Goal: Task Accomplishment & Management: Use online tool/utility

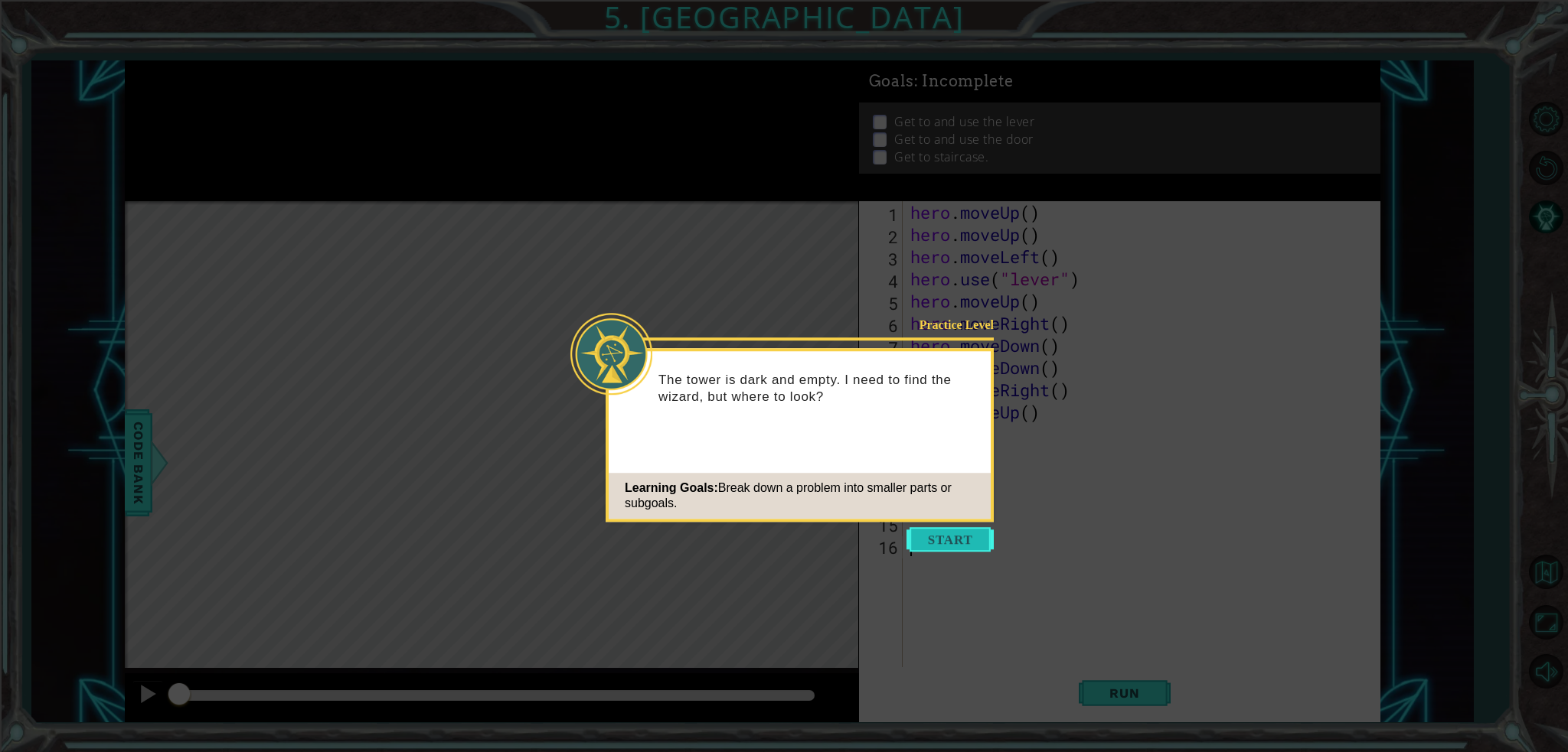
click at [947, 544] on button "Start" at bounding box center [950, 539] width 87 height 25
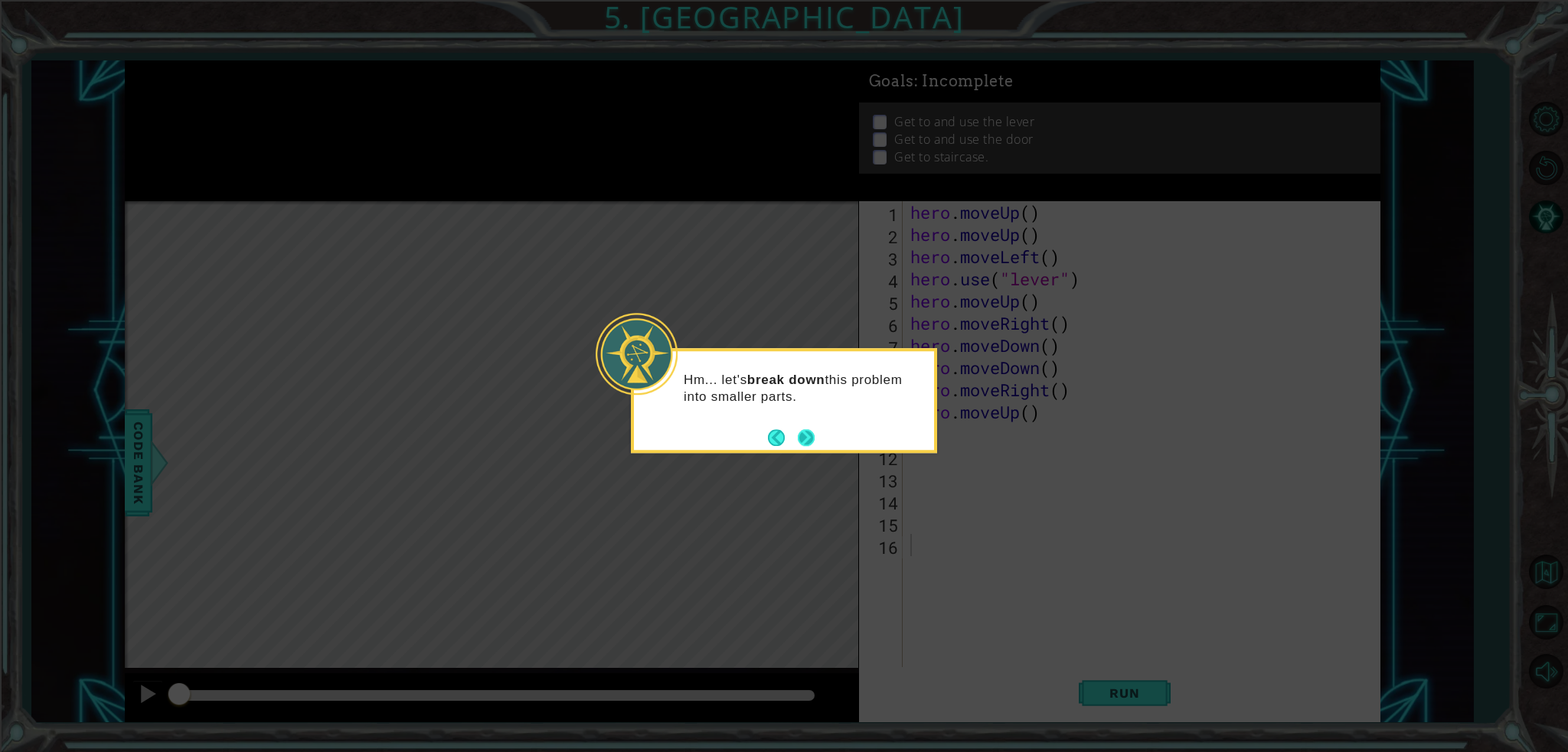
click at [805, 428] on button "Next" at bounding box center [806, 437] width 26 height 26
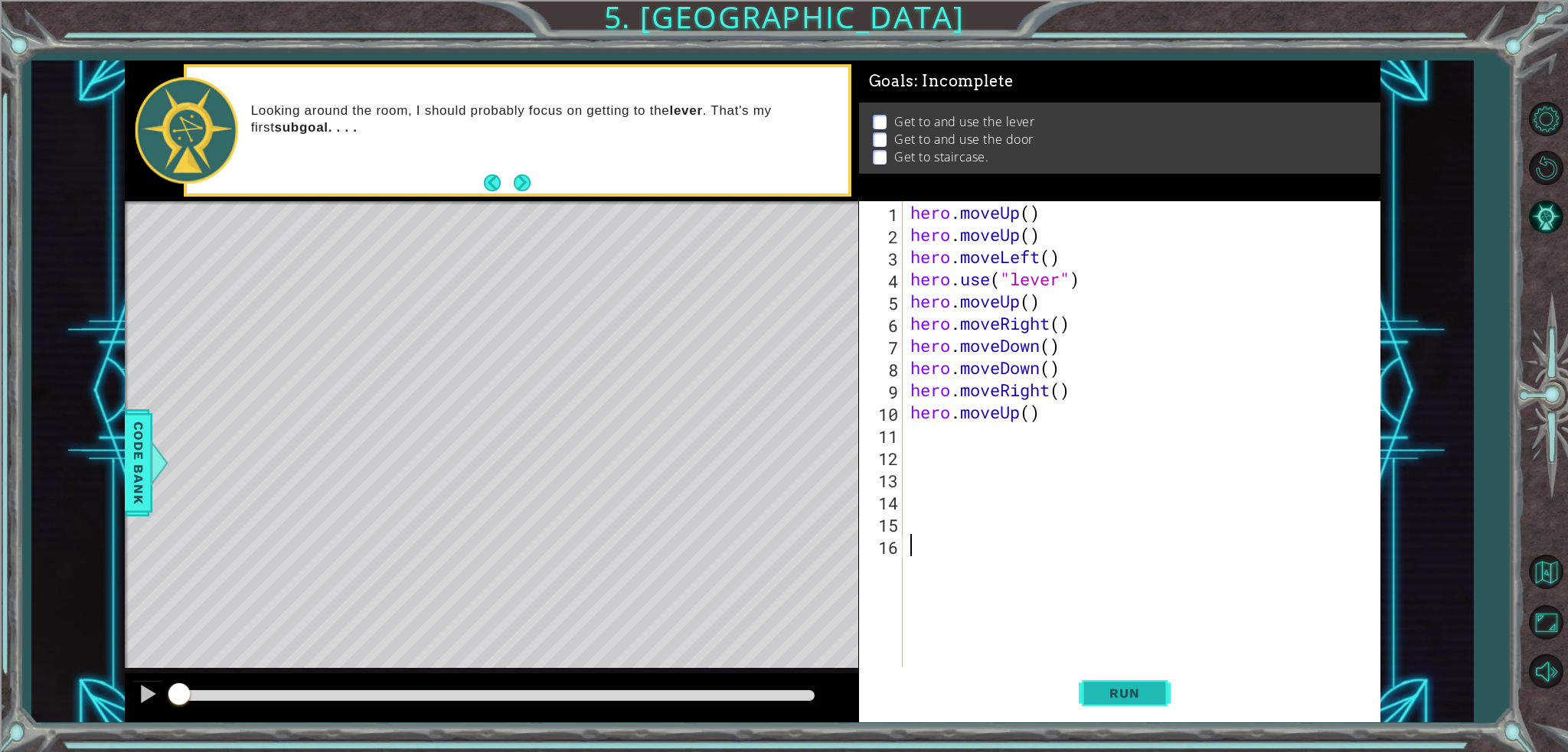
click at [1134, 694] on span "Run" at bounding box center [1124, 694] width 60 height 15
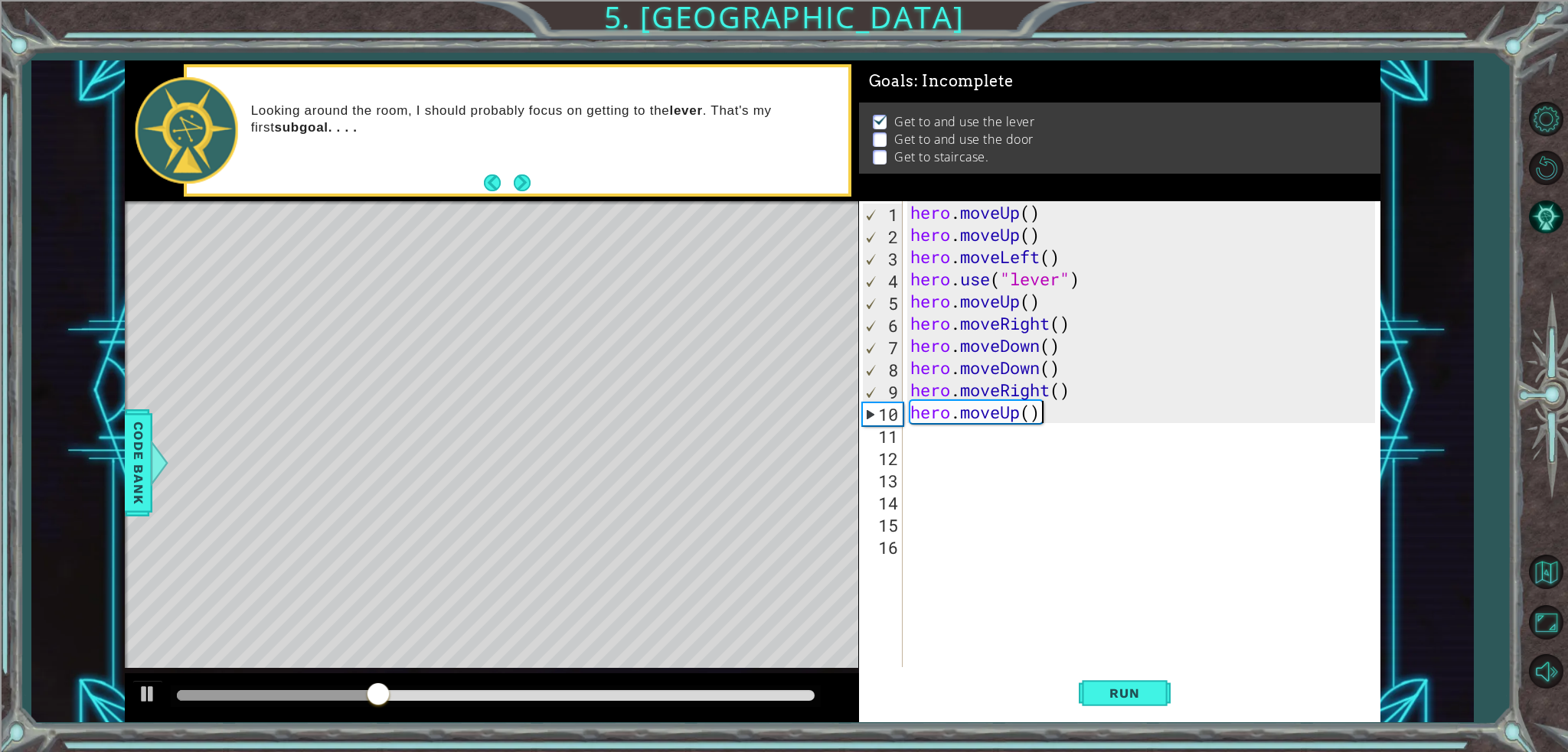
click at [1074, 417] on div "hero . moveUp ( ) hero . moveUp ( ) hero . moveLeft ( ) hero . use ( "lever" ) …" at bounding box center [1145, 456] width 476 height 511
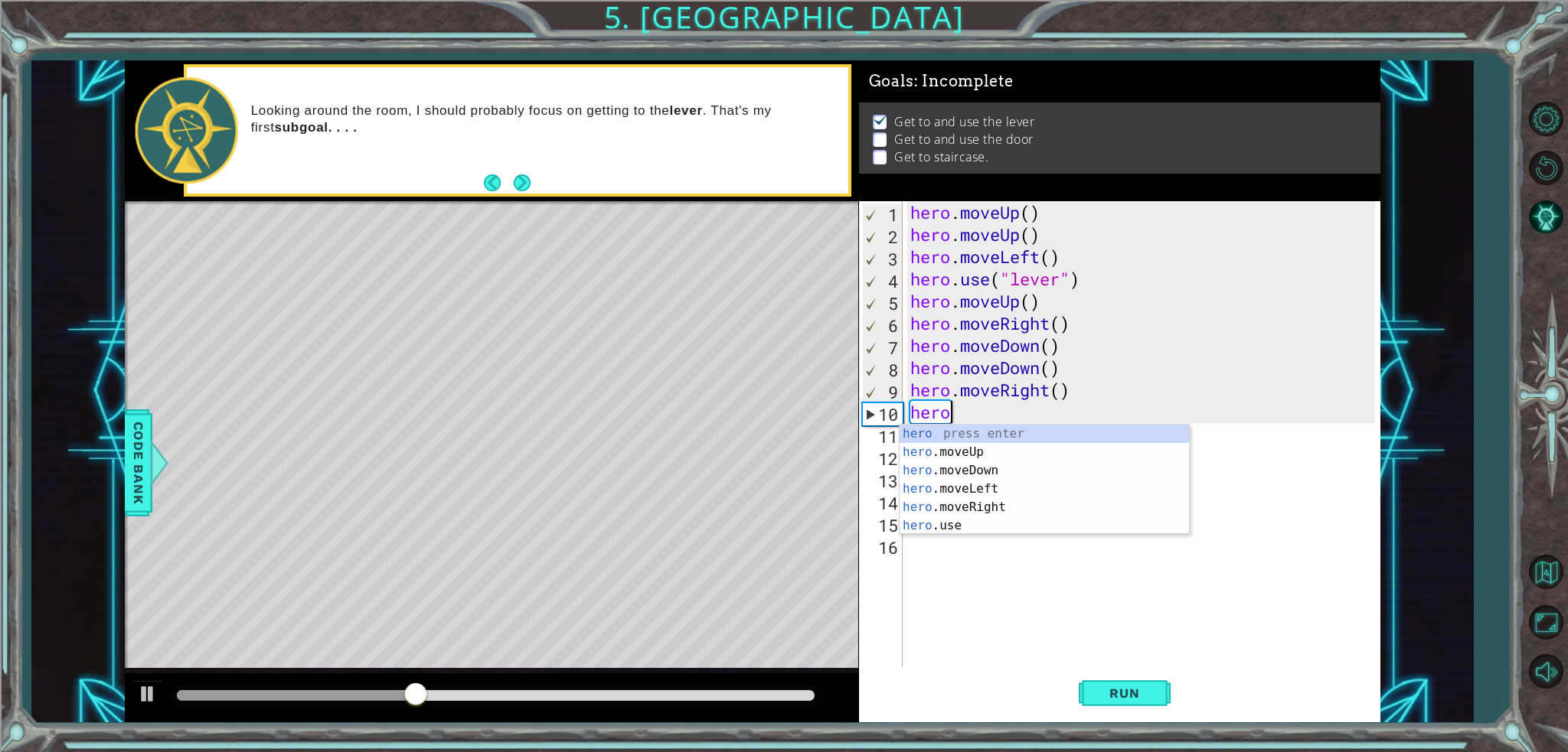
type textarea "h"
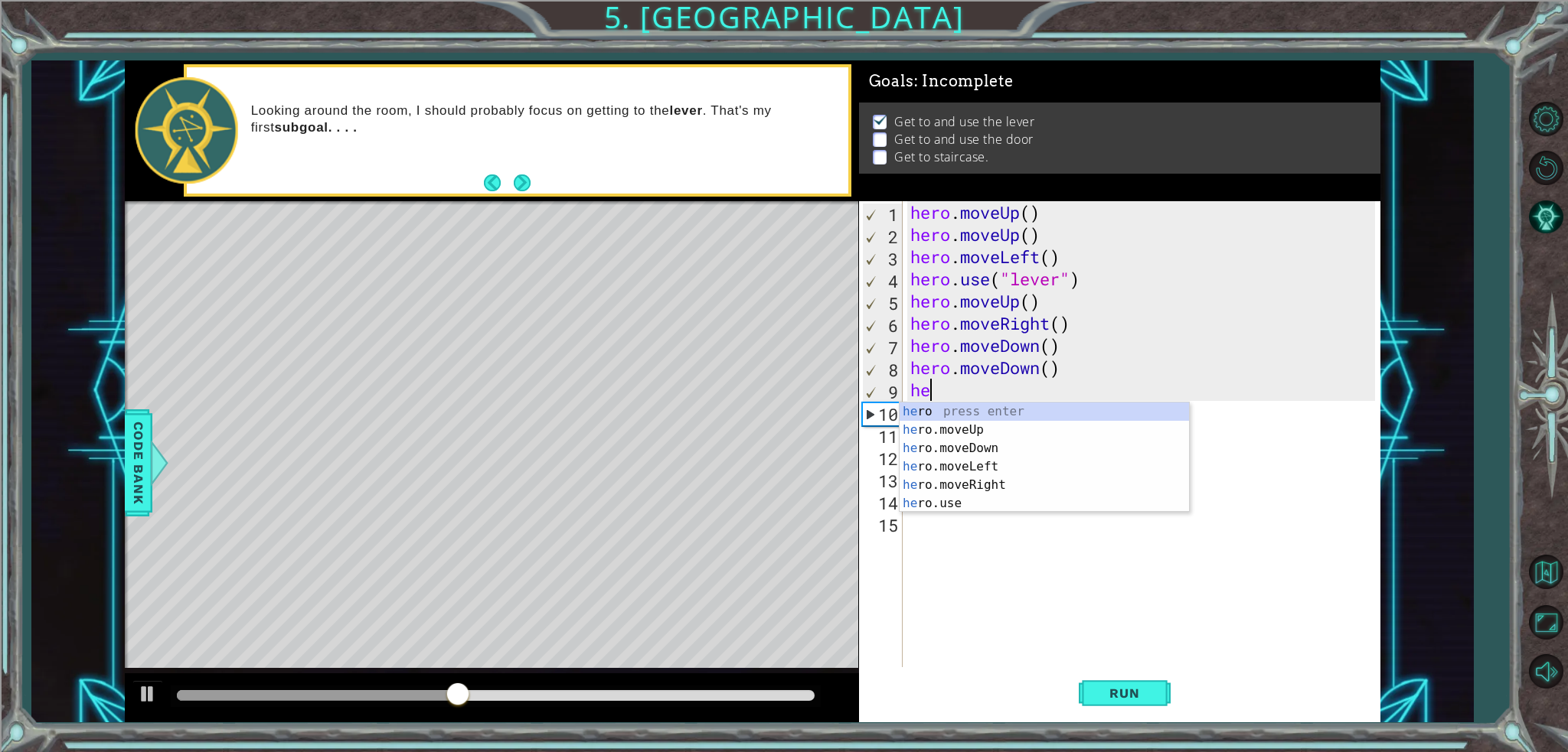
type textarea "h"
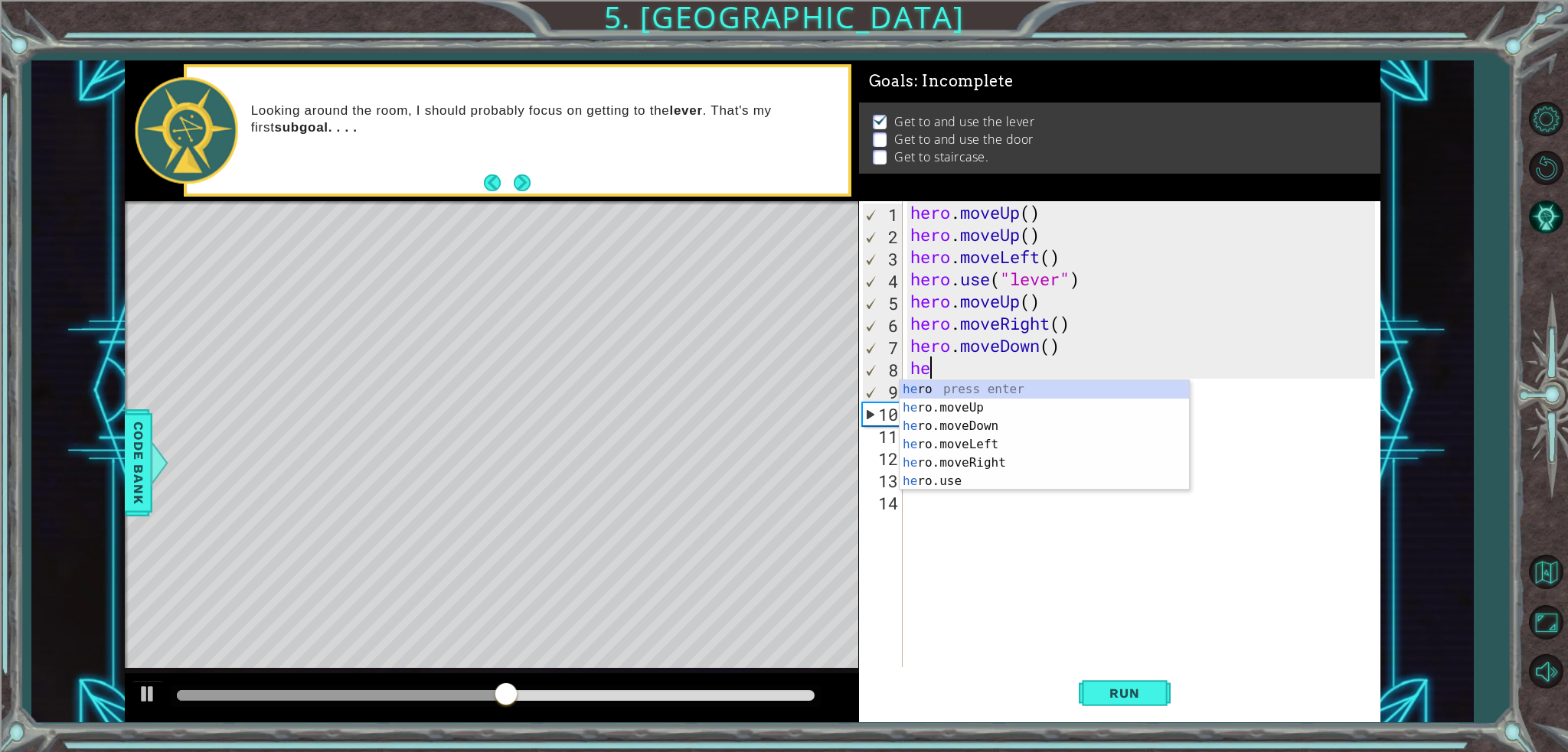
type textarea "h"
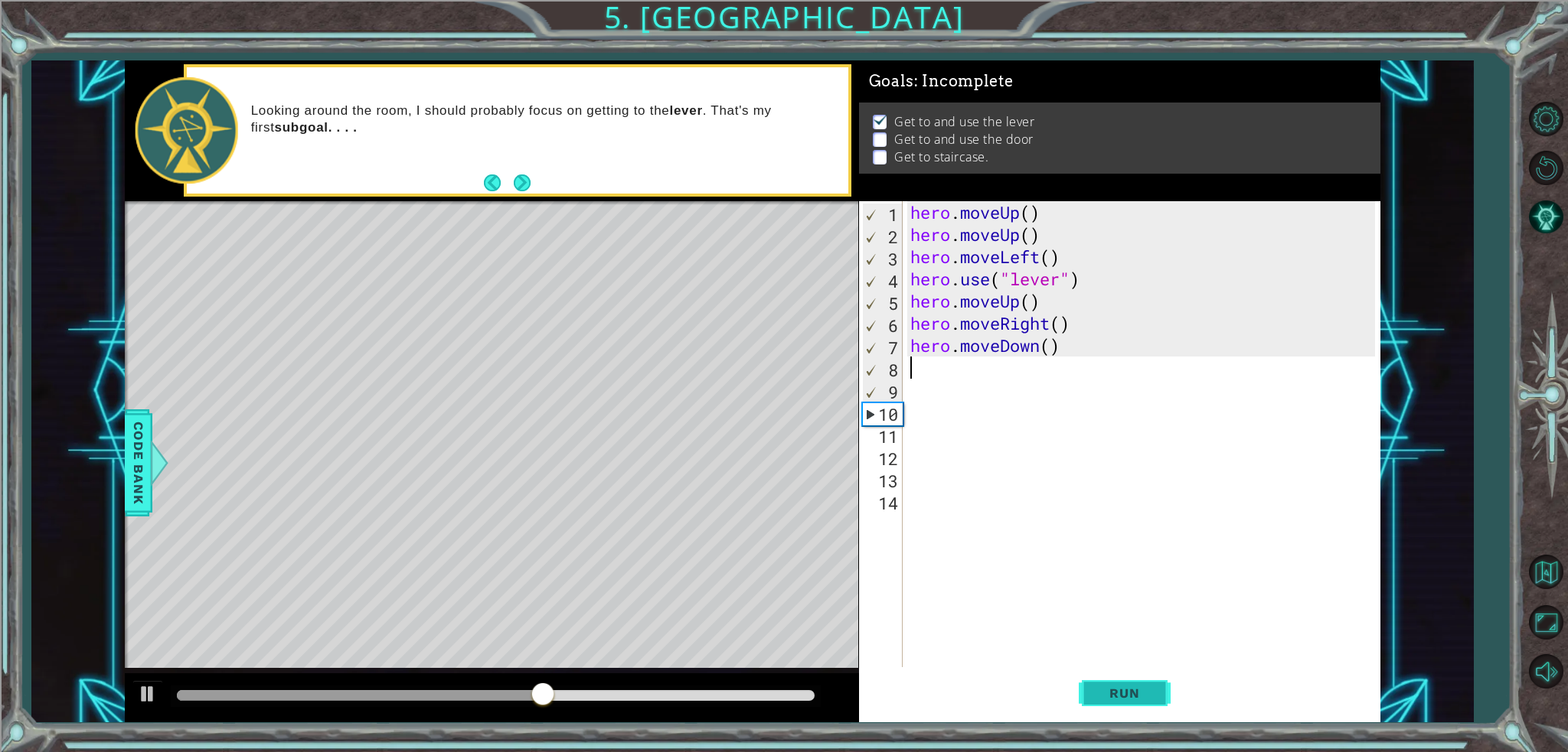
click at [1124, 706] on button "Run" at bounding box center [1125, 694] width 92 height 52
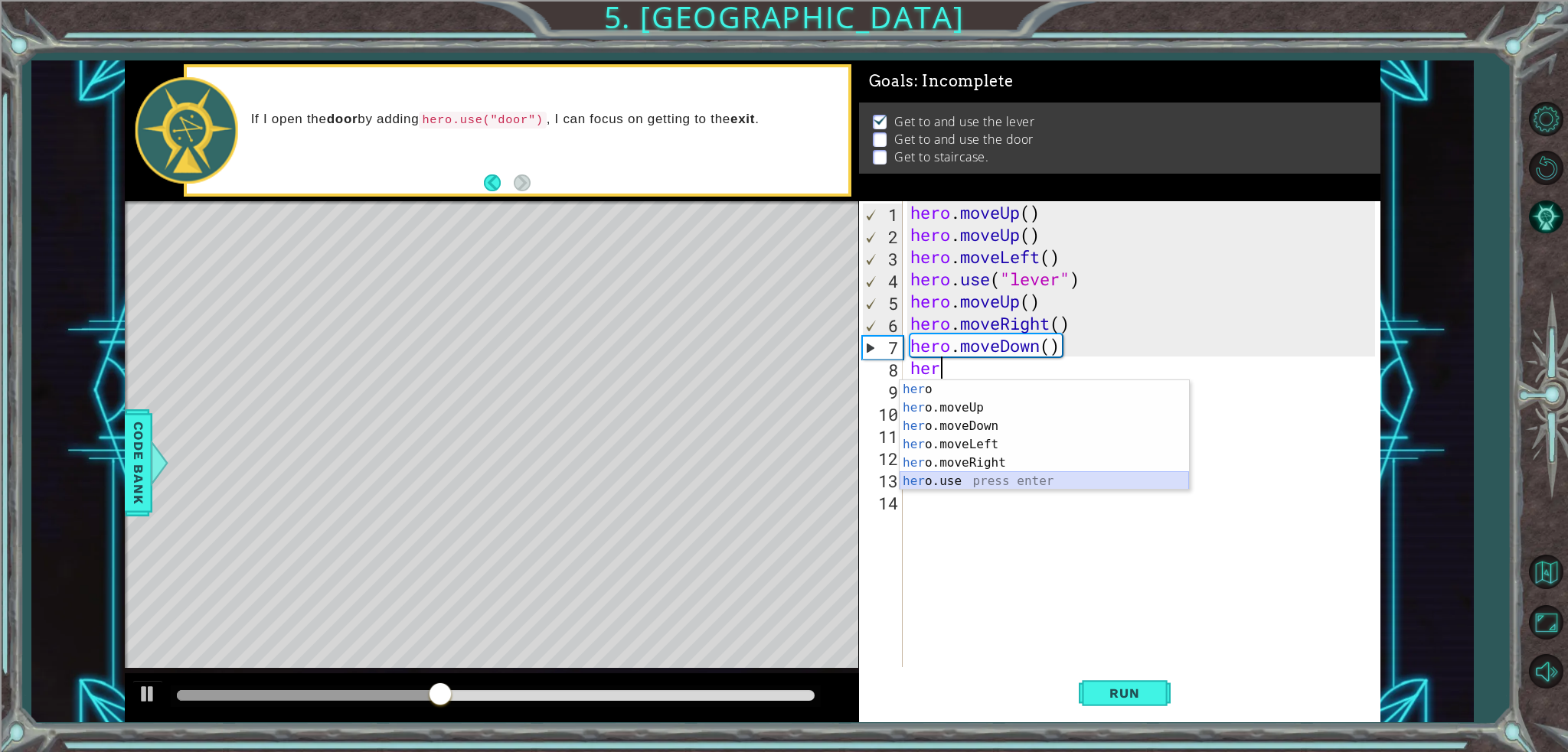
click at [1003, 484] on div "her o press enter her o.moveUp press enter her o.moveDown press enter her o.mov…" at bounding box center [1045, 453] width 289 height 147
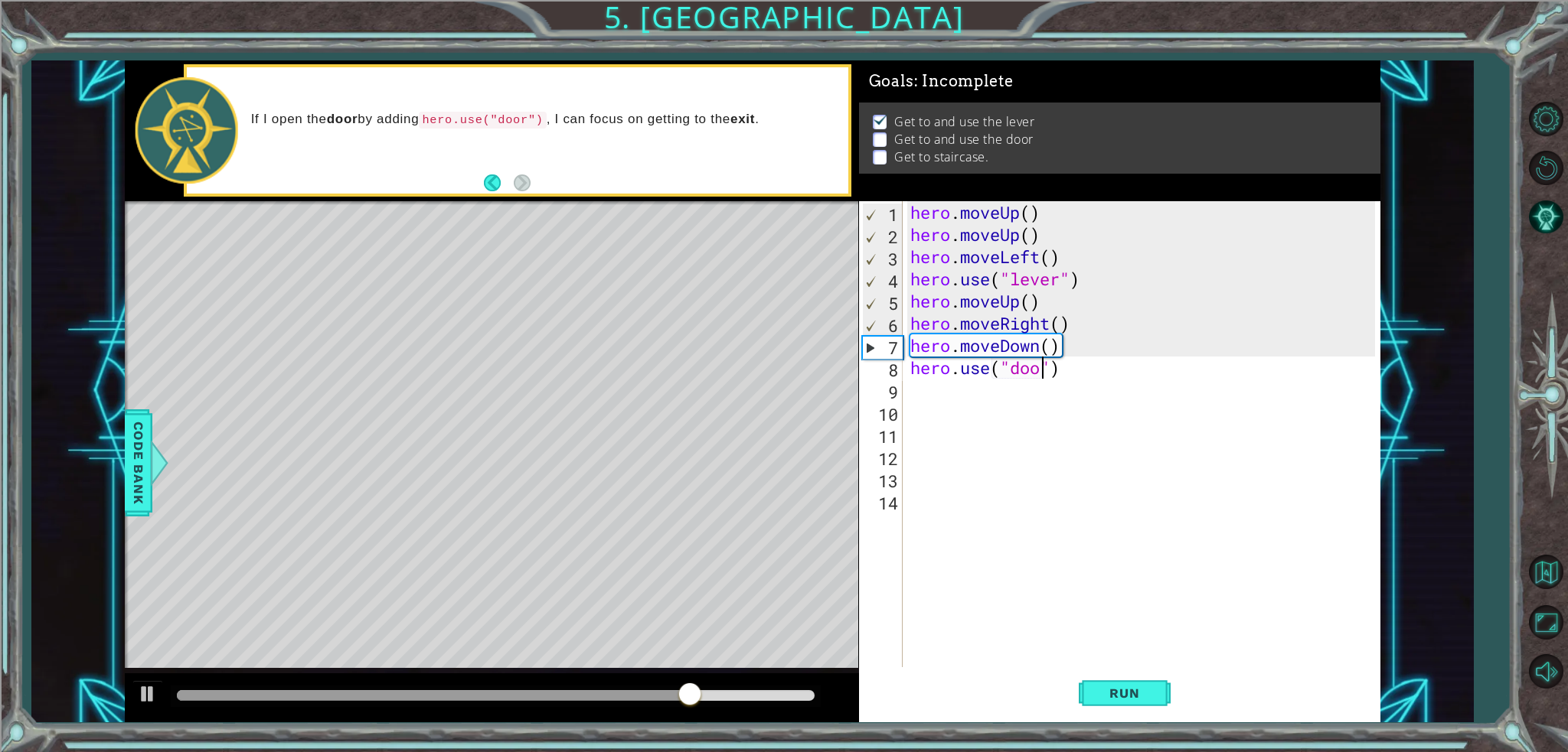
scroll to position [0, 6]
click at [1154, 694] on span "Run" at bounding box center [1124, 694] width 60 height 15
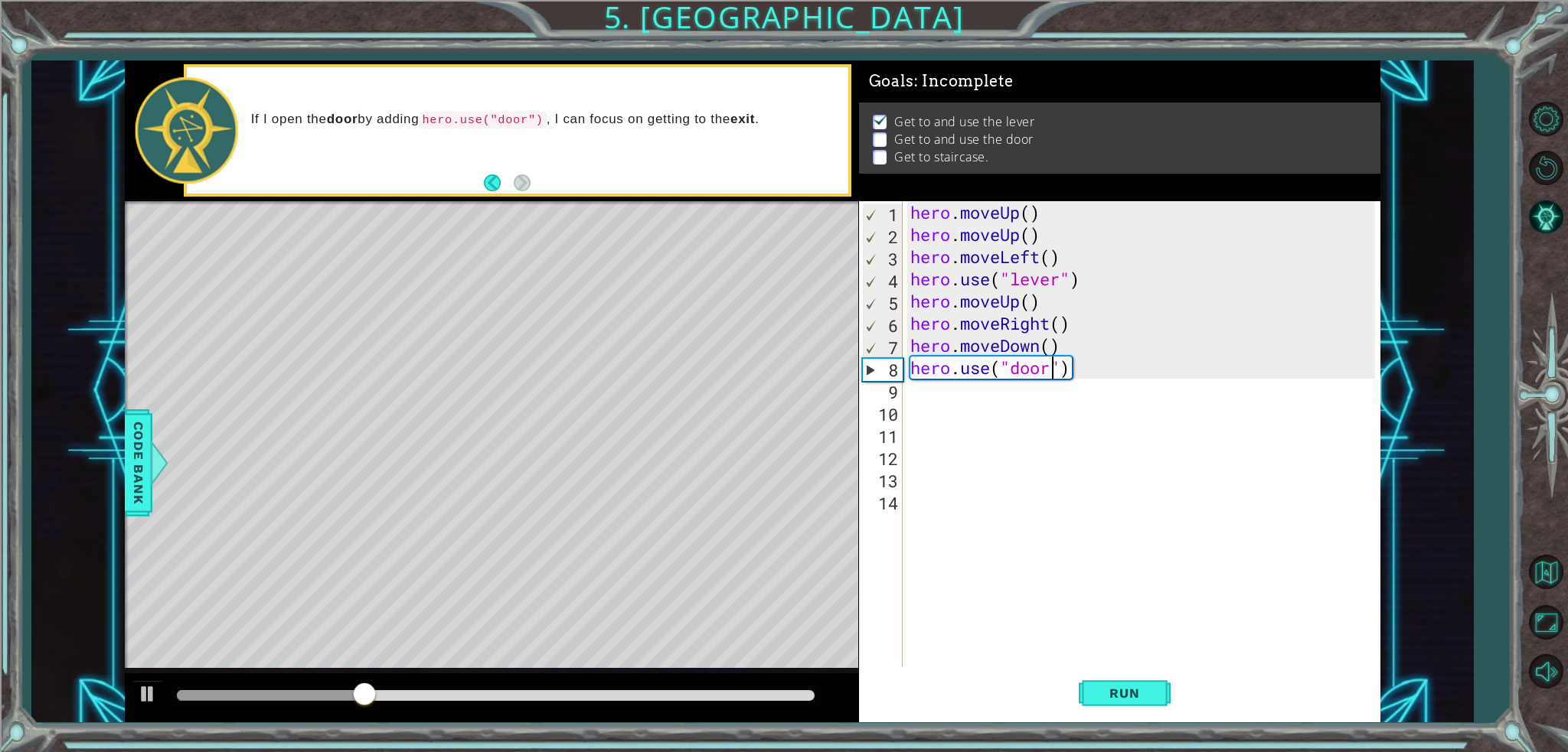
click at [1075, 375] on div "hero . moveUp ( ) hero . moveUp ( ) hero . moveLeft ( ) hero . use ( "lever" ) …" at bounding box center [1145, 456] width 476 height 511
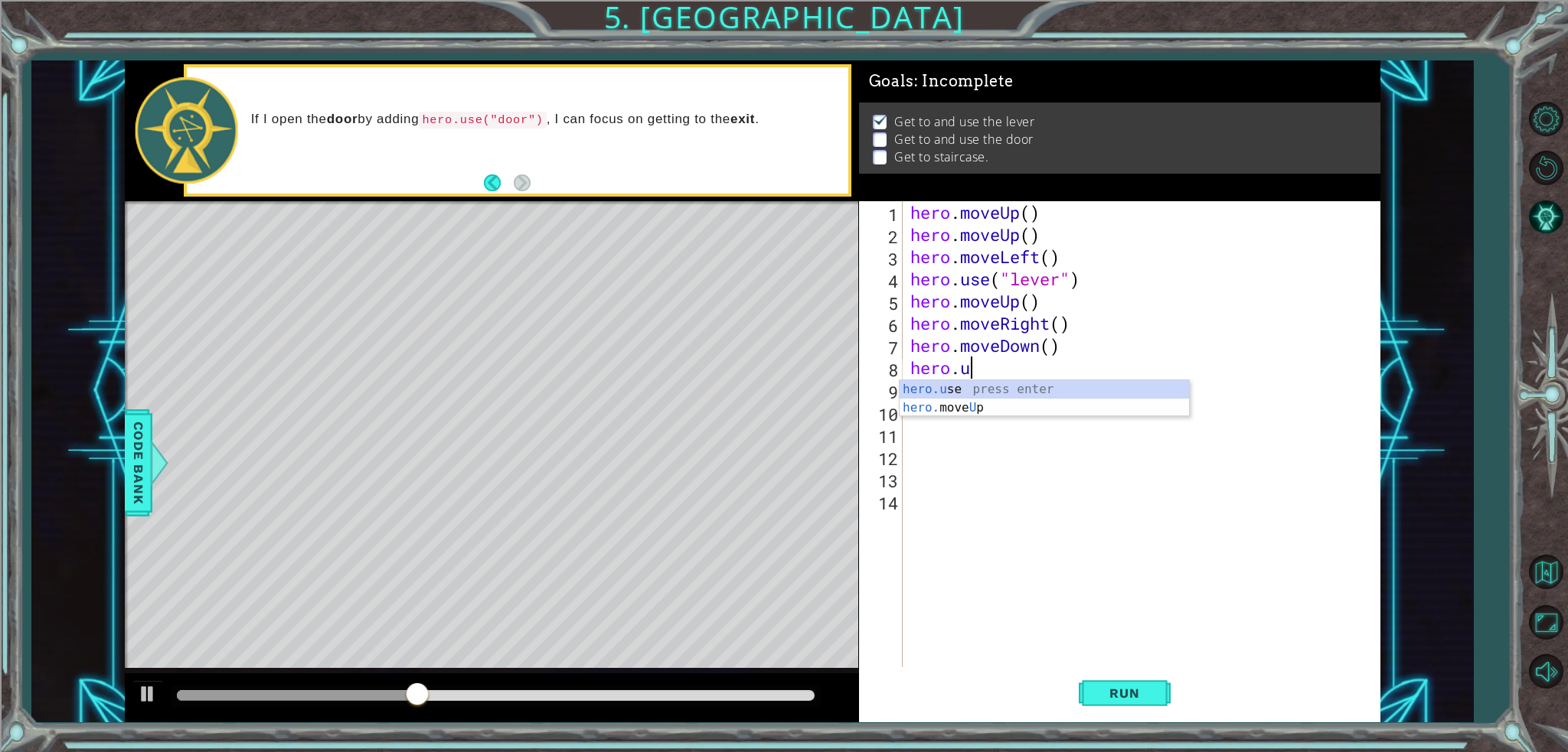
type textarea "h"
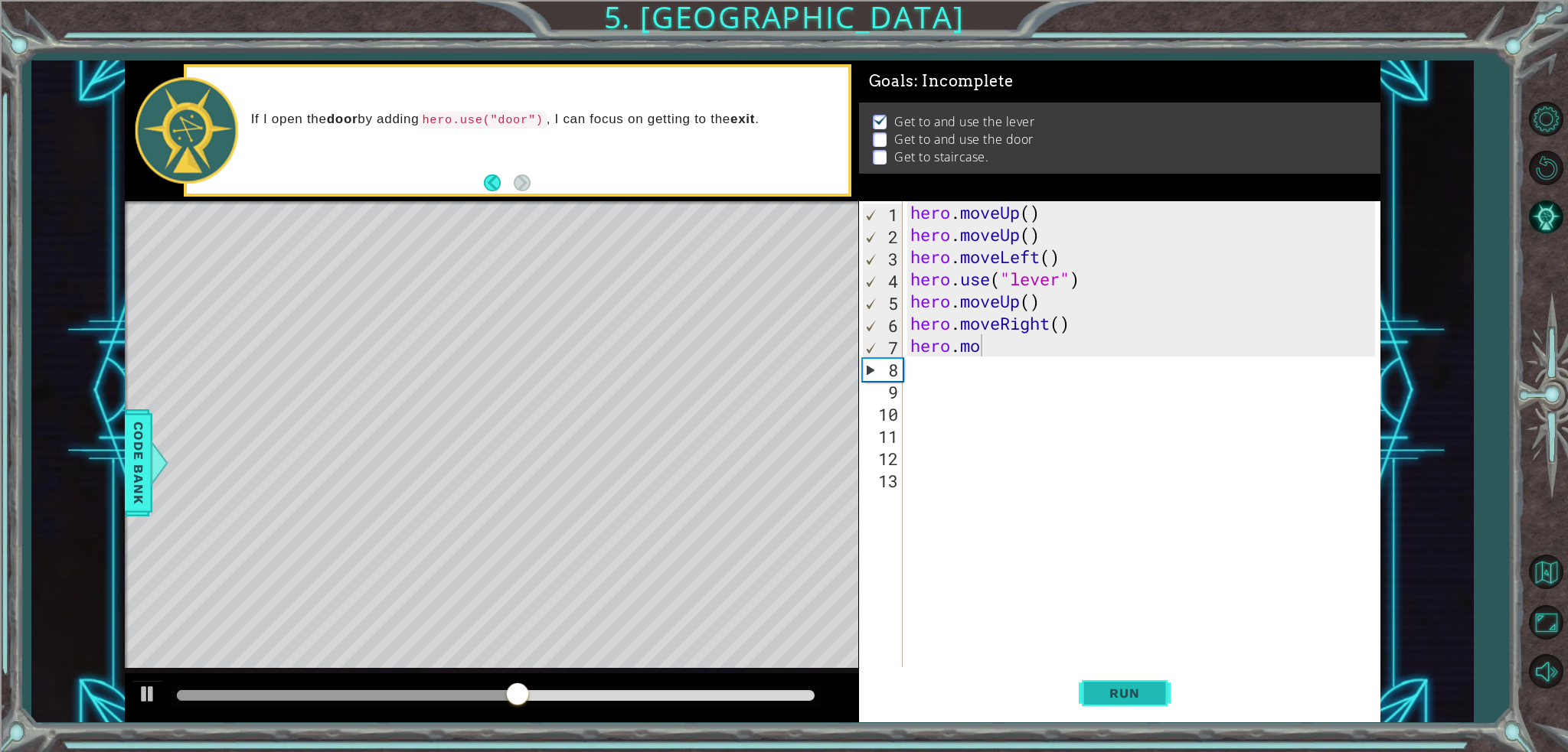
click at [1115, 703] on button "Run" at bounding box center [1125, 694] width 92 height 52
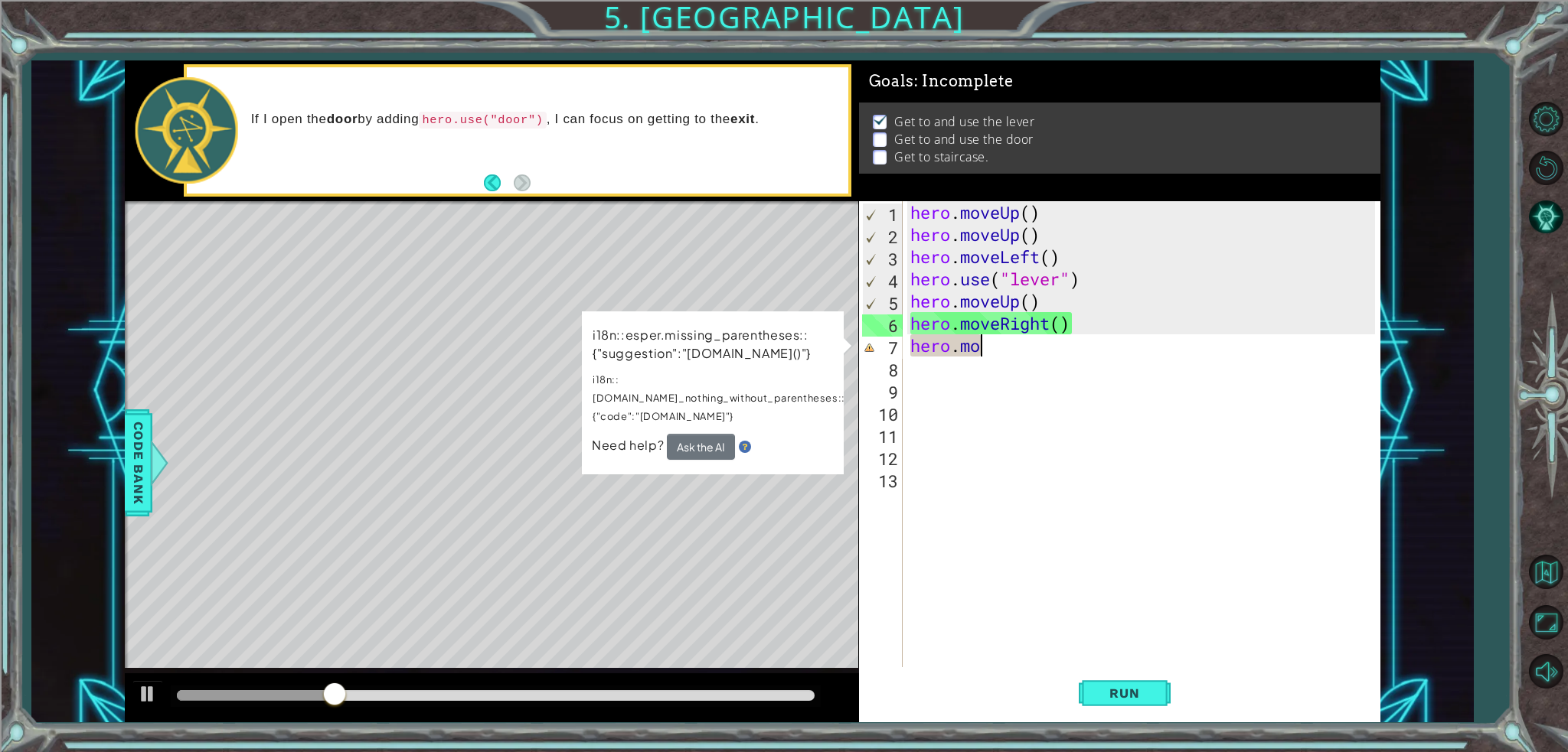
type textarea "hero.mov"
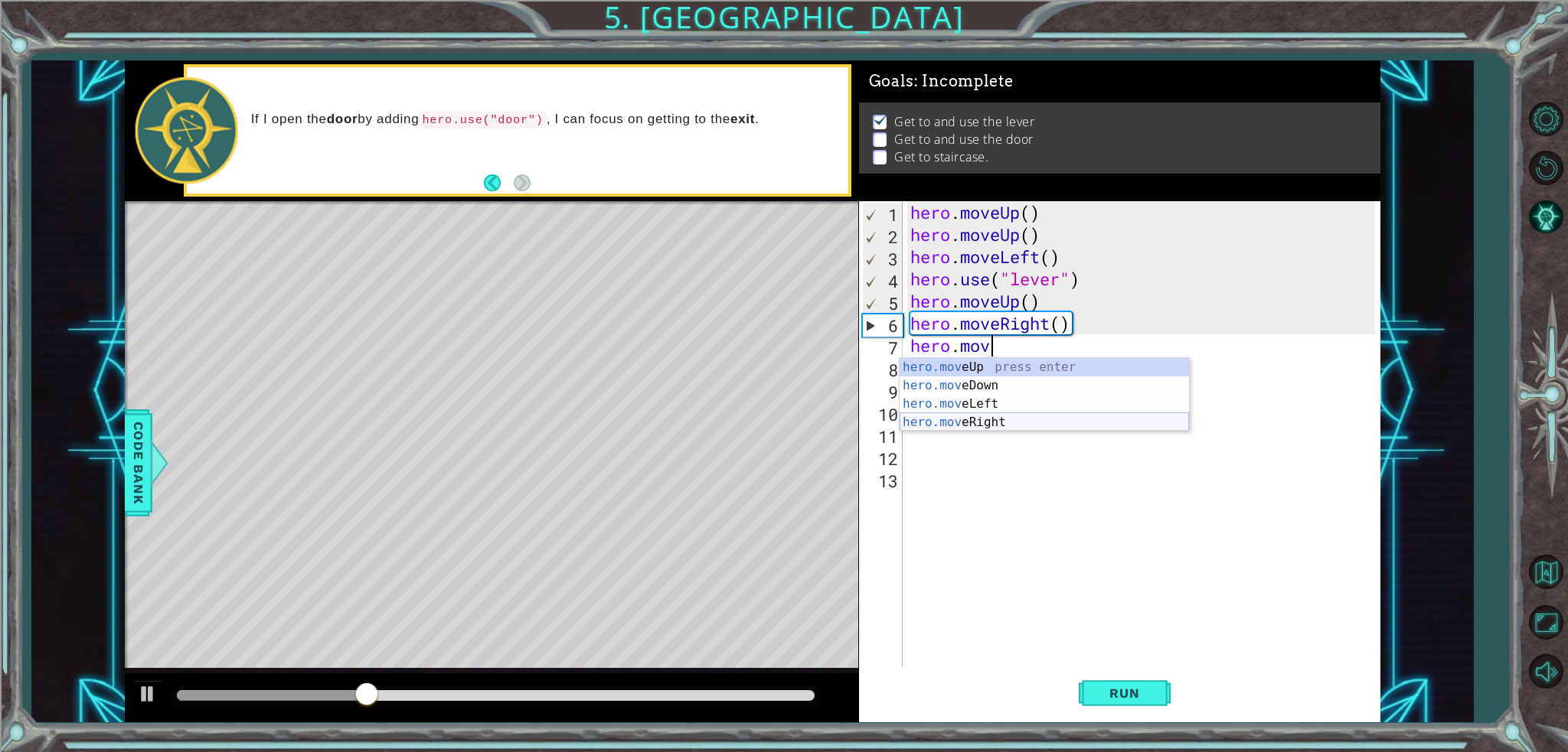
click at [969, 420] on div "hero.mov eUp press enter hero.mov eDown press enter hero.mov eLeft press enter …" at bounding box center [1045, 413] width 289 height 110
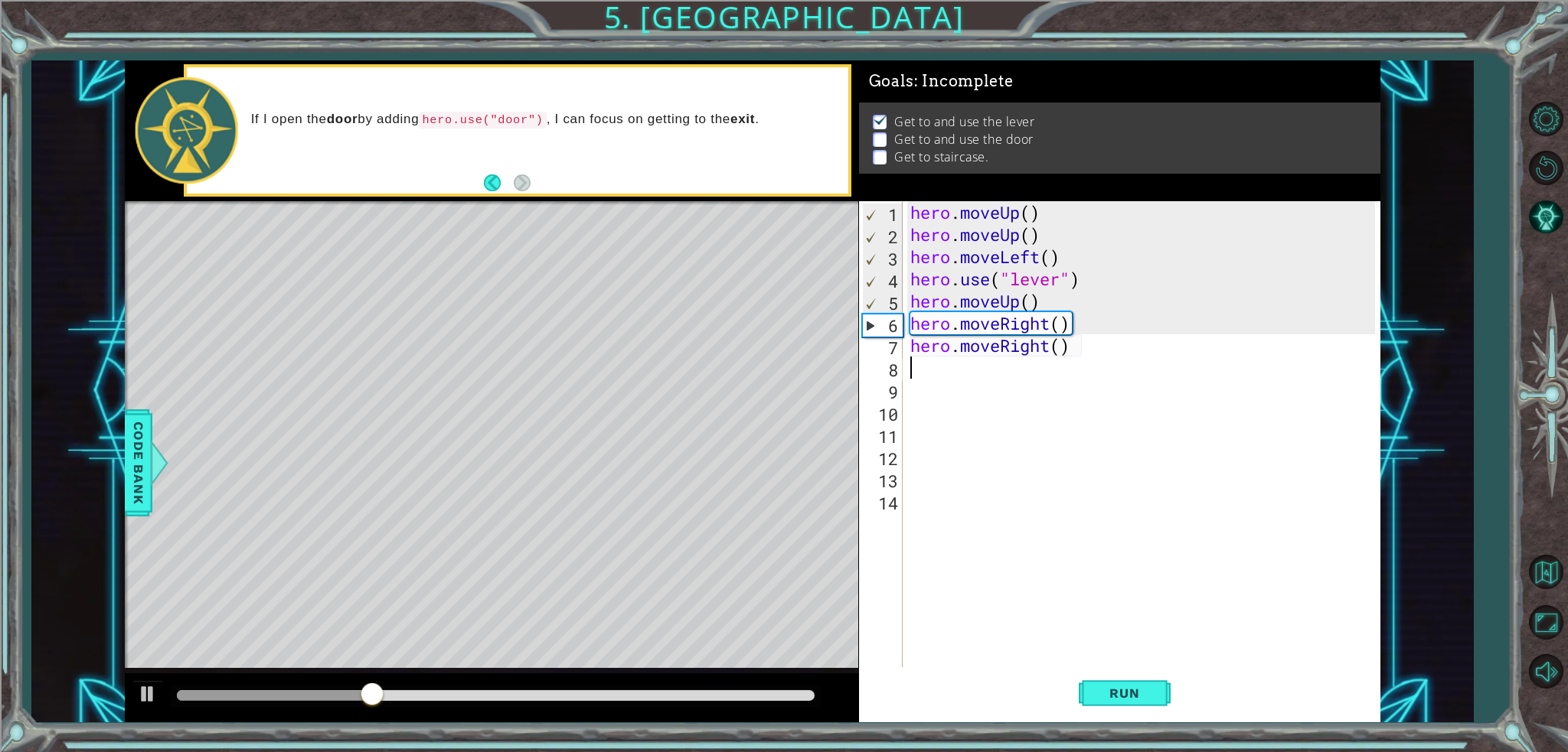
scroll to position [0, 0]
click at [1118, 686] on span "Run" at bounding box center [1124, 694] width 60 height 15
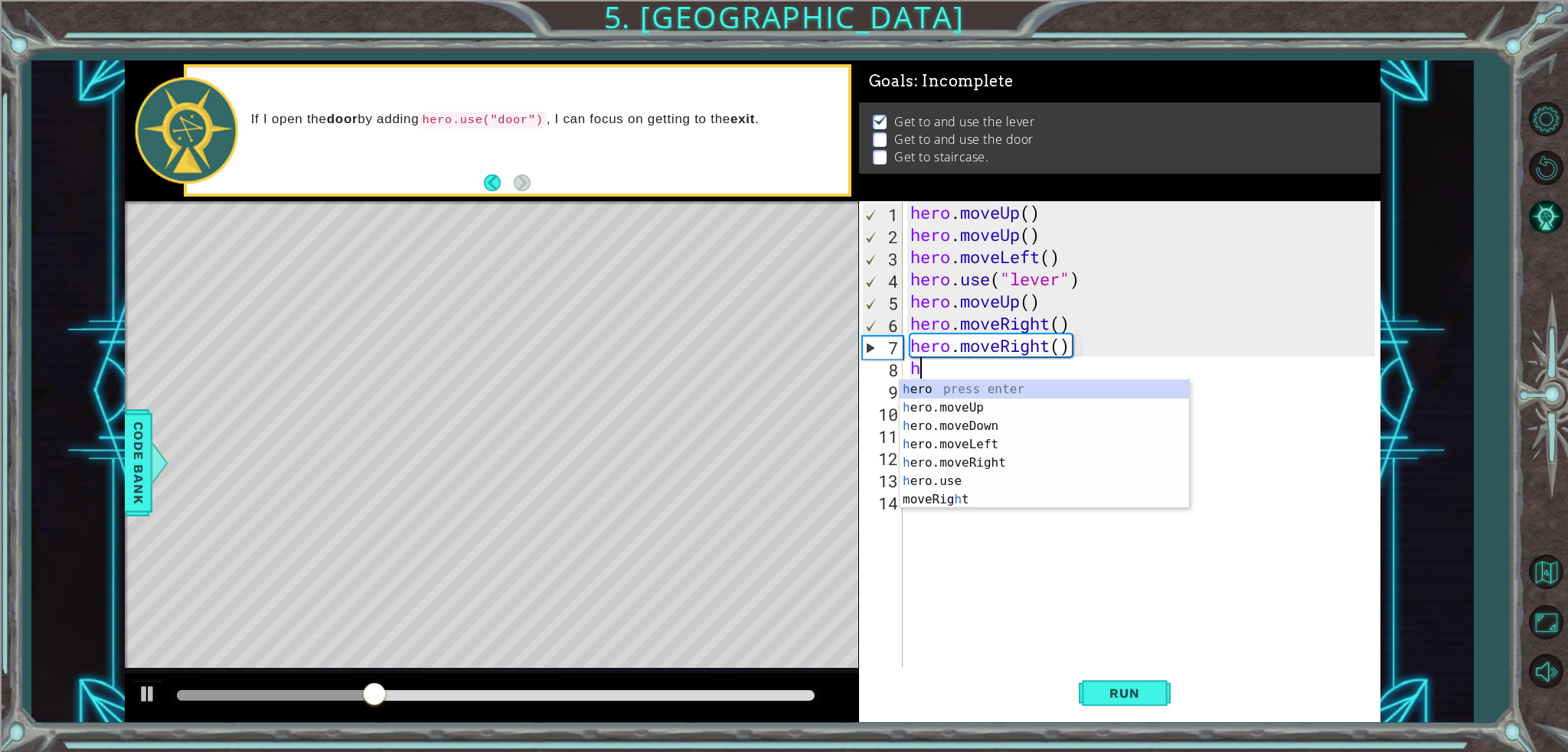
type textarea "her"
click at [999, 455] on div "her o press enter her o.moveUp press enter her o.moveDown press enter her o.mov…" at bounding box center [1045, 453] width 289 height 147
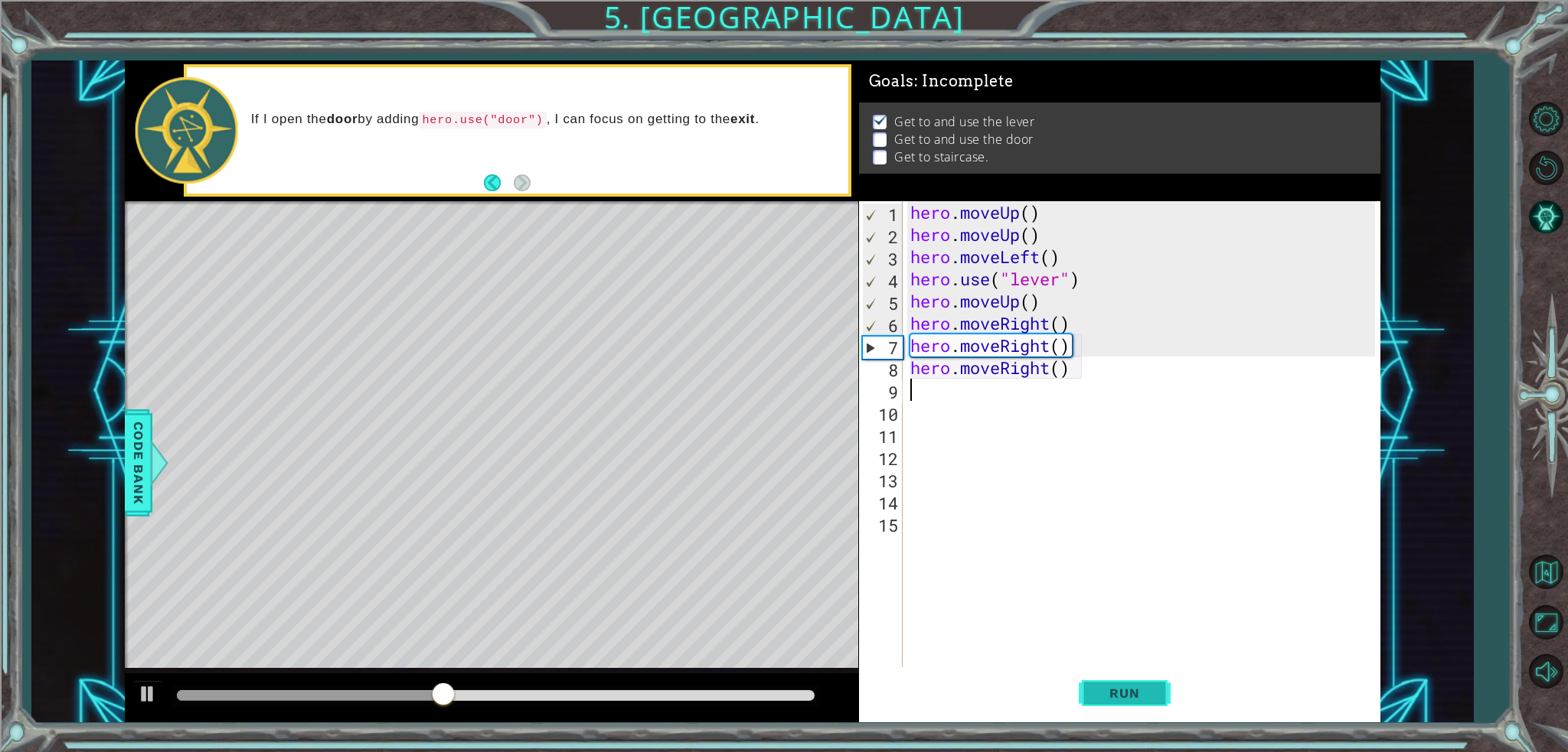
click at [1107, 684] on button "Run" at bounding box center [1125, 694] width 92 height 52
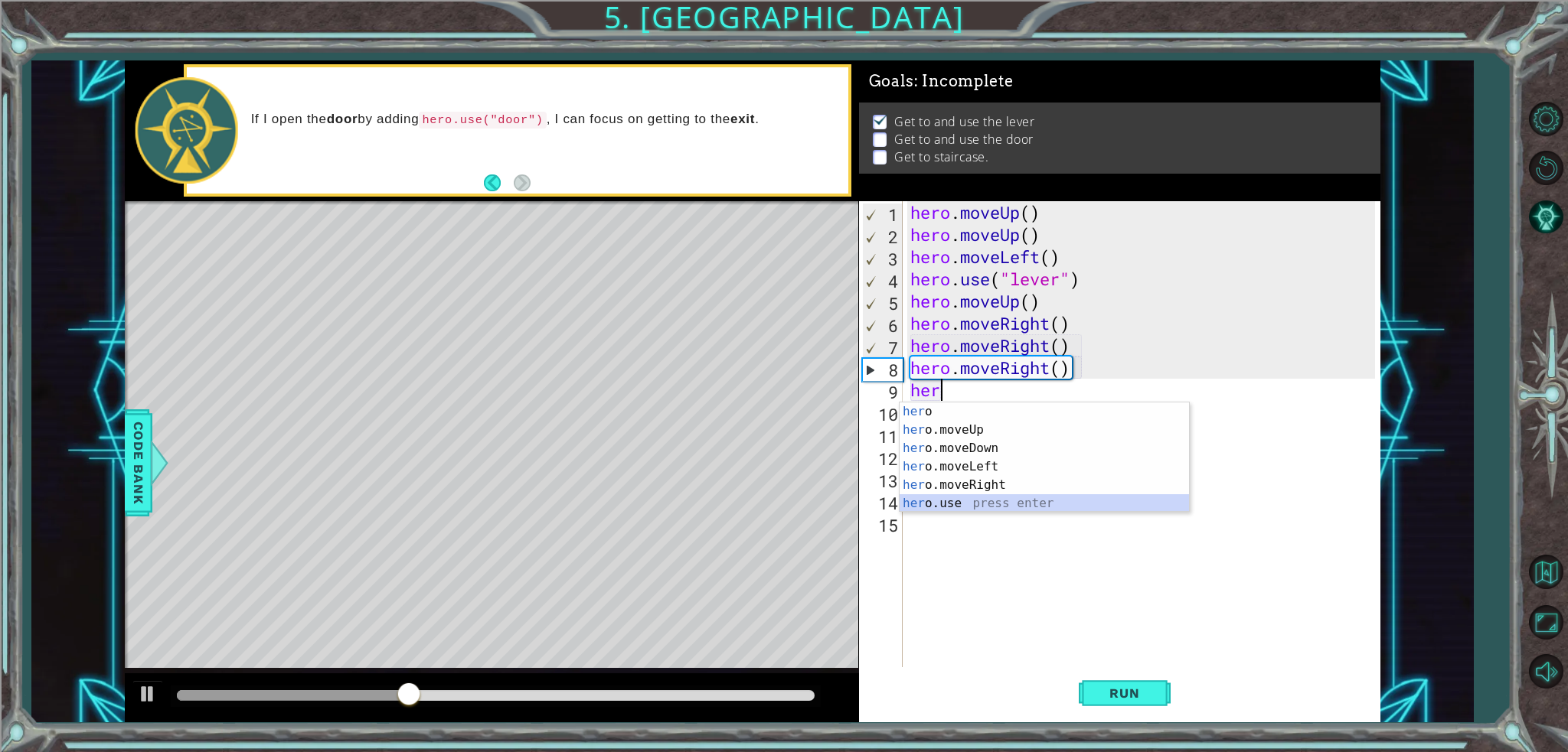
click at [992, 503] on div "her o press enter her o.moveUp press enter her o.moveDown press enter her o.mov…" at bounding box center [1045, 475] width 289 height 147
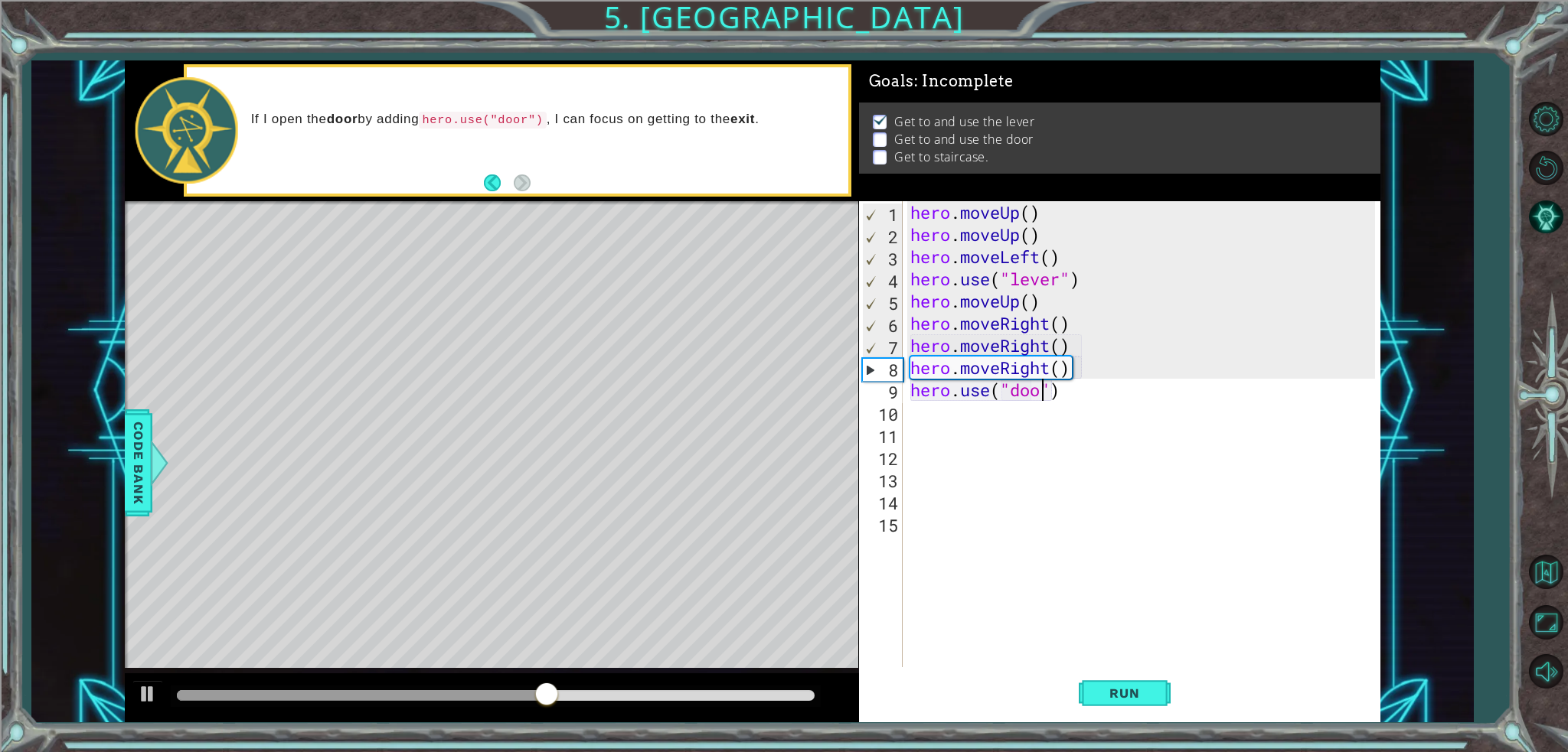
scroll to position [0, 6]
type textarea "hero.use("door")"
click at [1127, 696] on span "Run" at bounding box center [1124, 694] width 60 height 15
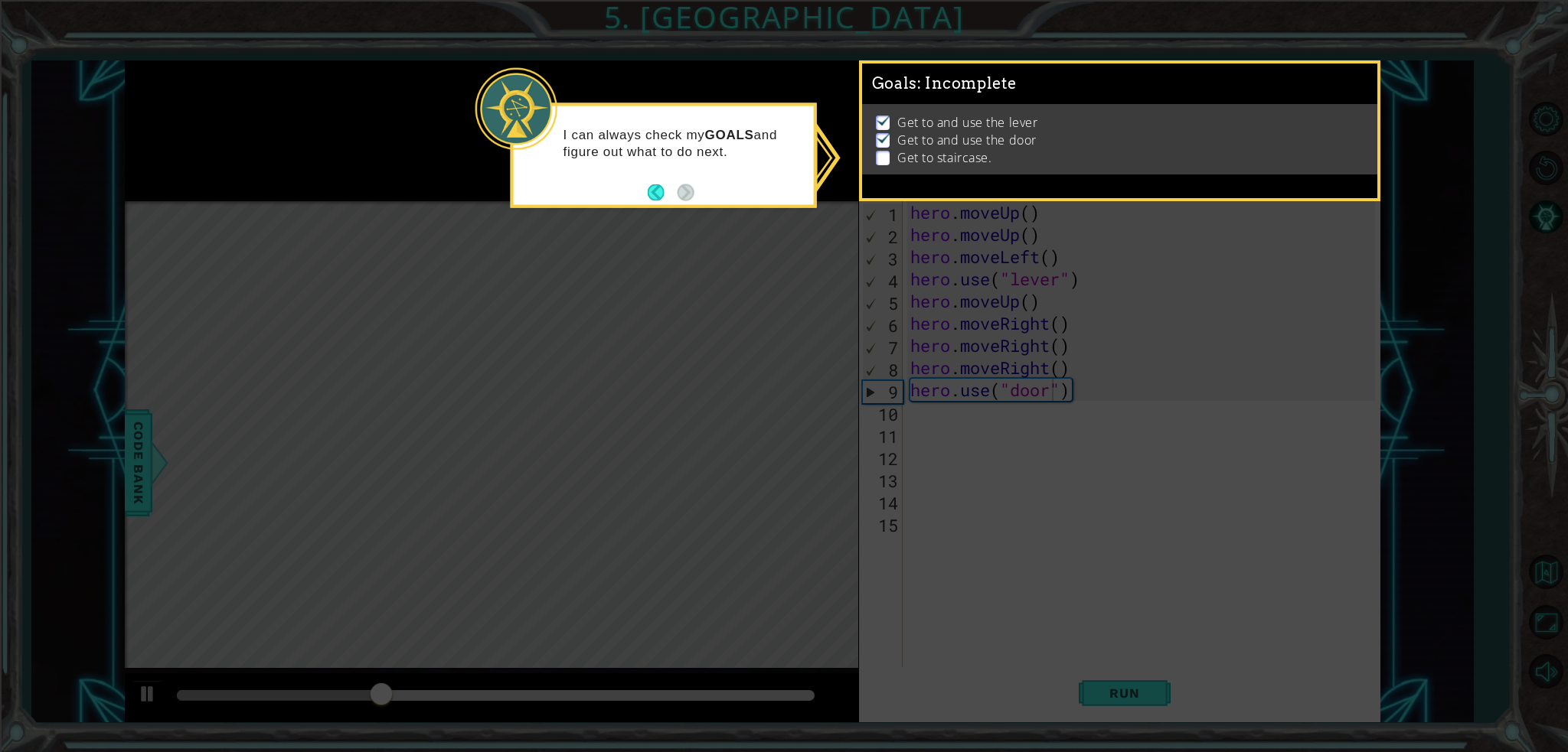
drag, startPoint x: 908, startPoint y: 409, endPoint x: 922, endPoint y: 410, distance: 14.0
click at [916, 410] on icon at bounding box center [784, 376] width 1568 height 752
click at [935, 411] on icon at bounding box center [784, 376] width 1568 height 752
click at [886, 150] on p at bounding box center [883, 157] width 13 height 14
click at [658, 191] on button "Back" at bounding box center [662, 193] width 30 height 17
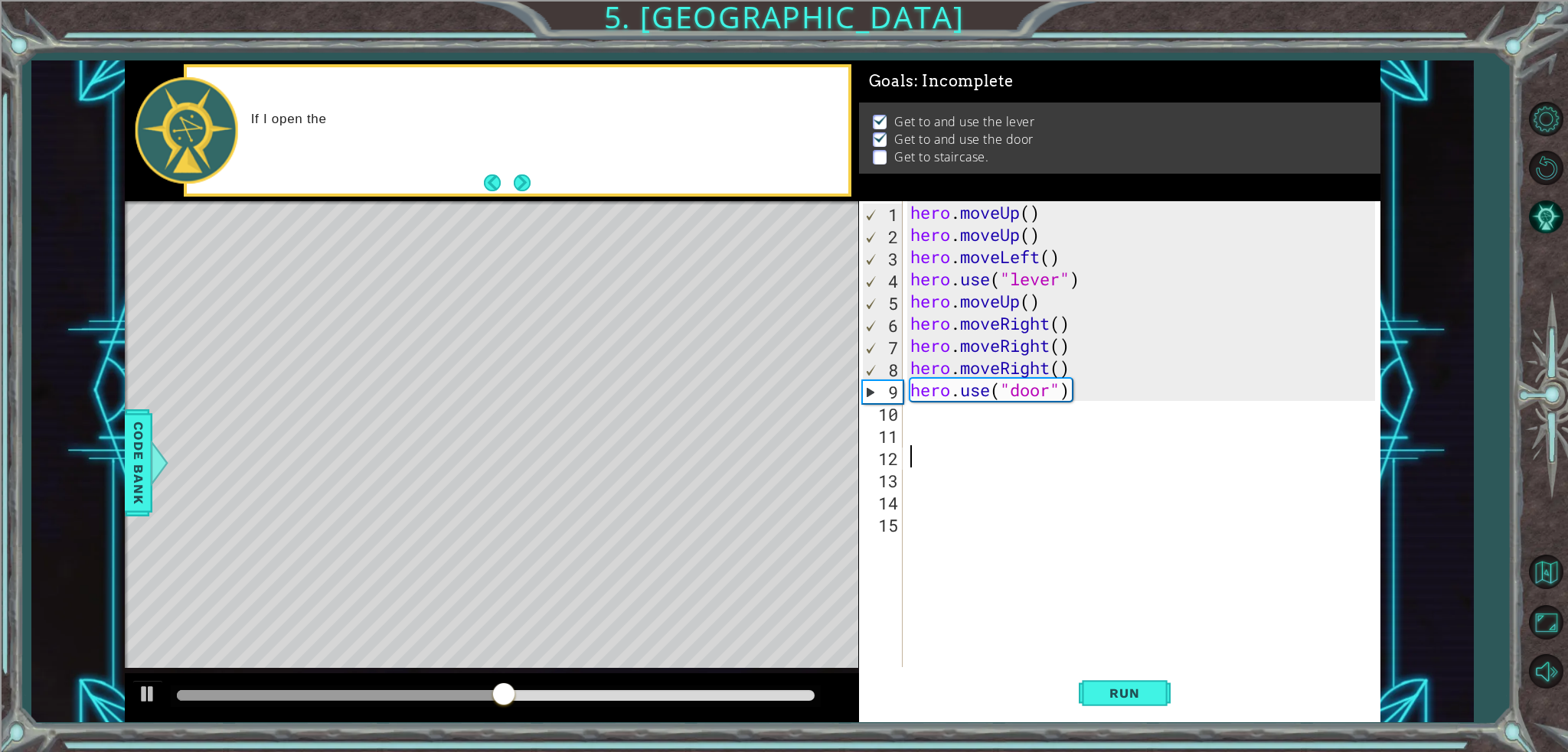
click at [1011, 451] on div "hero . moveUp ( ) hero . moveUp ( ) hero . moveLeft ( ) hero . use ( "lever" ) …" at bounding box center [1145, 456] width 476 height 511
click at [980, 409] on div "hero . moveUp ( ) hero . moveUp ( ) hero . moveLeft ( ) hero . use ( "lever" ) …" at bounding box center [1145, 456] width 476 height 511
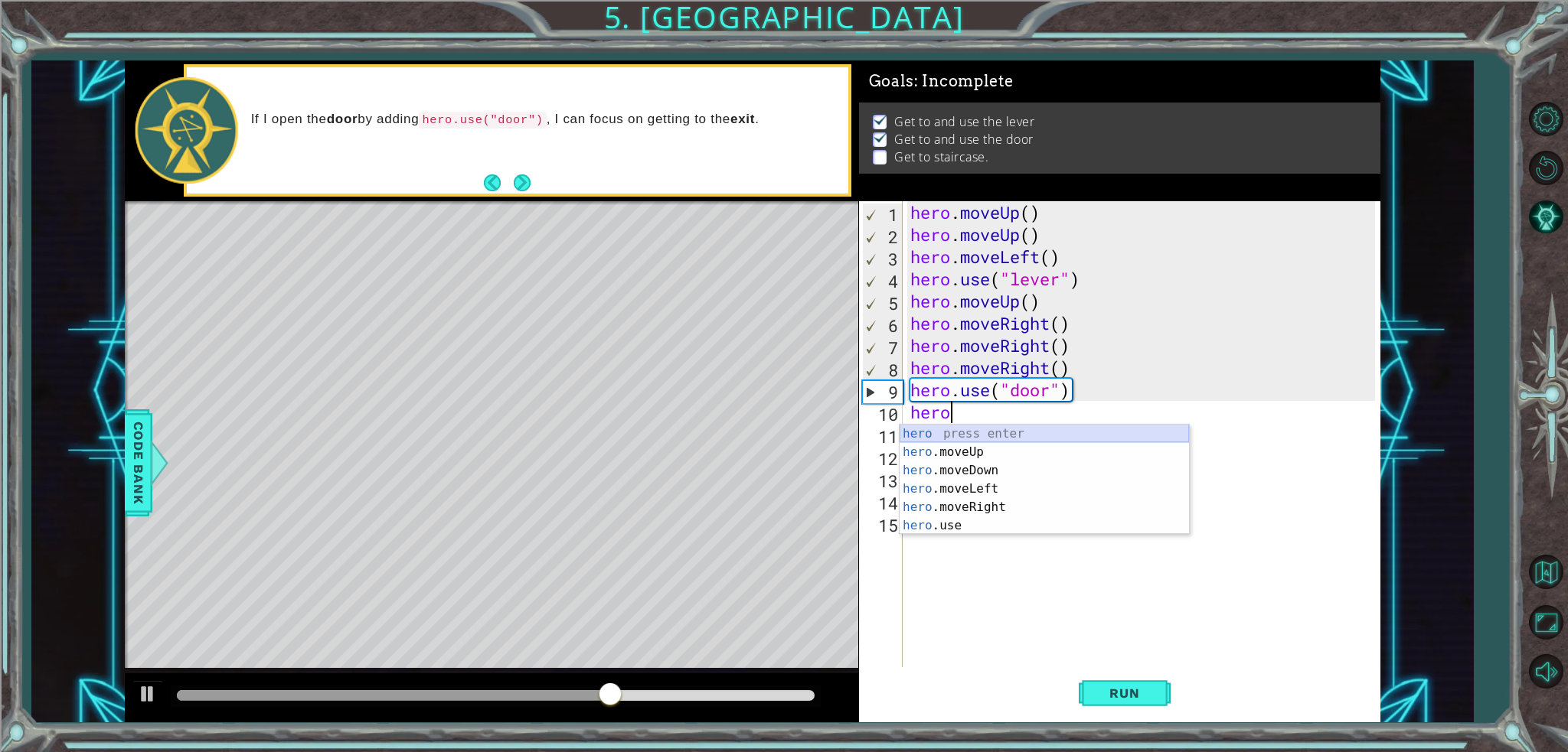
click at [1004, 440] on div "hero press enter hero .moveUp press enter hero .moveDown press enter hero .move…" at bounding box center [1045, 497] width 289 height 147
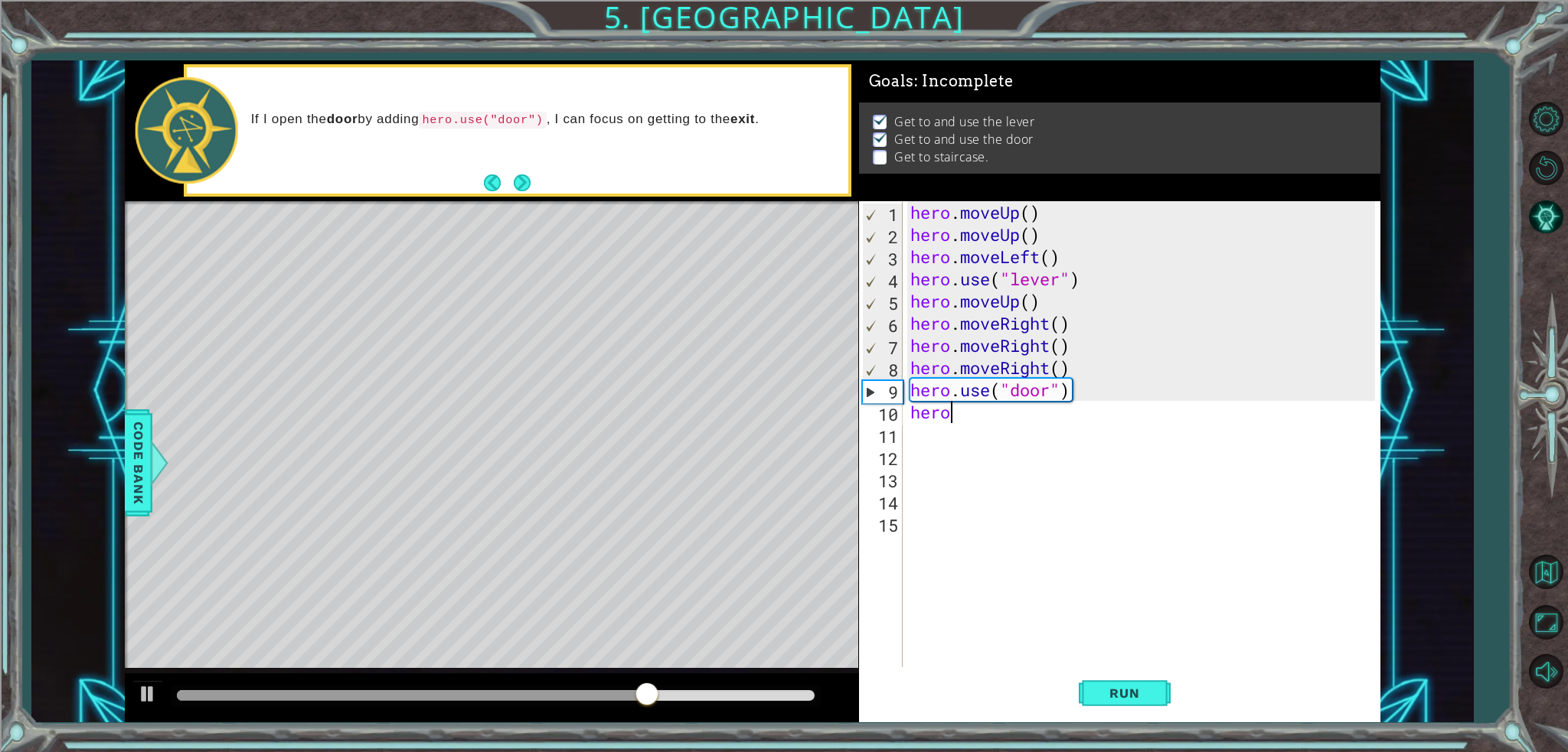
type textarea "hero."
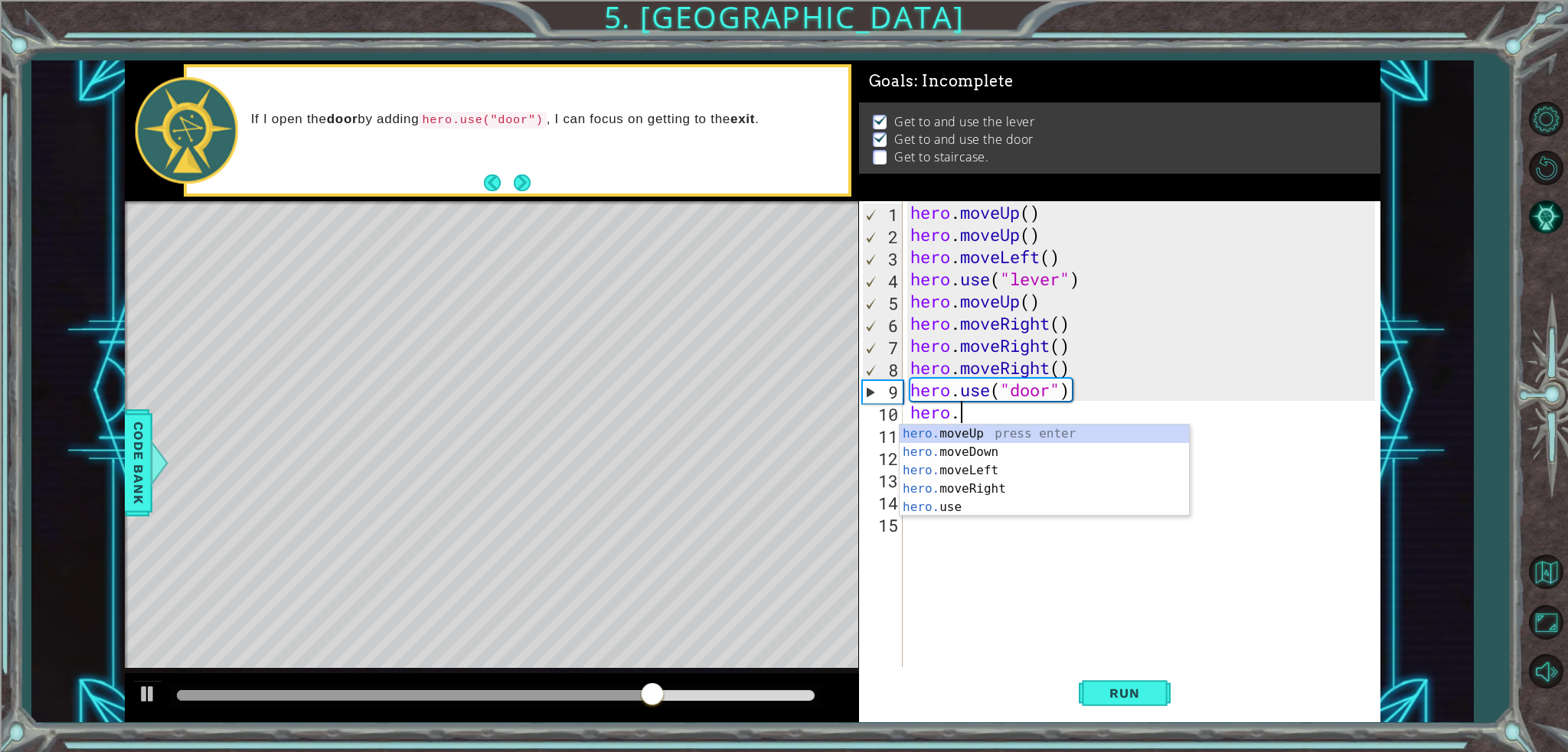
scroll to position [0, 1]
click at [1125, 434] on div "hero. moveUp press enter hero. moveDown press enter hero. moveLeft press enter …" at bounding box center [1045, 489] width 289 height 128
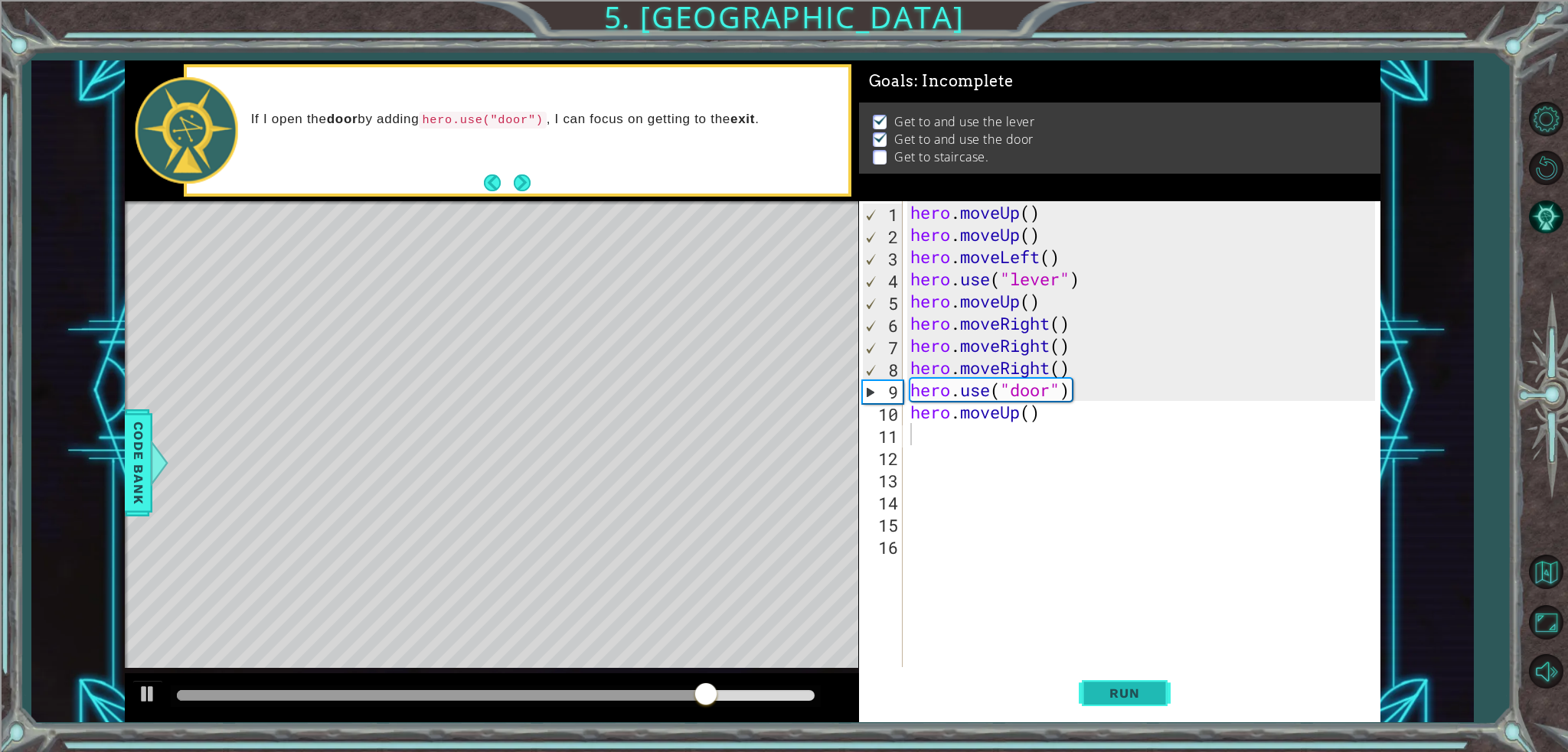
click at [1116, 680] on button "Run" at bounding box center [1125, 694] width 92 height 52
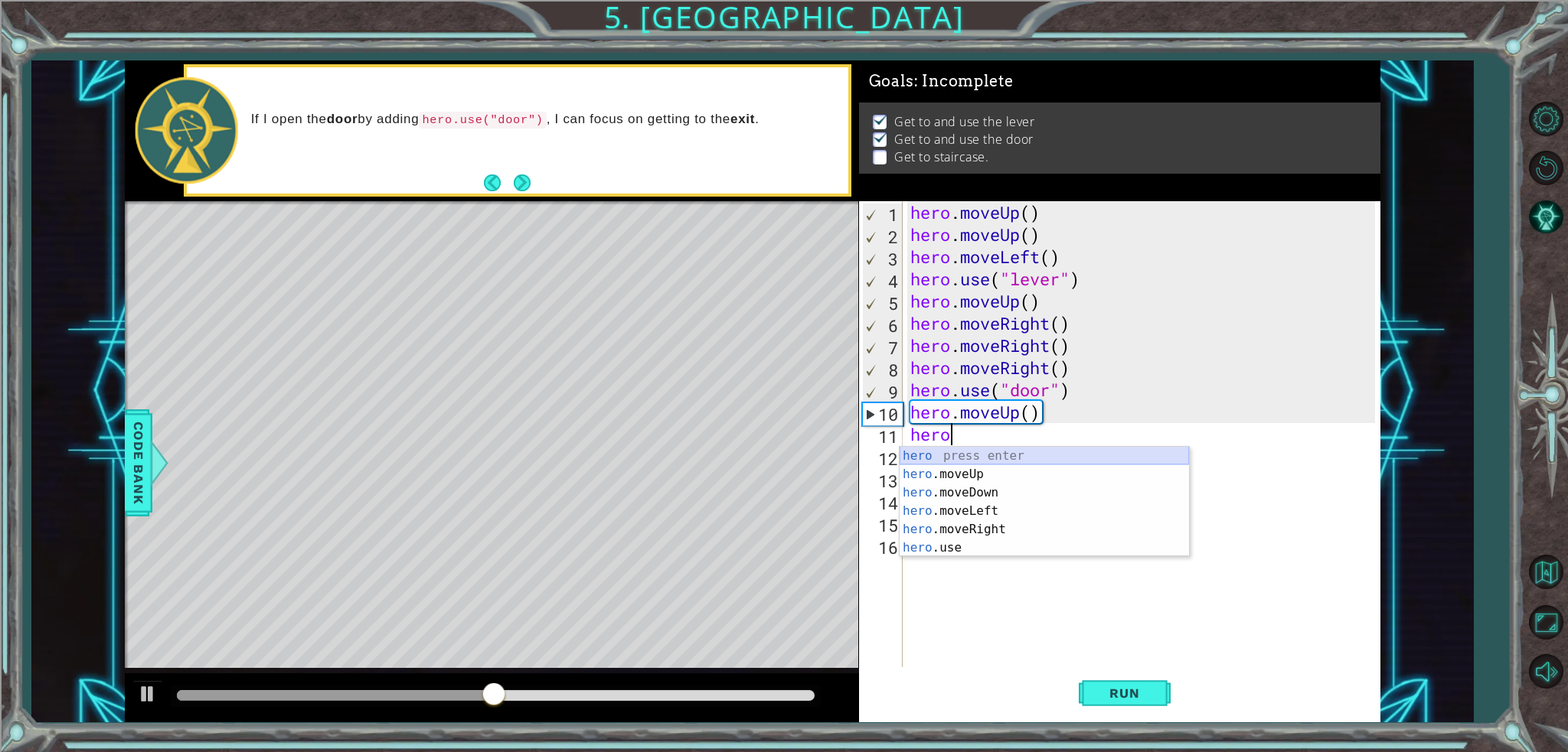
click at [957, 465] on div "hero press enter hero .moveUp press enter hero .moveDown press enter hero .move…" at bounding box center [1045, 520] width 289 height 147
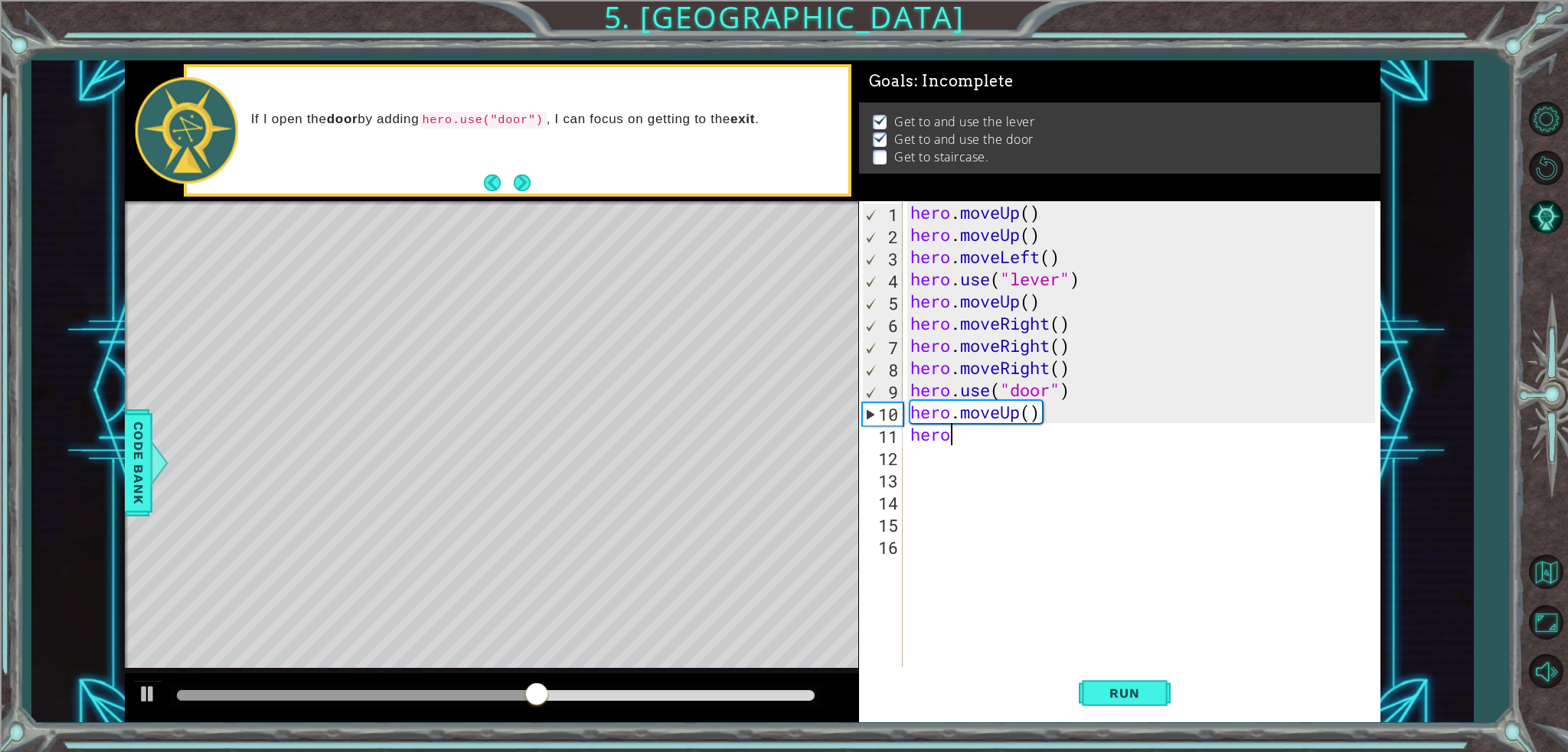
type textarea "hero."
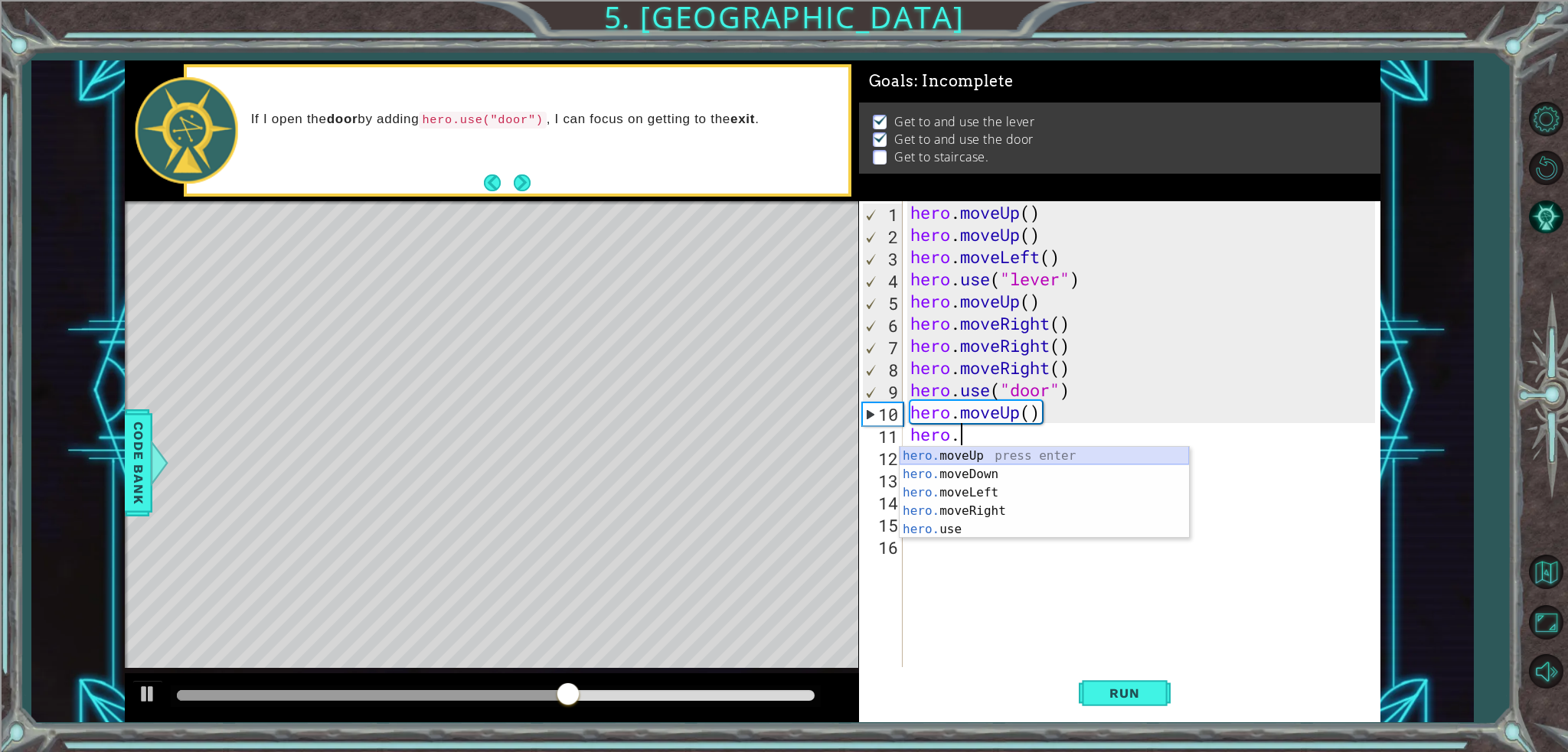
click at [986, 455] on div "hero. moveUp press enter hero. moveDown press enter hero. moveLeft press enter …" at bounding box center [1045, 512] width 289 height 128
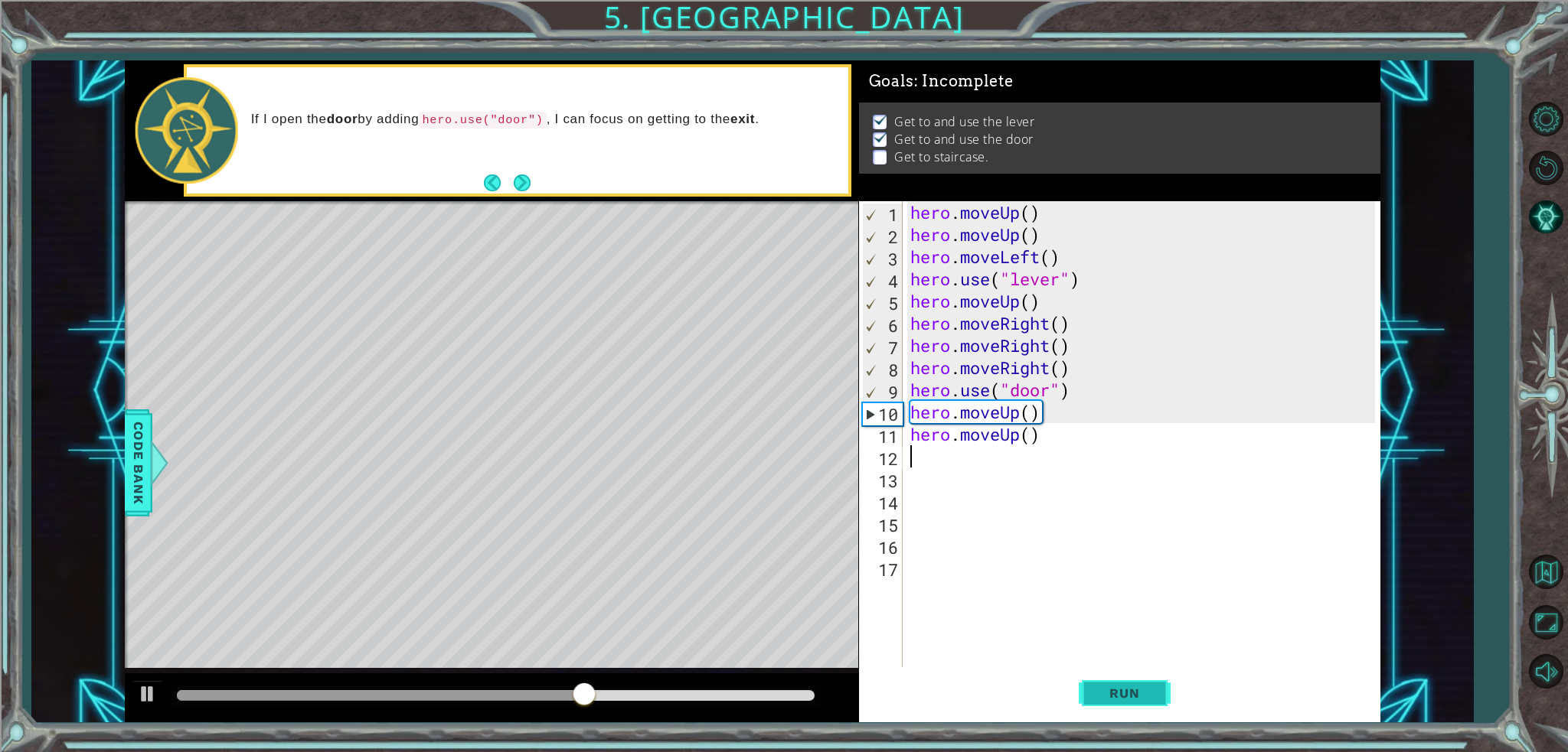
click at [1132, 697] on span "Run" at bounding box center [1124, 694] width 60 height 15
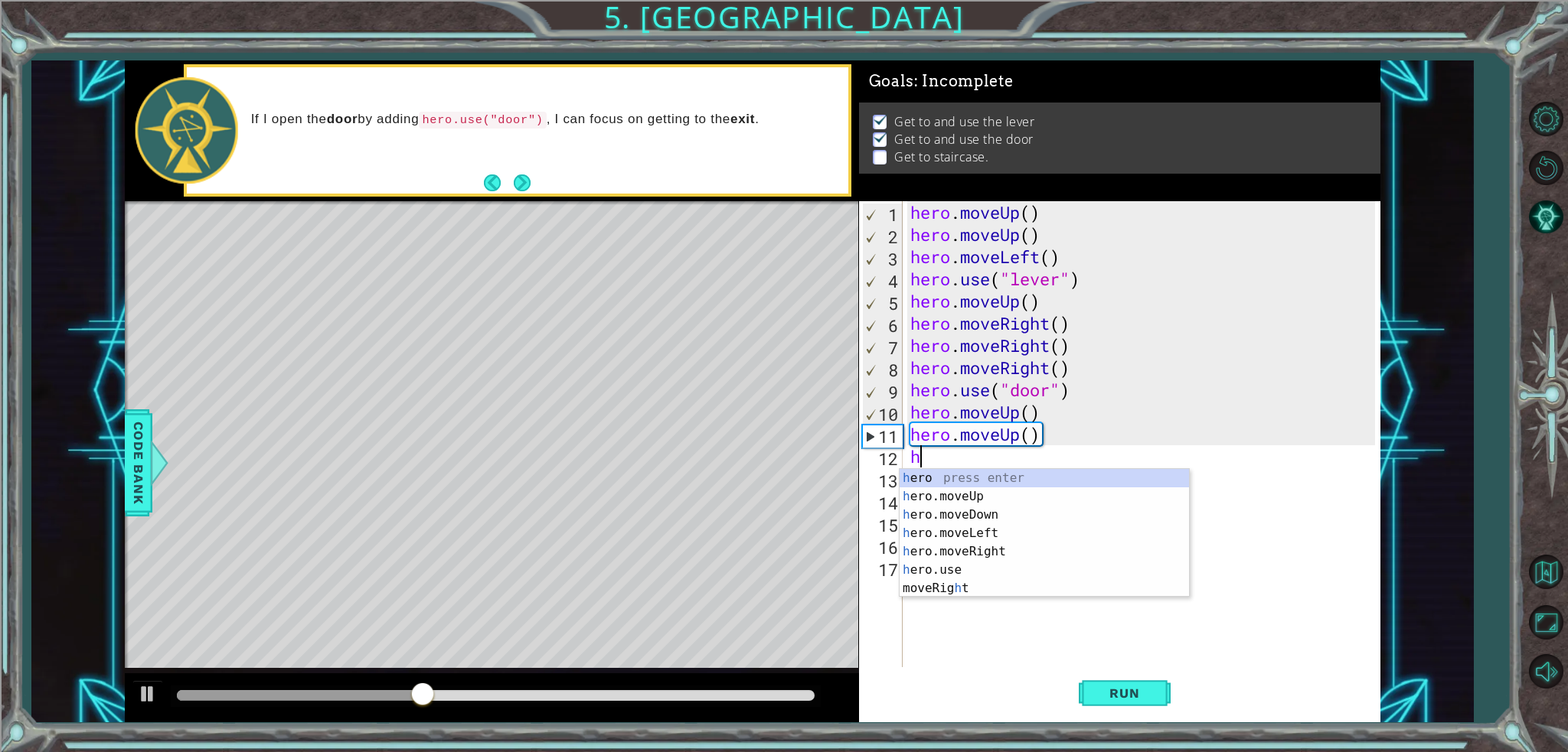
type textarea "her"
click at [980, 525] on div "her o press enter her o.moveUp press enter her o.moveDown press enter her o.mov…" at bounding box center [1045, 542] width 289 height 147
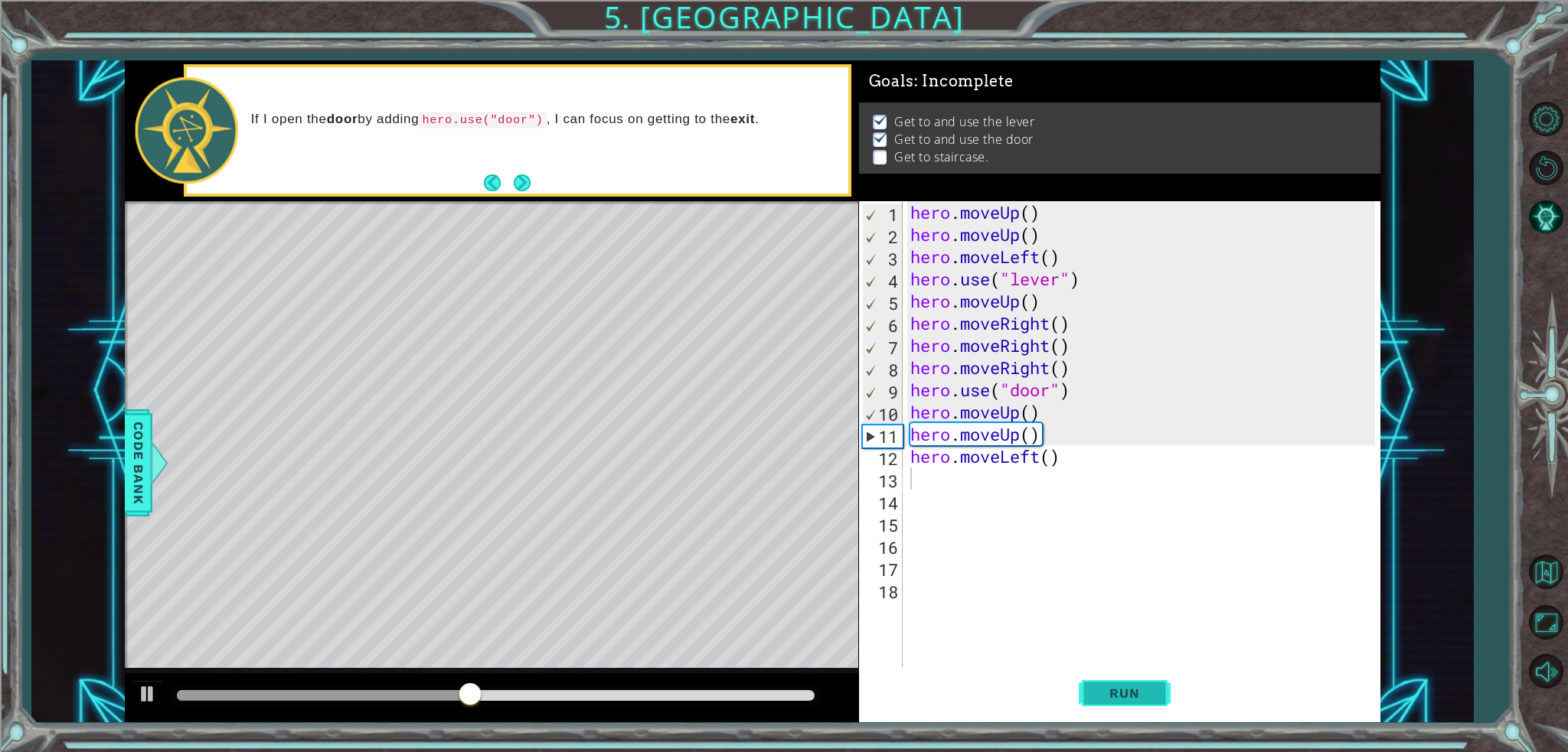
click at [1152, 684] on button "Run" at bounding box center [1125, 694] width 92 height 52
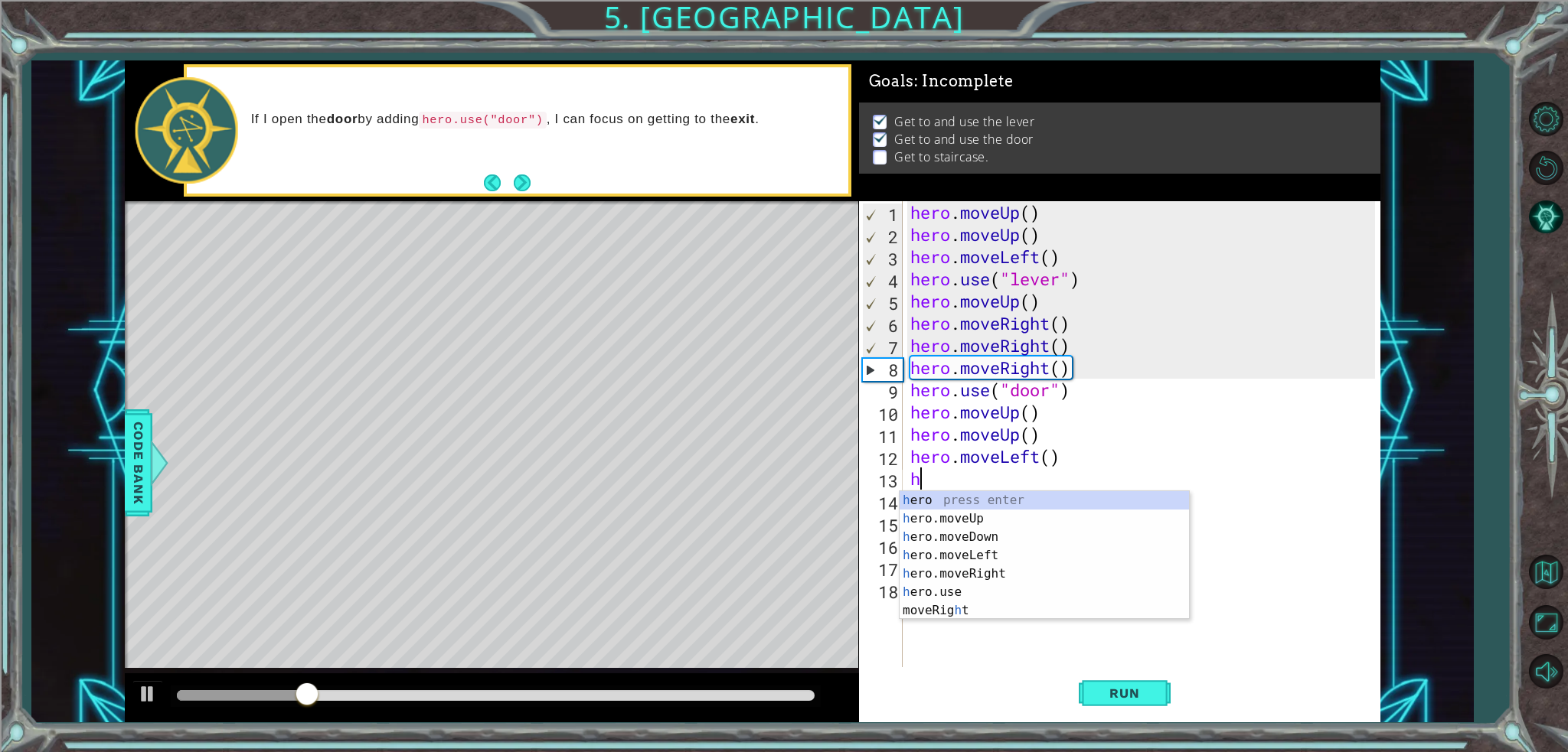
type textarea "her"
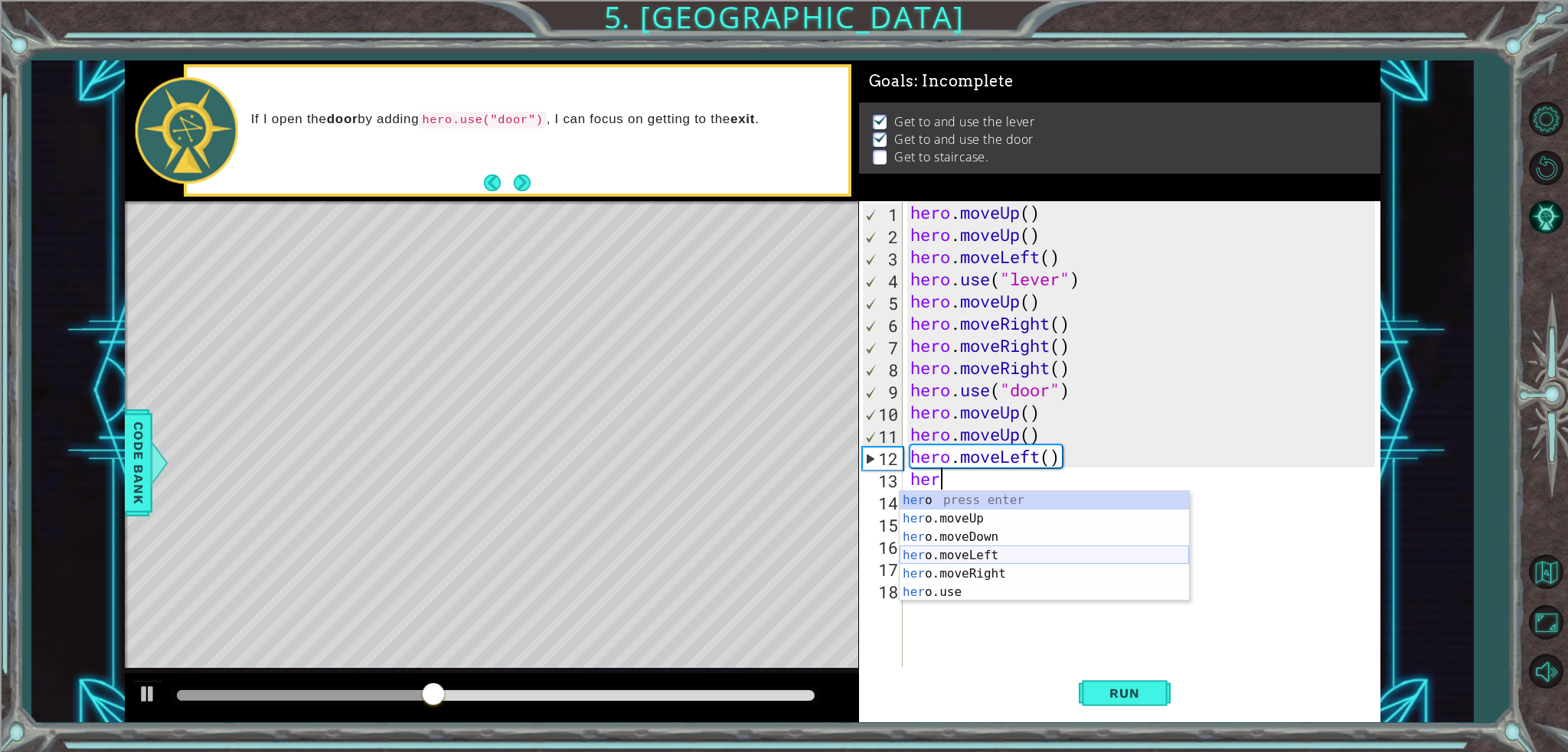
click at [980, 557] on div "her o press enter her o.moveUp press enter her o.moveDown press enter her o.mov…" at bounding box center [1045, 564] width 289 height 147
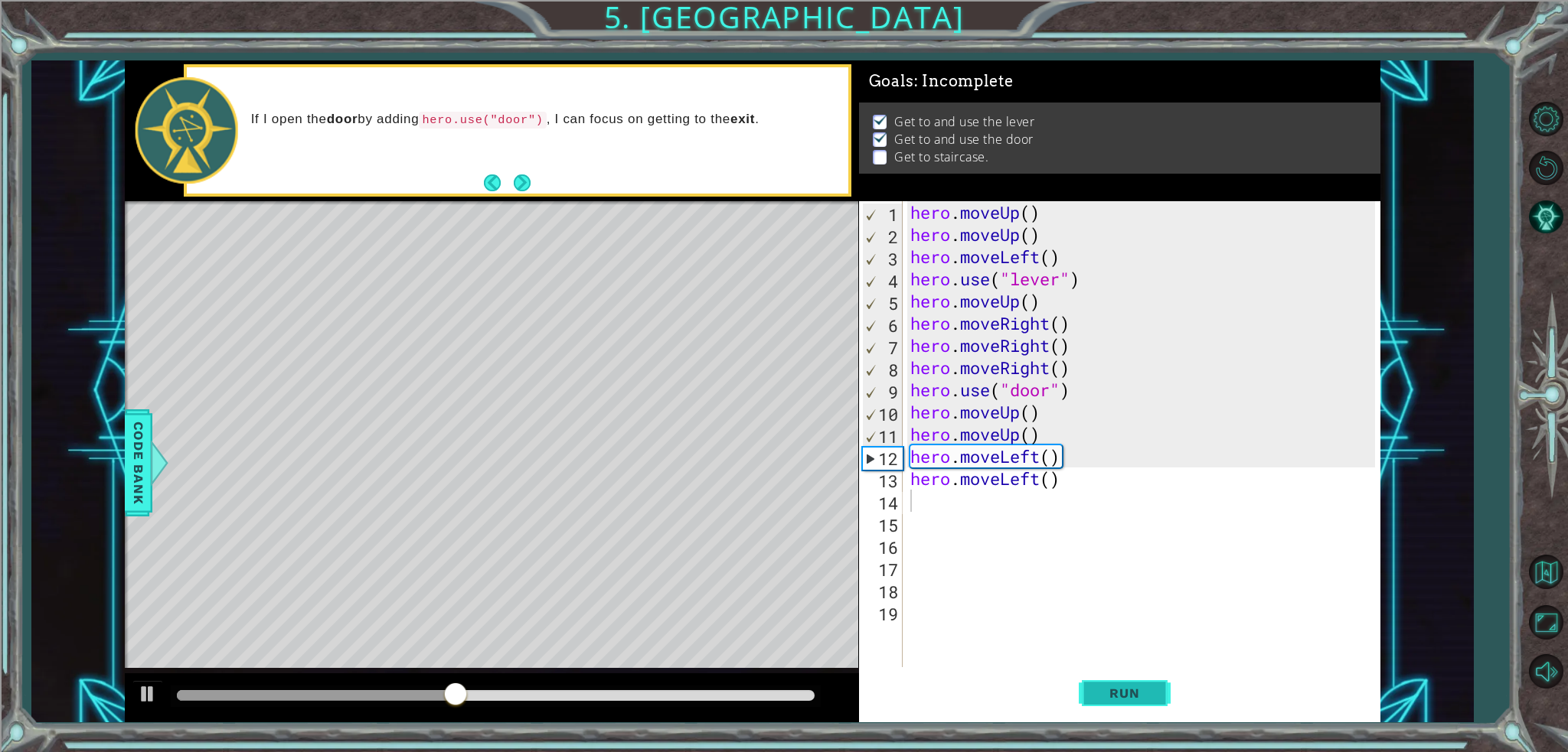
click at [1145, 702] on button "Run" at bounding box center [1125, 694] width 92 height 52
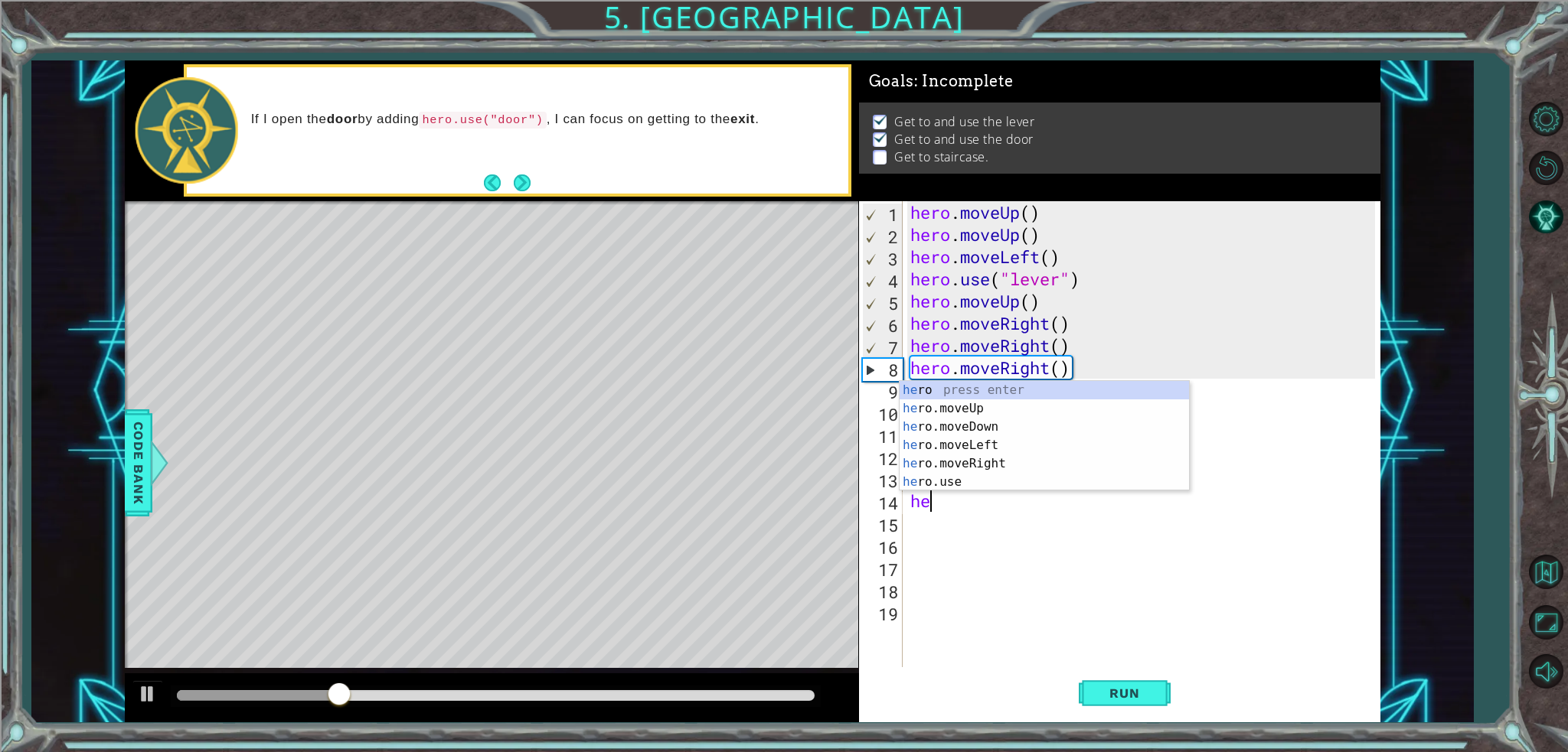
type textarea "her"
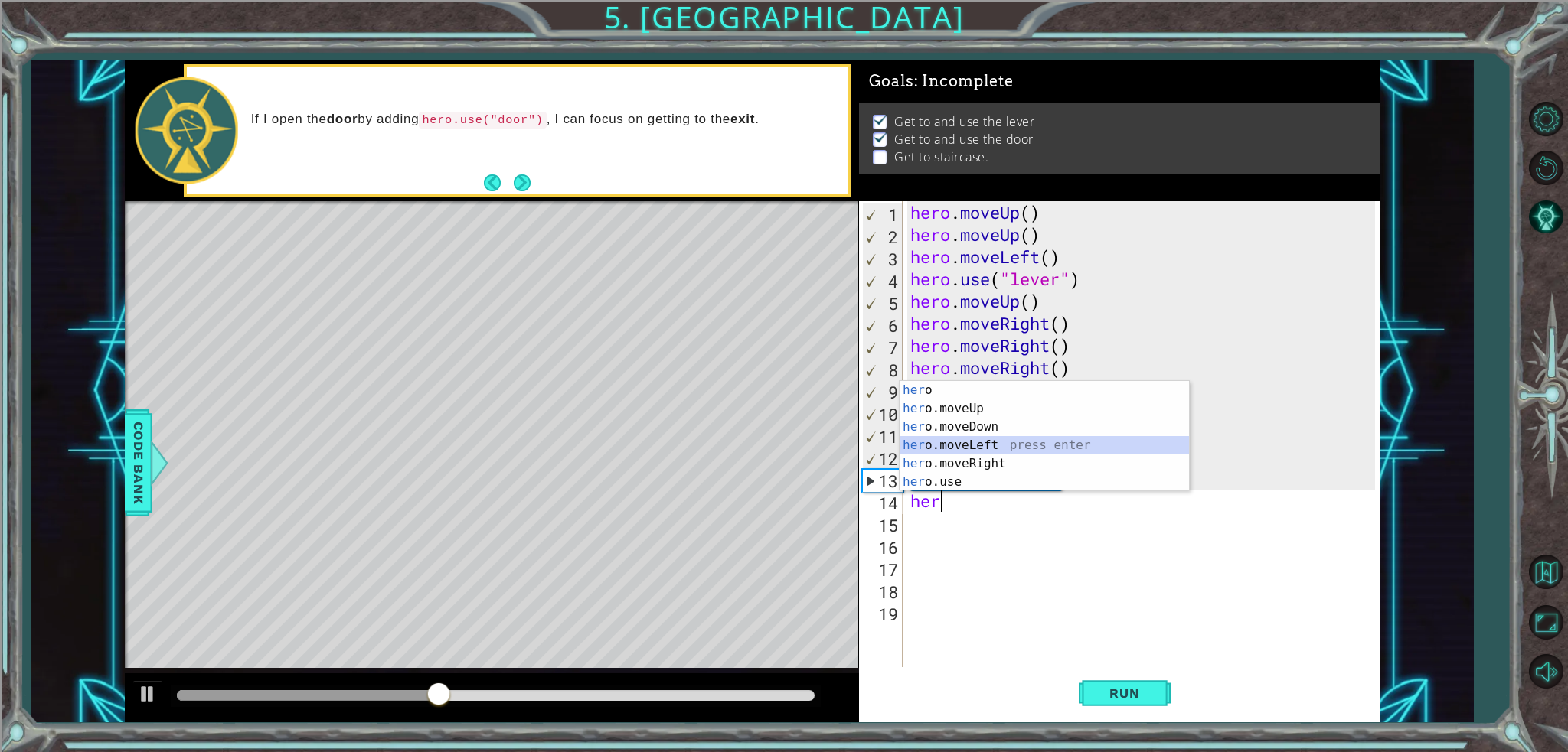
click at [989, 444] on div "her o press enter her o.moveUp press enter her o.moveDown press enter her o.mov…" at bounding box center [1045, 454] width 289 height 147
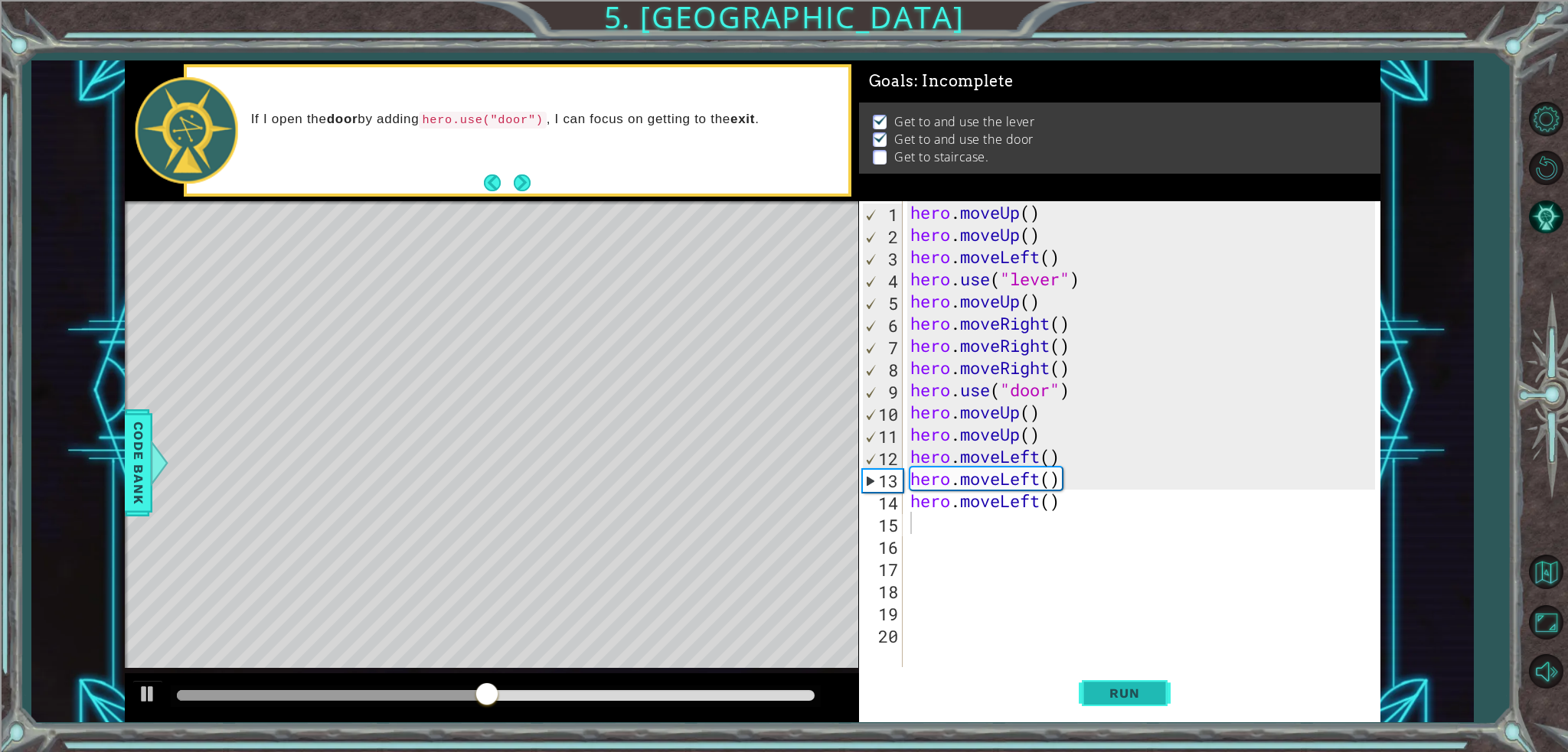
click at [1122, 691] on span "Run" at bounding box center [1124, 694] width 60 height 15
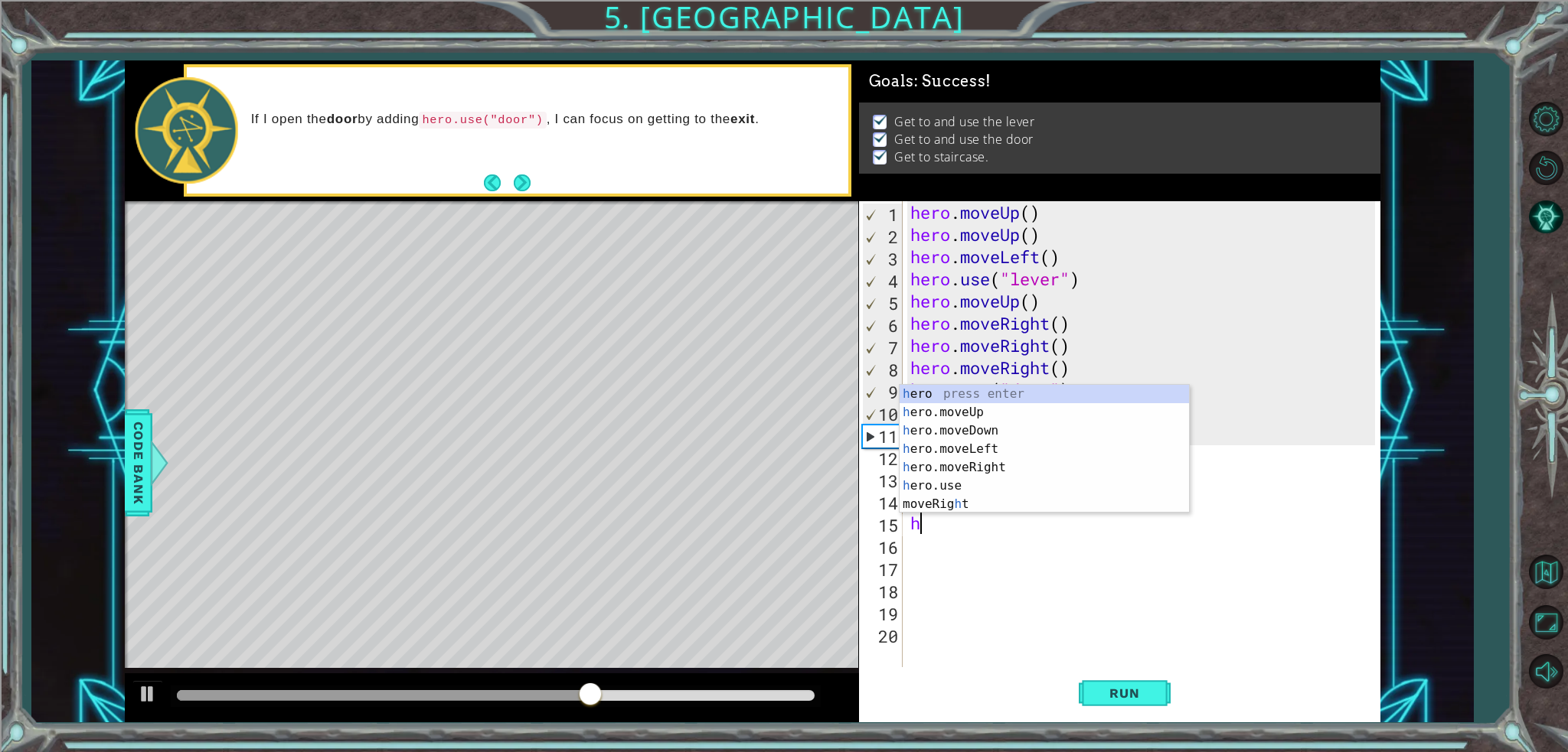
type textarea "her"
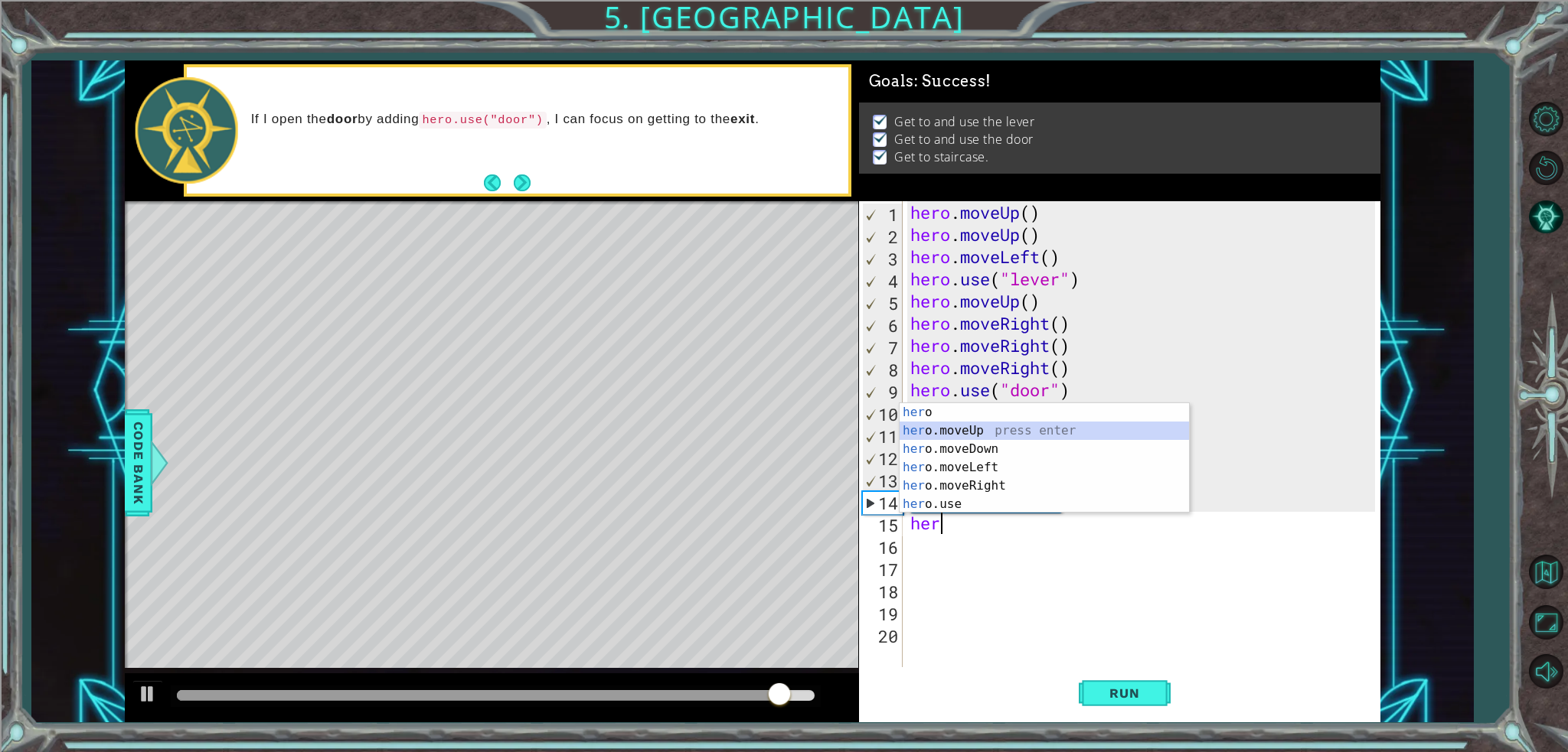
click at [1061, 431] on div "her o press enter her o.moveUp press enter her o.moveDown press enter her o.mov…" at bounding box center [1045, 476] width 289 height 147
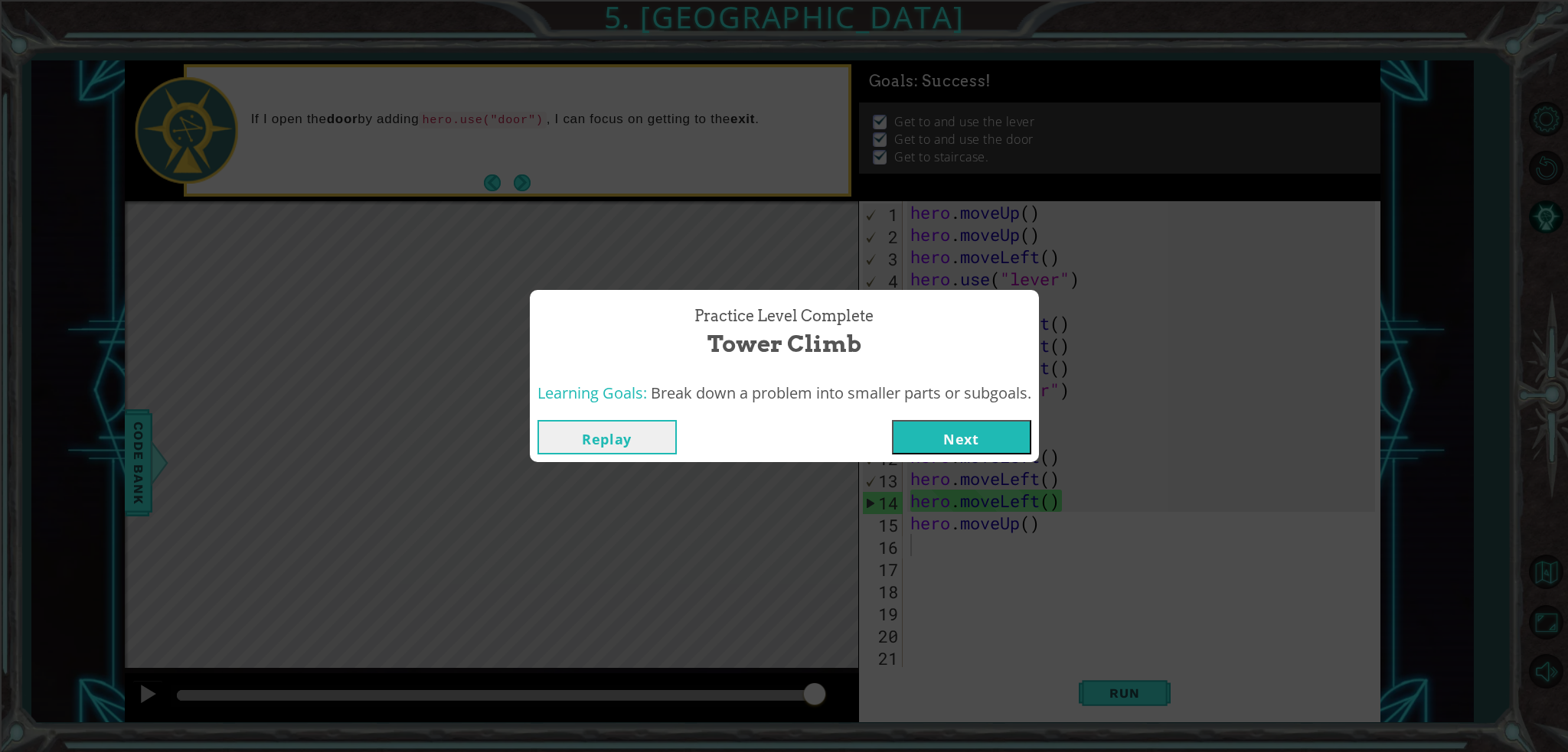
click at [936, 438] on button "Next" at bounding box center [961, 438] width 139 height 34
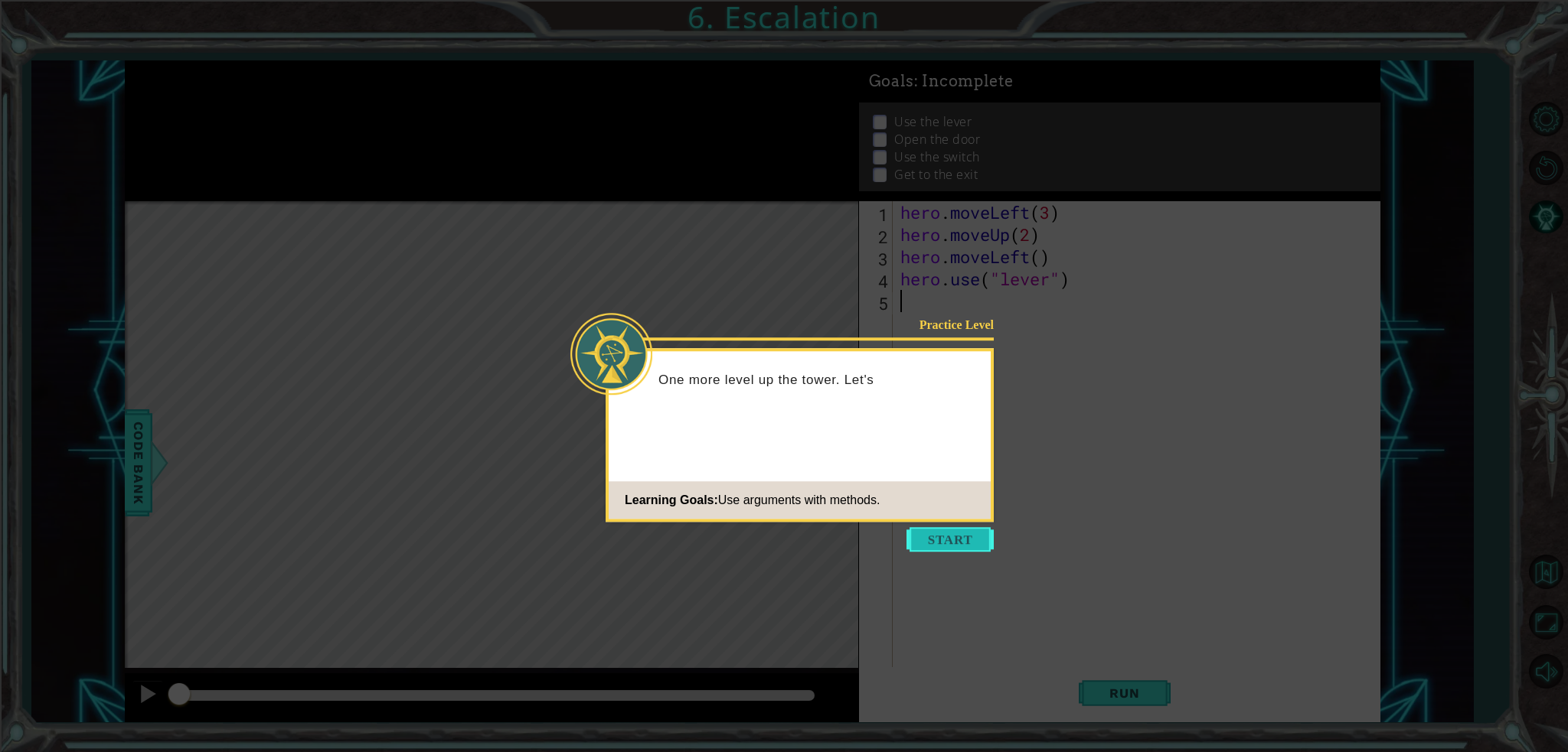
click at [954, 532] on button "Start" at bounding box center [950, 539] width 87 height 25
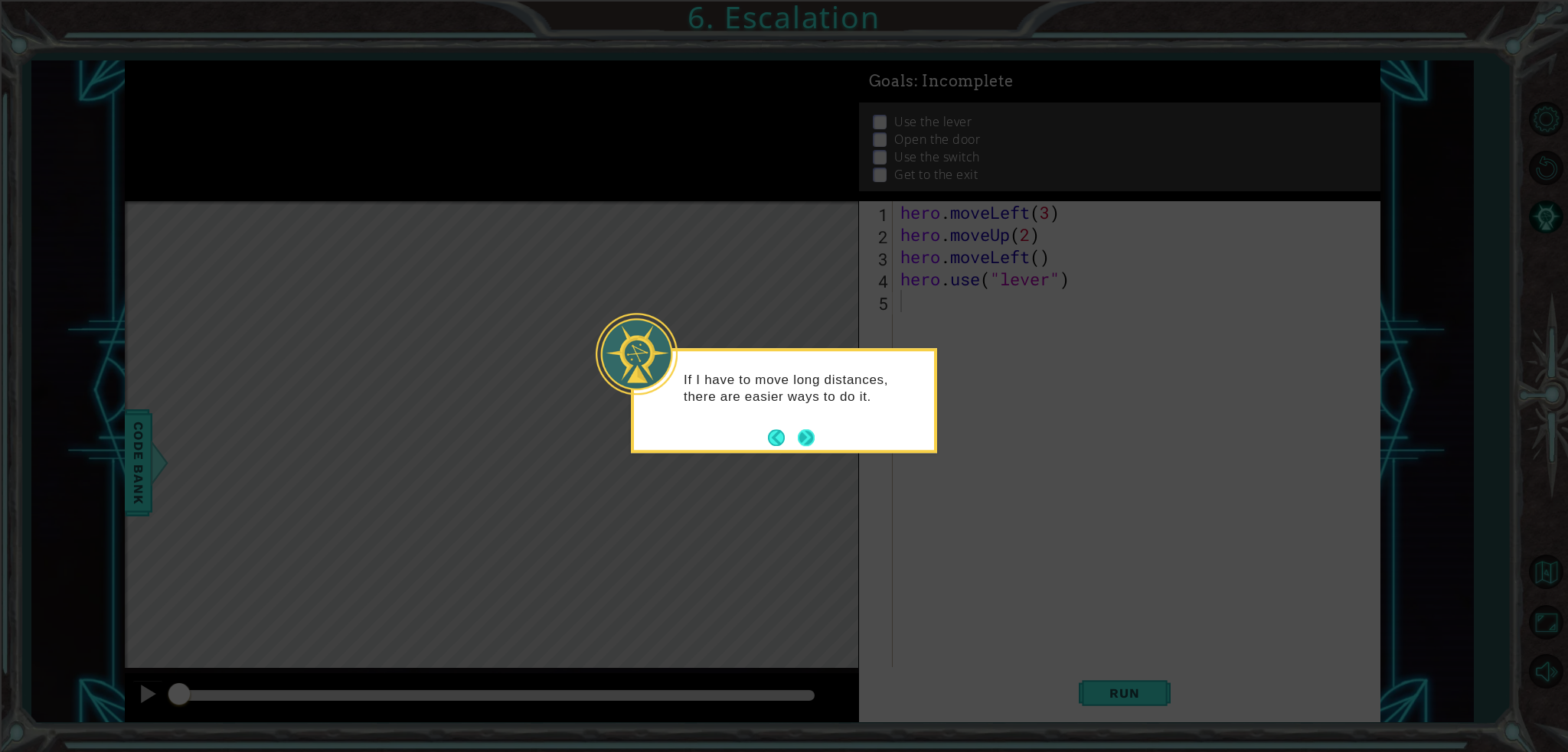
click at [803, 432] on button "Next" at bounding box center [805, 437] width 22 height 22
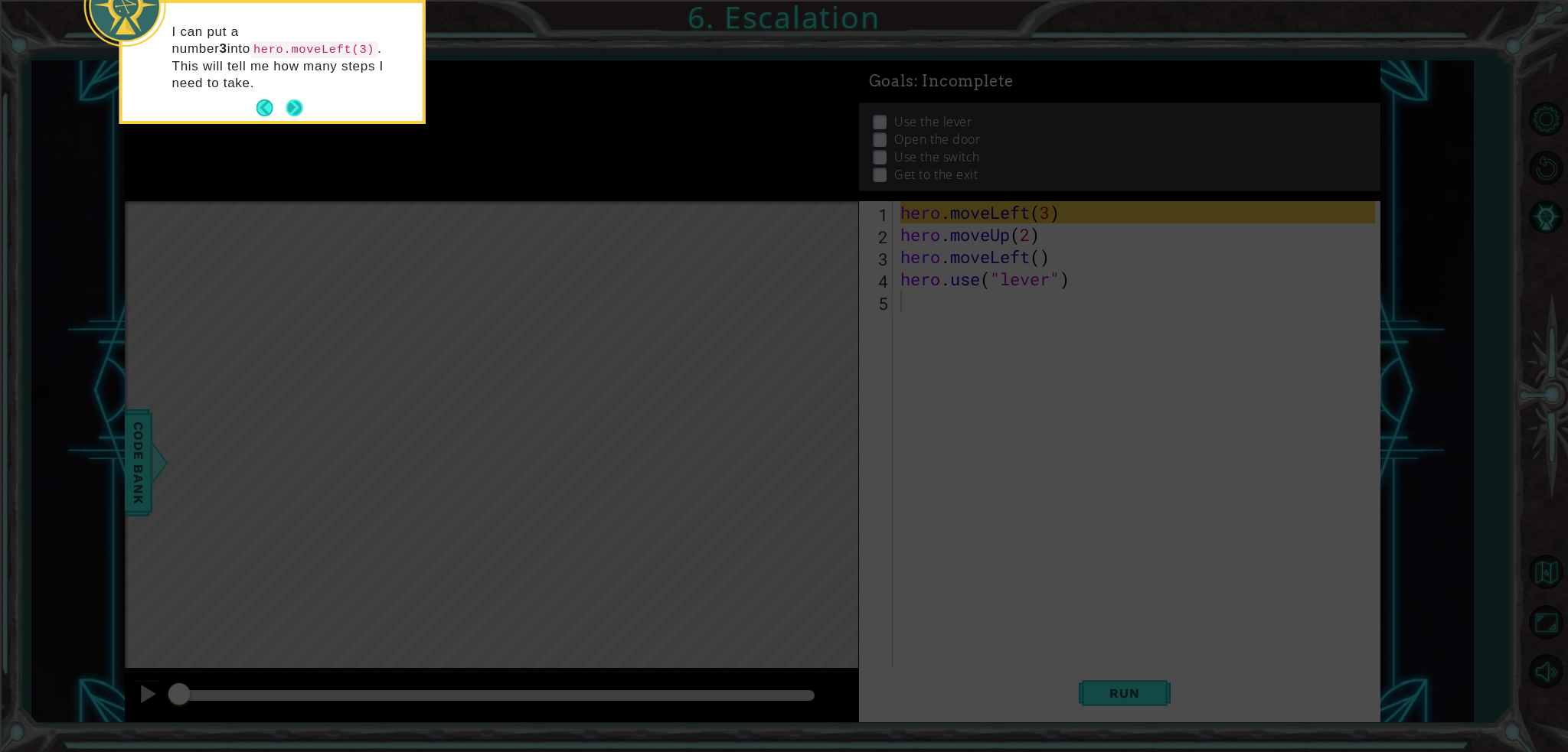
click at [288, 97] on button "Next" at bounding box center [294, 107] width 21 height 21
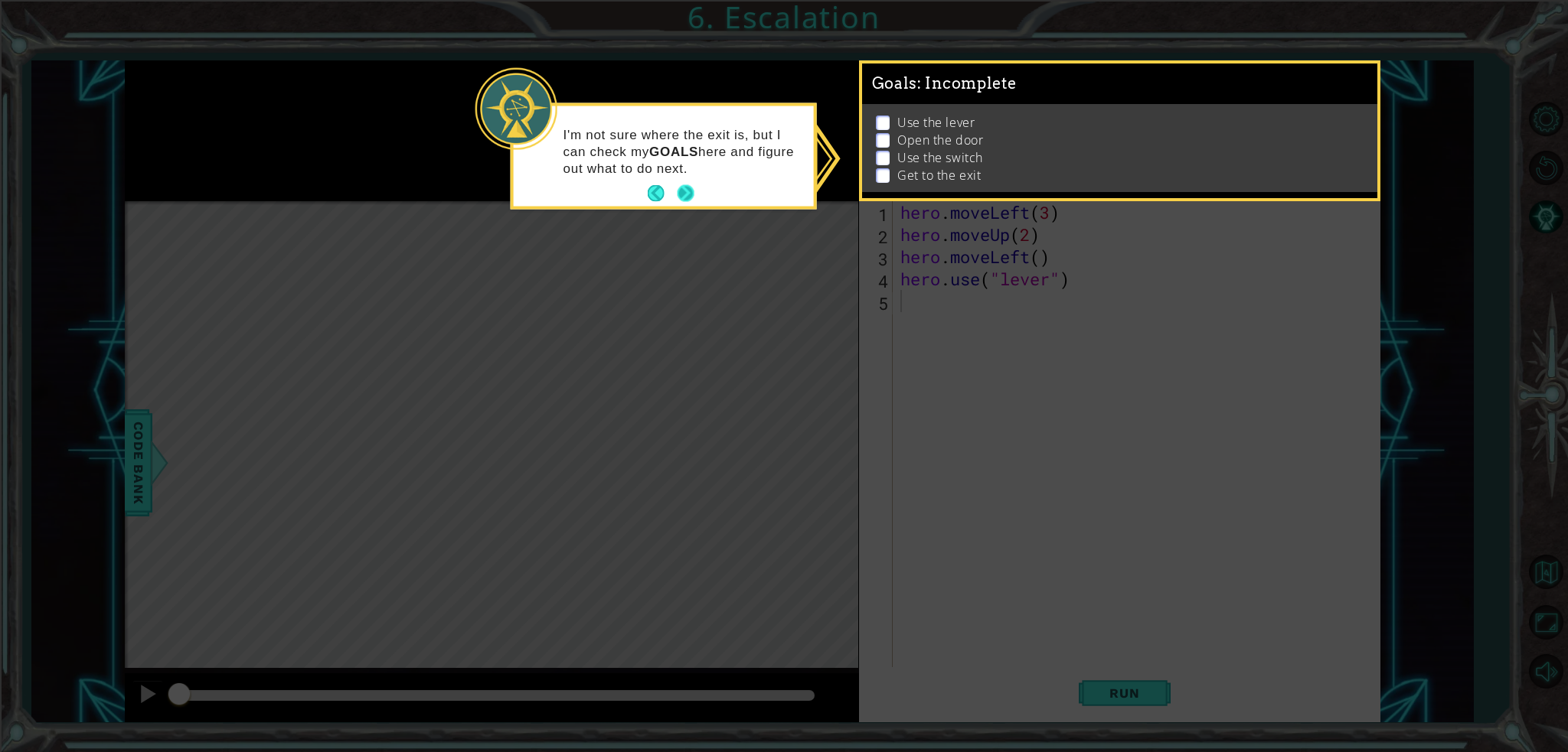
click at [683, 184] on button "Next" at bounding box center [685, 194] width 27 height 27
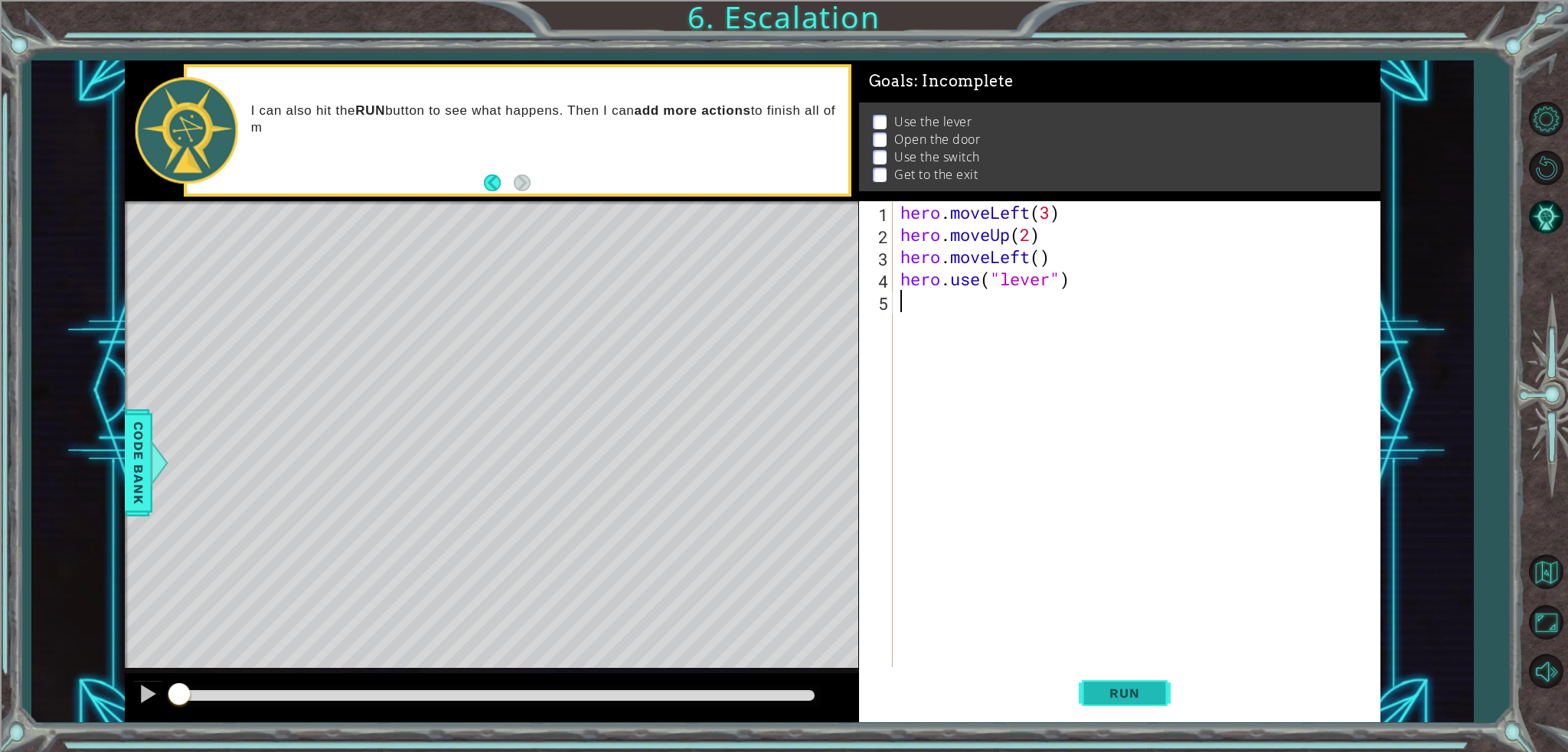
click at [1135, 695] on span "Run" at bounding box center [1124, 694] width 60 height 15
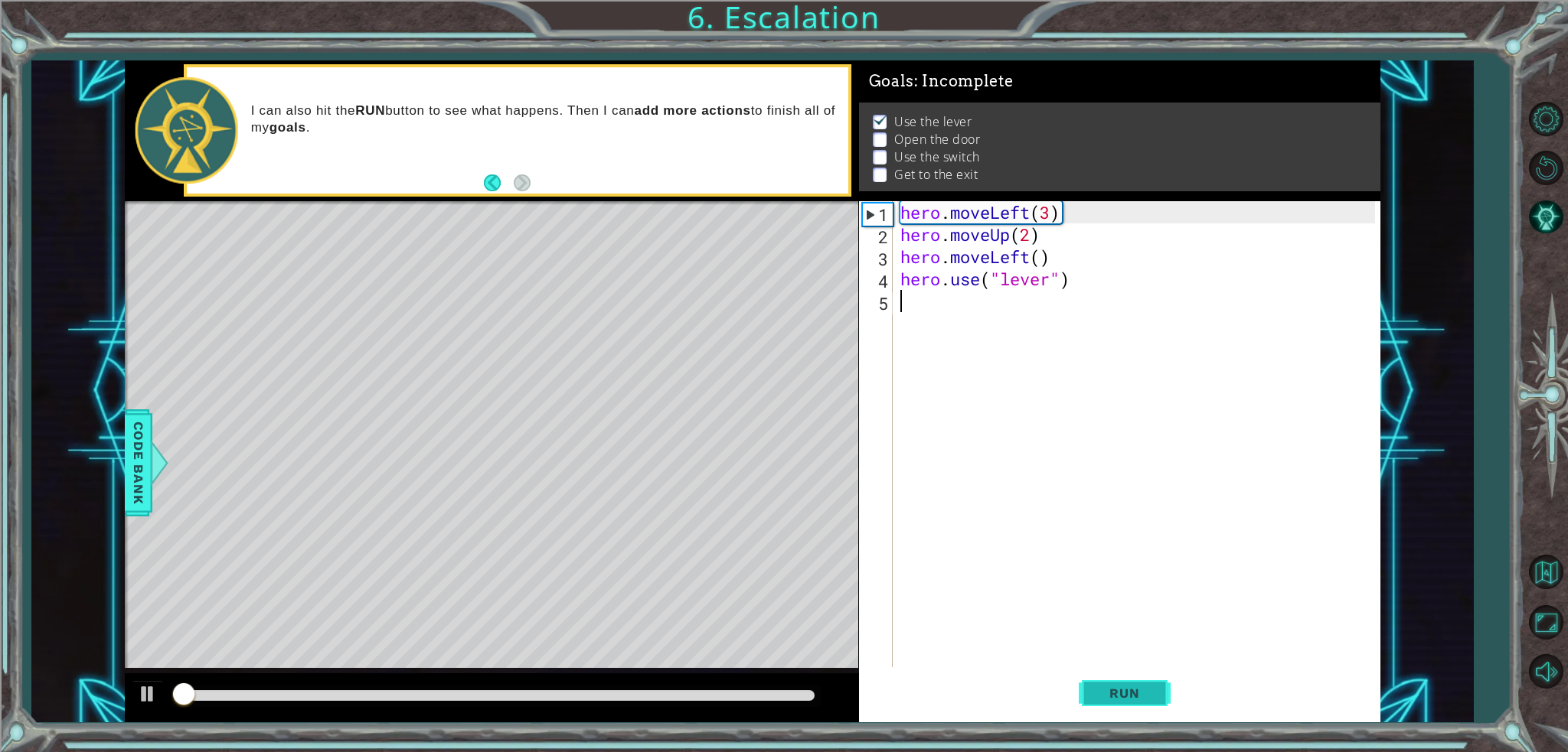
scroll to position [5, 0]
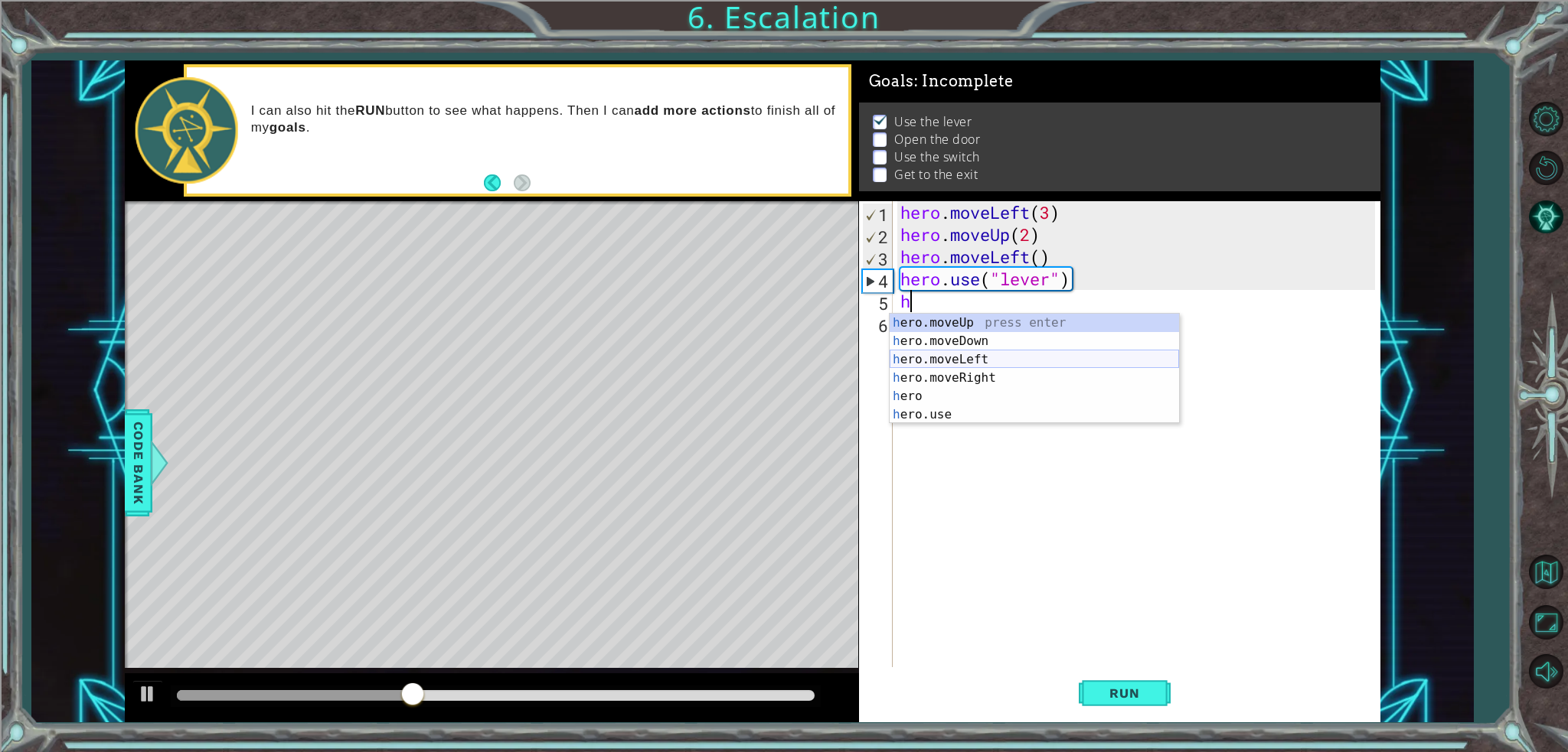
click at [1033, 358] on div "h ero.moveUp press enter h ero.moveDown press enter h ero.moveLeft press enter …" at bounding box center [1034, 387] width 289 height 147
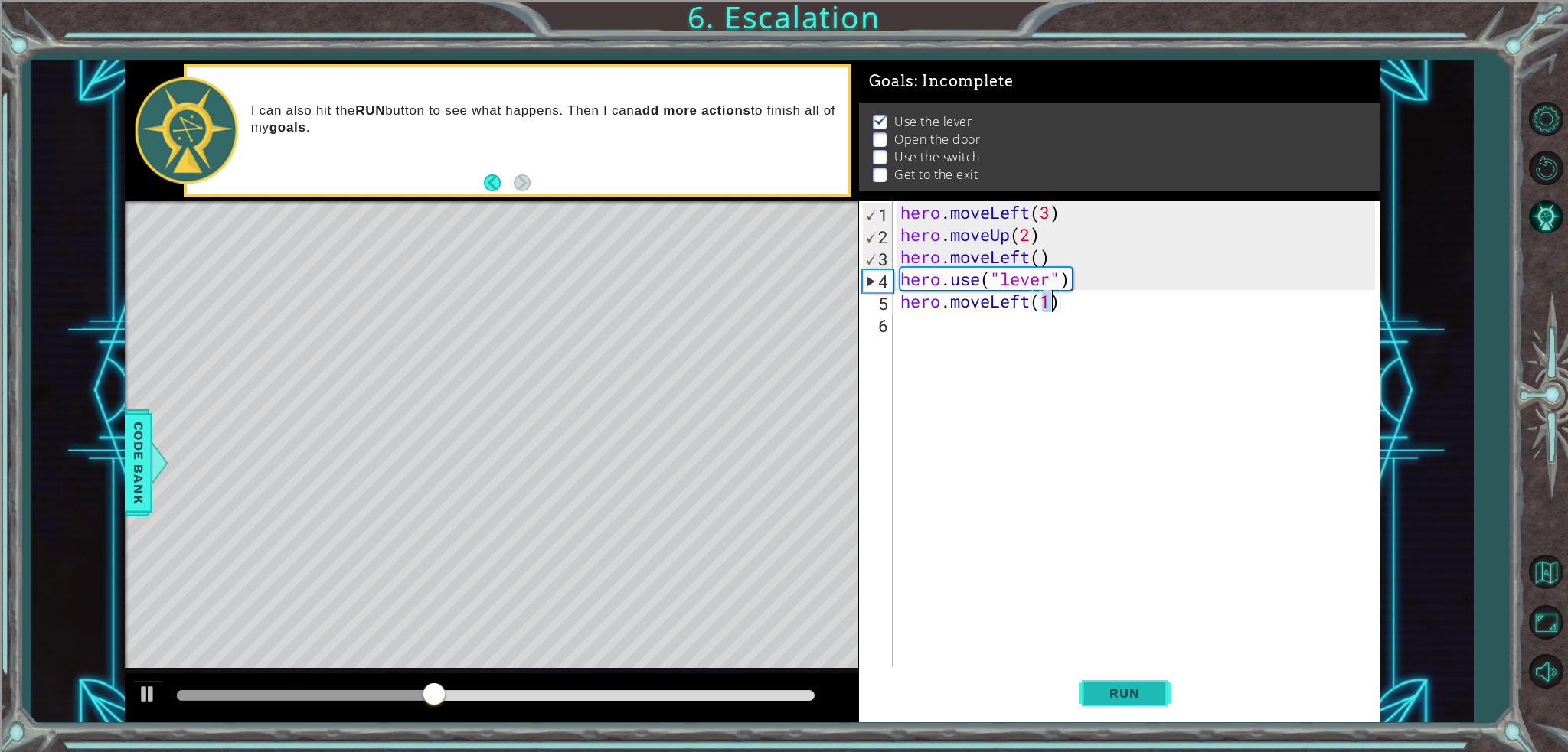
type textarea "hero.moveLeft(1)"
click at [1121, 688] on span "Run" at bounding box center [1124, 694] width 60 height 15
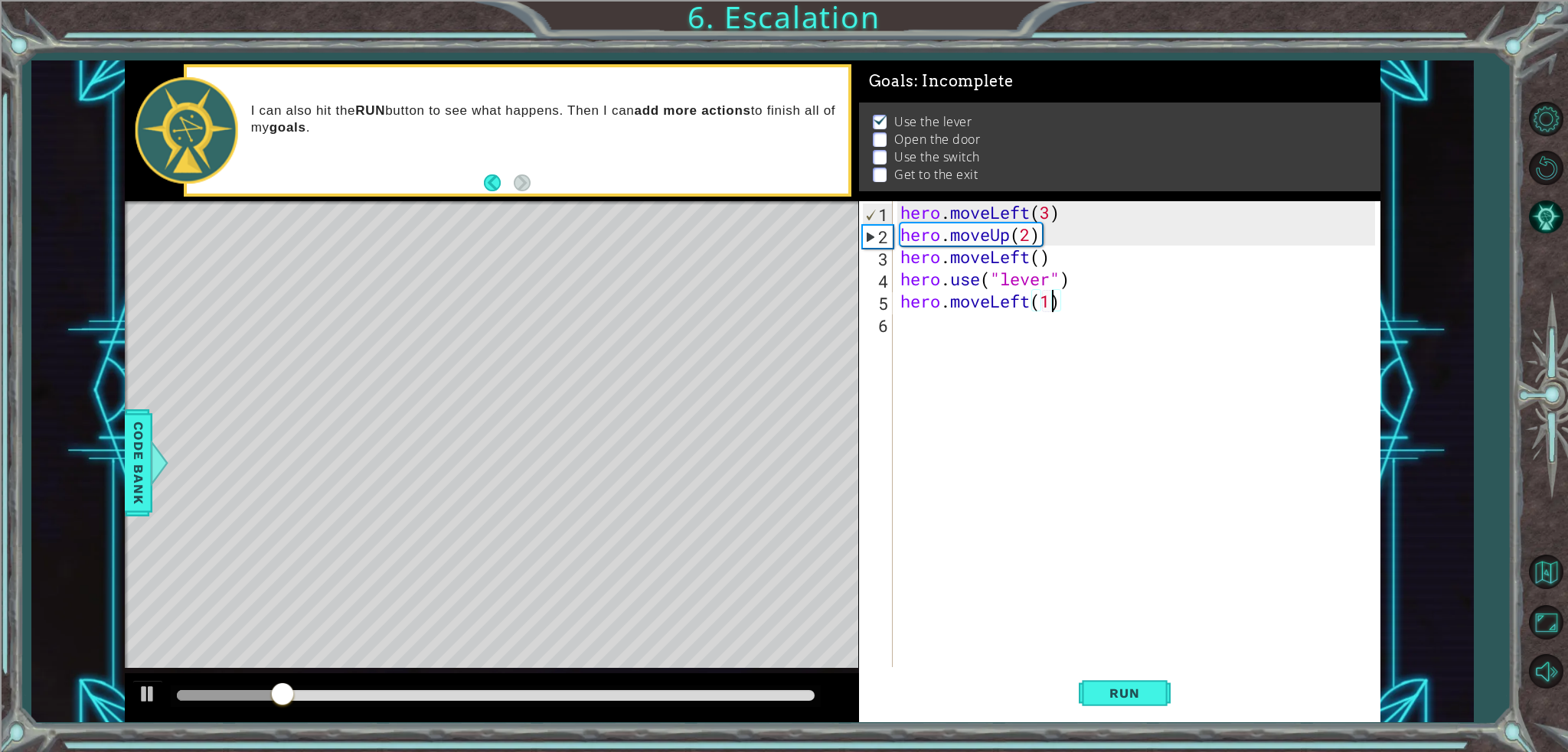
click at [965, 342] on div "hero . moveLeft ( 3 ) hero . moveUp ( 2 ) hero . moveLeft ( ) hero . use ( "lev…" at bounding box center [1140, 456] width 486 height 511
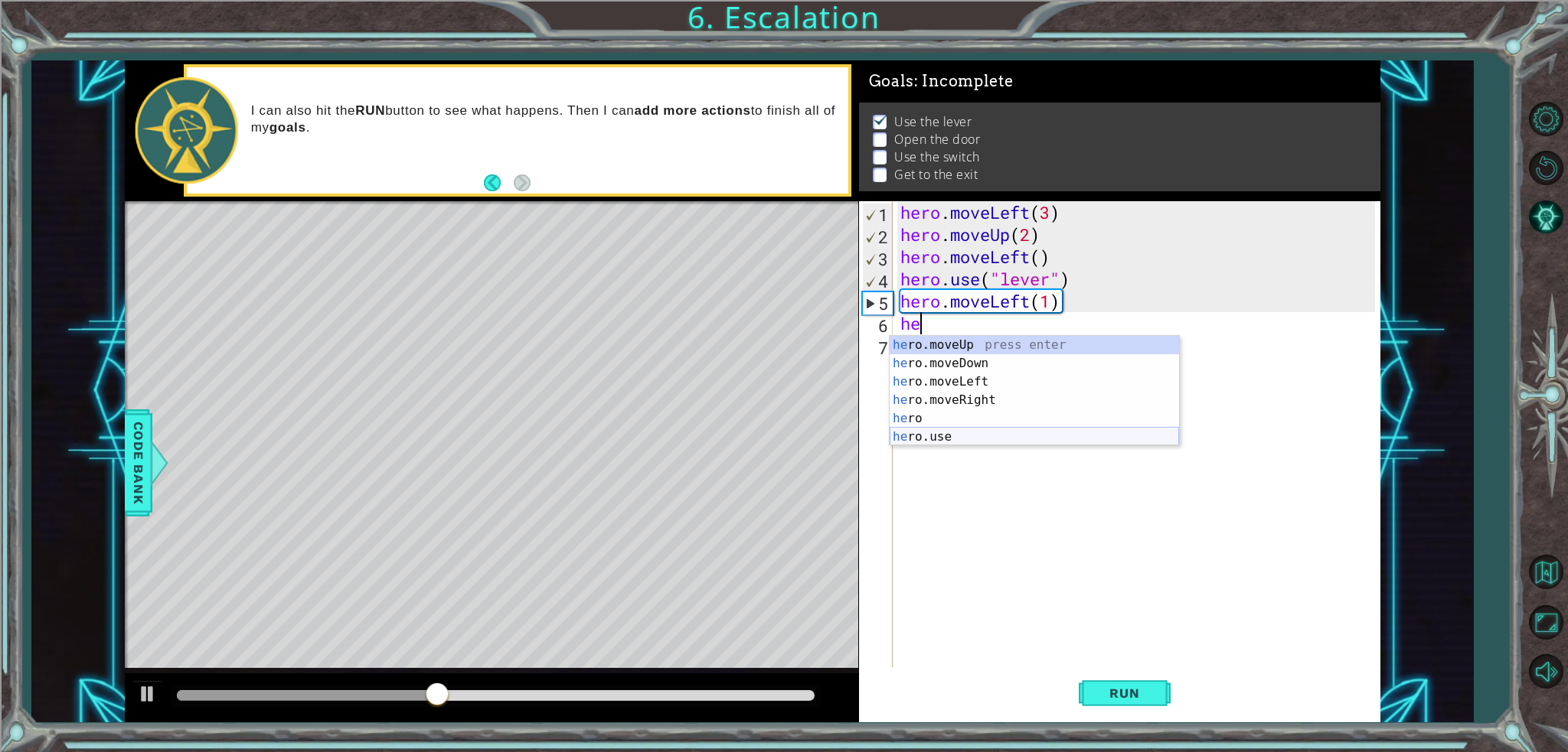
click at [1052, 444] on div "he ro.moveUp press enter he ro.moveDown press enter he ro.moveLeft press enter …" at bounding box center [1034, 409] width 289 height 147
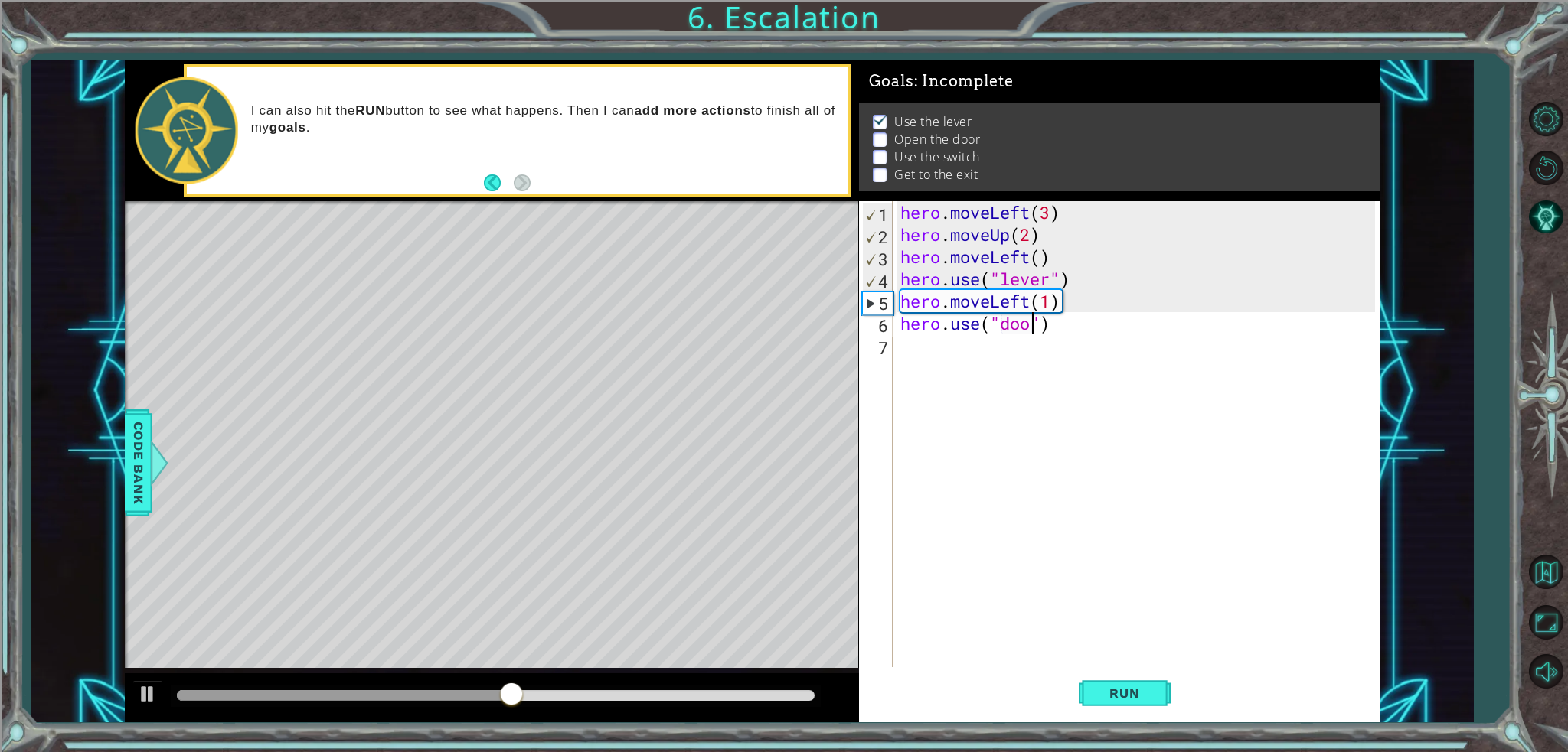
scroll to position [0, 6]
type textarea "hero.use("door")"
click at [1099, 679] on button "Run" at bounding box center [1125, 694] width 92 height 52
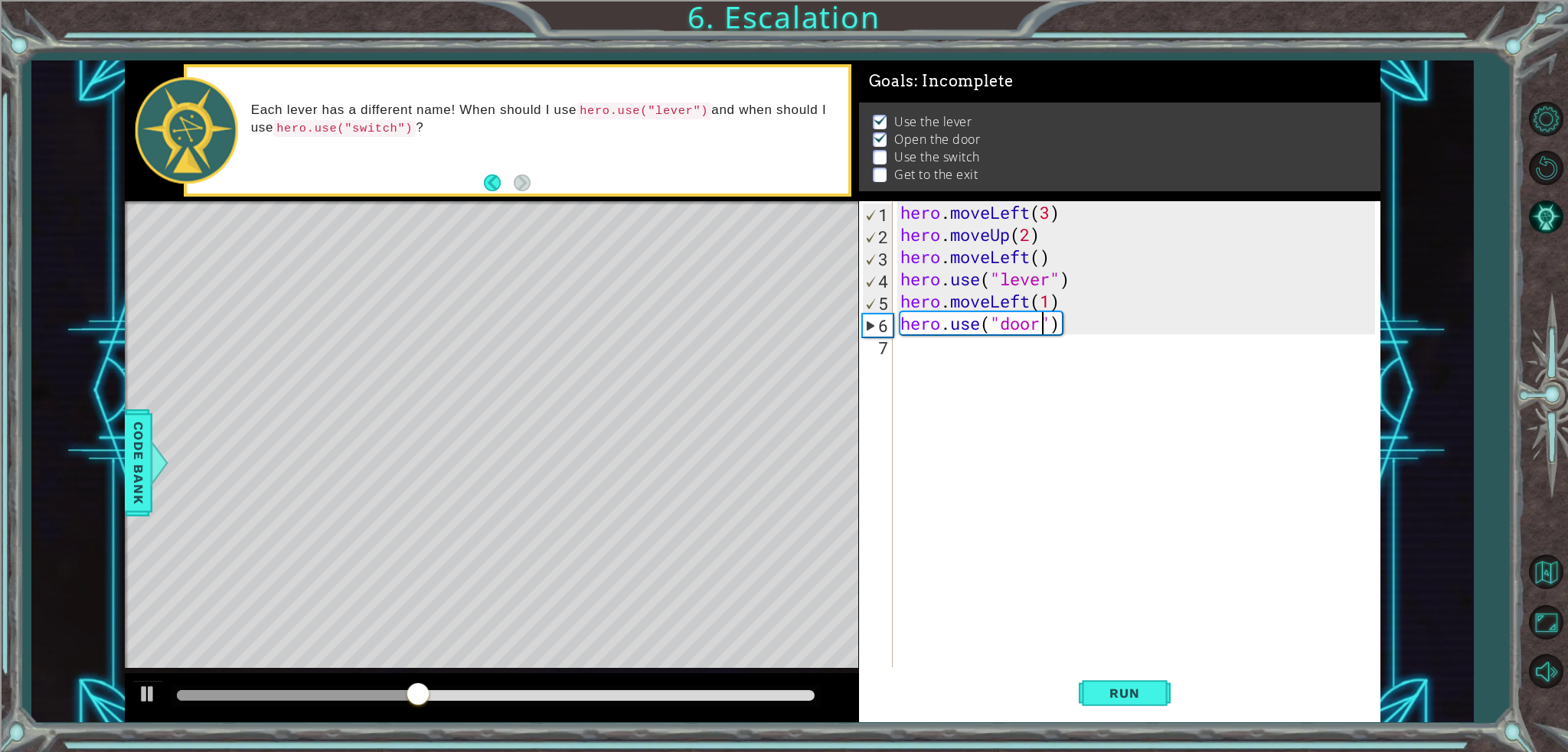
click at [984, 368] on div "hero . moveLeft ( 3 ) hero . moveUp ( 2 ) hero . moveLeft ( ) hero . use ( "lev…" at bounding box center [1140, 456] width 486 height 511
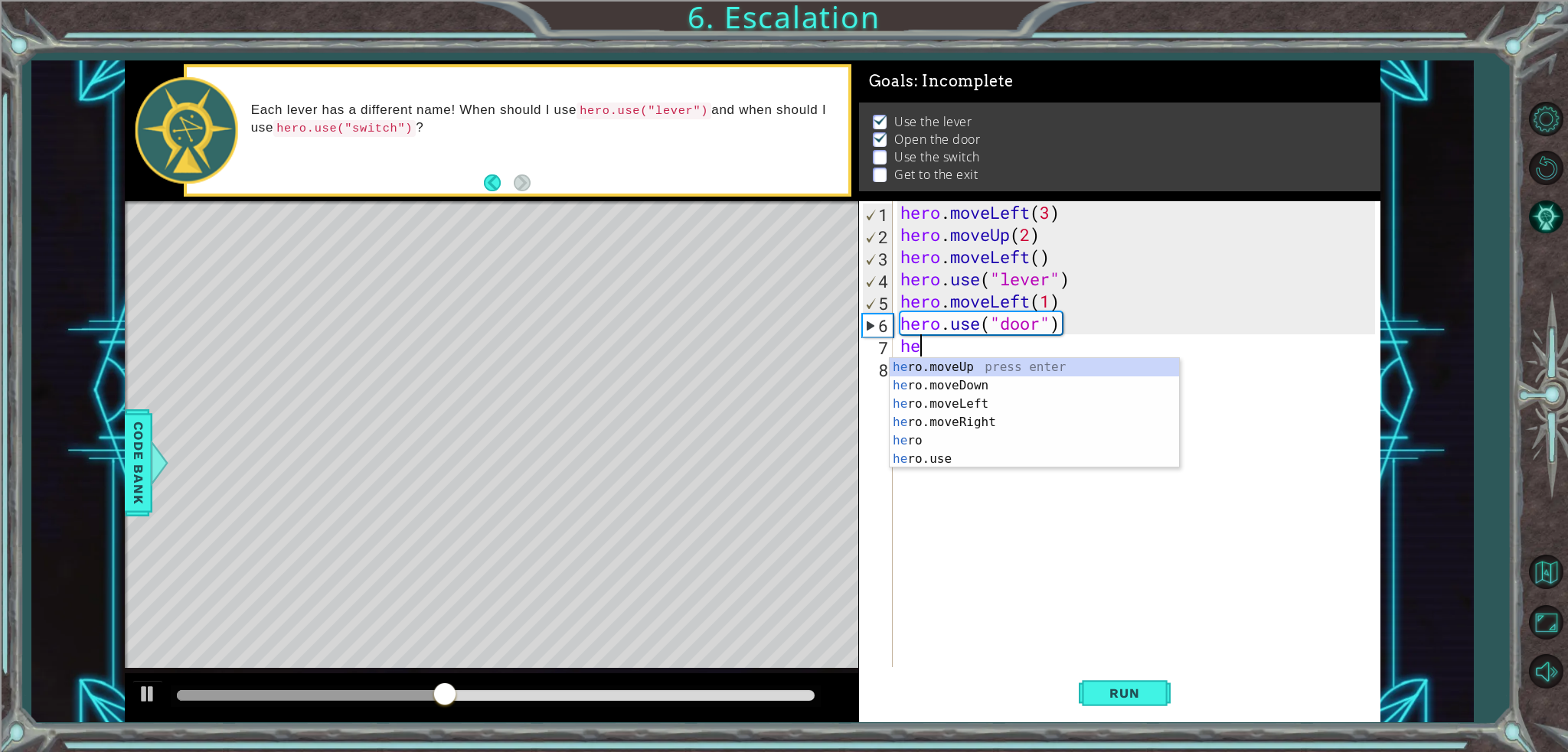
scroll to position [0, 0]
click at [978, 381] on div "hero press enter hero .moveUp press enter hero .moveDown press enter hero .move…" at bounding box center [1034, 431] width 289 height 147
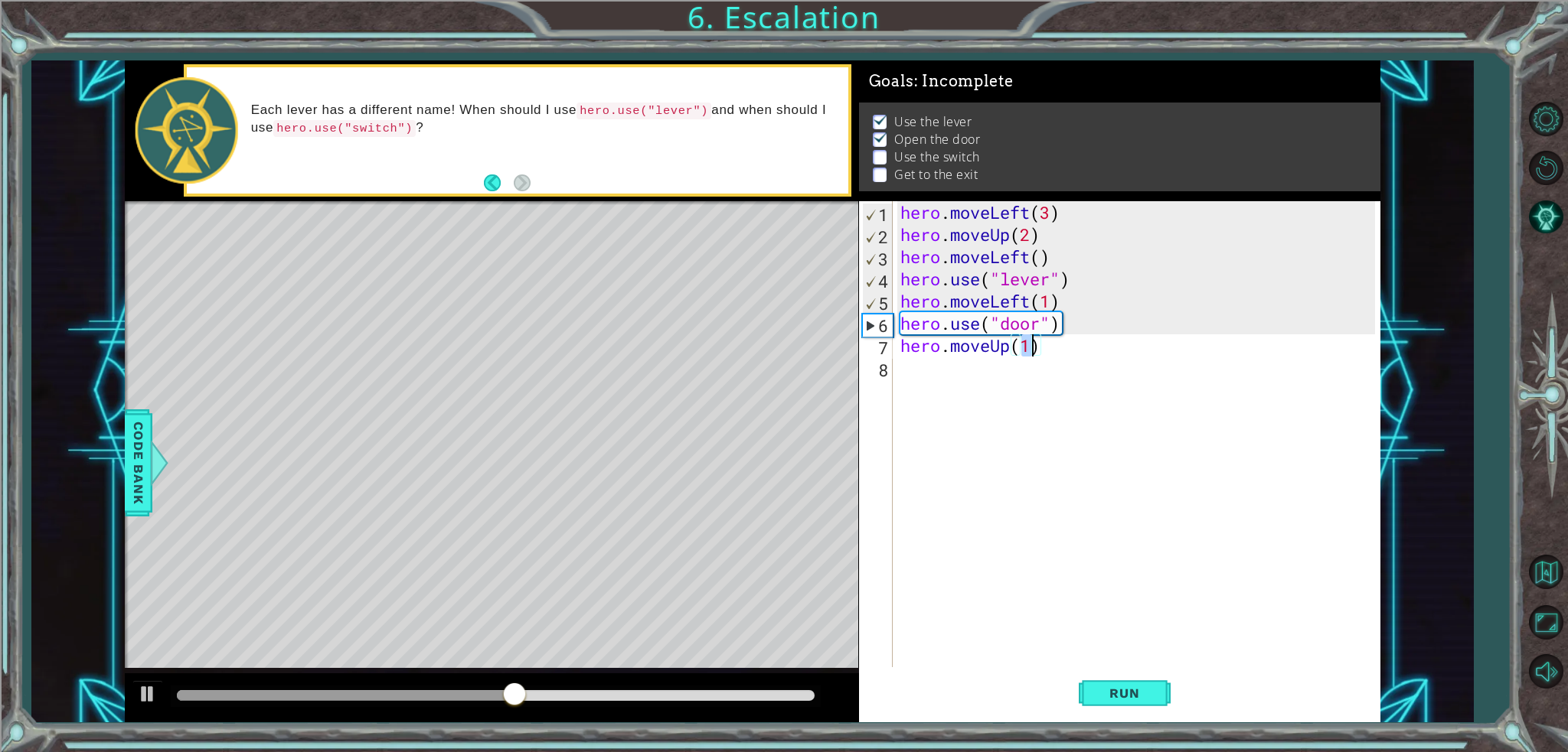
click at [1034, 348] on div "hero . moveLeft ( 3 ) hero . moveUp ( 2 ) hero . moveLeft ( ) hero . use ( "lev…" at bounding box center [1136, 434] width 478 height 467
type textarea "hero.moveUp(2)"
click at [1092, 693] on button "Run" at bounding box center [1125, 694] width 92 height 52
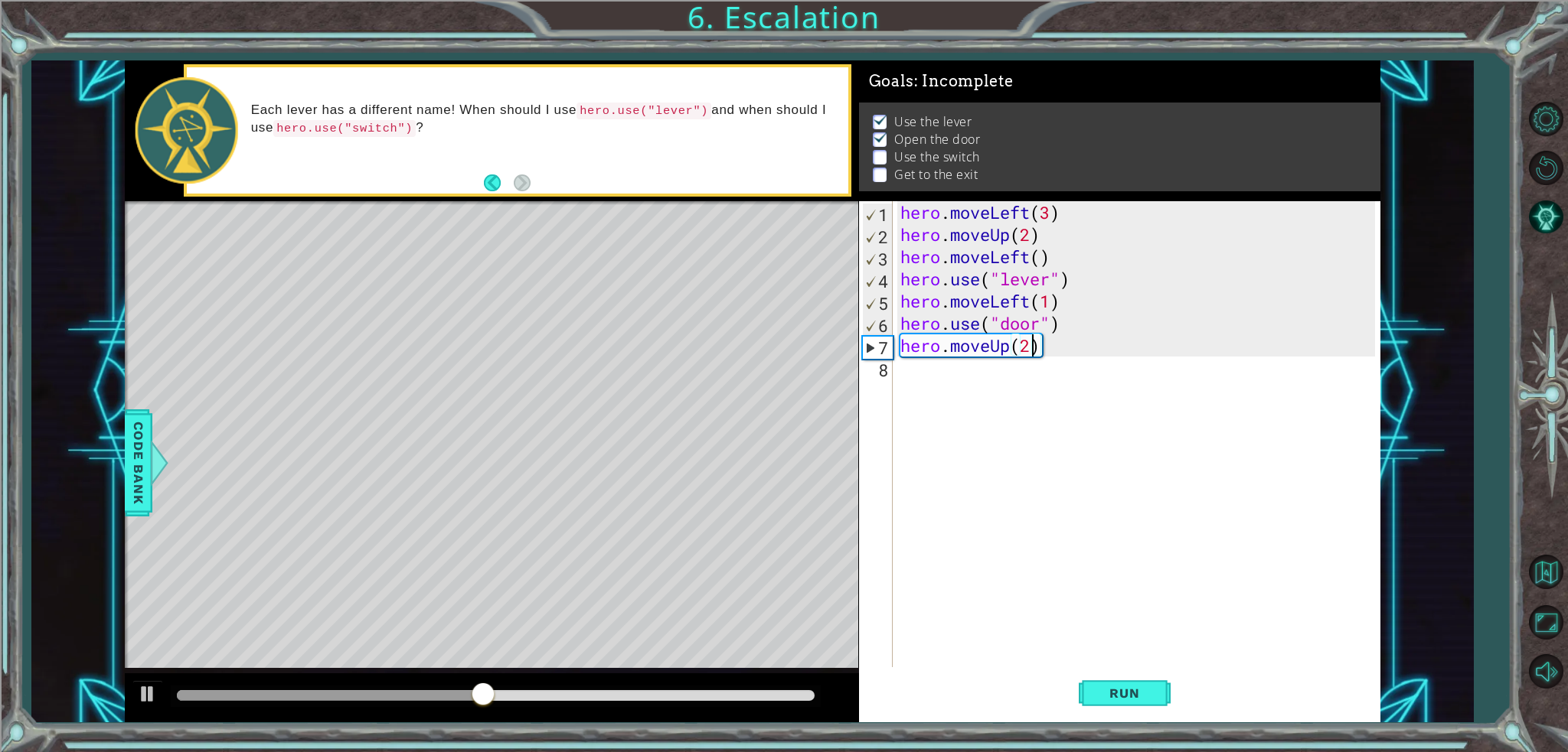
click at [982, 373] on div "hero . moveLeft ( 3 ) hero . moveUp ( 2 ) hero . moveLeft ( ) hero . use ( "lev…" at bounding box center [1140, 456] width 486 height 511
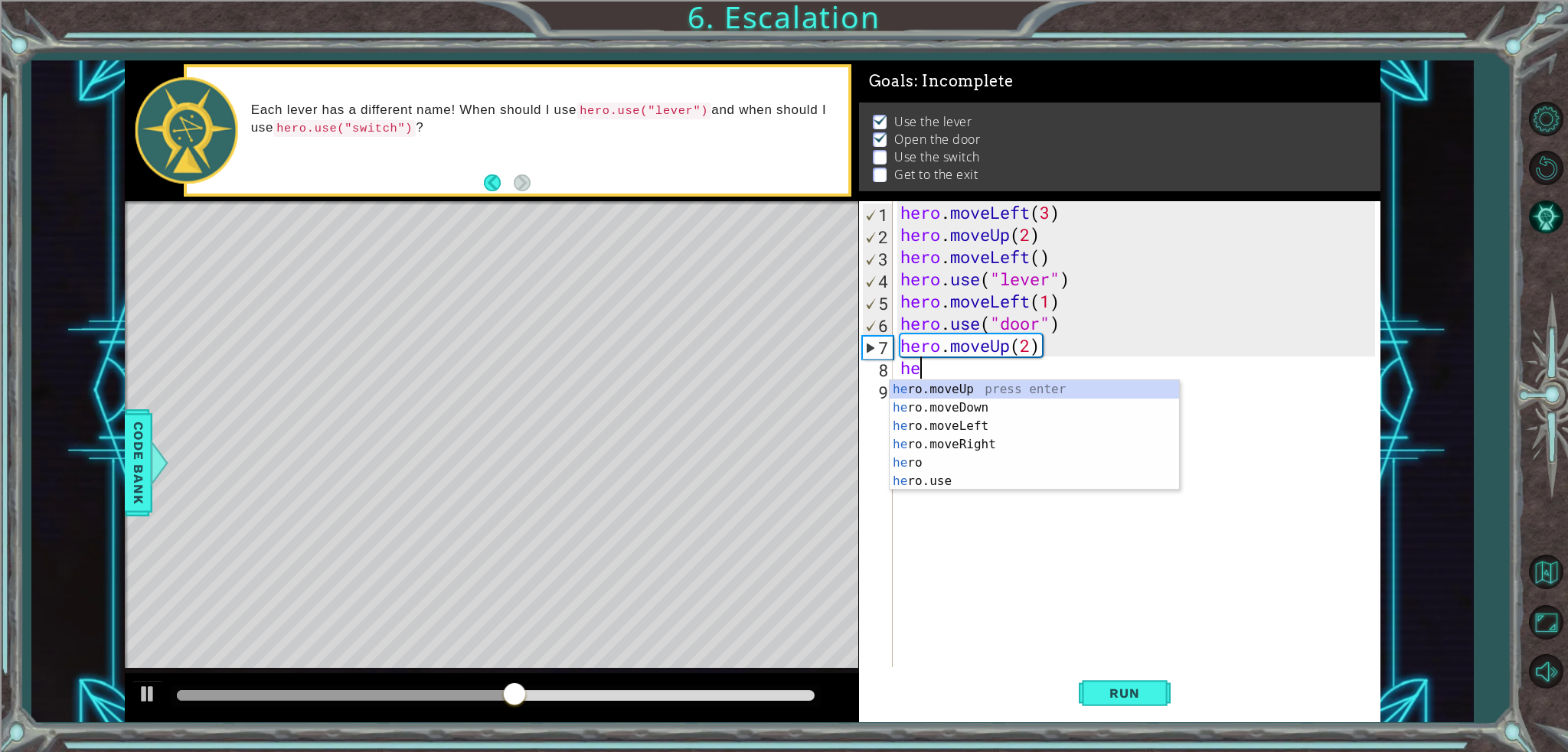
scroll to position [0, 0]
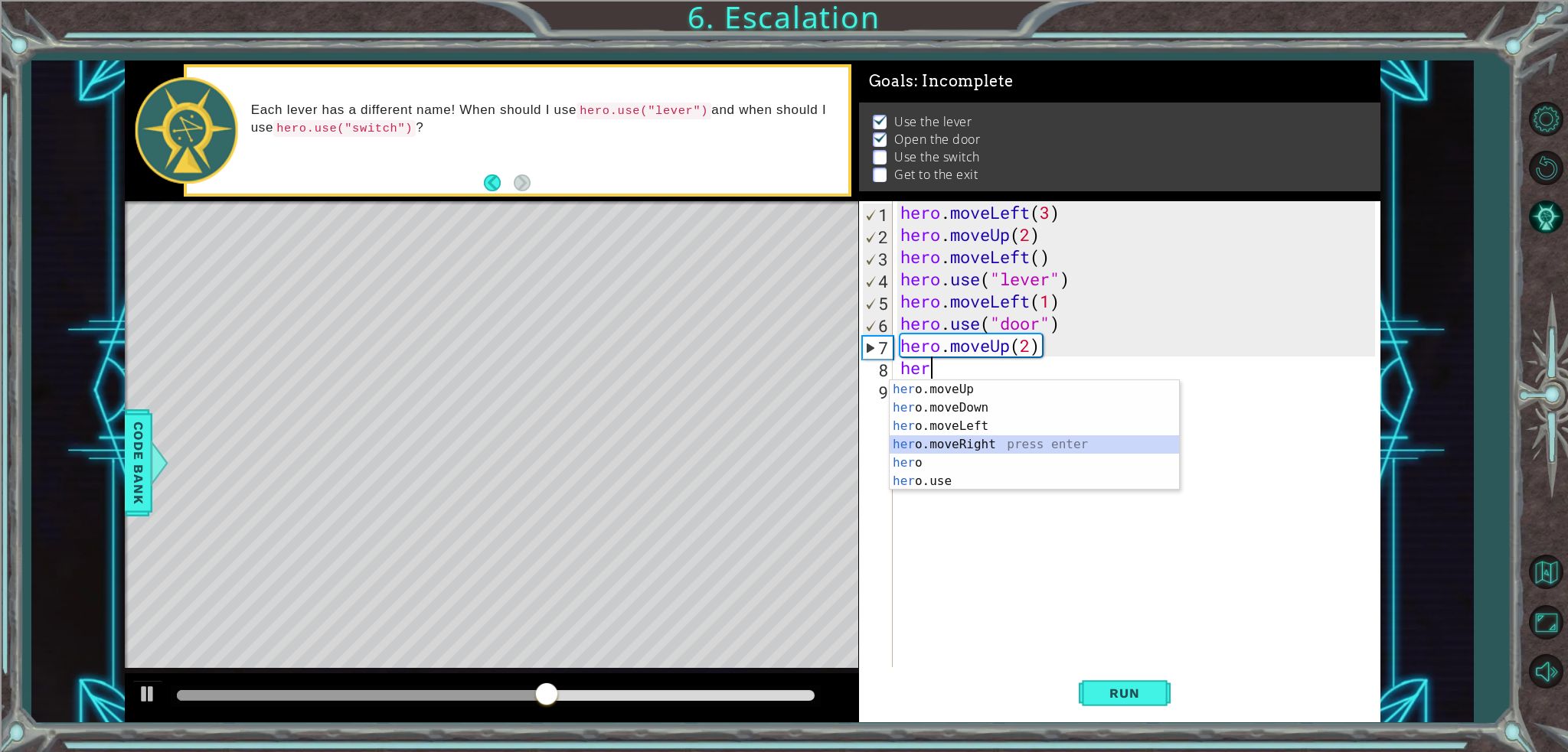
click at [1093, 441] on div "her o.moveUp press enter her o.moveDown press enter her o.moveLeft press enter …" at bounding box center [1034, 453] width 289 height 147
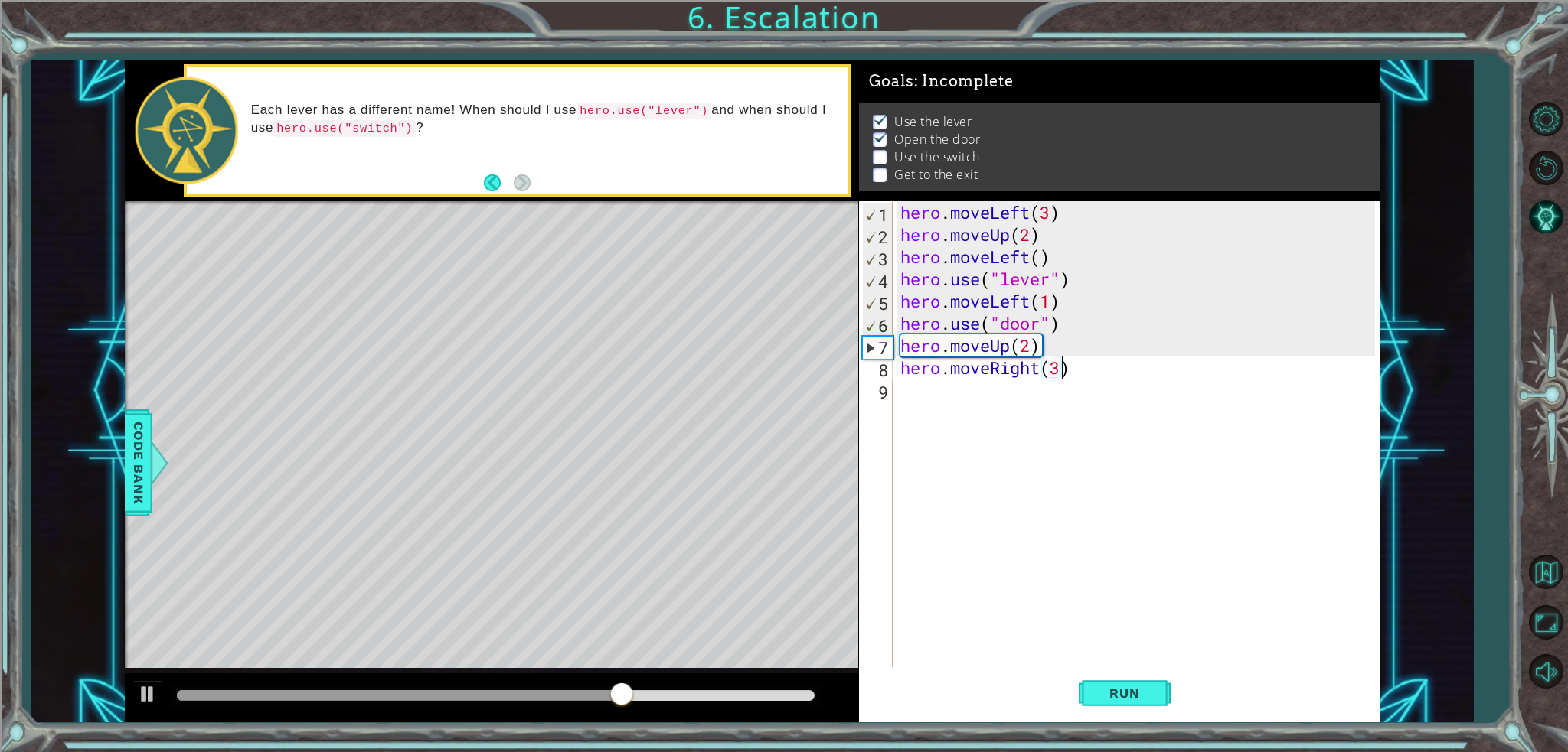
scroll to position [0, 6]
click at [1102, 686] on span "Run" at bounding box center [1124, 694] width 60 height 15
type textarea "hero.moveRight(2)"
click at [1124, 685] on button "Run" at bounding box center [1125, 694] width 92 height 52
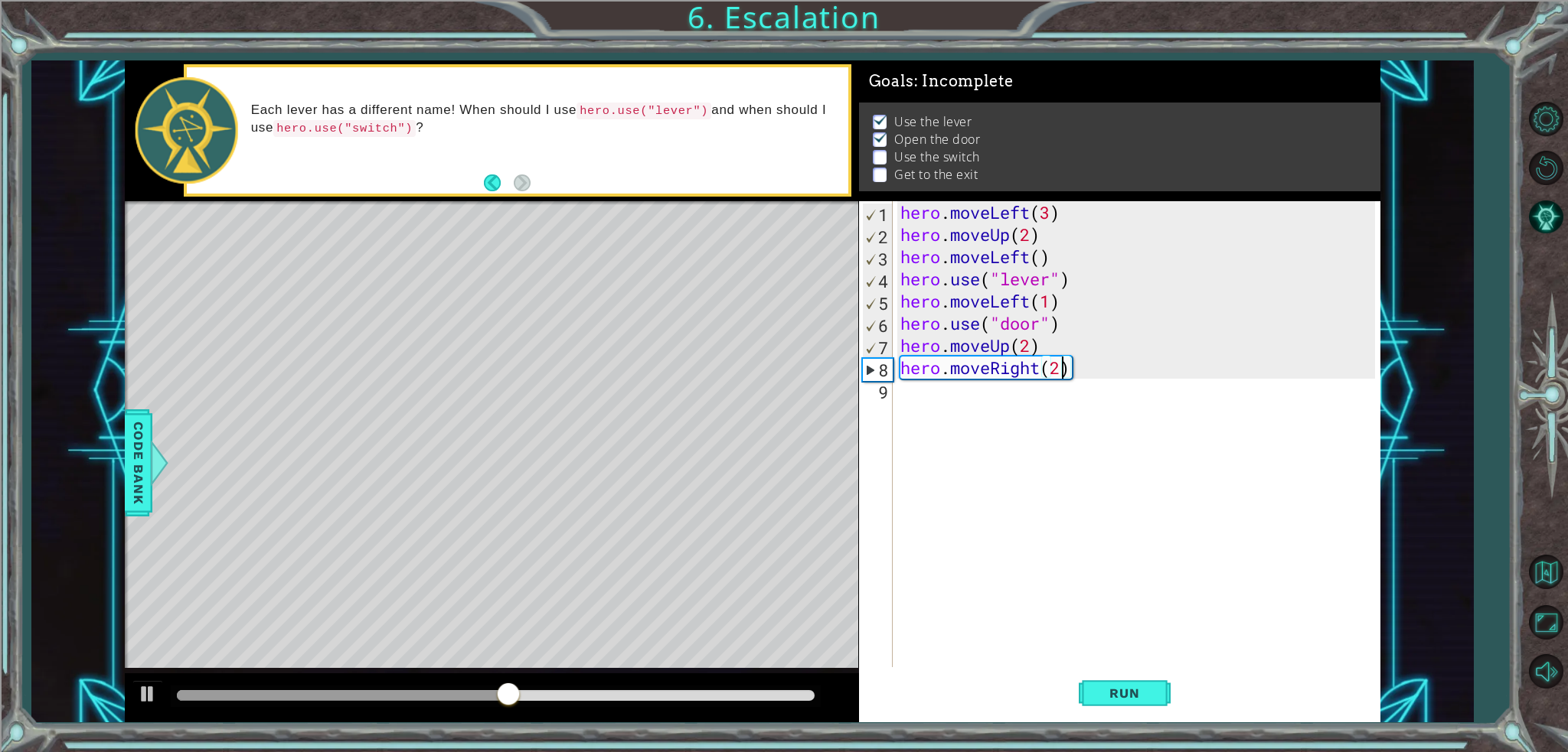
click at [946, 394] on div "hero . moveLeft ( 3 ) hero . moveUp ( 2 ) hero . moveLeft ( ) hero . use ( "lev…" at bounding box center [1140, 456] width 486 height 511
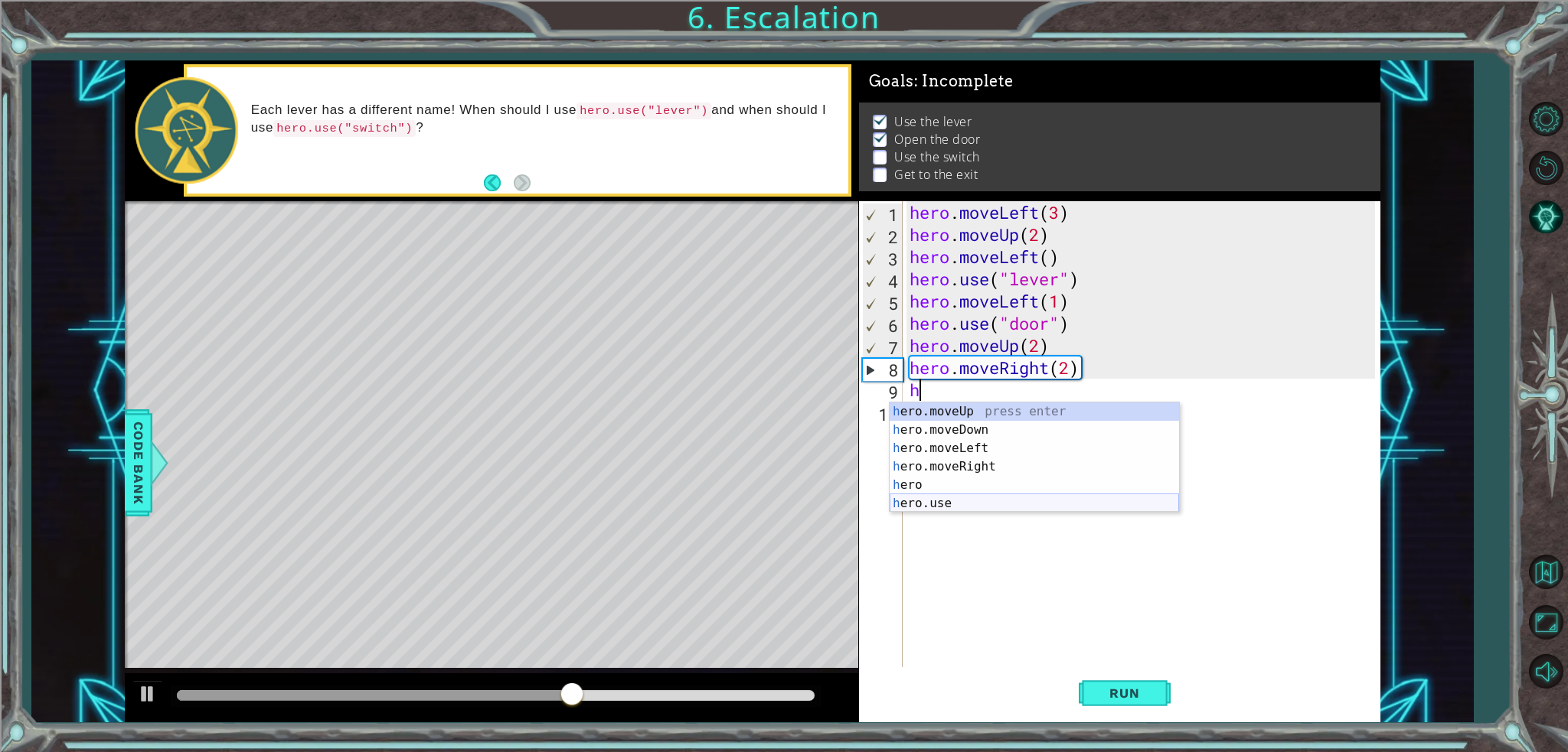
click at [940, 502] on div "h ero.moveUp press enter h ero.moveDown press enter h ero.moveLeft press enter …" at bounding box center [1034, 475] width 289 height 147
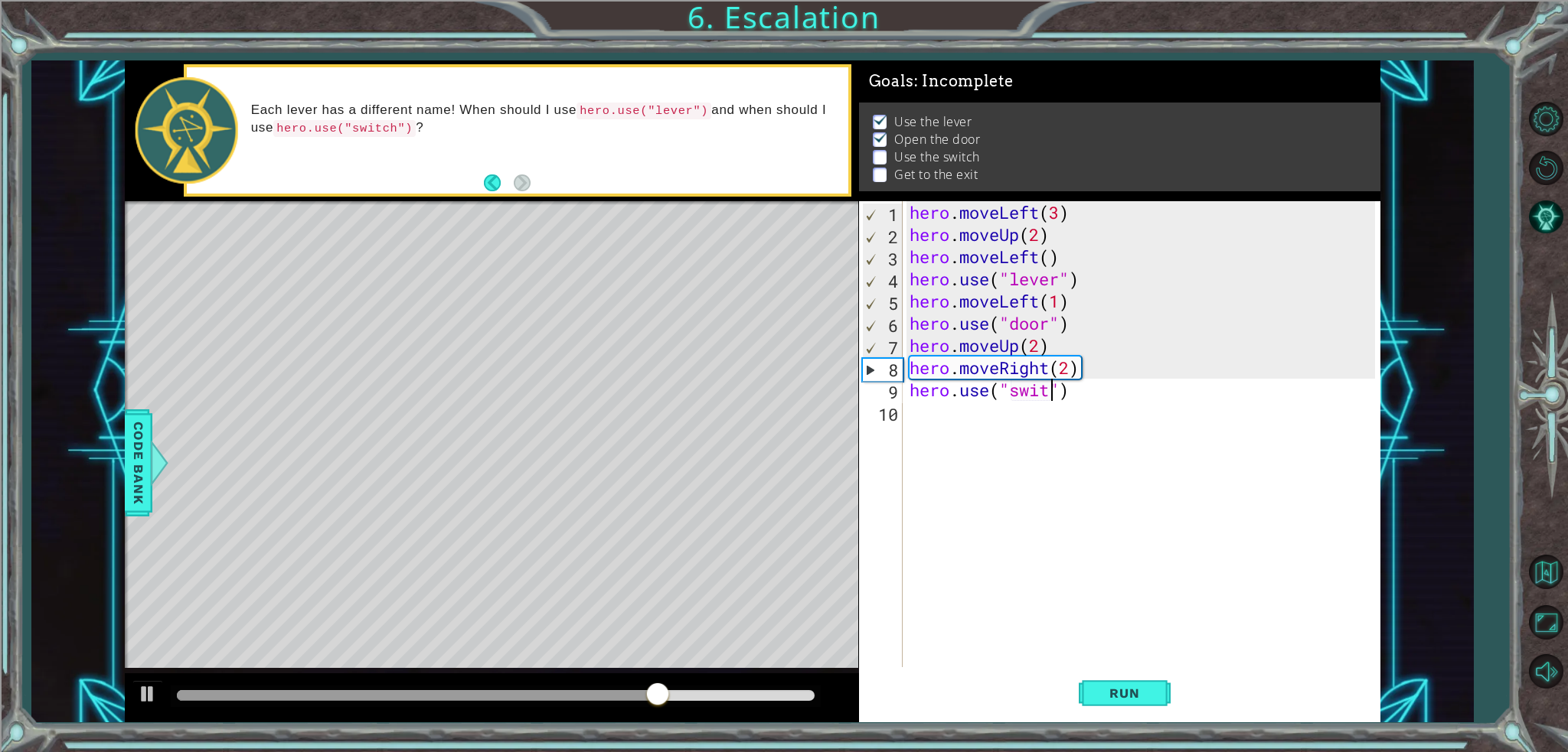
scroll to position [0, 6]
type textarea "hero.use("switch")"
click at [1106, 683] on button "Run" at bounding box center [1125, 694] width 92 height 52
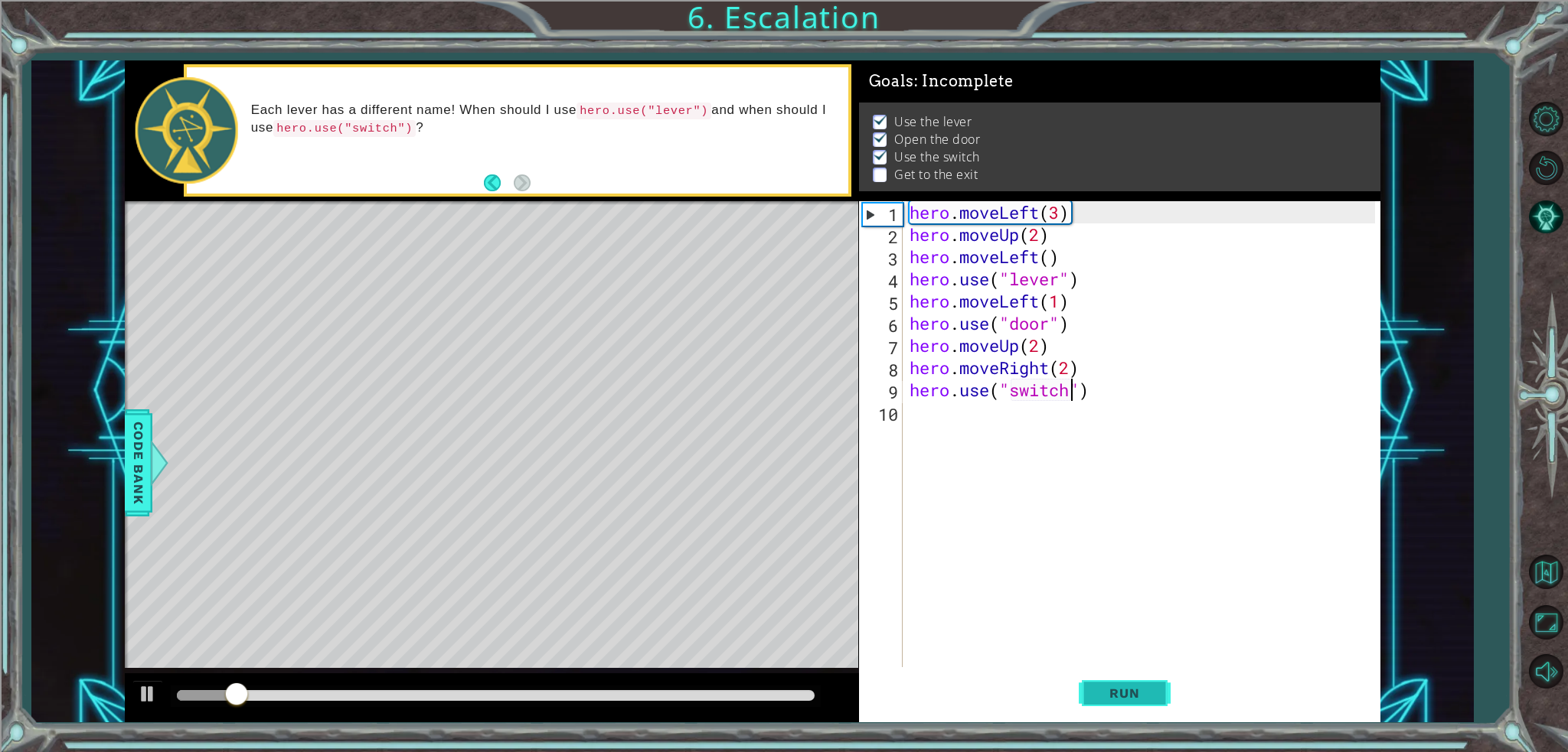
click at [1157, 689] on button "Run" at bounding box center [1125, 694] width 92 height 52
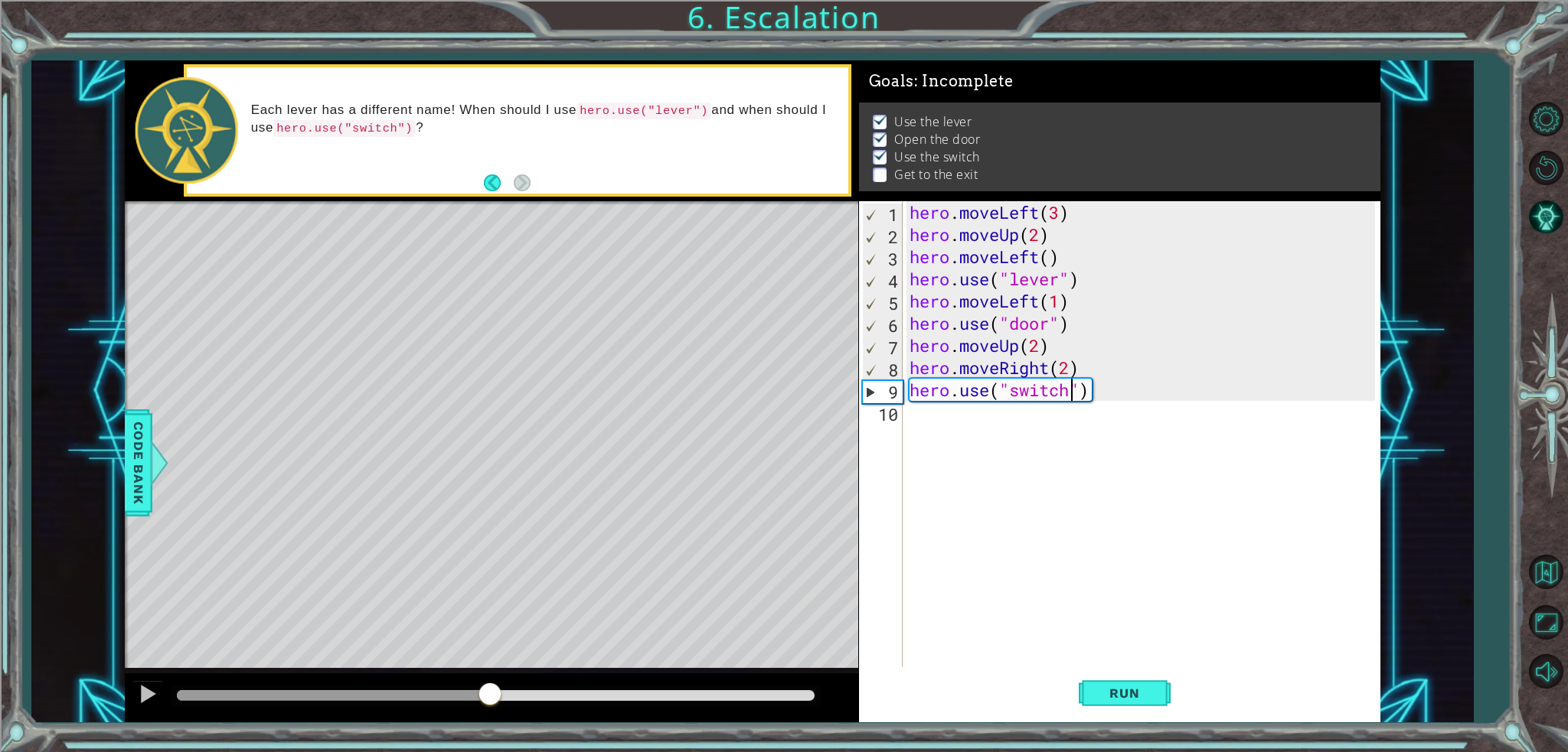
drag, startPoint x: 219, startPoint y: 706, endPoint x: 491, endPoint y: 788, distance: 284.1
click at [491, 752] on html "1 ההההההההההההההההההההההההההההההההההההההההההההההההההההההההההההההההההההההההההההה…" at bounding box center [784, 434] width 1568 height 869
click at [1017, 449] on div "hero . moveLeft ( 3 ) hero . moveUp ( 2 ) hero . moveLeft ( ) hero . use ( "lev…" at bounding box center [1145, 456] width 477 height 511
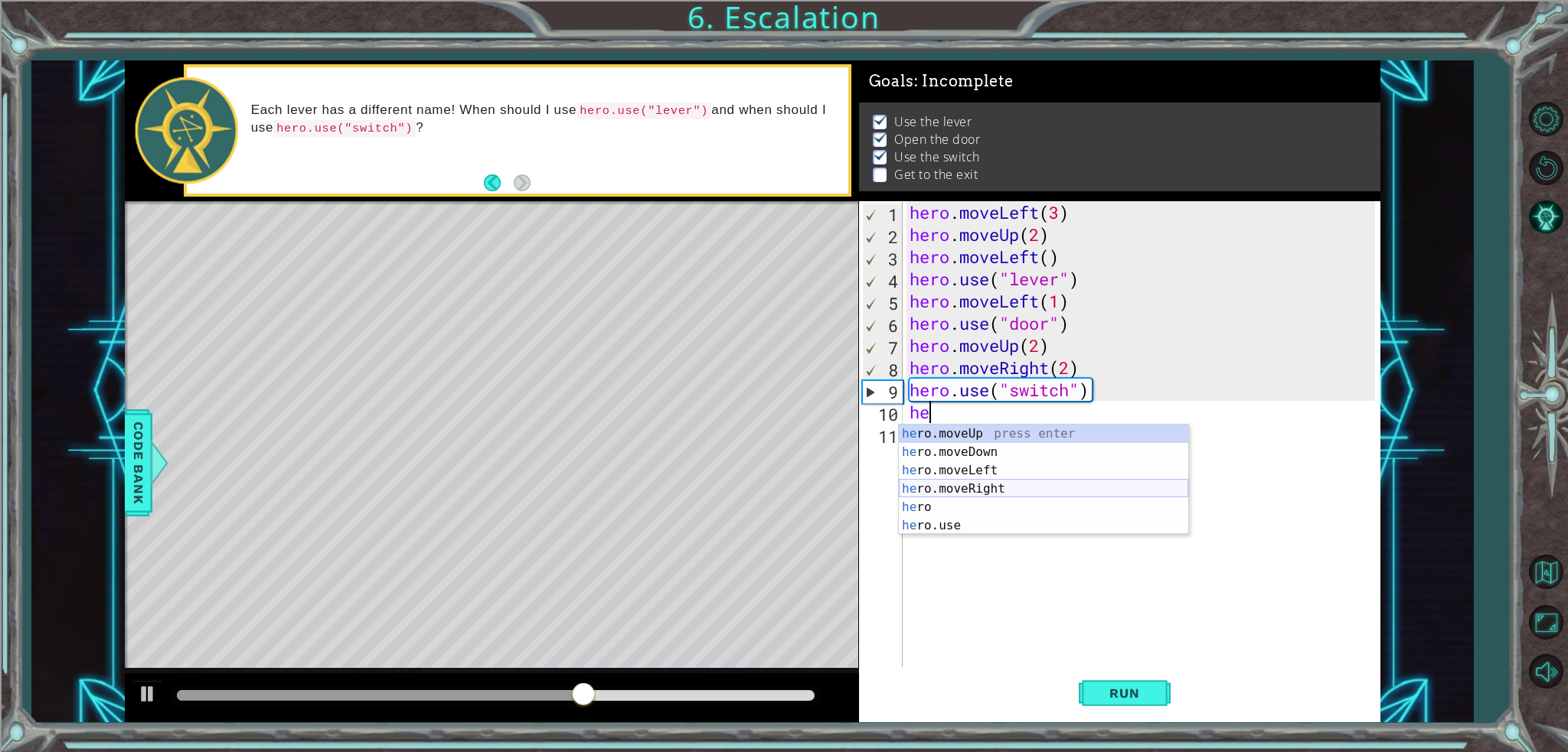
click at [983, 482] on div "he ro.moveUp press enter he ro.moveDown press enter he ro.moveLeft press enter …" at bounding box center [1044, 497] width 289 height 147
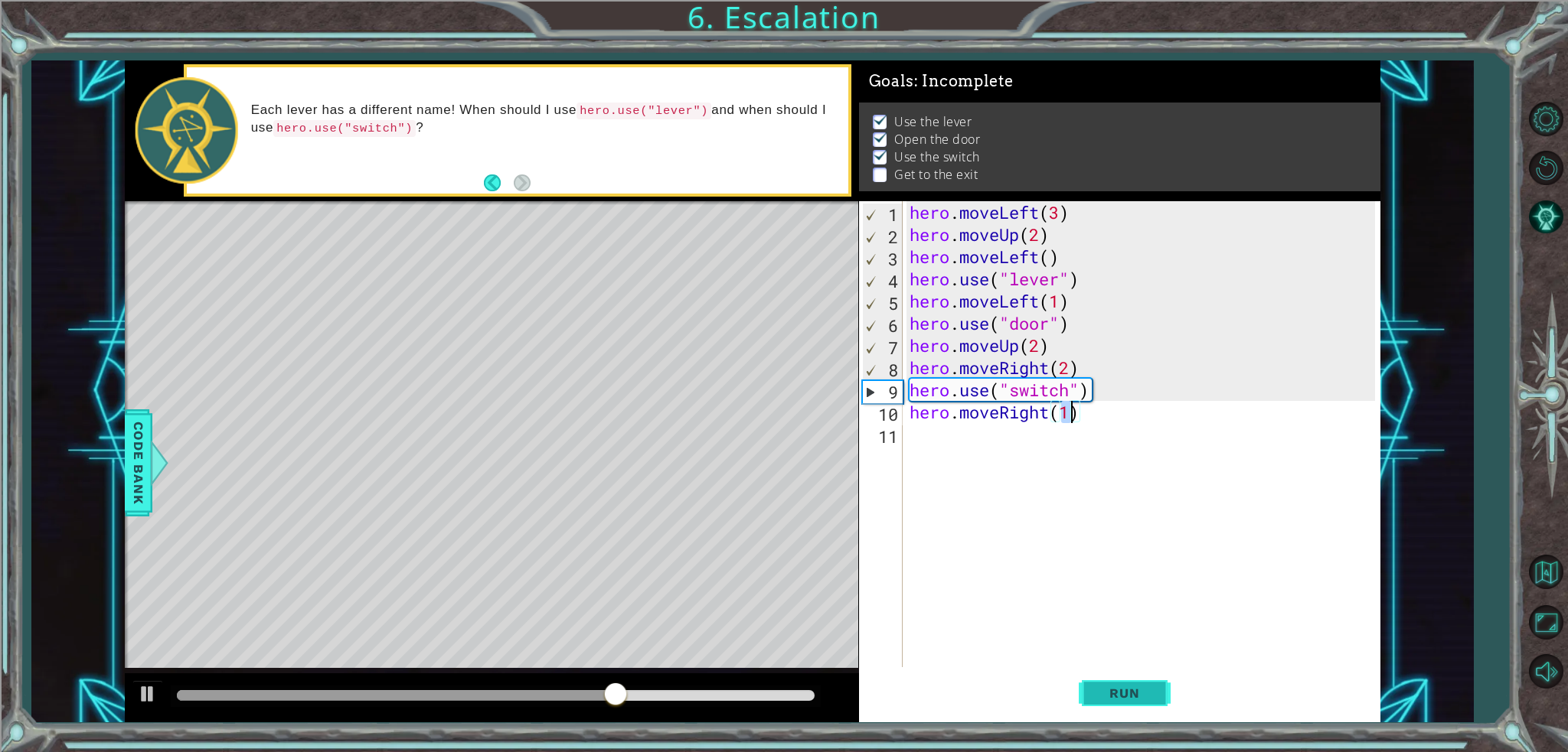
type textarea "hero.moveRight(1)"
click at [1153, 691] on span "Run" at bounding box center [1124, 694] width 60 height 15
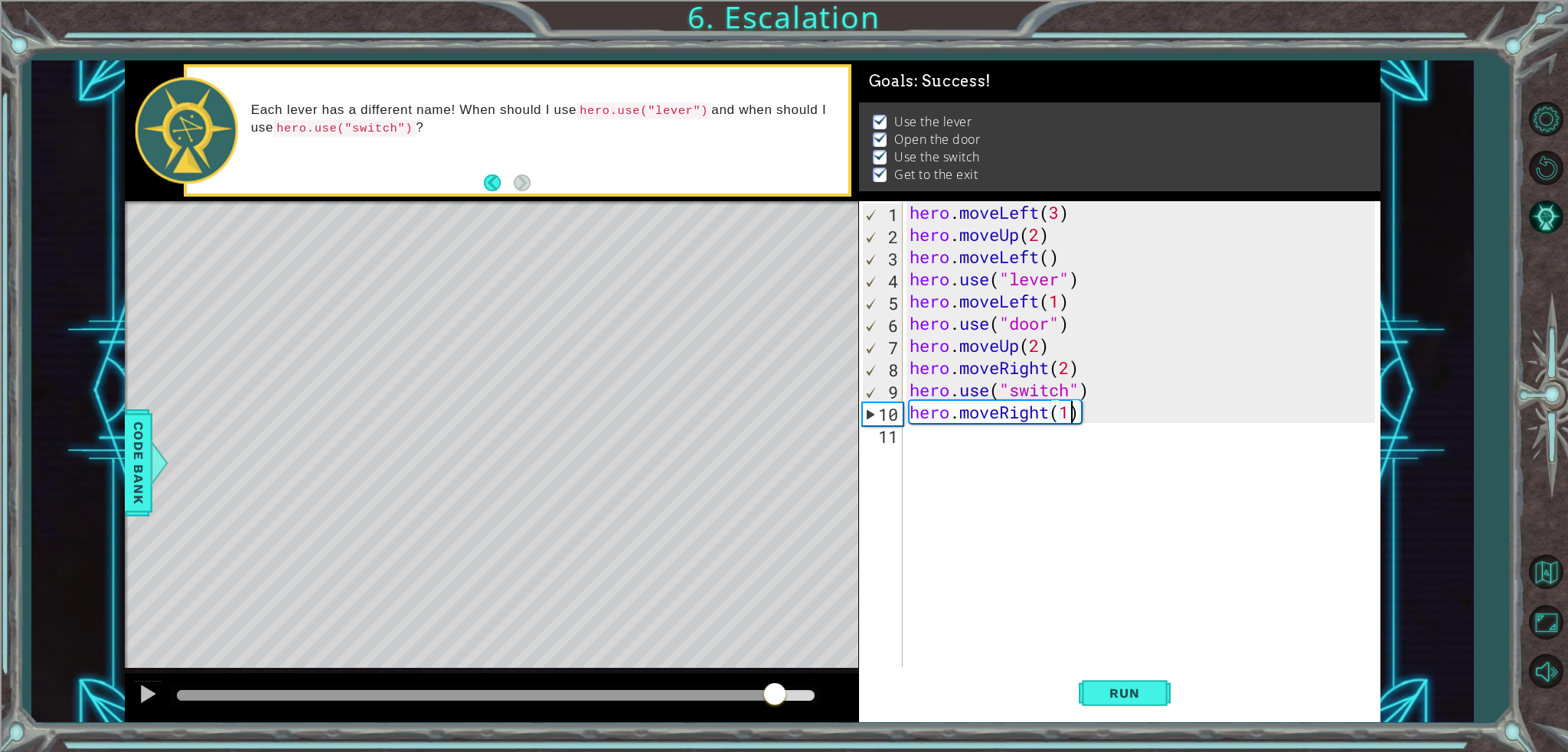
click at [774, 697] on div at bounding box center [496, 695] width 637 height 11
click at [995, 437] on div "hero . moveLeft ( 3 ) hero . moveUp ( 2 ) hero . moveLeft ( ) hero . use ( "lev…" at bounding box center [1145, 456] width 477 height 511
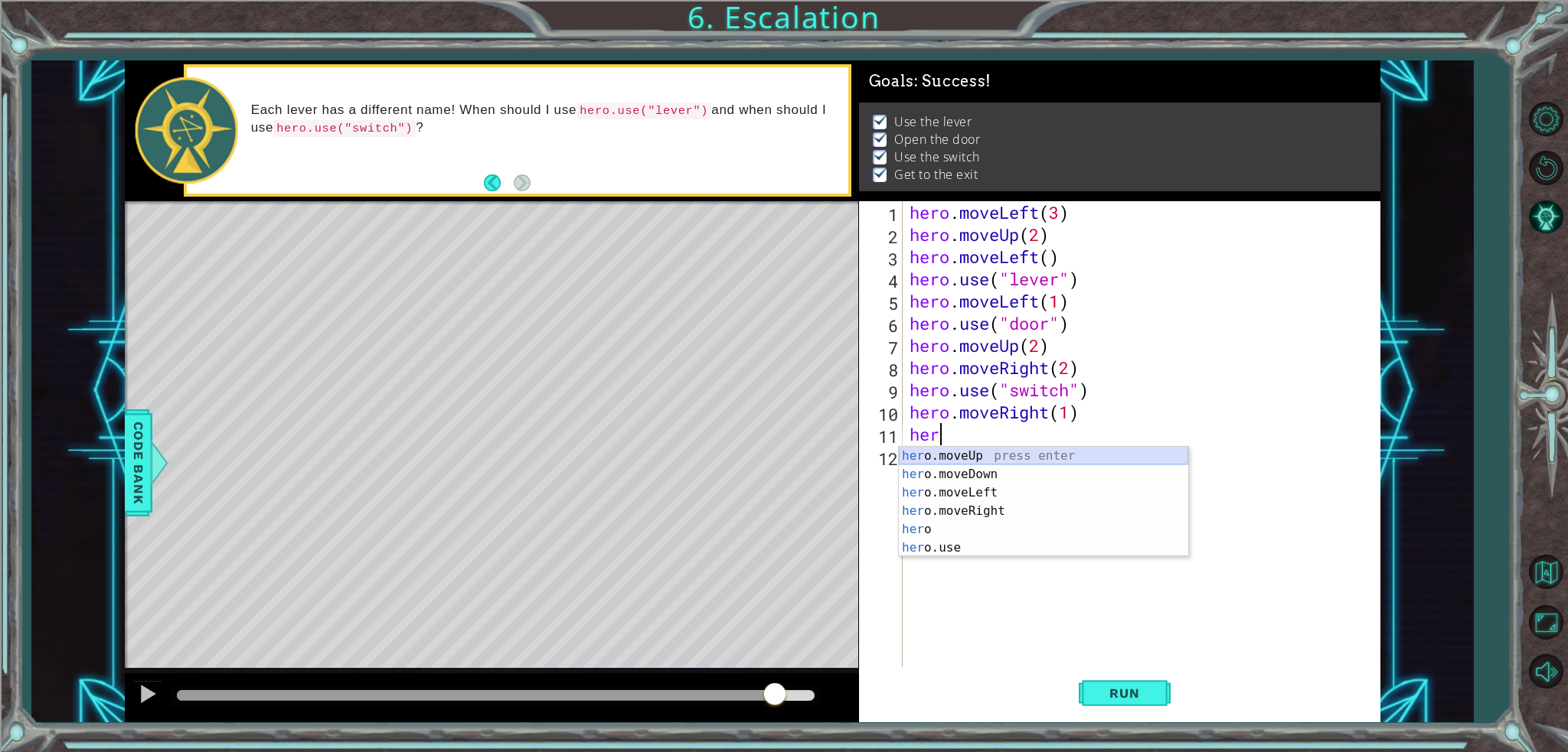
click at [972, 455] on div "her o.moveUp press enter her o.moveDown press enter her o.moveLeft press enter …" at bounding box center [1044, 520] width 289 height 147
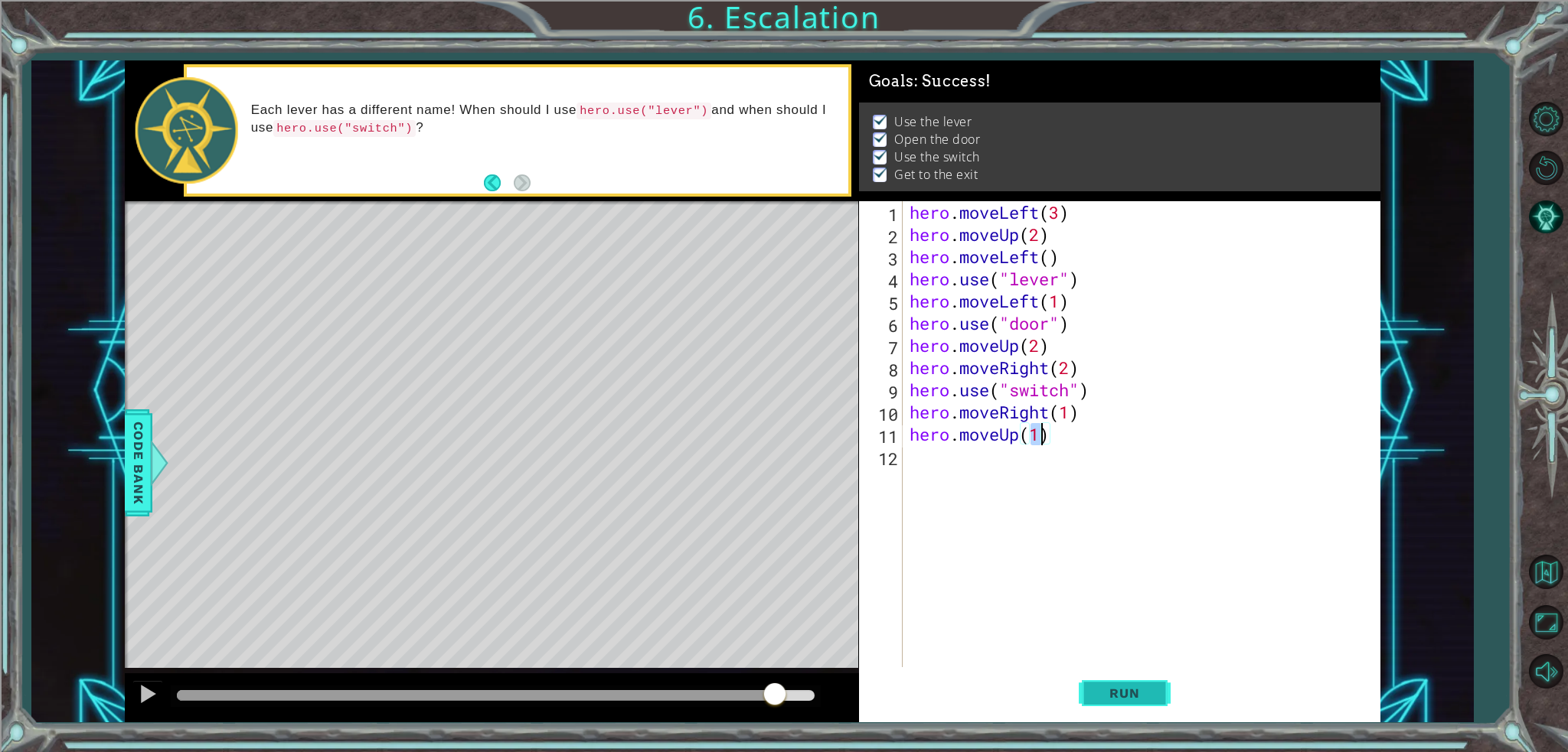
type textarea "hero.moveUp(1)"
click at [1152, 691] on span "Run" at bounding box center [1124, 694] width 60 height 15
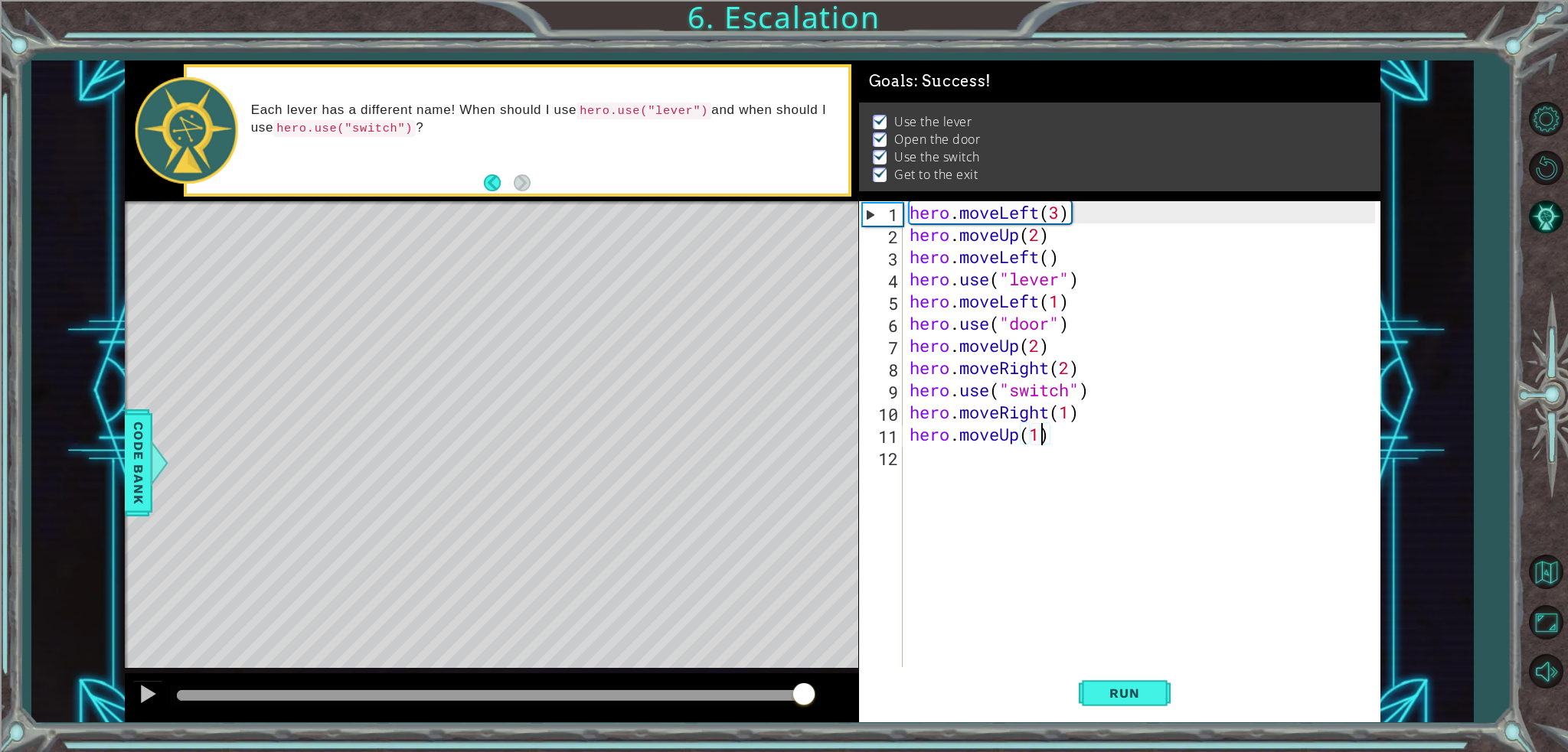
click at [803, 691] on div at bounding box center [496, 695] width 637 height 11
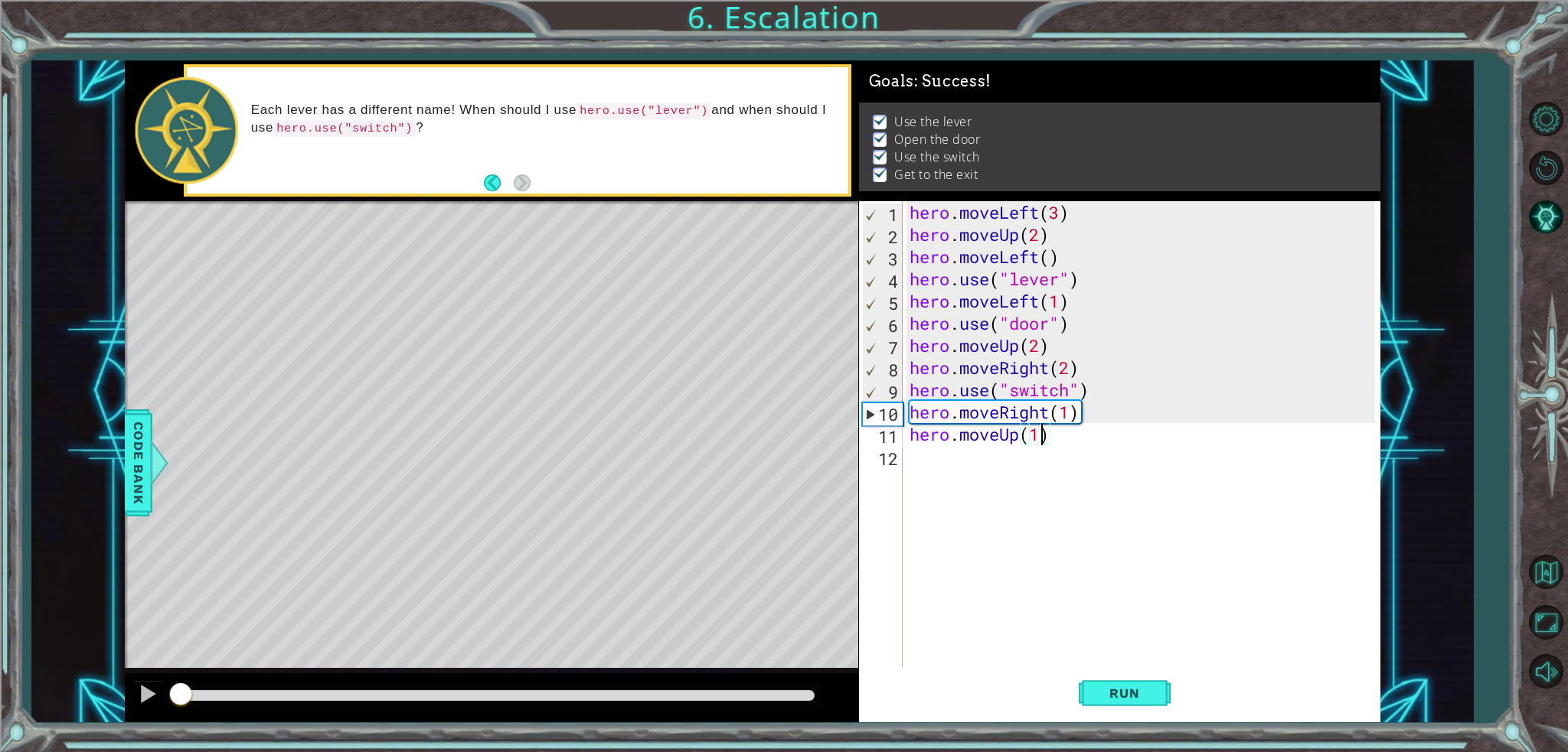
click at [998, 465] on div "hero . moveLeft ( 3 ) hero . moveUp ( 2 ) hero . moveLeft ( ) hero . use ( "lev…" at bounding box center [1145, 456] width 477 height 511
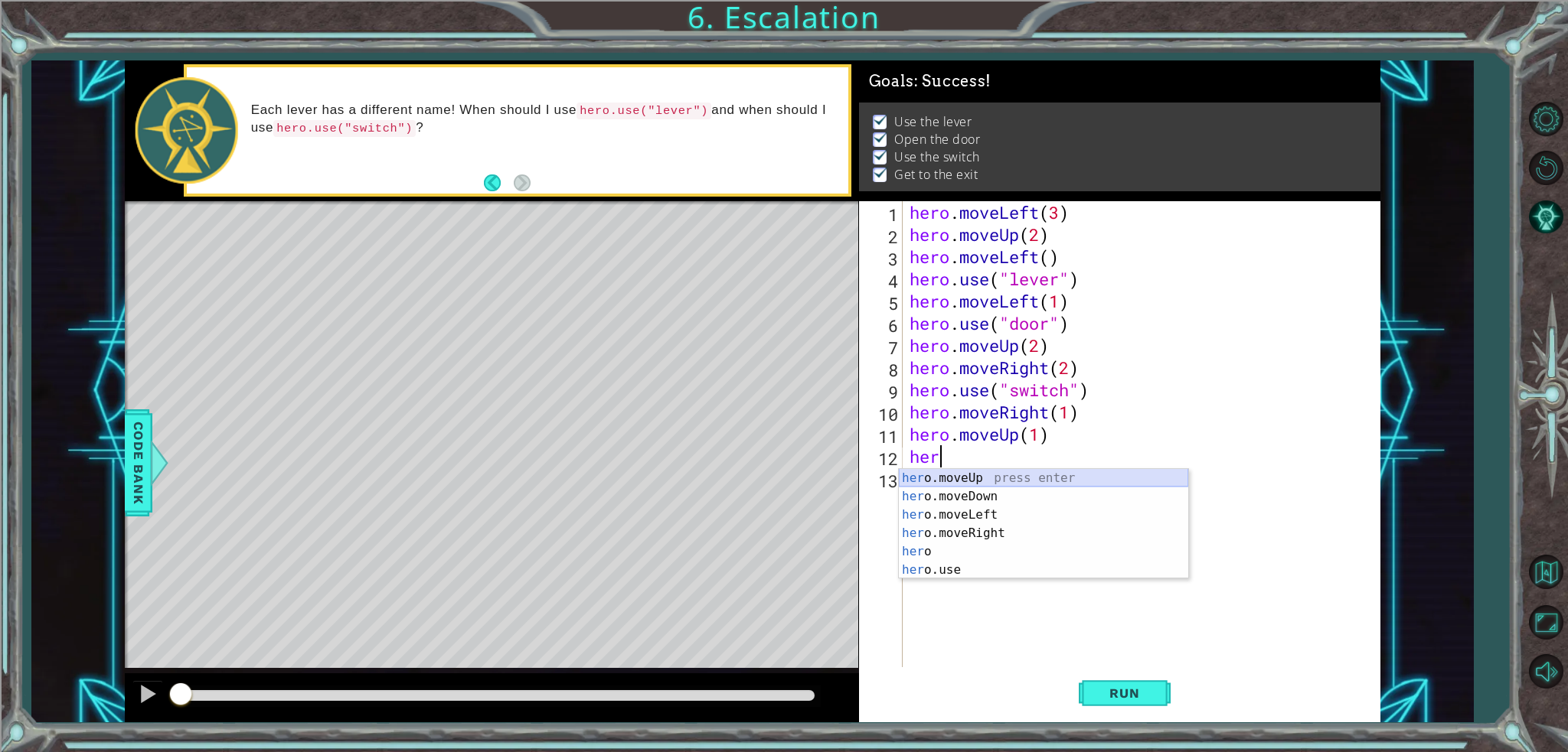
click at [992, 474] on div "her o.moveUp press enter her o.moveDown press enter her o.moveLeft press enter …" at bounding box center [1044, 542] width 289 height 147
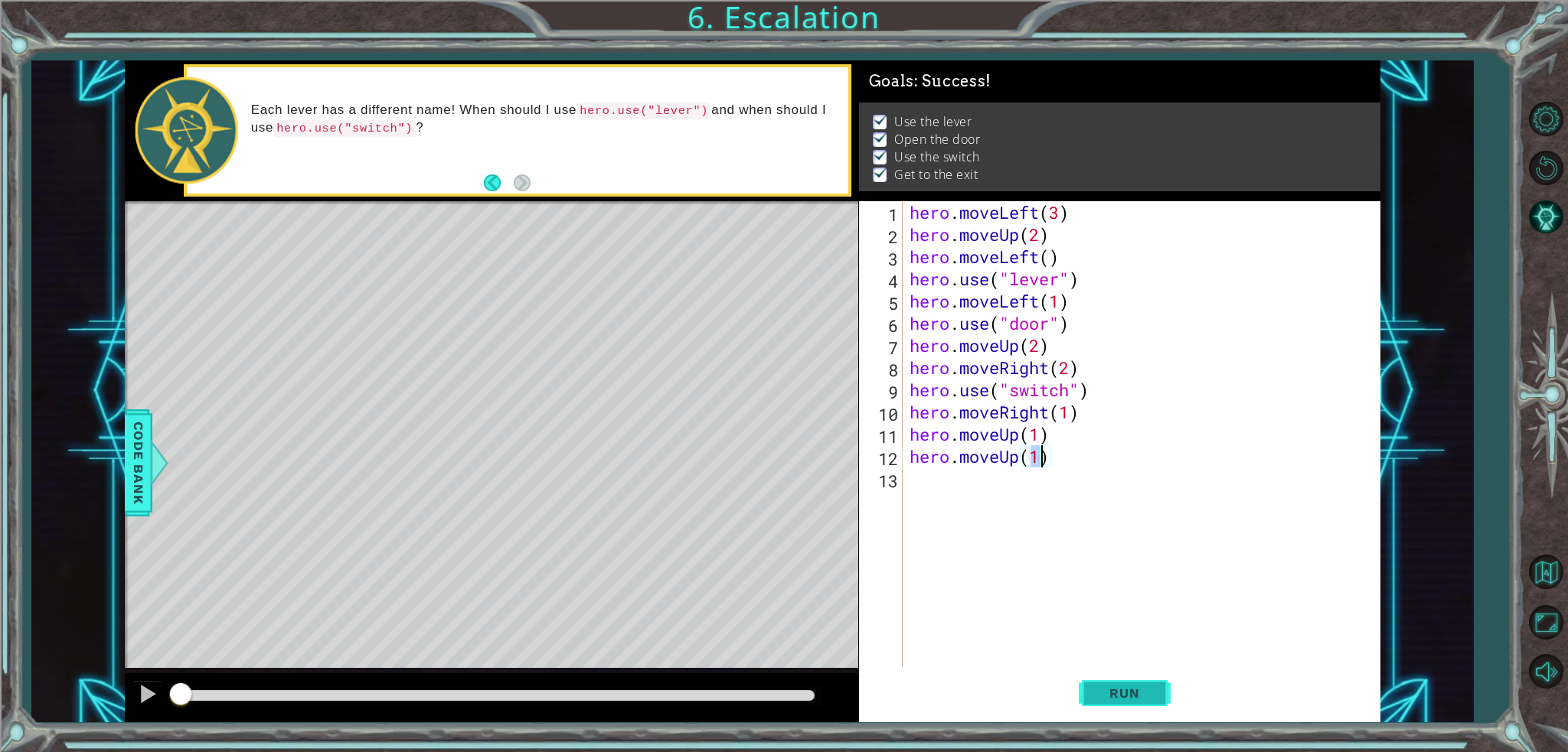
type textarea "hero.moveUp(1)"
click at [1128, 695] on span "Run" at bounding box center [1124, 694] width 60 height 15
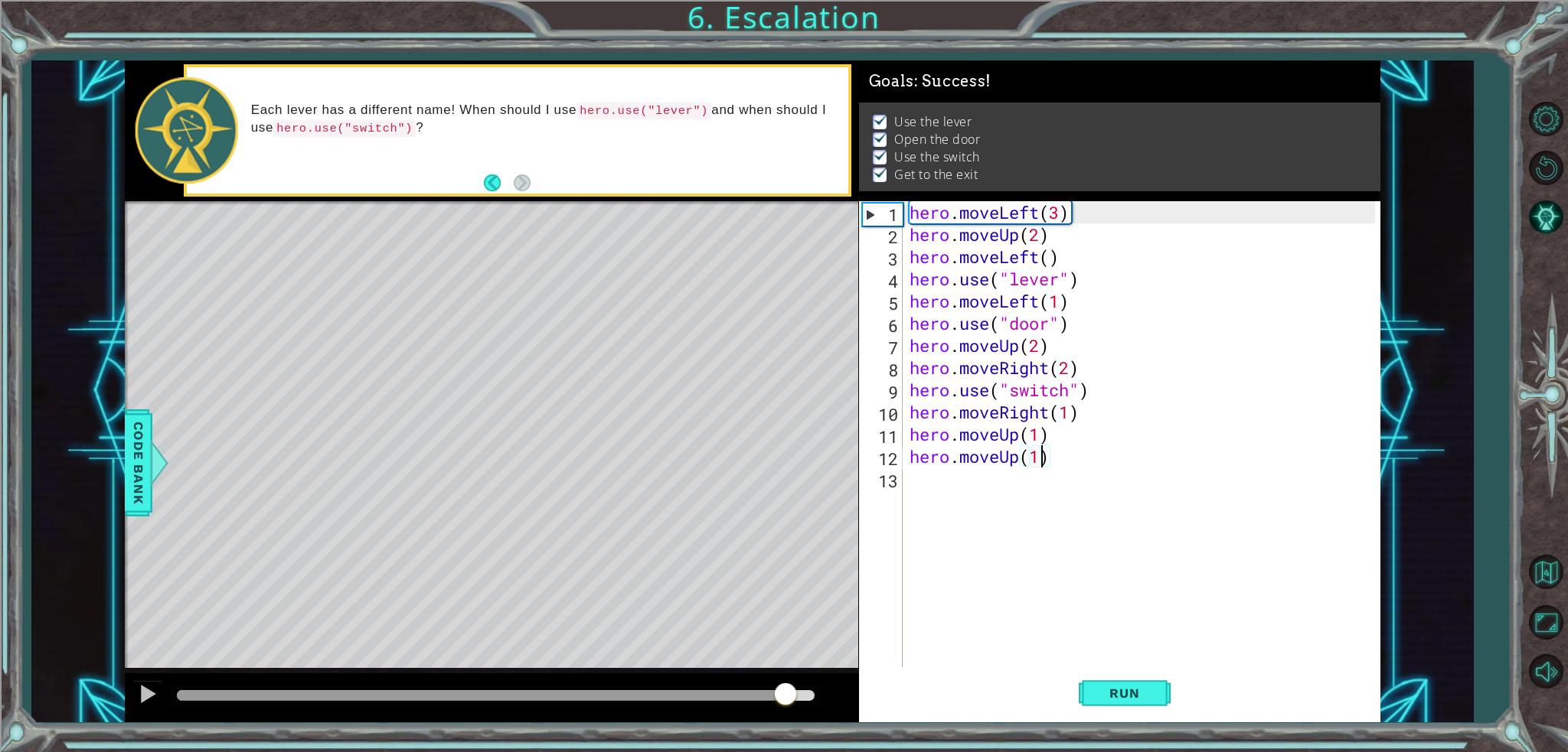
click at [787, 695] on div at bounding box center [496, 695] width 637 height 11
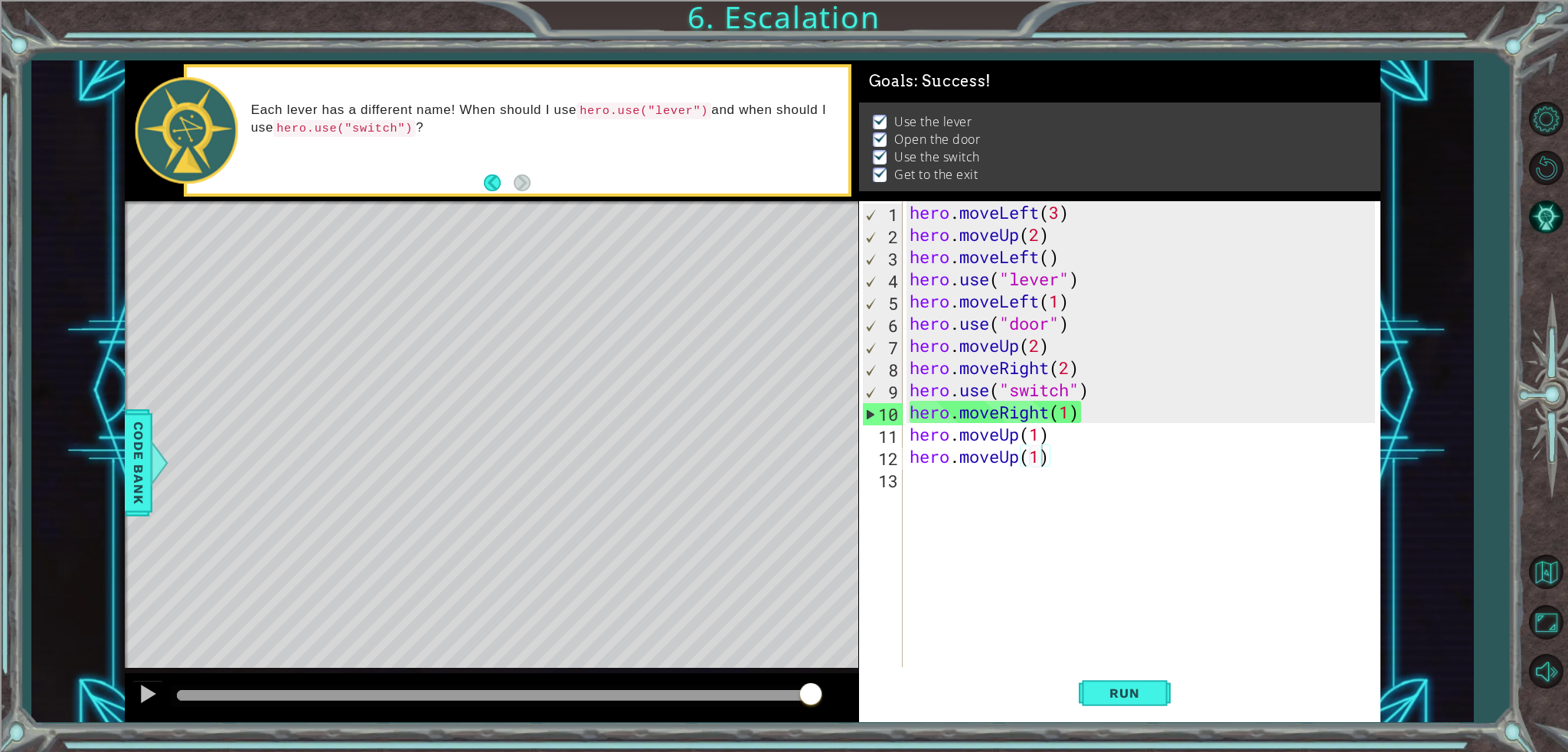
click at [811, 698] on div at bounding box center [496, 695] width 637 height 11
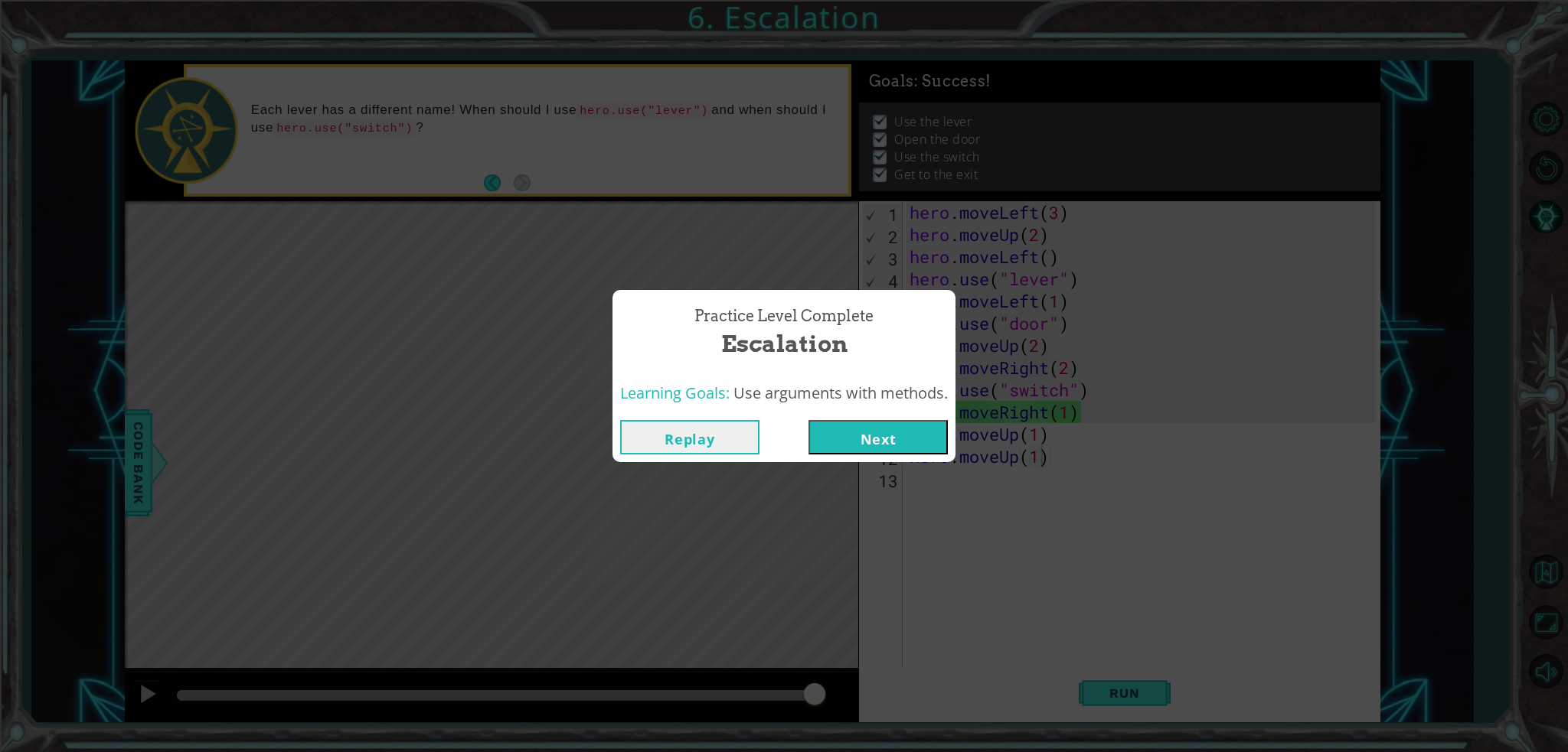
click at [884, 444] on button "Next" at bounding box center [878, 438] width 139 height 34
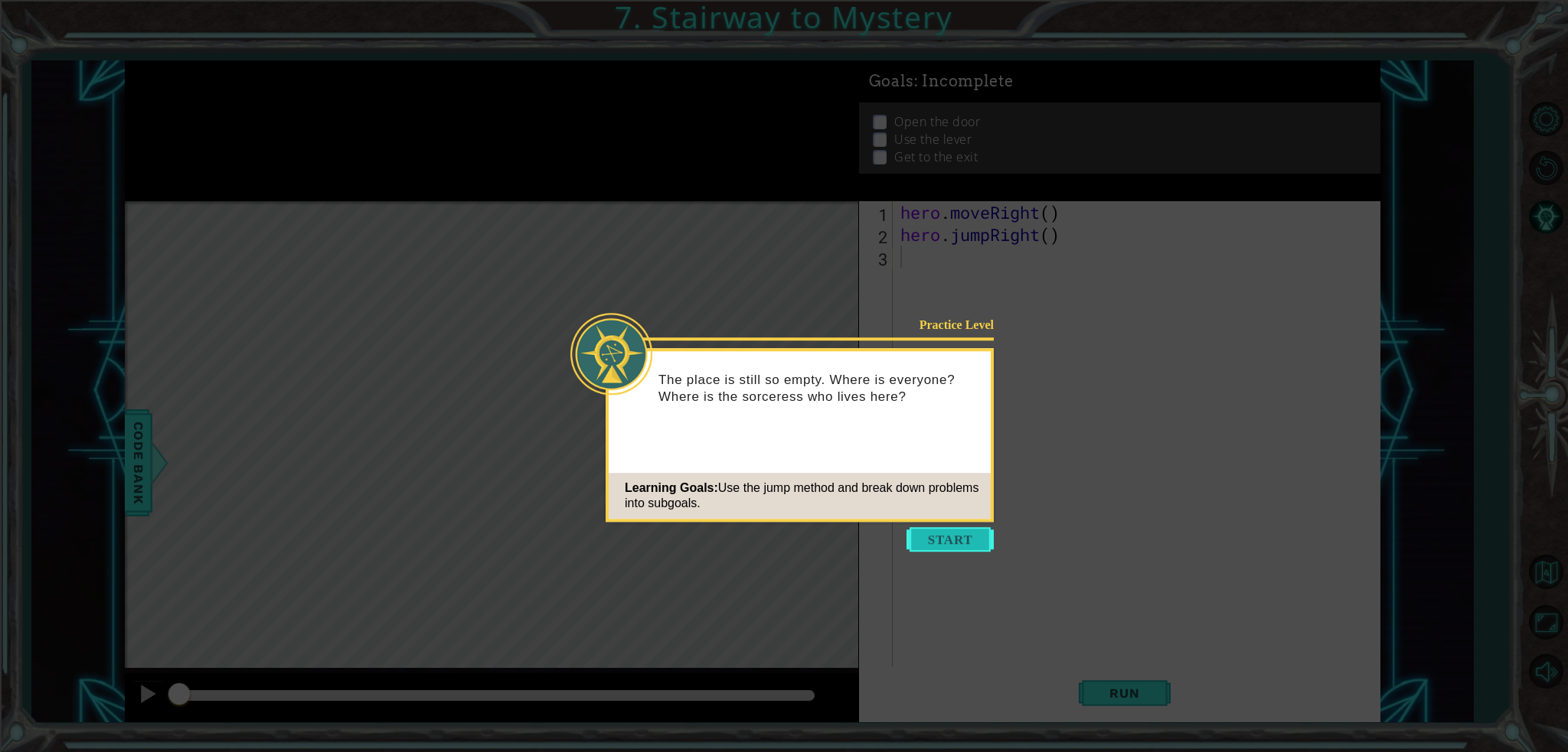
click at [943, 529] on button "Start" at bounding box center [950, 539] width 87 height 25
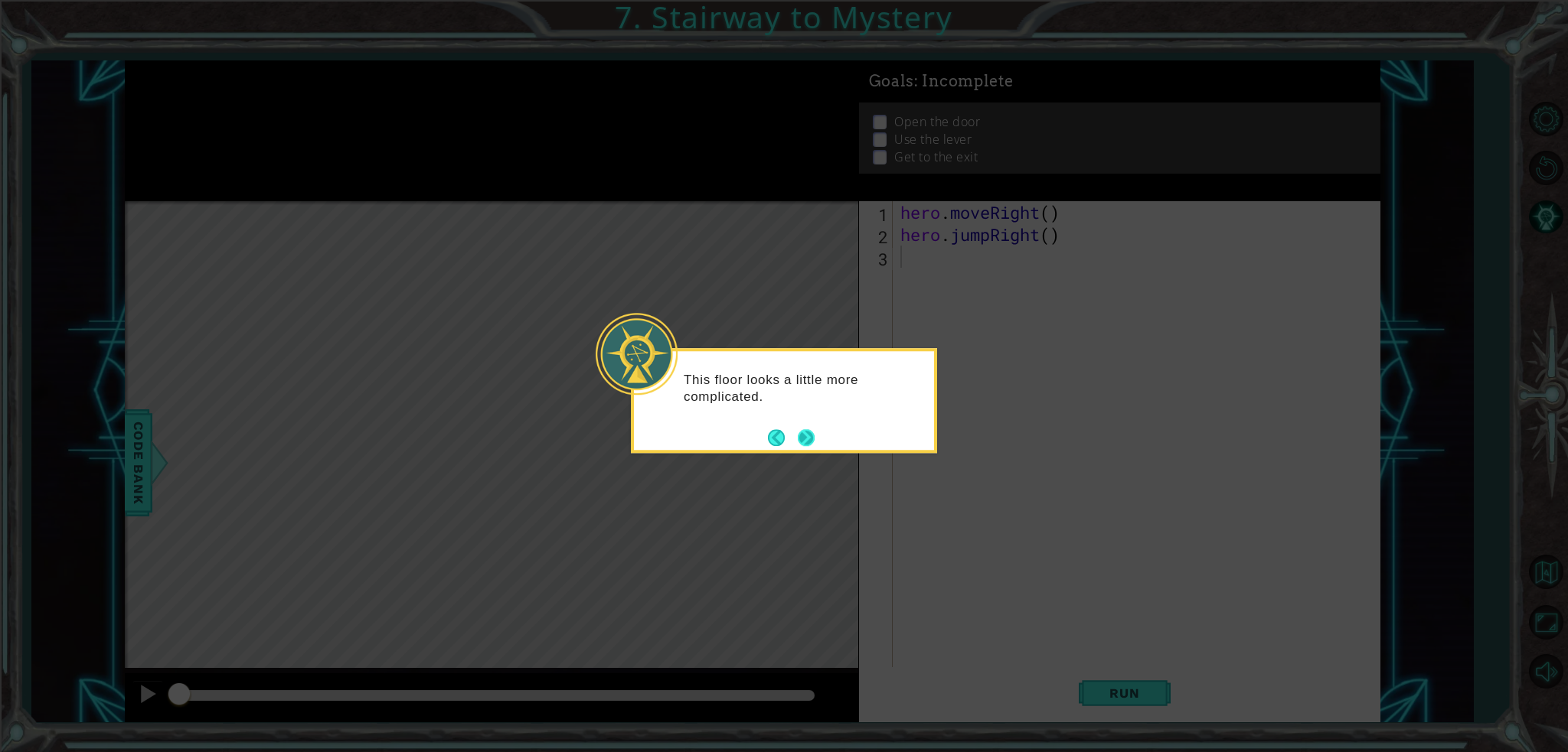
click at [799, 431] on button "Next" at bounding box center [806, 438] width 20 height 20
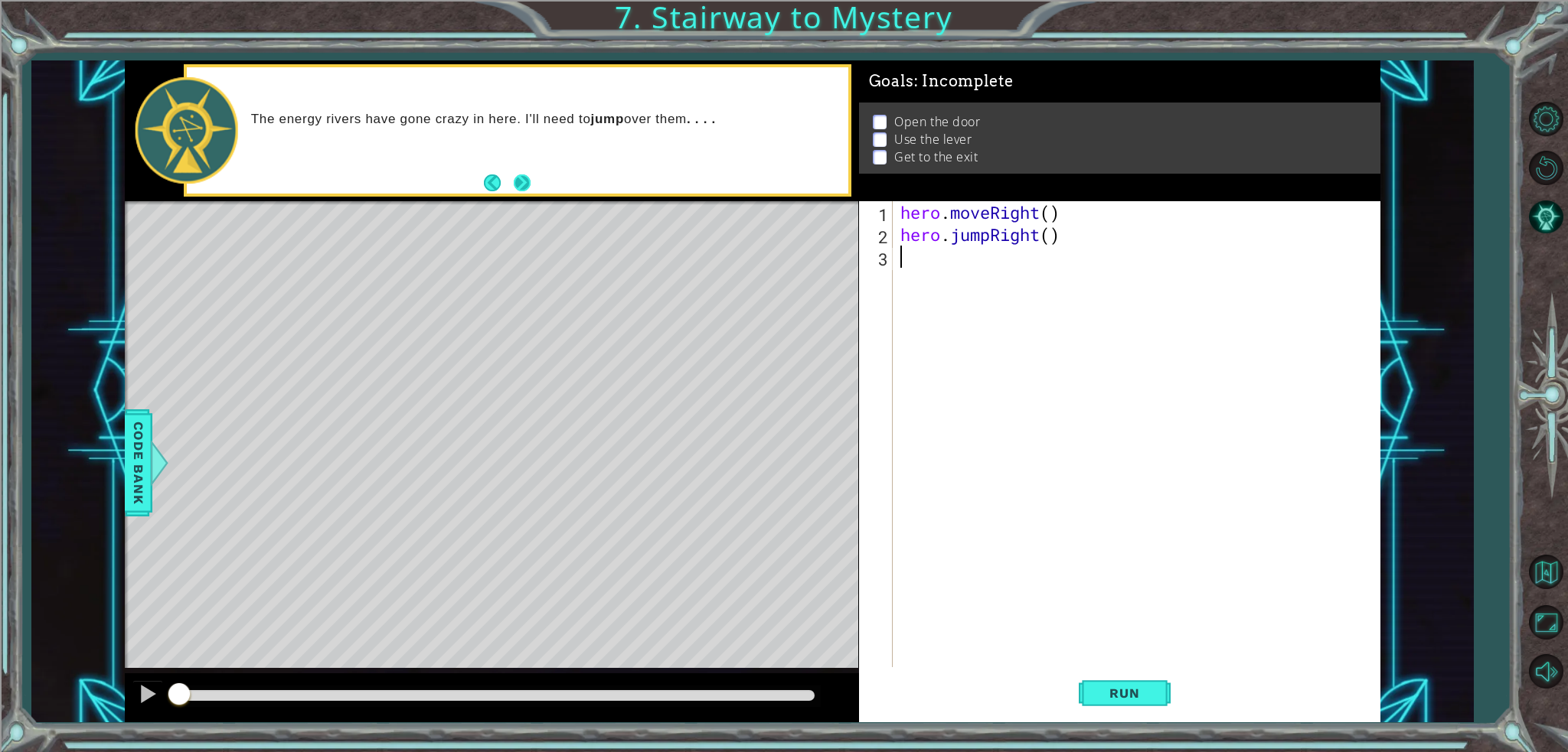
click at [515, 180] on button "Next" at bounding box center [523, 183] width 29 height 29
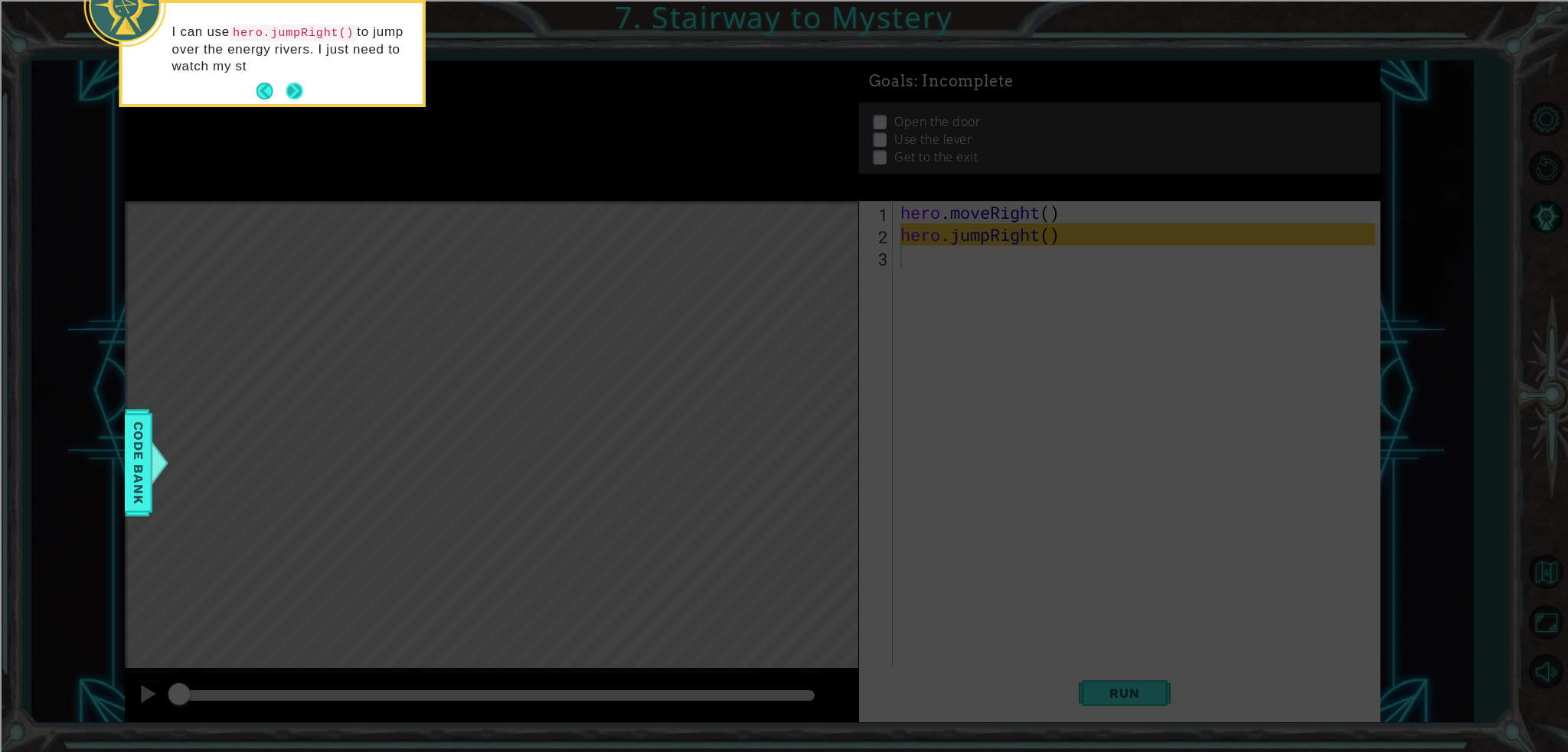
click at [288, 81] on button "Next" at bounding box center [295, 92] width 23 height 23
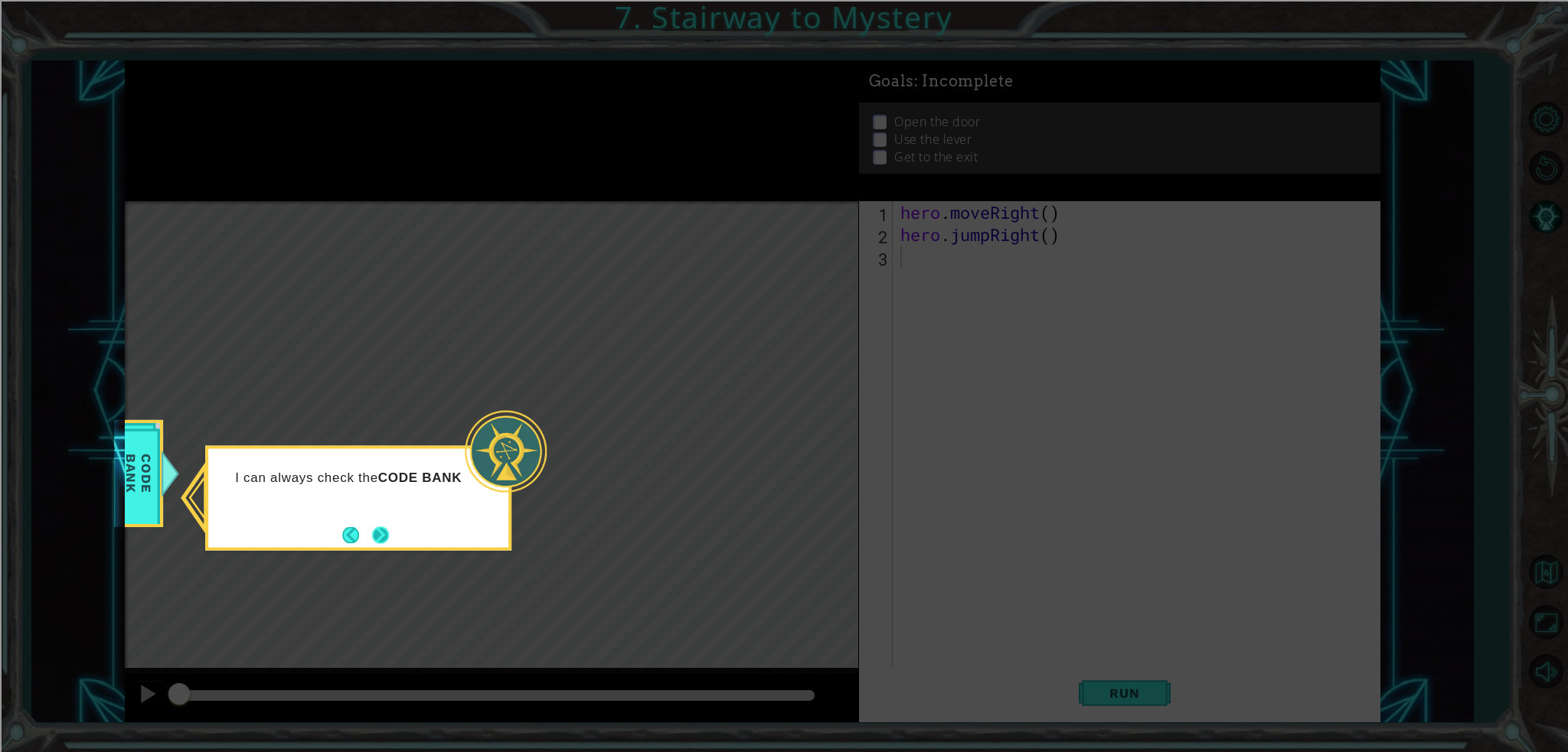
click at [381, 545] on button "Next" at bounding box center [380, 536] width 25 height 25
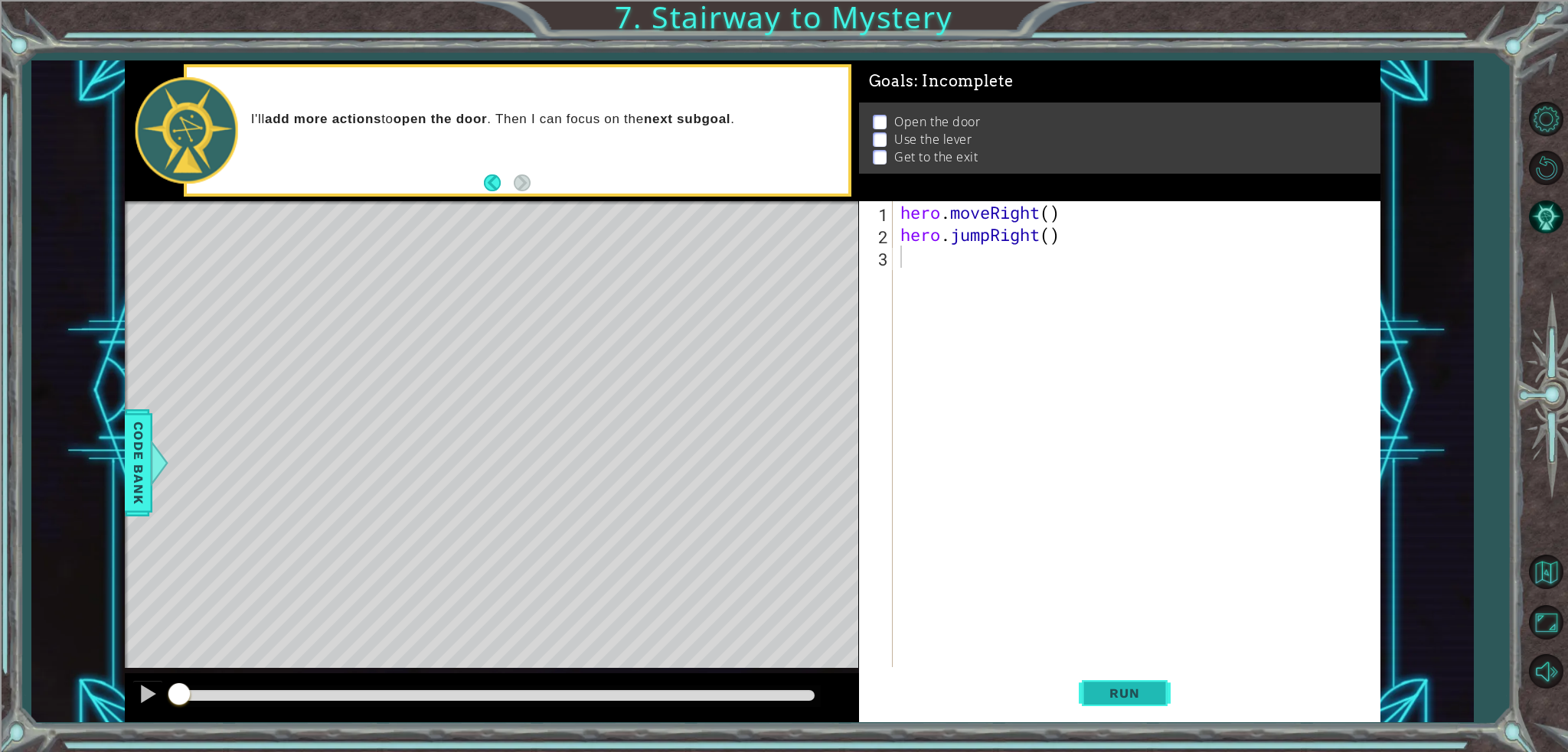
click at [1118, 685] on button "Run" at bounding box center [1125, 694] width 92 height 52
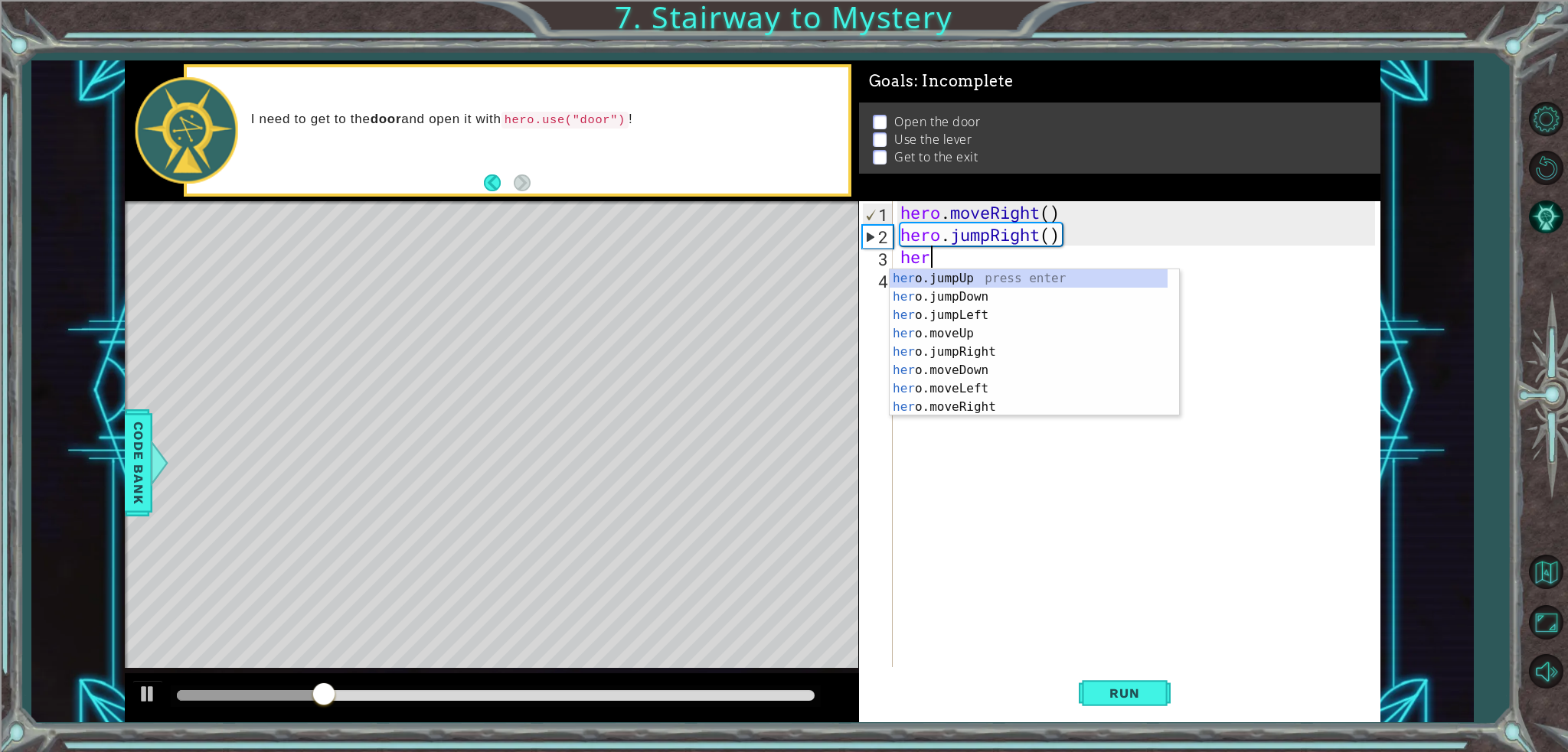
type textarea "hero"
click at [961, 342] on div "hero .jumpUp press enter hero .jumpDown press enter hero .jumpLeft press enter …" at bounding box center [1028, 361] width 278 height 184
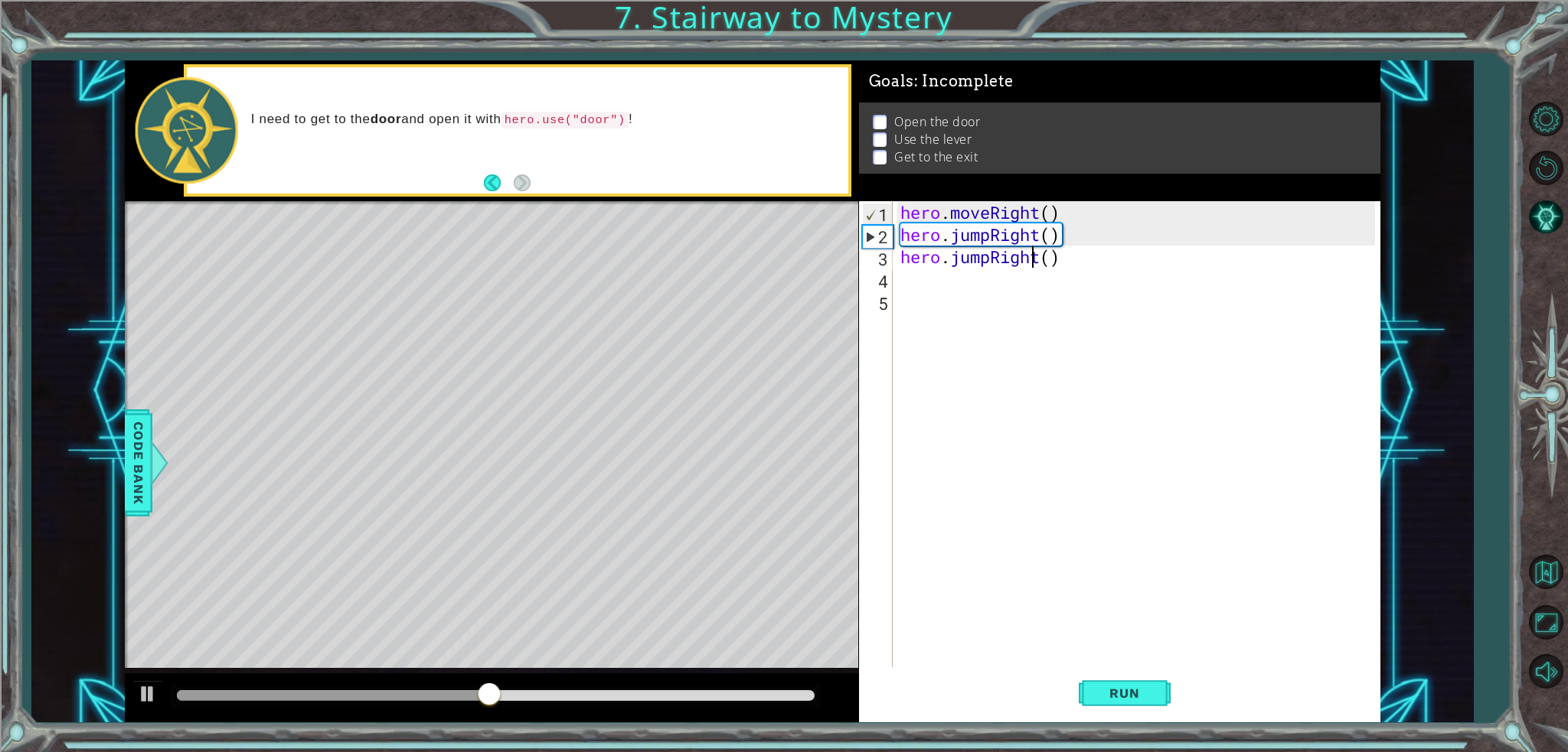
click at [1034, 256] on div "hero . moveRight ( ) hero . jumpRight ( ) hero . jumpRight ( )" at bounding box center [1140, 456] width 486 height 511
click at [1039, 257] on div "hero . moveRight ( ) hero . jumpRight ( ) hero . jumpRight ( )" at bounding box center [1140, 456] width 486 height 511
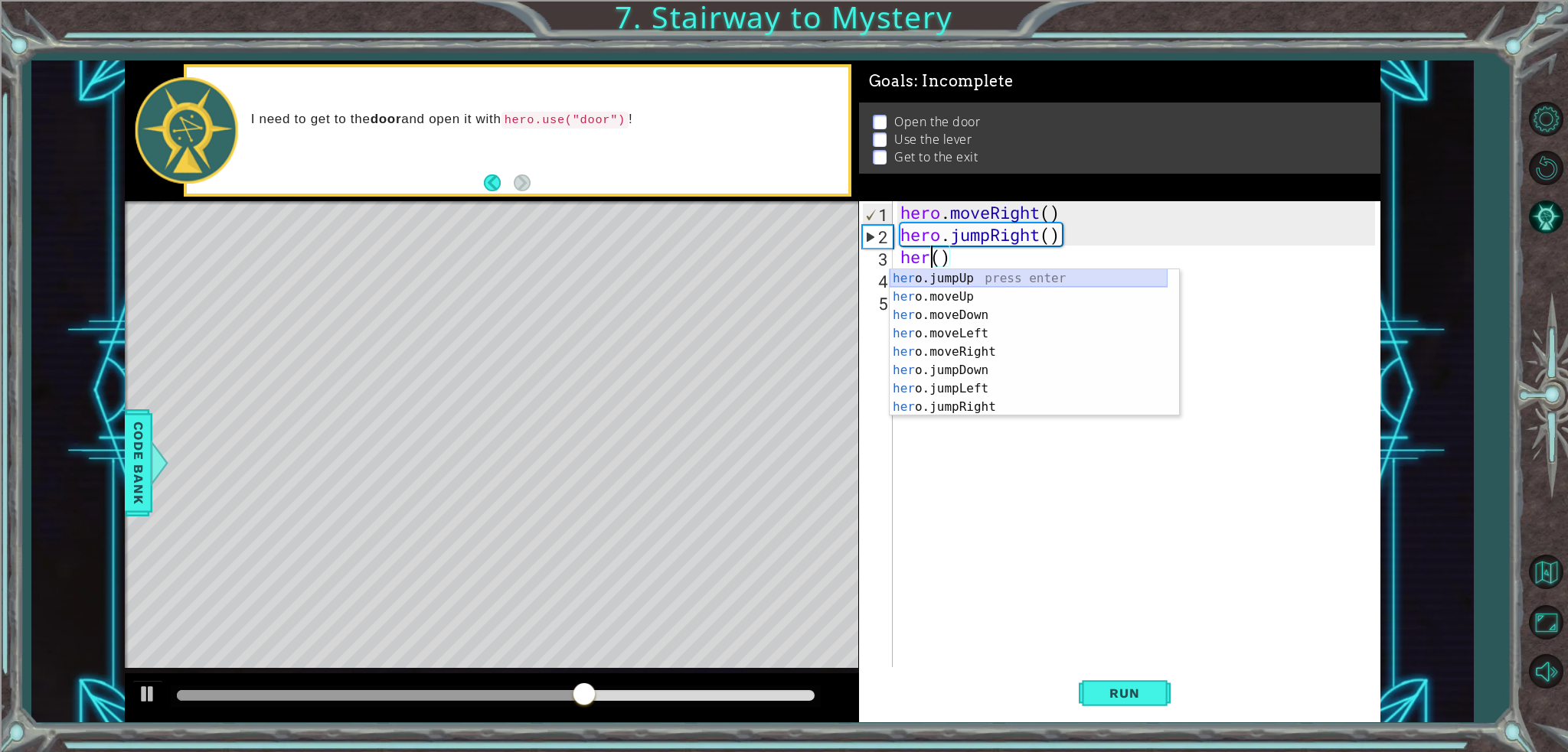
click at [909, 287] on div "her o.jumpUp press enter her o.moveUp press enter her o.moveDown press enter he…" at bounding box center [1028, 361] width 278 height 184
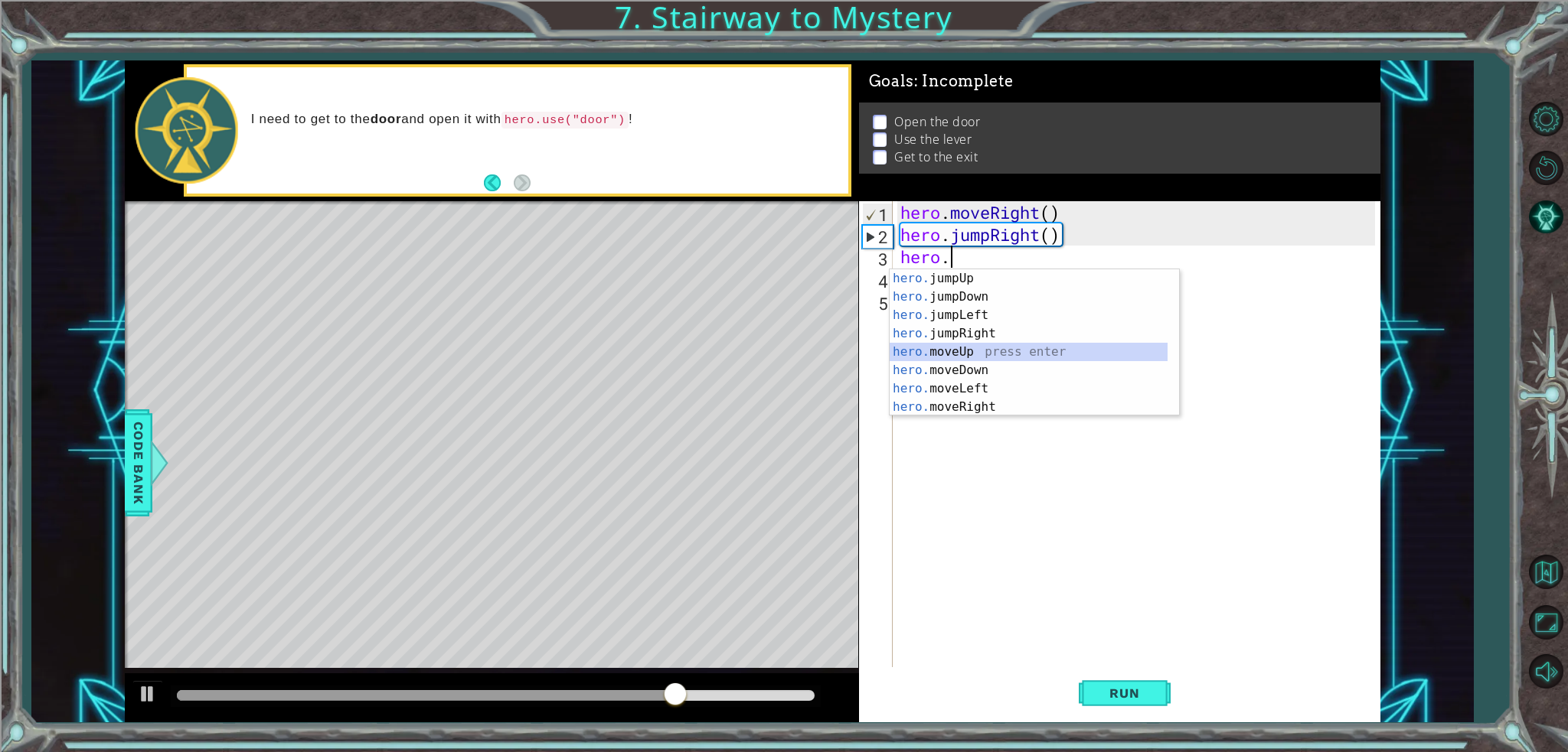
click at [974, 354] on div "hero. jumpUp press enter hero. jumpDown press enter hero. jumpLeft press enter …" at bounding box center [1028, 361] width 278 height 184
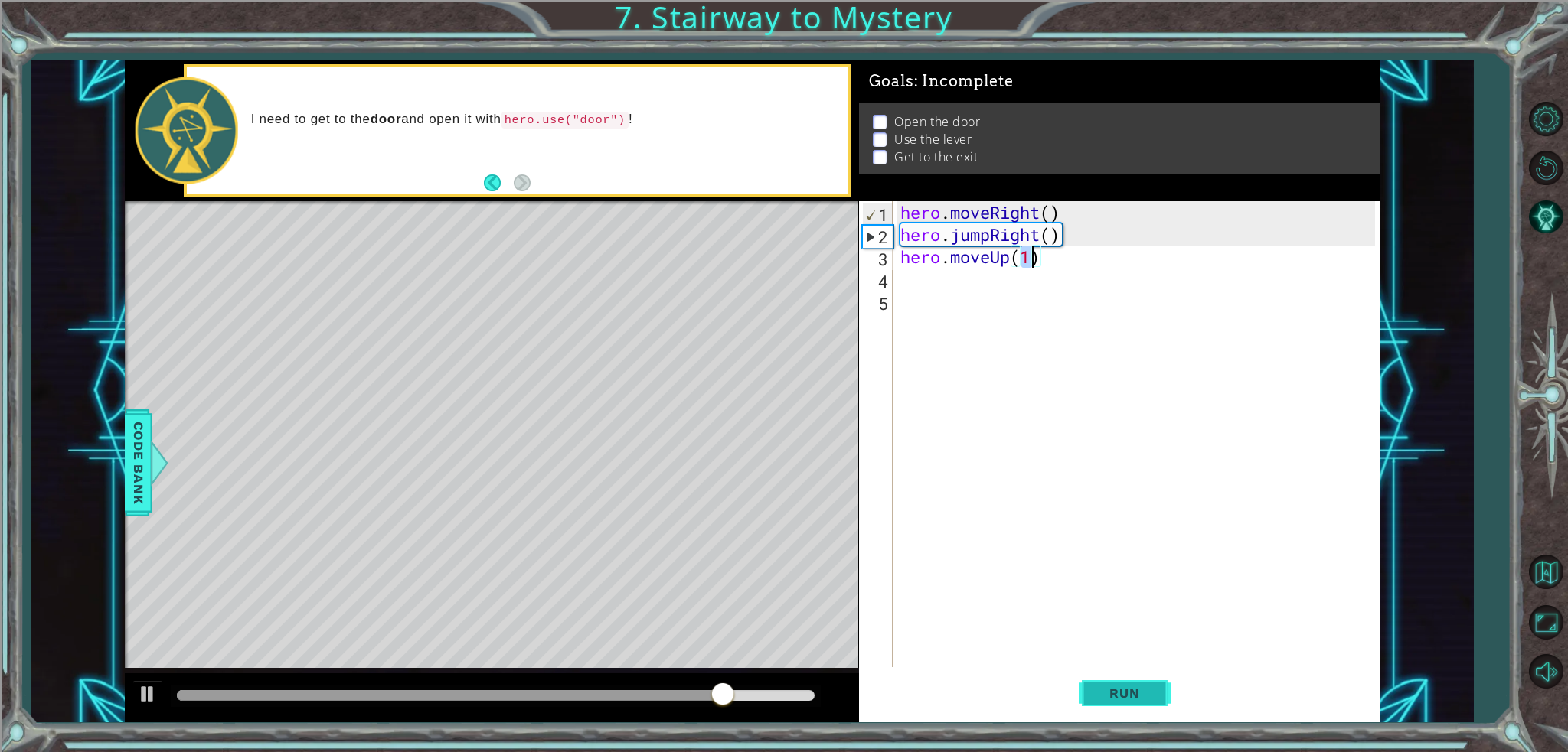
type textarea "hero.moveUp(1)"
click at [1120, 688] on span "Run" at bounding box center [1124, 694] width 60 height 15
click at [735, 688] on div at bounding box center [496, 696] width 650 height 21
click at [742, 691] on div at bounding box center [496, 695] width 637 height 11
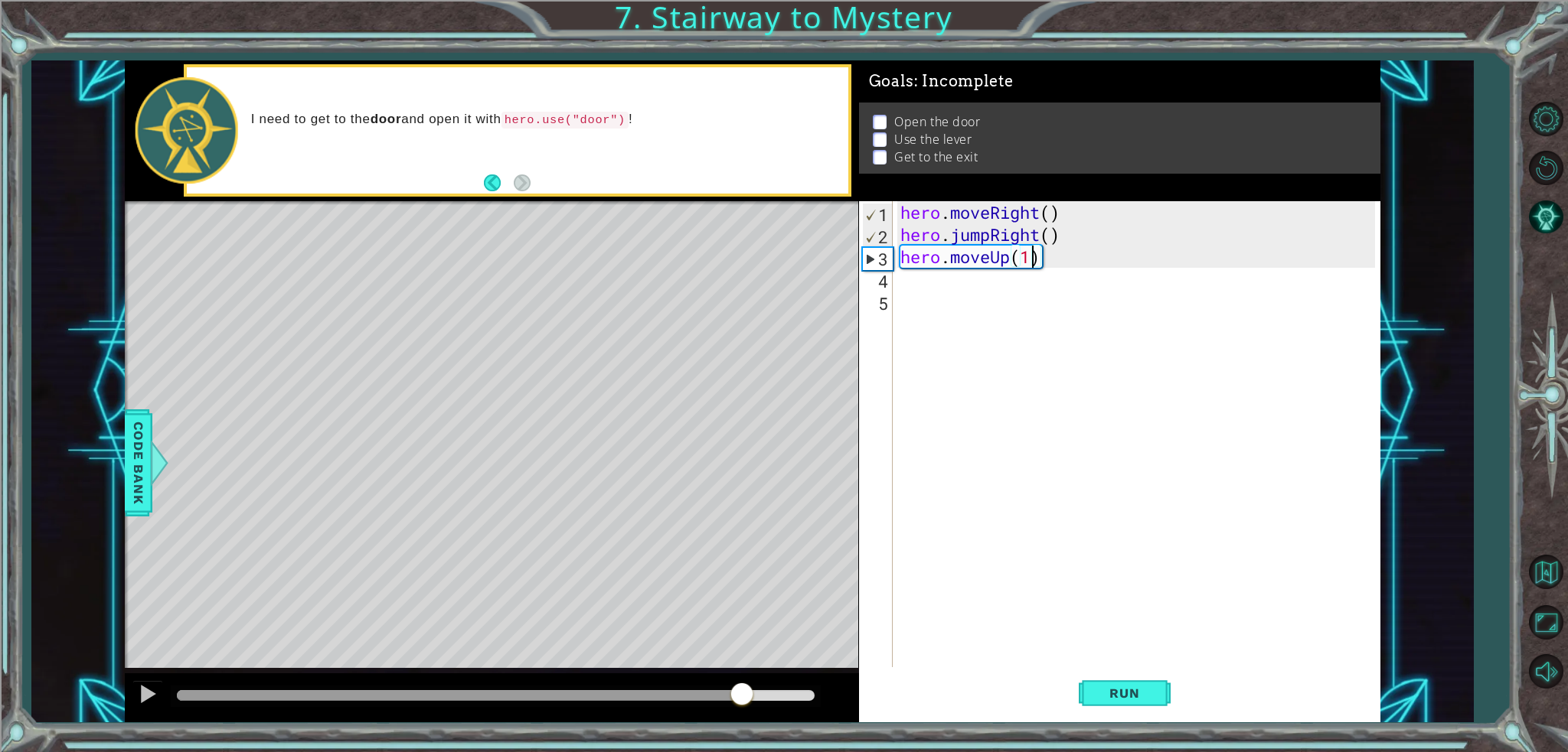
click at [1004, 284] on div "hero . moveRight ( ) hero . jumpRight ( ) hero . moveUp ( 1 )" at bounding box center [1140, 456] width 486 height 511
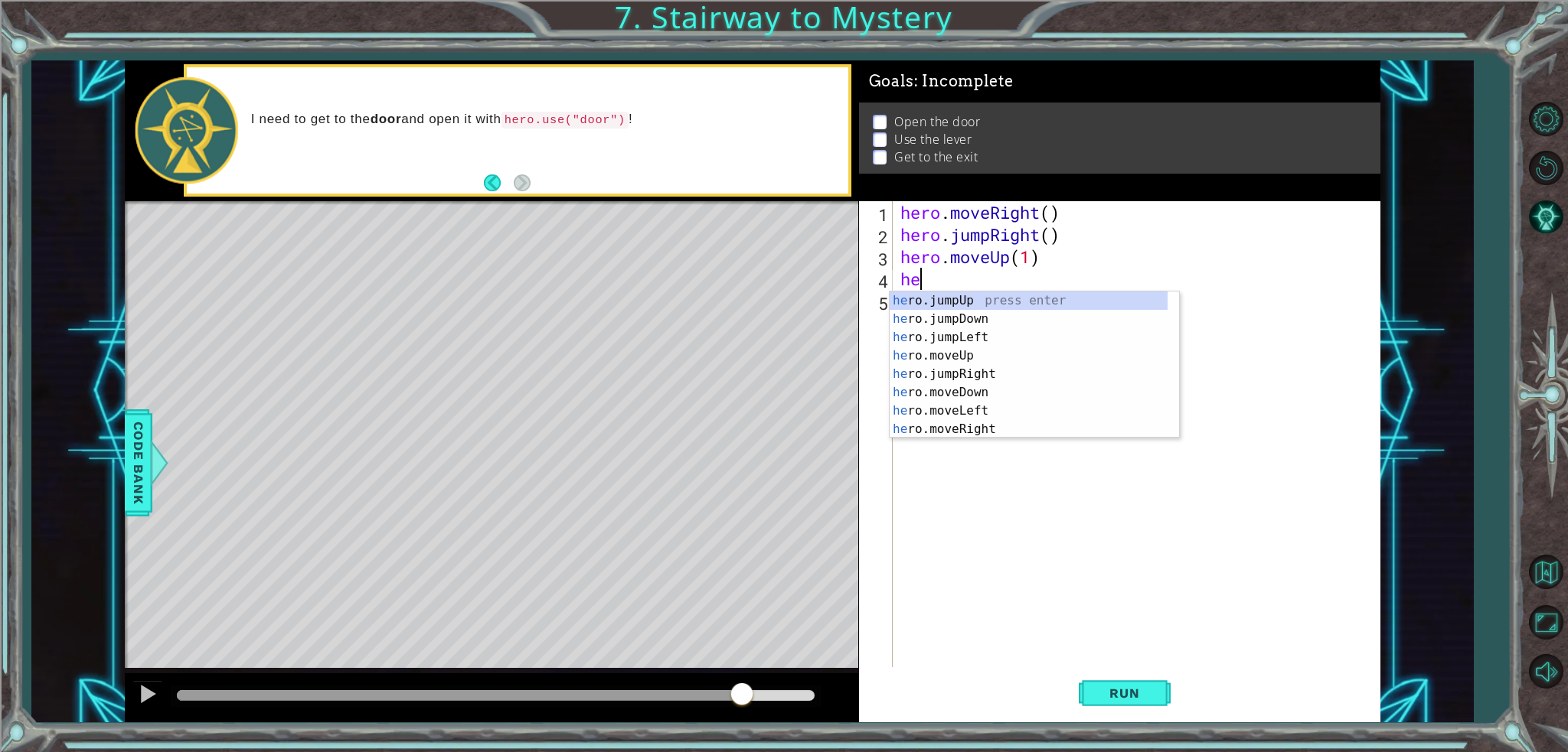
type textarea "her"
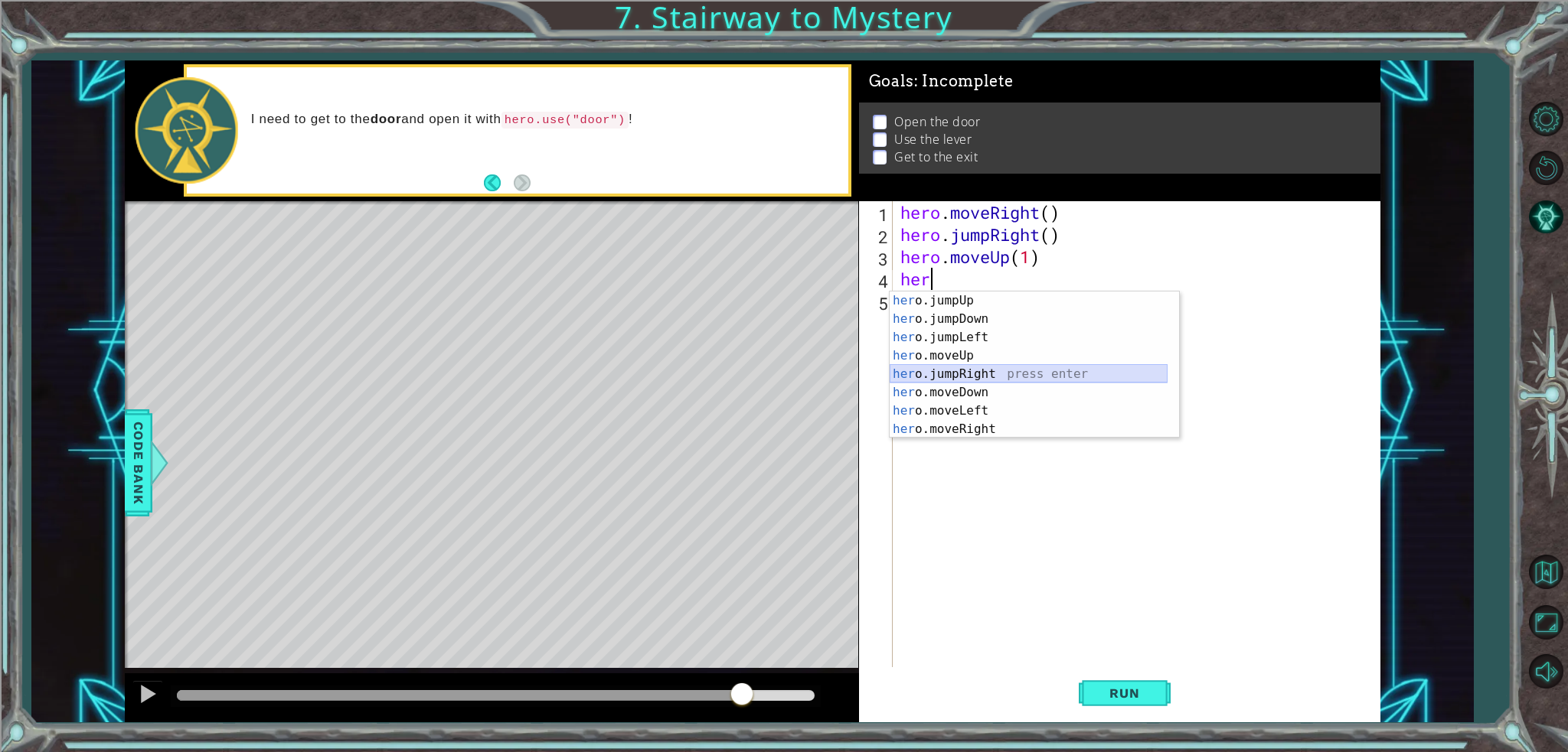
click at [996, 371] on div "her o.jumpUp press enter her o.jumpDown press enter her o.jumpLeft press enter …" at bounding box center [1028, 383] width 278 height 184
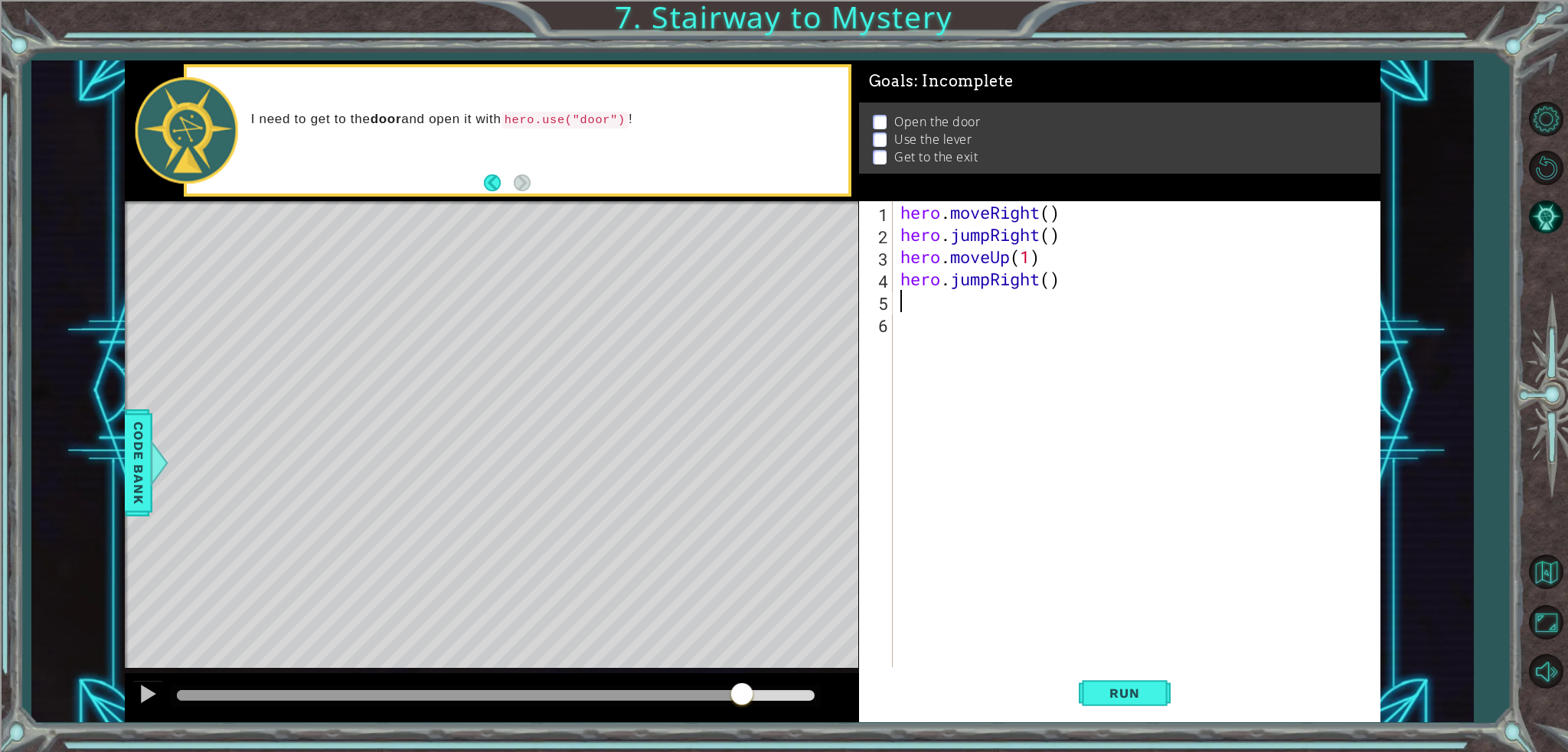
click at [1049, 277] on div "hero . moveRight ( ) hero . jumpRight ( ) hero . moveUp ( 1 ) hero . jumpRight …" at bounding box center [1140, 456] width 486 height 511
click at [1134, 687] on span "Run" at bounding box center [1124, 694] width 60 height 15
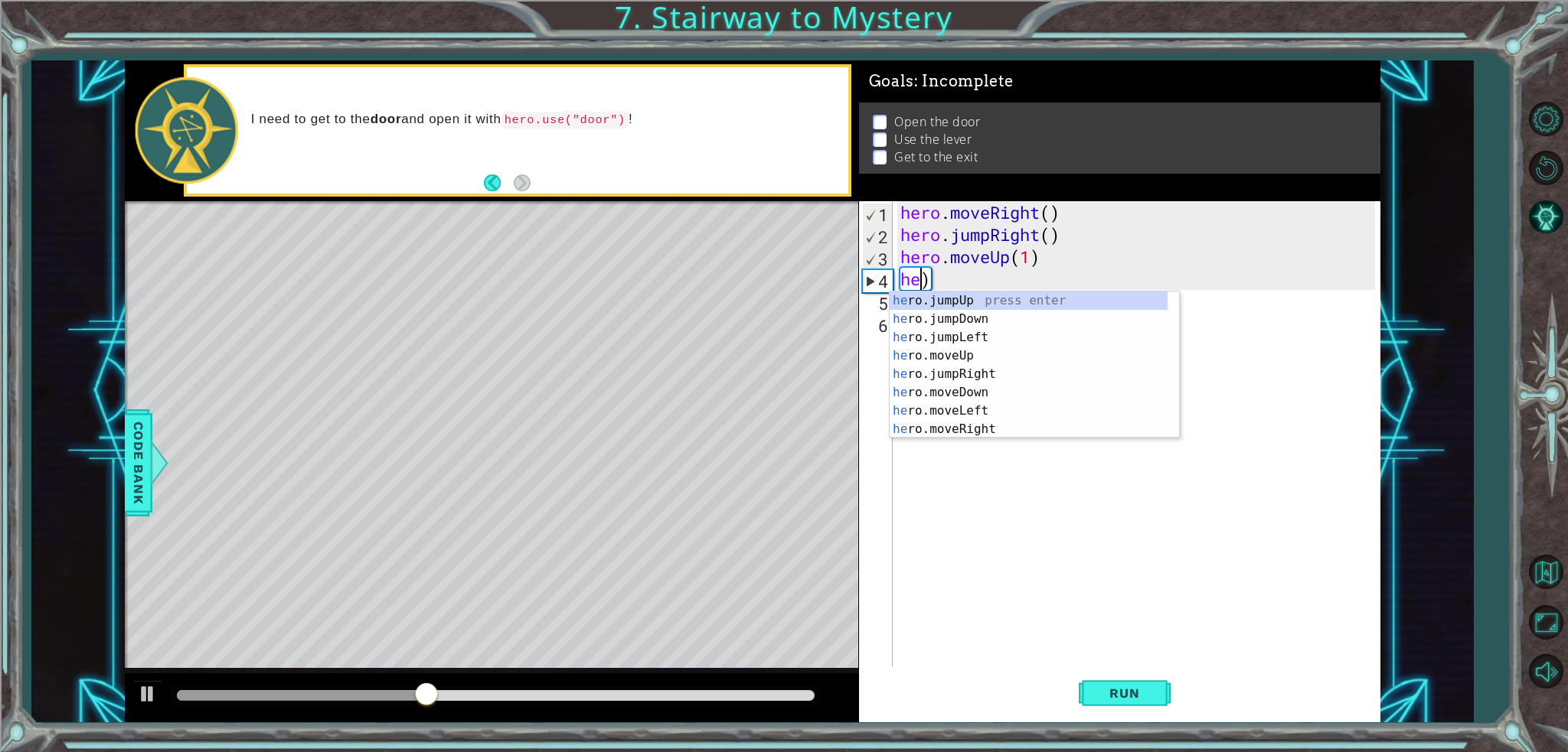
scroll to position [0, 0]
type textarea ")"
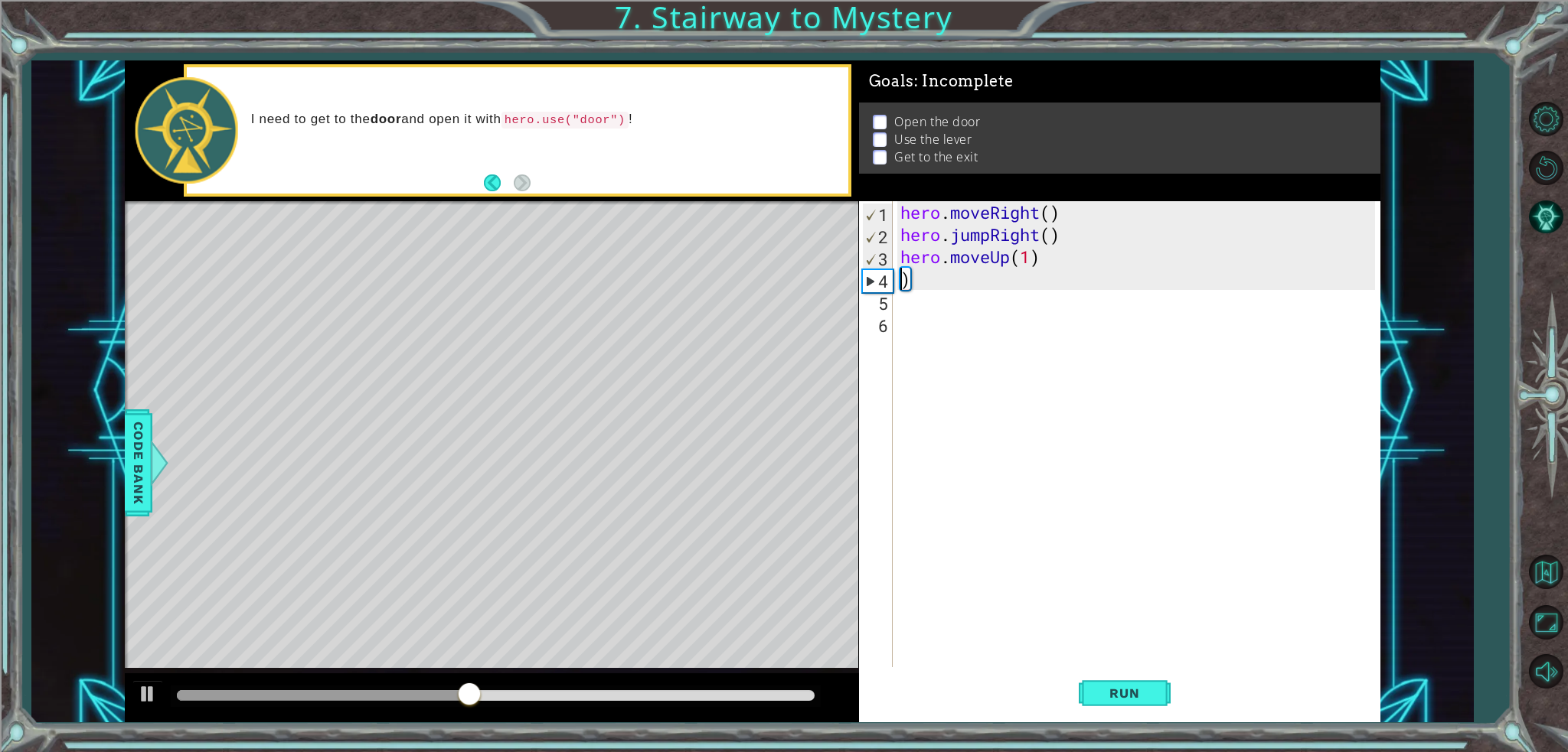
click at [1076, 684] on div "Run" at bounding box center [1124, 694] width 521 height 52
click at [1094, 682] on button "Run" at bounding box center [1125, 694] width 92 height 52
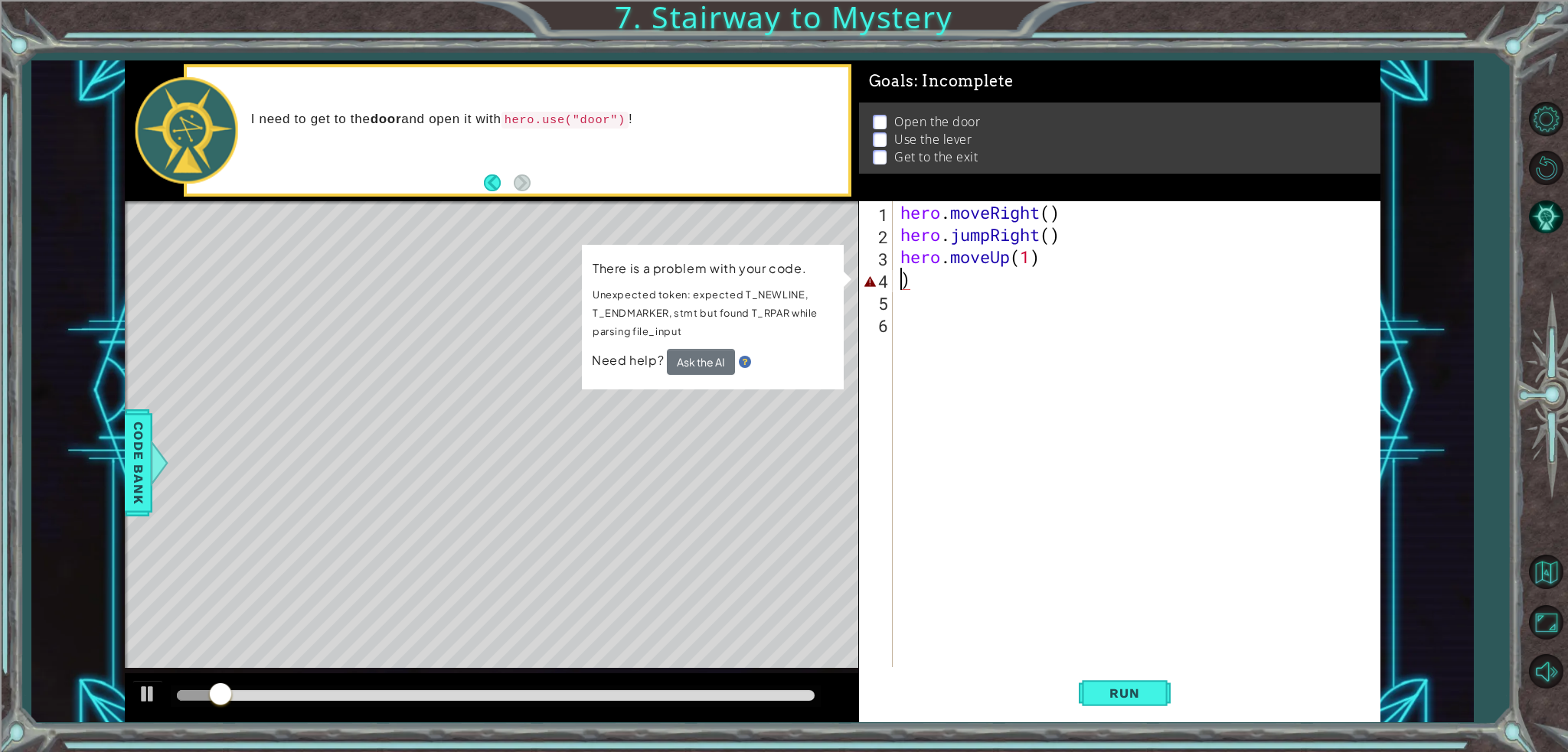
click at [949, 279] on div "hero . moveRight ( ) hero . jumpRight ( ) hero . moveUp ( 1 ) )" at bounding box center [1140, 456] width 486 height 511
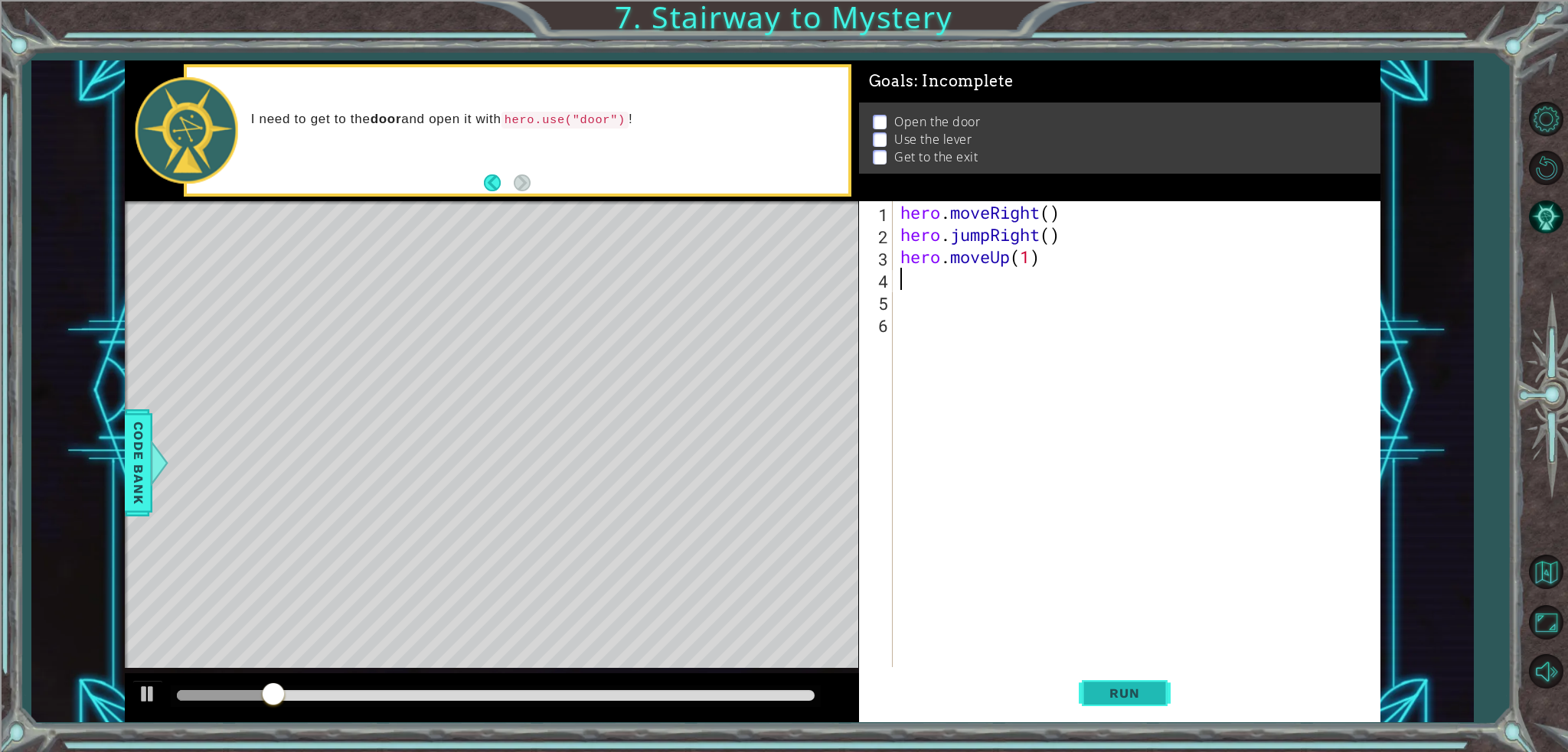
click at [1118, 679] on button "Run" at bounding box center [1125, 694] width 92 height 52
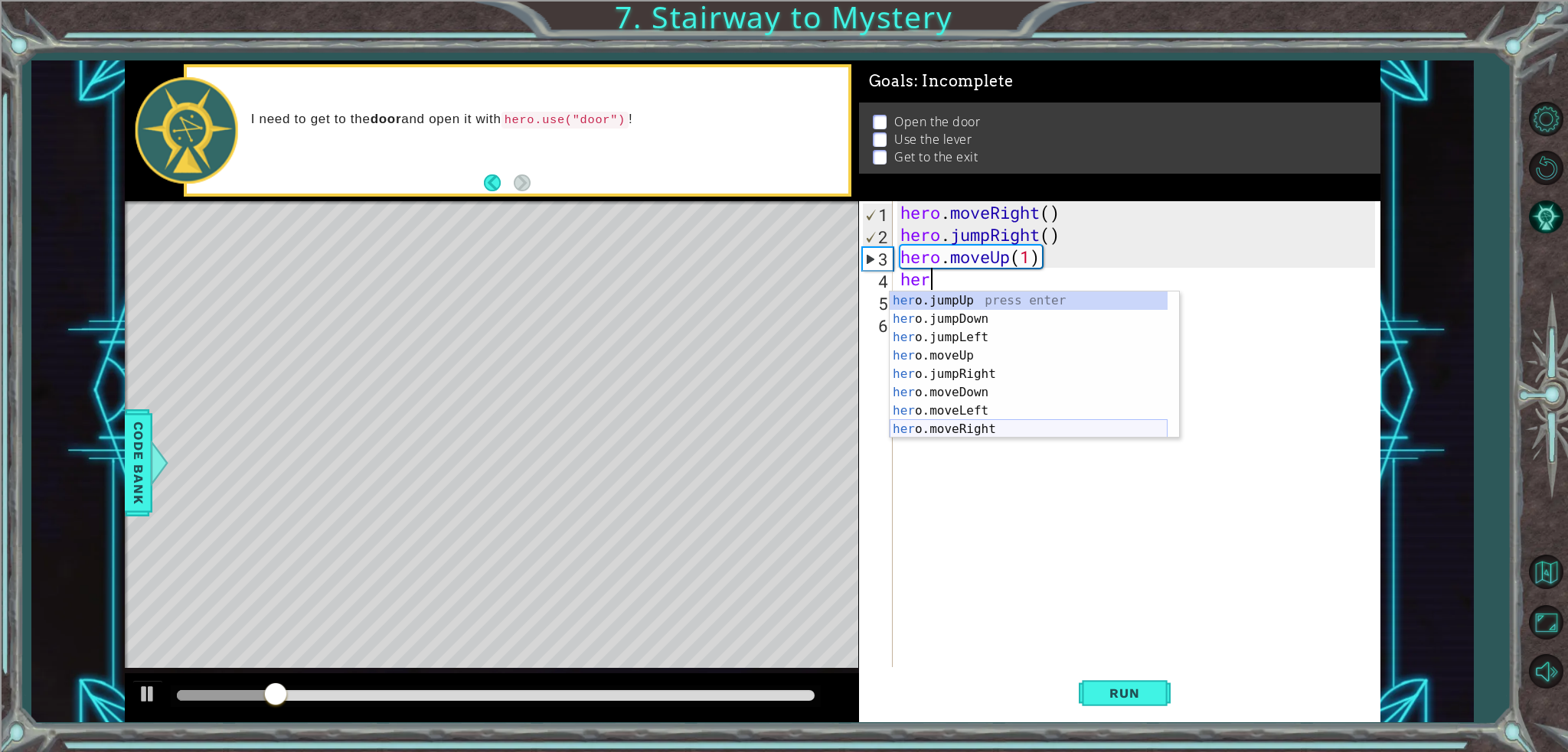
click at [948, 428] on div "her o.jumpUp press enter her o.jumpDown press enter her o.jumpLeft press enter …" at bounding box center [1028, 383] width 278 height 184
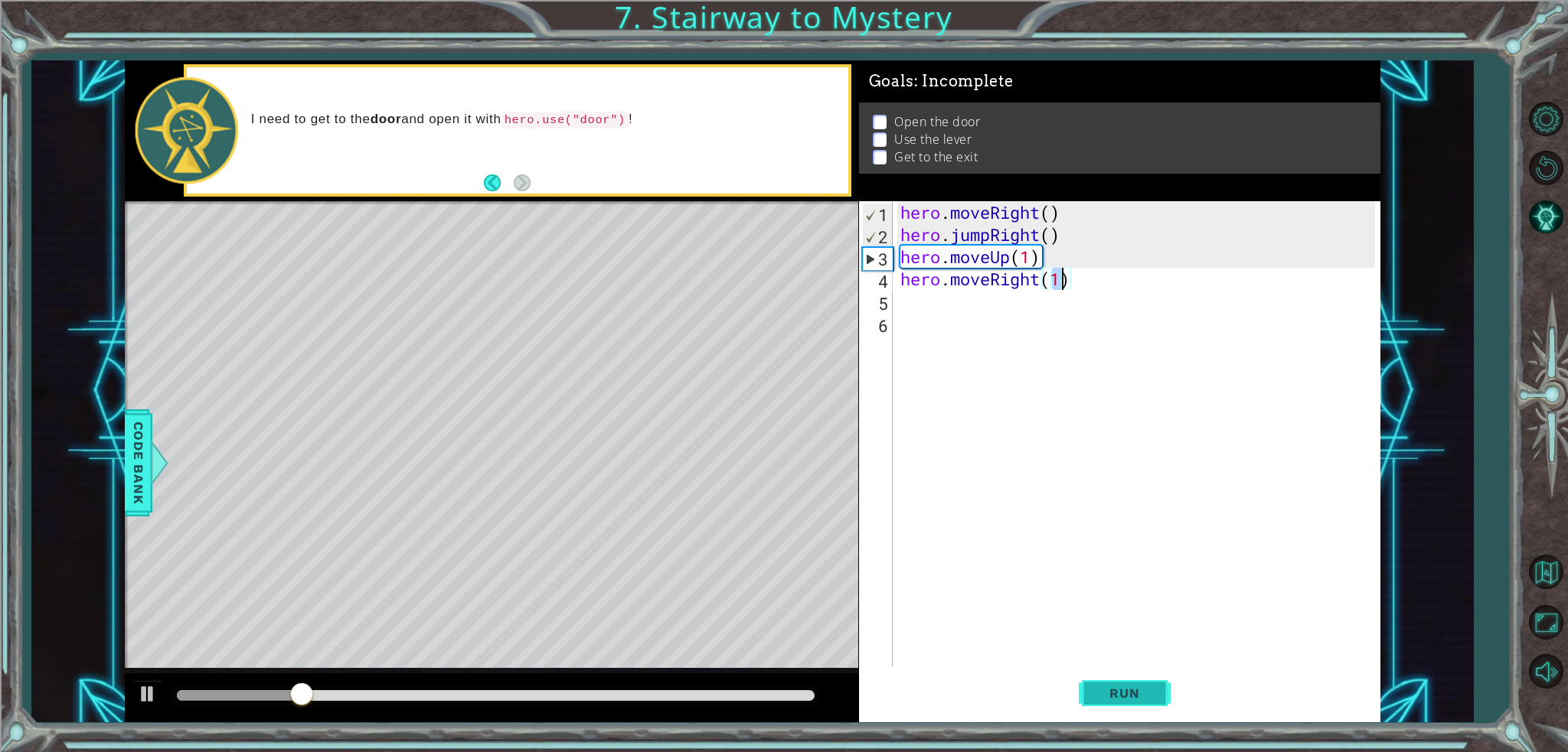
type textarea "hero.moveRight(1)"
click at [1094, 680] on button "Run" at bounding box center [1125, 694] width 92 height 52
click at [952, 317] on div "hero . moveRight ( ) hero . jumpRight ( ) hero . moveUp ( 1 ) hero . moveRight …" at bounding box center [1140, 456] width 486 height 511
click at [951, 301] on div "hero . moveRight ( ) hero . jumpRight ( ) hero . moveUp ( 1 ) hero . moveRight …" at bounding box center [1140, 456] width 486 height 511
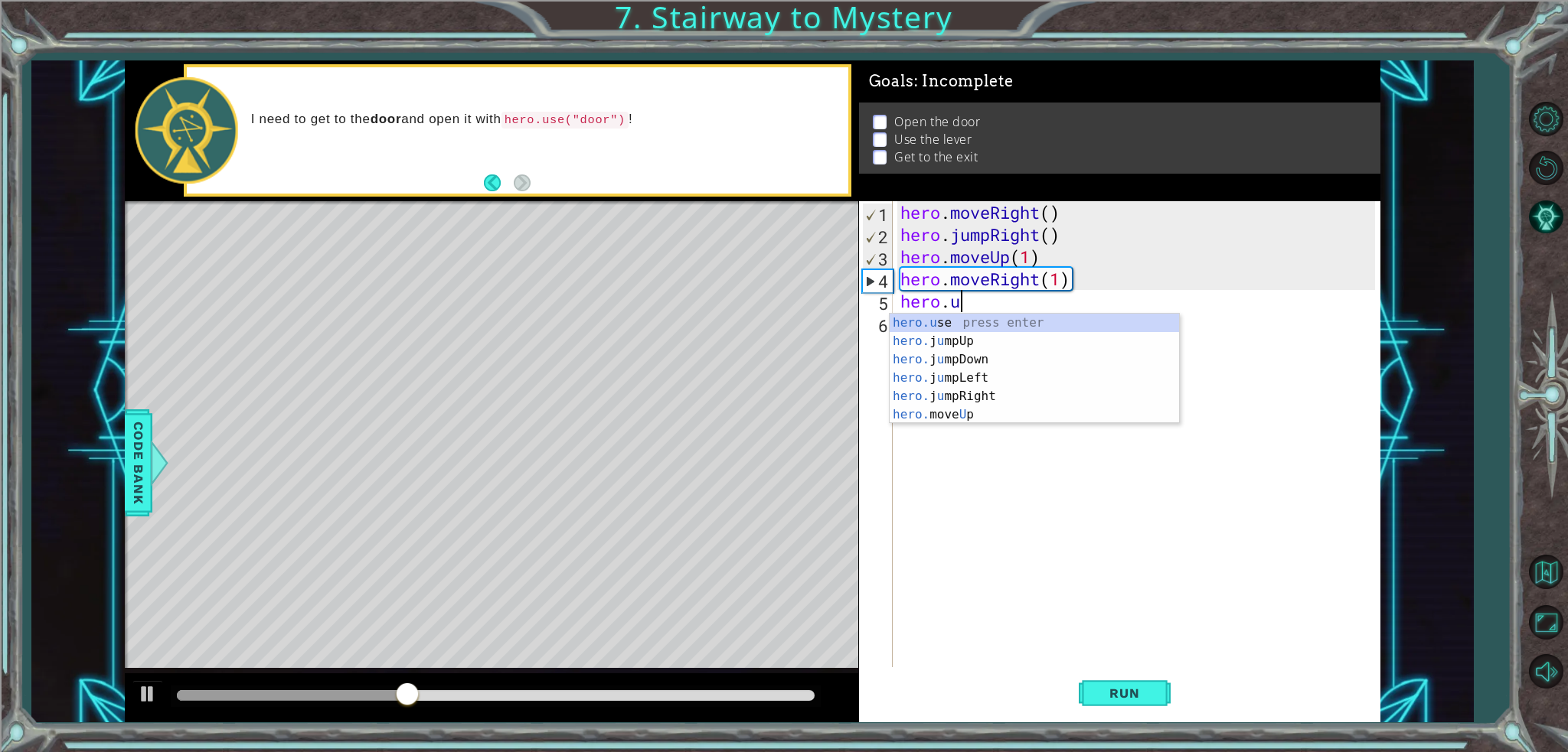
scroll to position [0, 2]
click at [1004, 323] on div "[DOMAIN_NAME] e press enter" at bounding box center [1034, 342] width 289 height 56
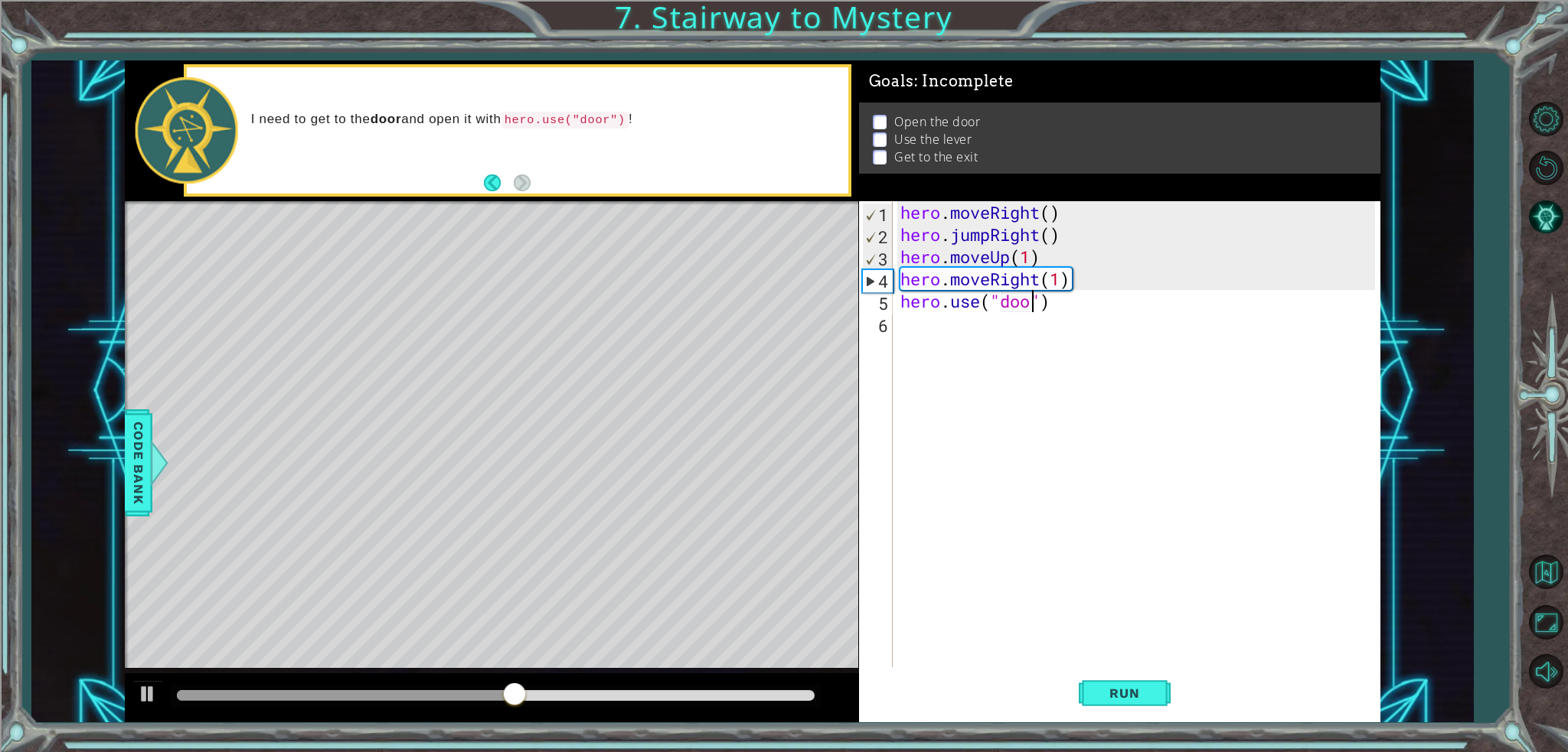
scroll to position [0, 6]
type textarea "hero.use("door")"
click at [1156, 679] on button "Run" at bounding box center [1125, 694] width 92 height 52
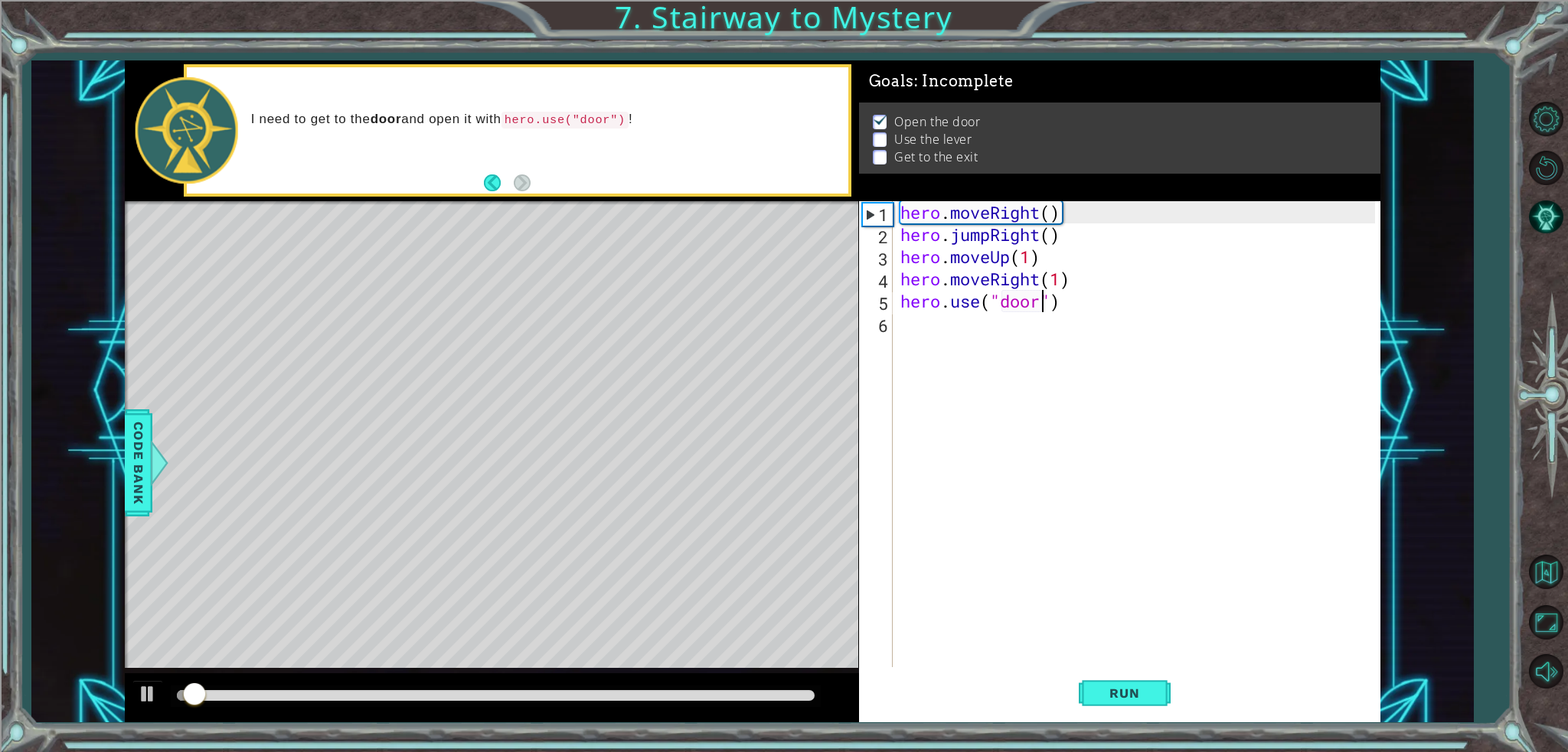
click at [944, 335] on div "hero . moveRight ( ) hero . jumpRight ( ) hero . moveUp ( 1 ) hero . moveRight …" at bounding box center [1140, 456] width 486 height 511
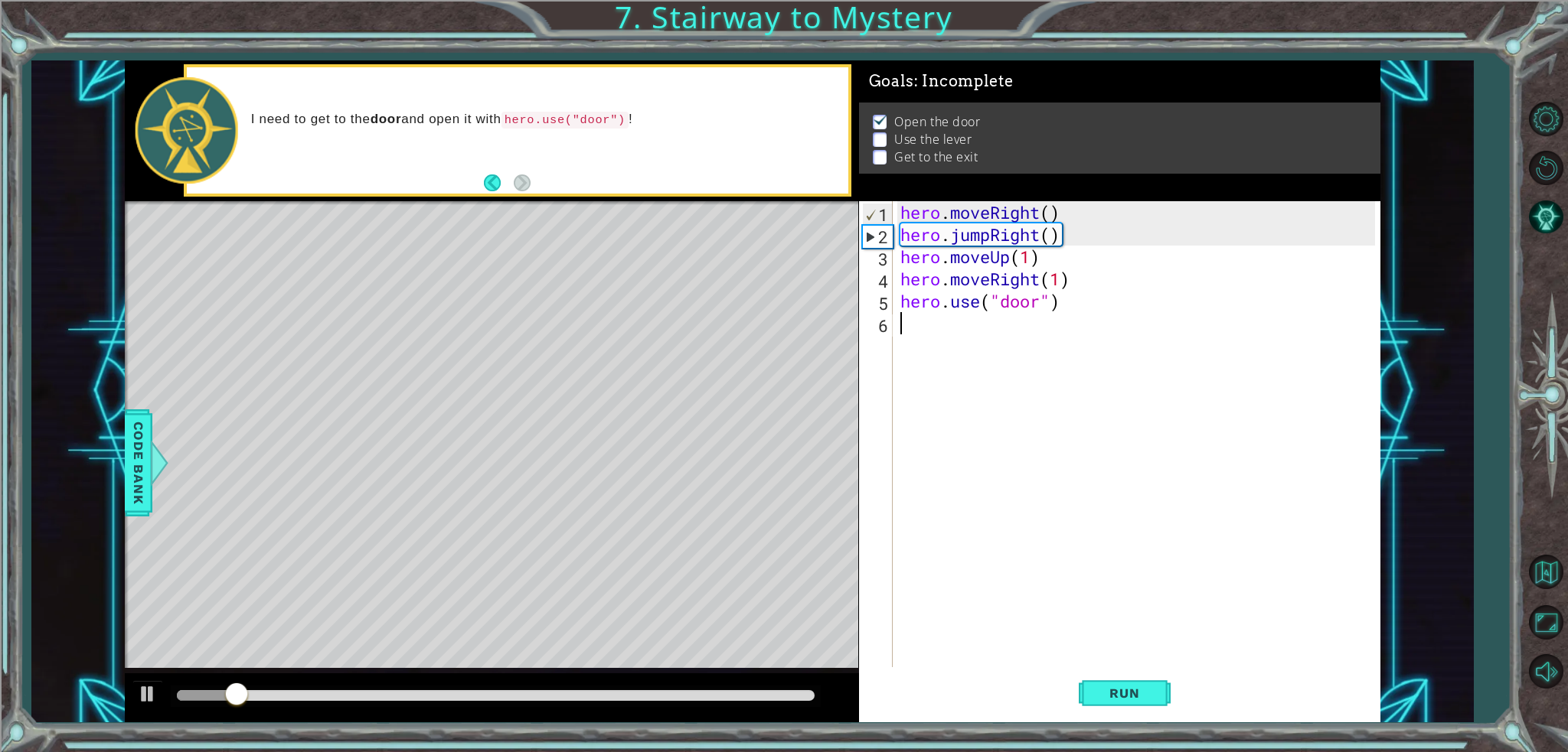
click at [697, 695] on div at bounding box center [496, 695] width 637 height 11
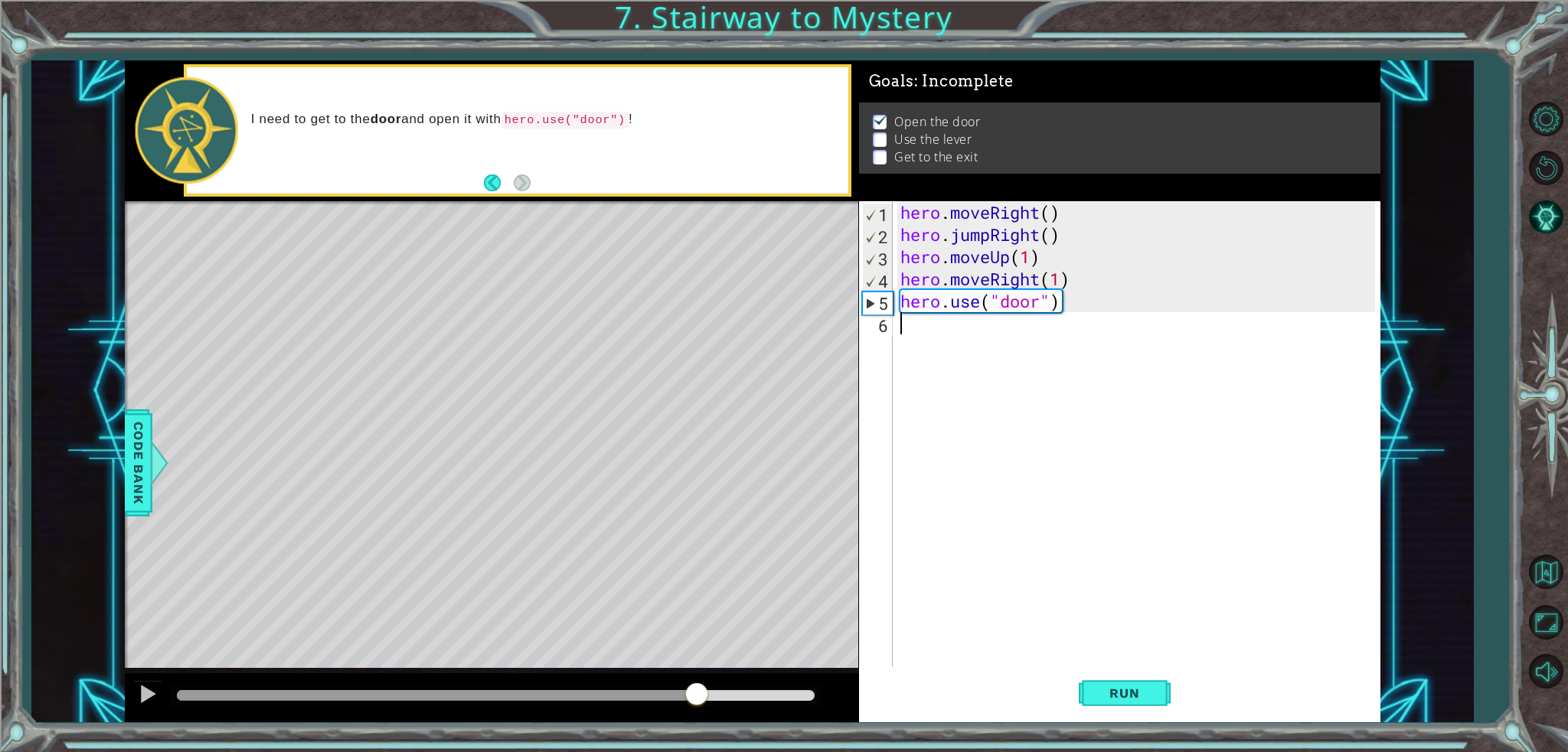
click at [958, 354] on div "hero . moveRight ( ) hero . jumpRight ( ) hero . moveUp ( 1 ) hero . moveRight …" at bounding box center [1140, 456] width 486 height 511
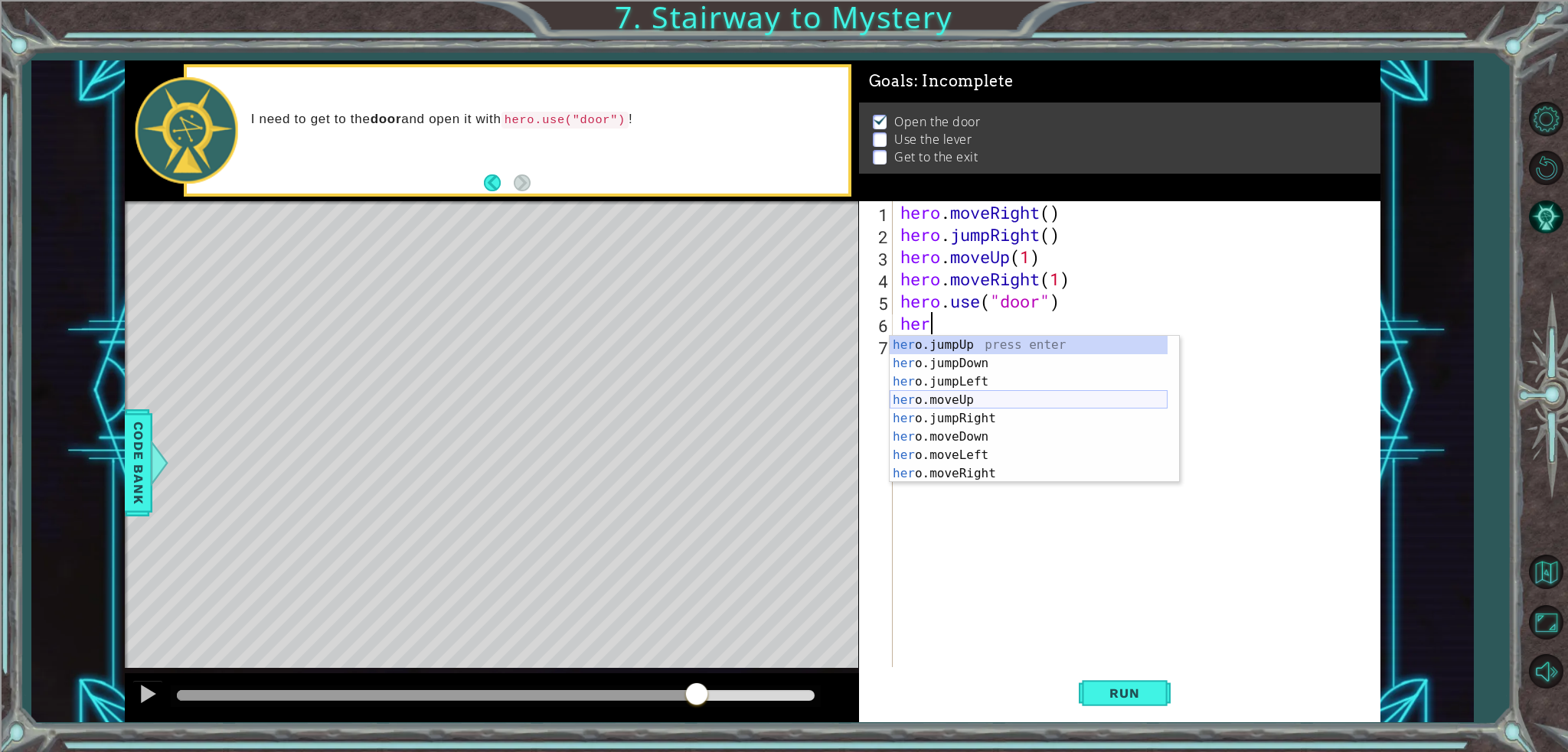
click at [980, 395] on div "her o.jumpUp press enter her o.jumpDown press enter her o.jumpLeft press enter …" at bounding box center [1028, 428] width 278 height 184
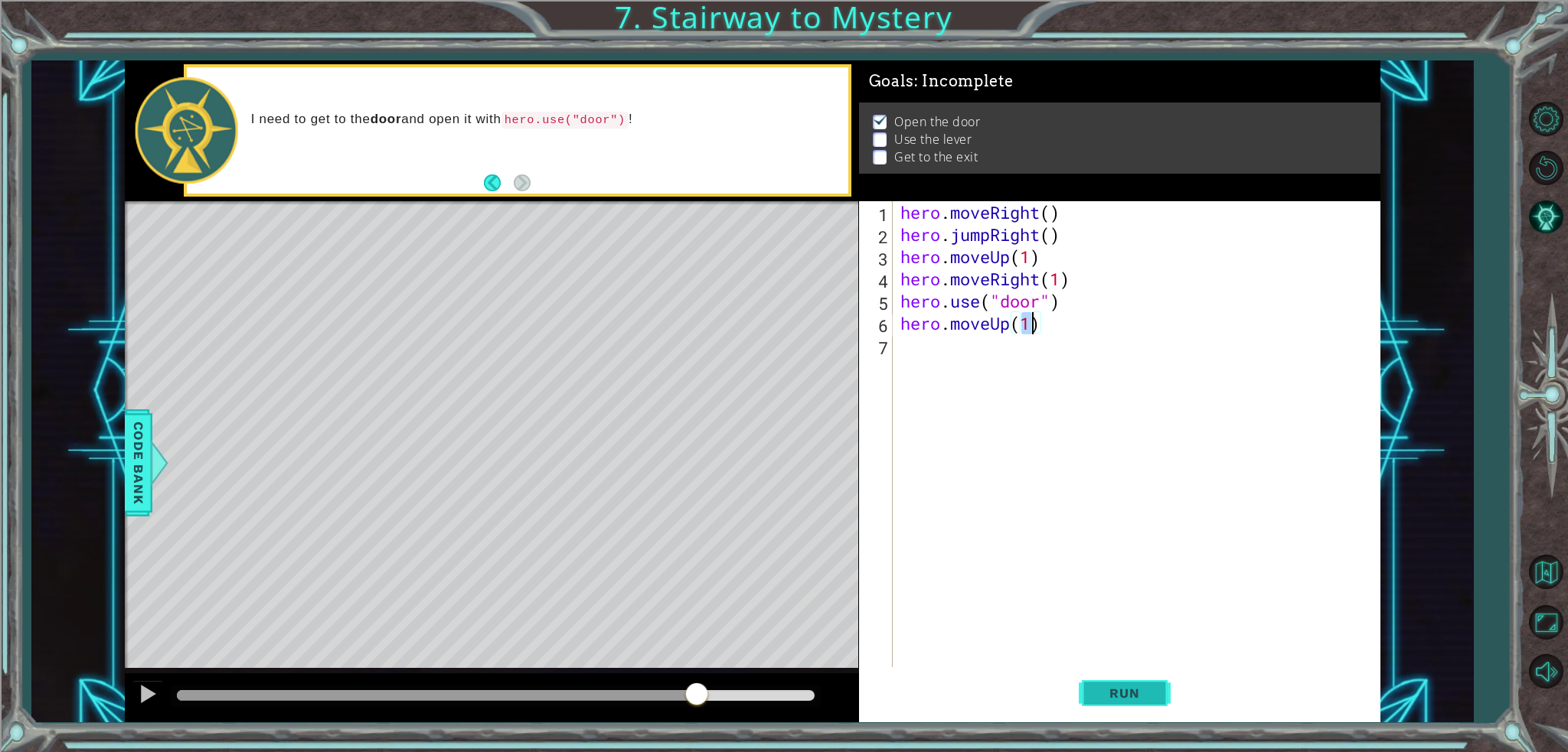
type textarea "hero.moveUp(1)"
click at [1100, 683] on button "Run" at bounding box center [1125, 694] width 92 height 52
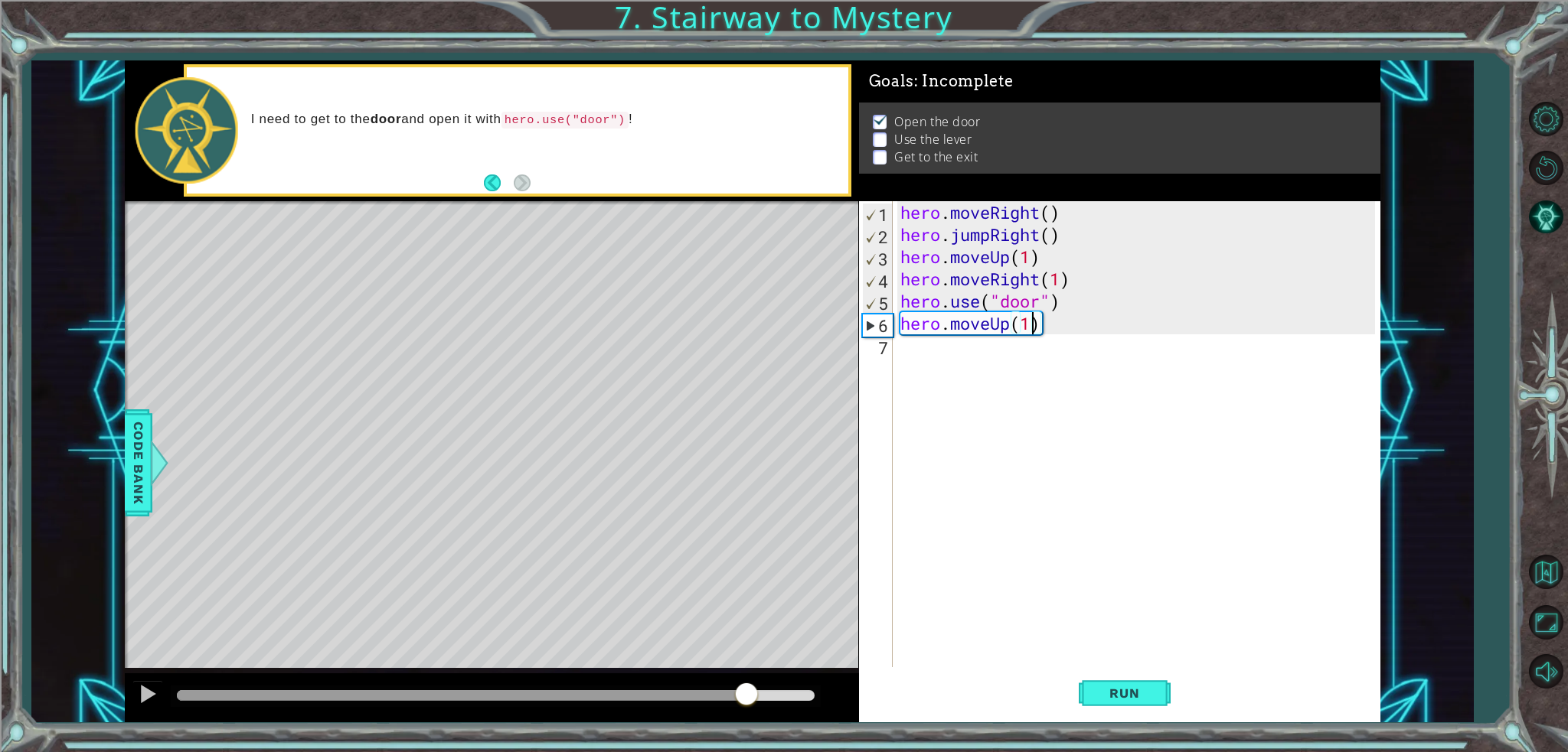
click at [746, 698] on div at bounding box center [496, 695] width 637 height 11
click at [970, 373] on div "hero . moveRight ( ) hero . jumpRight ( ) hero . moveUp ( 1 ) hero . moveRight …" at bounding box center [1140, 456] width 486 height 511
click at [1028, 327] on div "hero . moveRight ( ) hero . jumpRight ( ) hero . moveUp ( 1 ) hero . moveRight …" at bounding box center [1140, 456] width 486 height 511
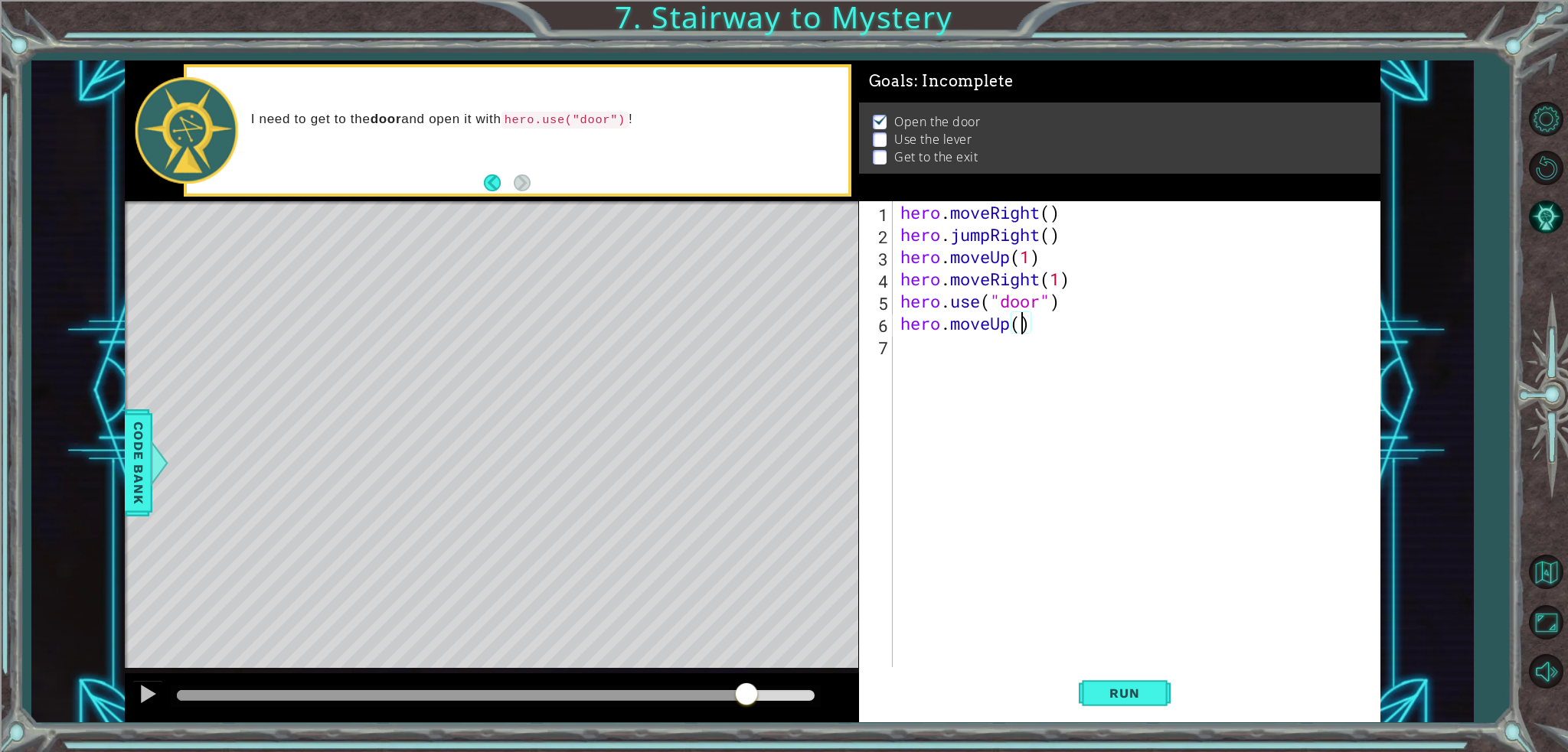
scroll to position [0, 6]
type textarea "hero.moveUp(2)"
click at [1132, 685] on button "Run" at bounding box center [1125, 694] width 92 height 52
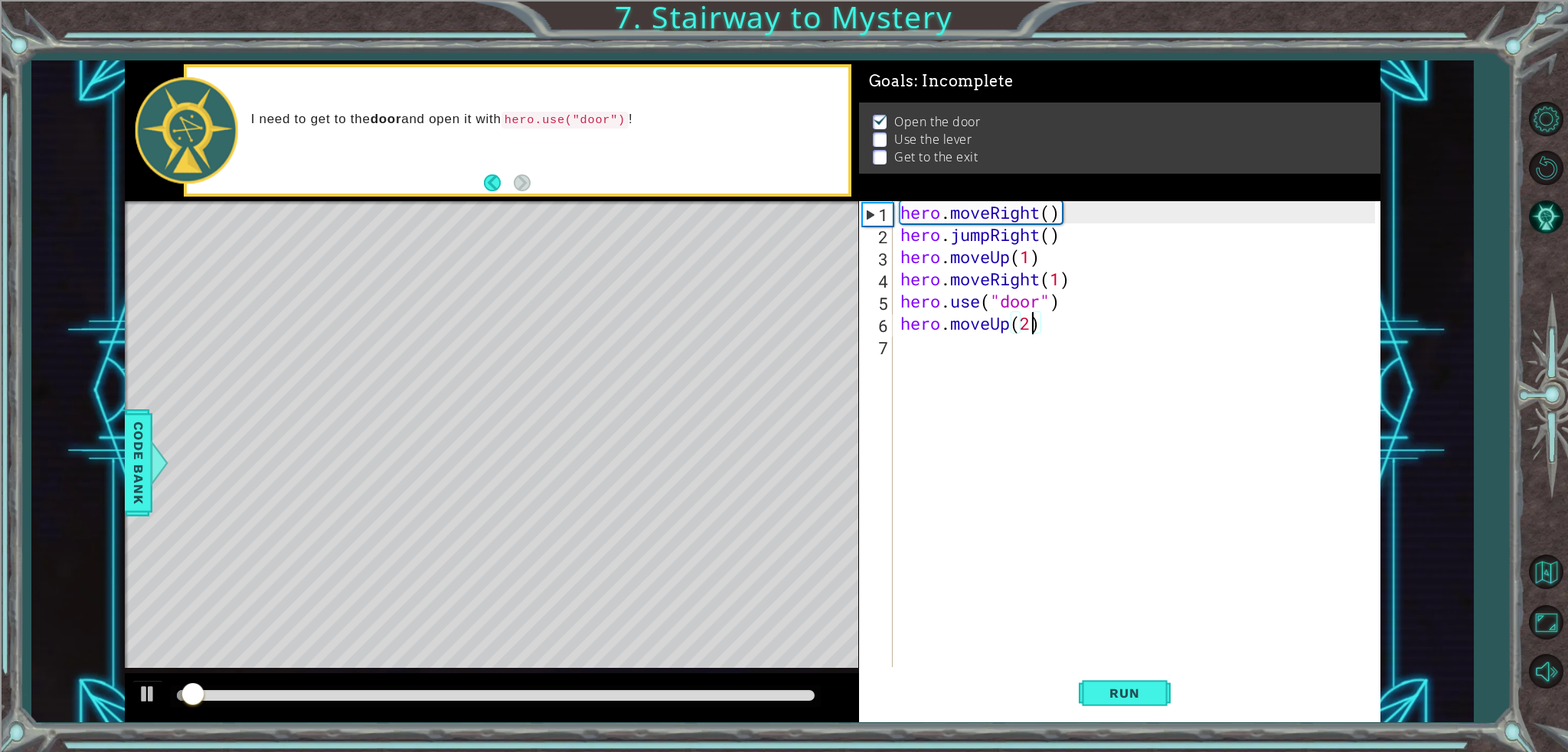
click at [779, 694] on div at bounding box center [496, 695] width 637 height 11
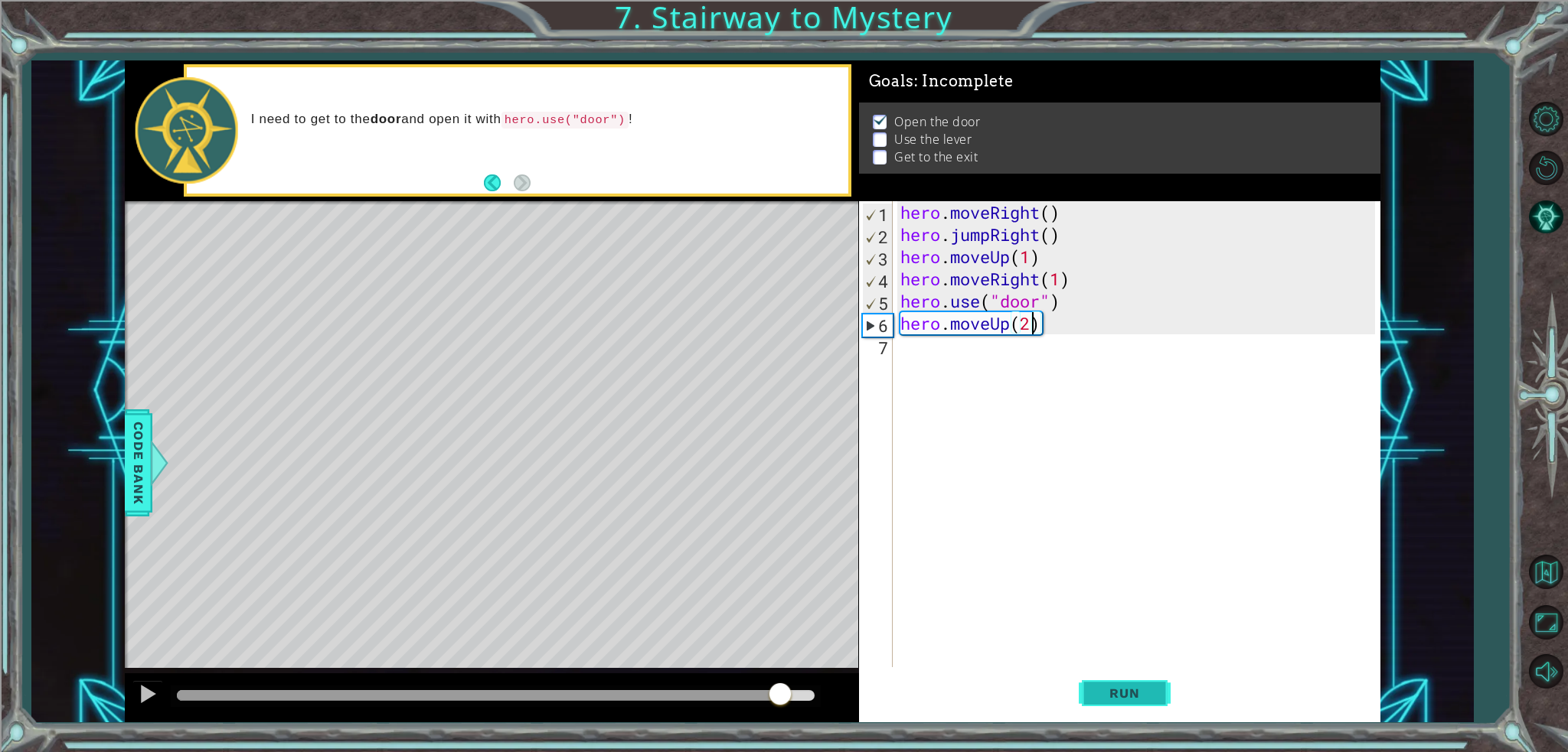
click at [1092, 683] on button "Run" at bounding box center [1125, 694] width 92 height 52
click at [810, 691] on div at bounding box center [496, 695] width 637 height 11
click at [974, 367] on div "hero . moveRight ( ) hero . jumpRight ( ) hero . moveUp ( 1 ) hero . moveRight …" at bounding box center [1140, 456] width 486 height 511
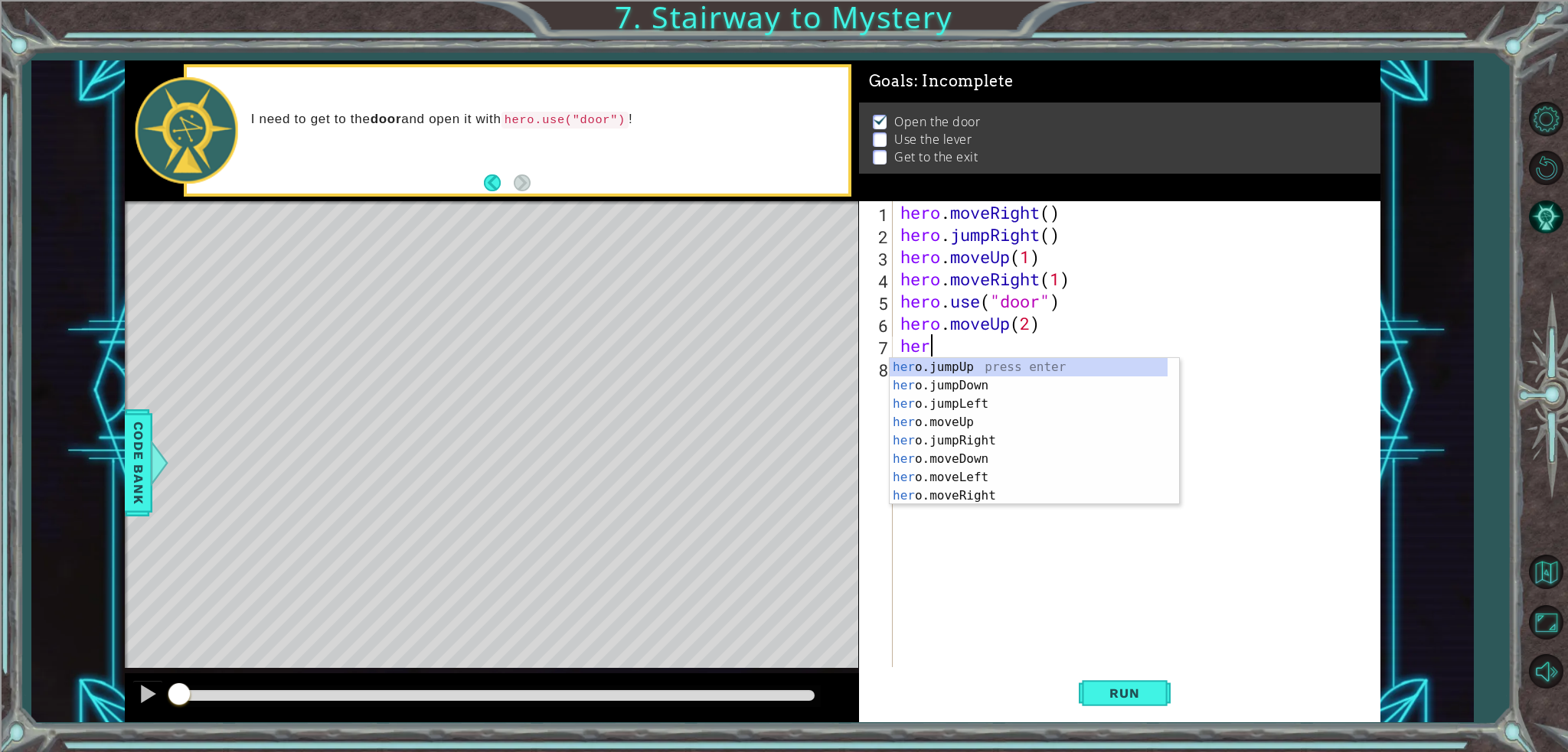
scroll to position [0, 0]
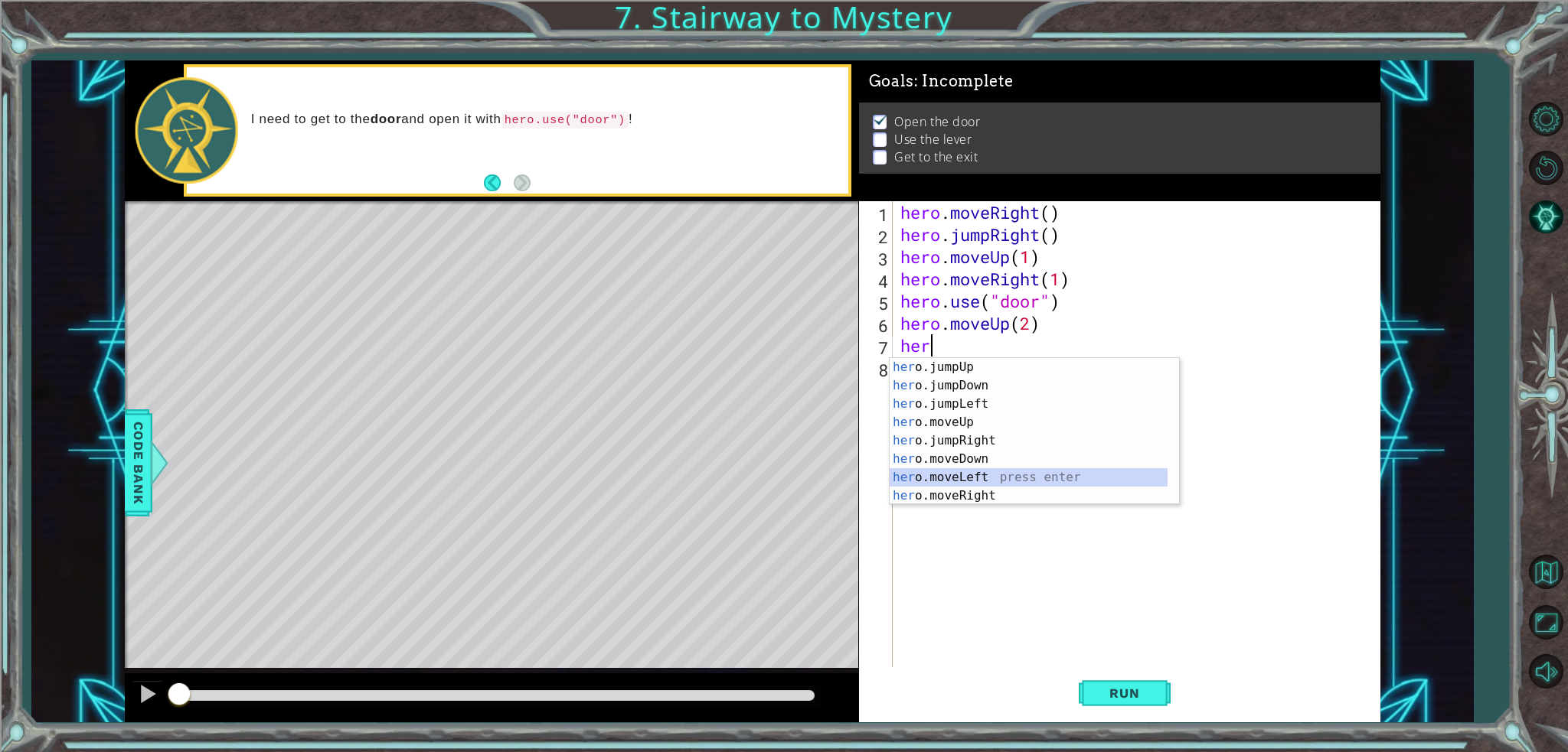
drag, startPoint x: 969, startPoint y: 474, endPoint x: 973, endPoint y: 486, distance: 12.6
click at [968, 475] on div "her o.jumpUp press enter her o.jumpDown press enter her o.jumpLeft press enter …" at bounding box center [1028, 450] width 278 height 184
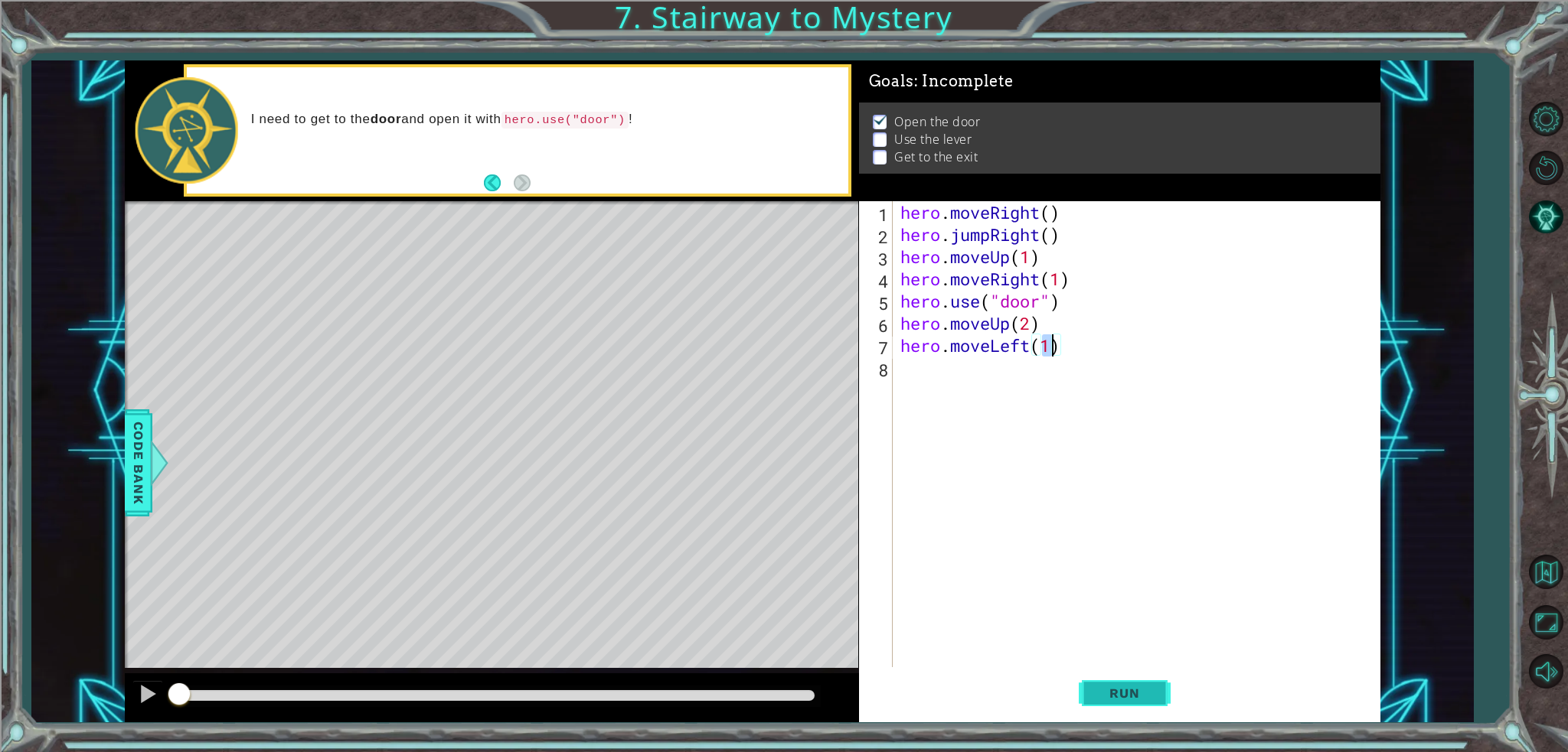
type textarea "hero.moveLeft(1)"
click at [1079, 689] on button "Run" at bounding box center [1125, 694] width 92 height 52
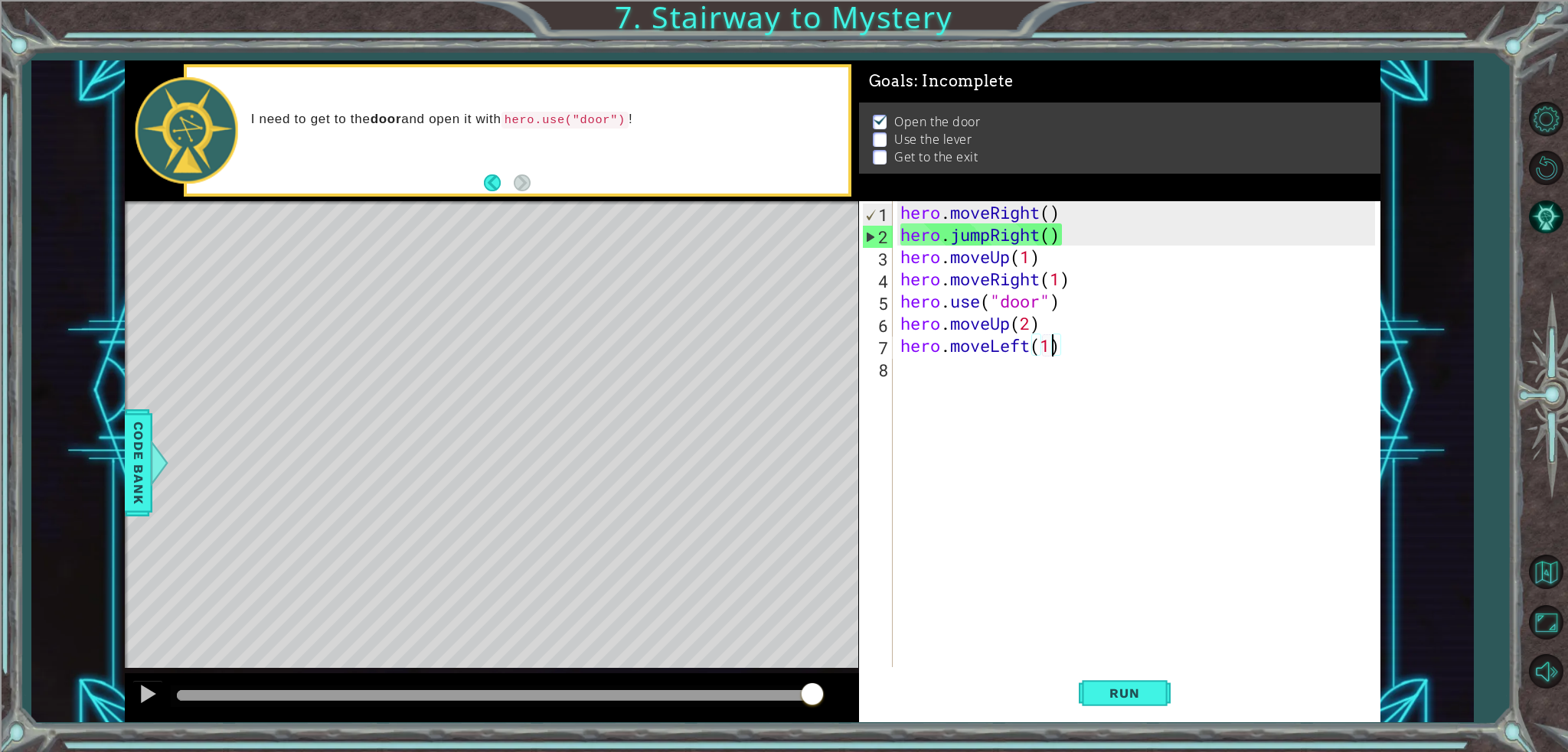
click at [812, 694] on div at bounding box center [496, 695] width 637 height 11
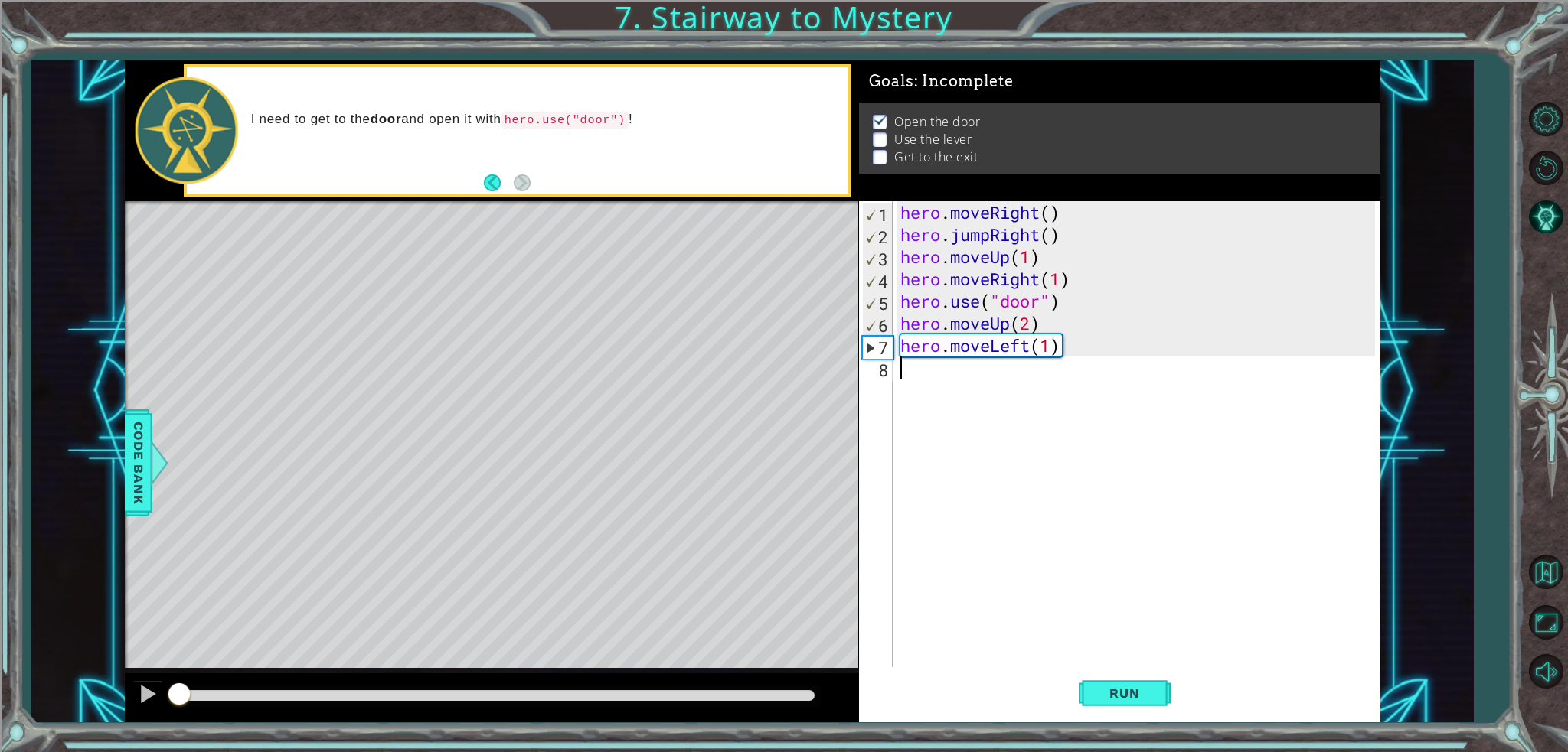
click at [965, 391] on div "hero . moveRight ( ) hero . jumpRight ( ) hero . moveUp ( 1 ) hero . moveRight …" at bounding box center [1140, 456] width 486 height 511
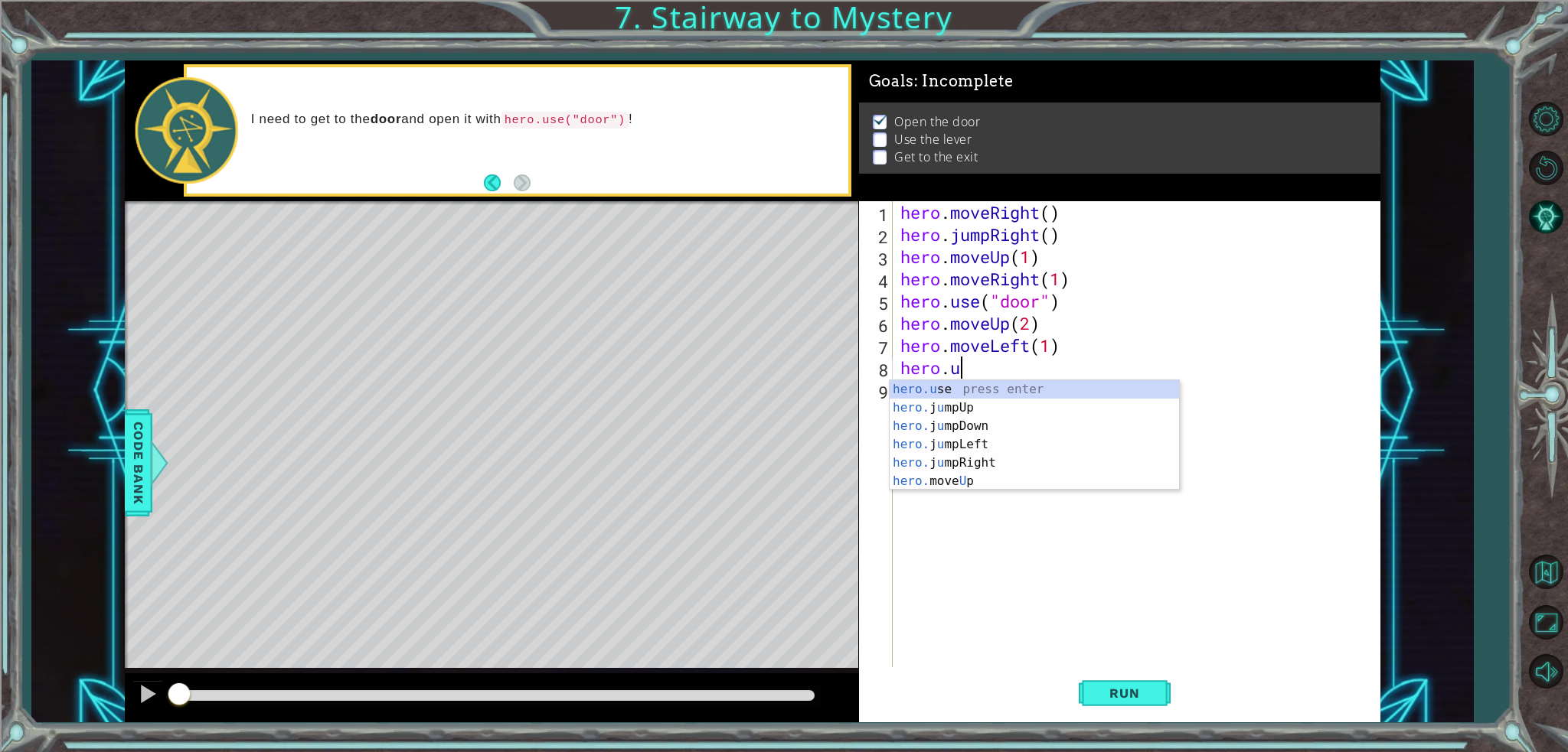
scroll to position [0, 2]
click at [1011, 391] on div "hero.use press enter" at bounding box center [1034, 408] width 289 height 56
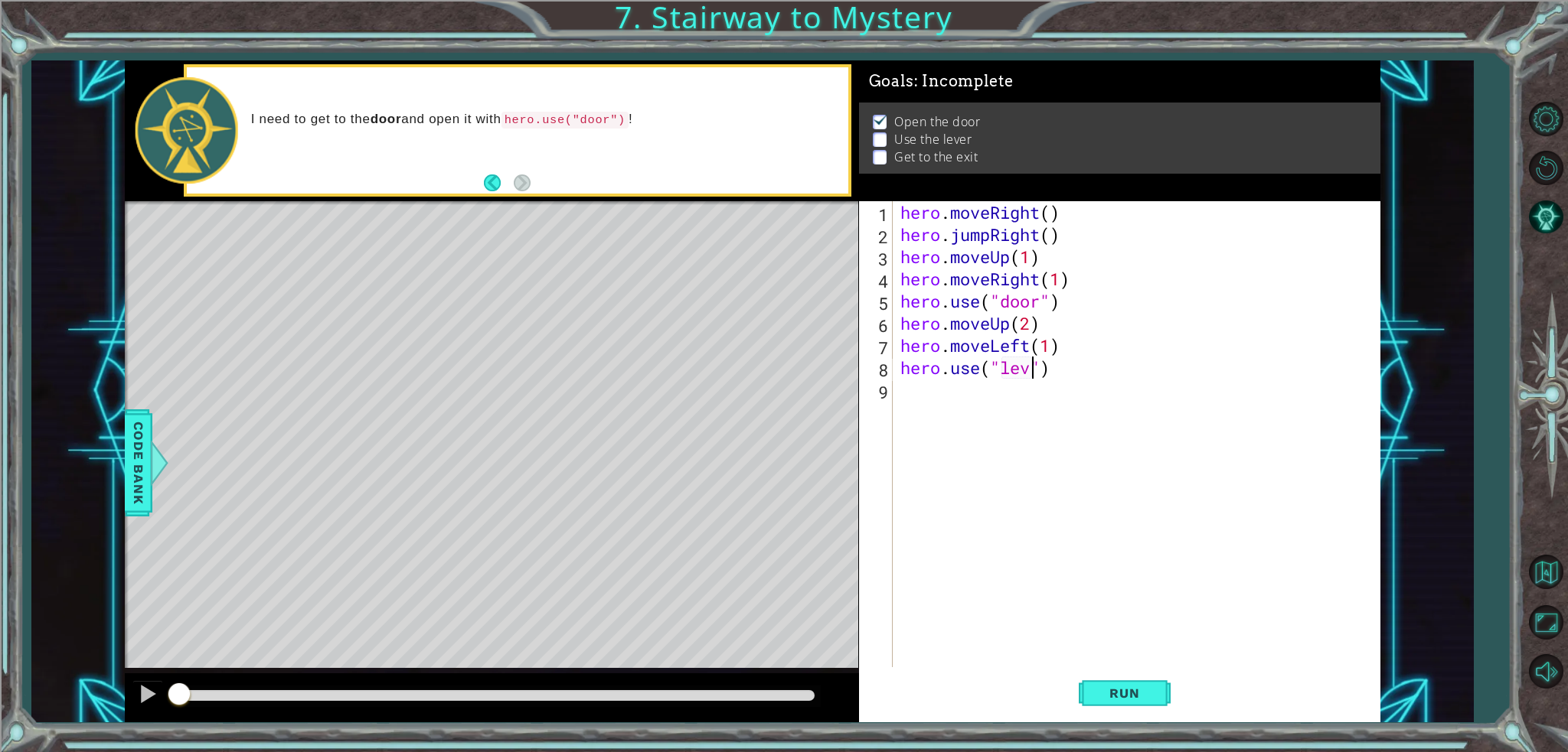
scroll to position [0, 6]
type textarea "hero.use("lever")"
click at [1114, 686] on span "Run" at bounding box center [1124, 694] width 60 height 15
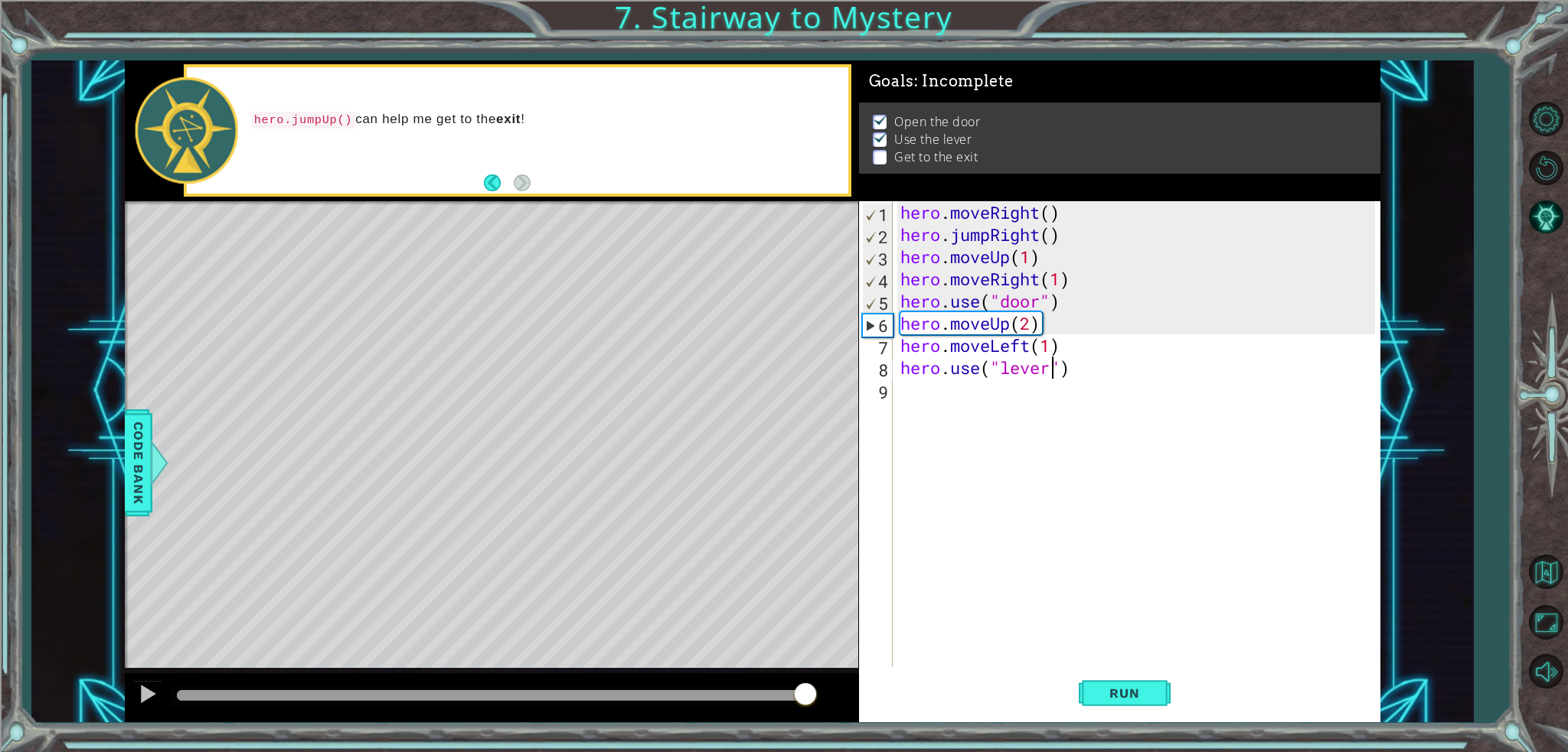
click at [805, 691] on div at bounding box center [496, 695] width 637 height 11
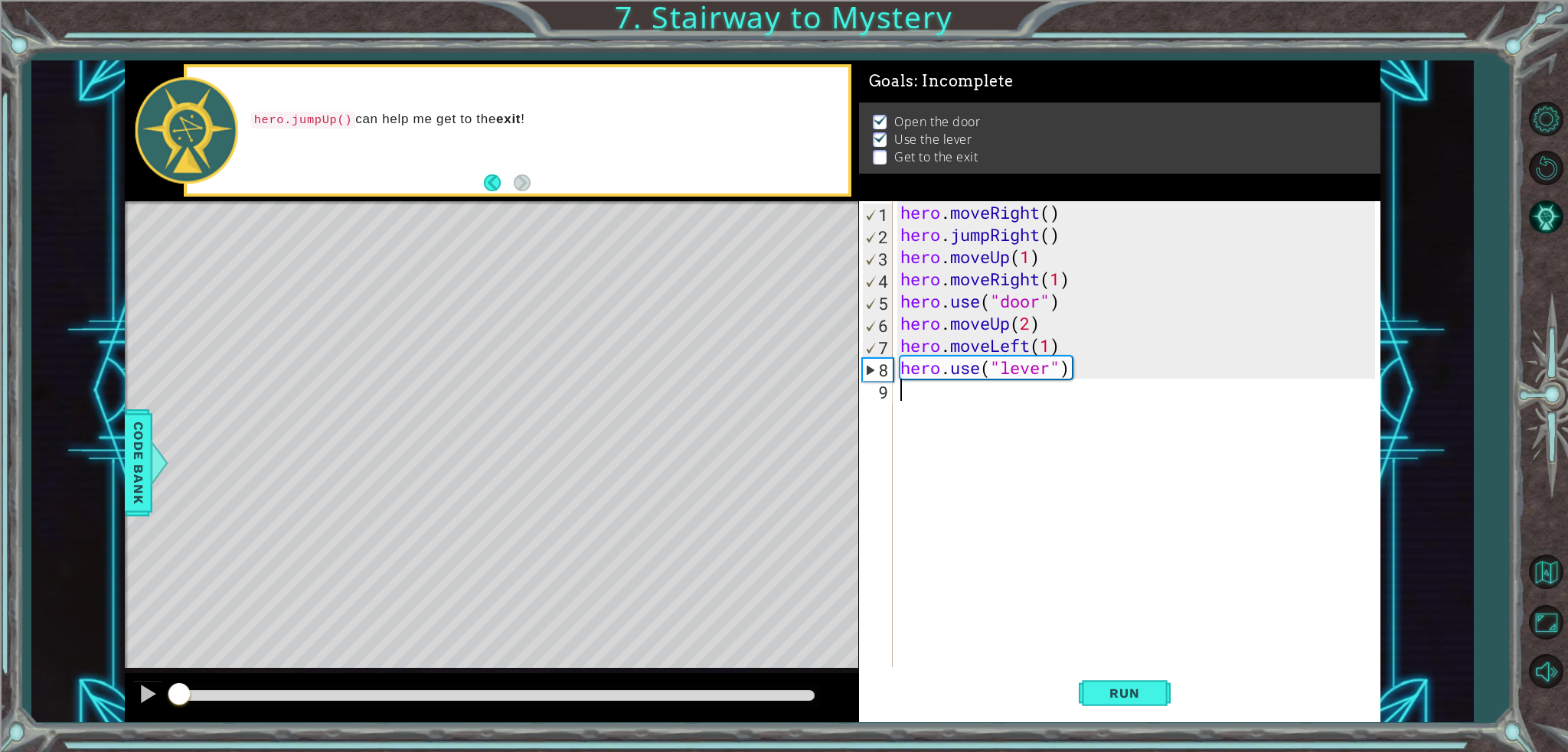
click at [952, 398] on div "hero . moveRight ( ) hero . jumpRight ( ) hero . moveUp ( 1 ) hero . moveRight …" at bounding box center [1140, 456] width 486 height 511
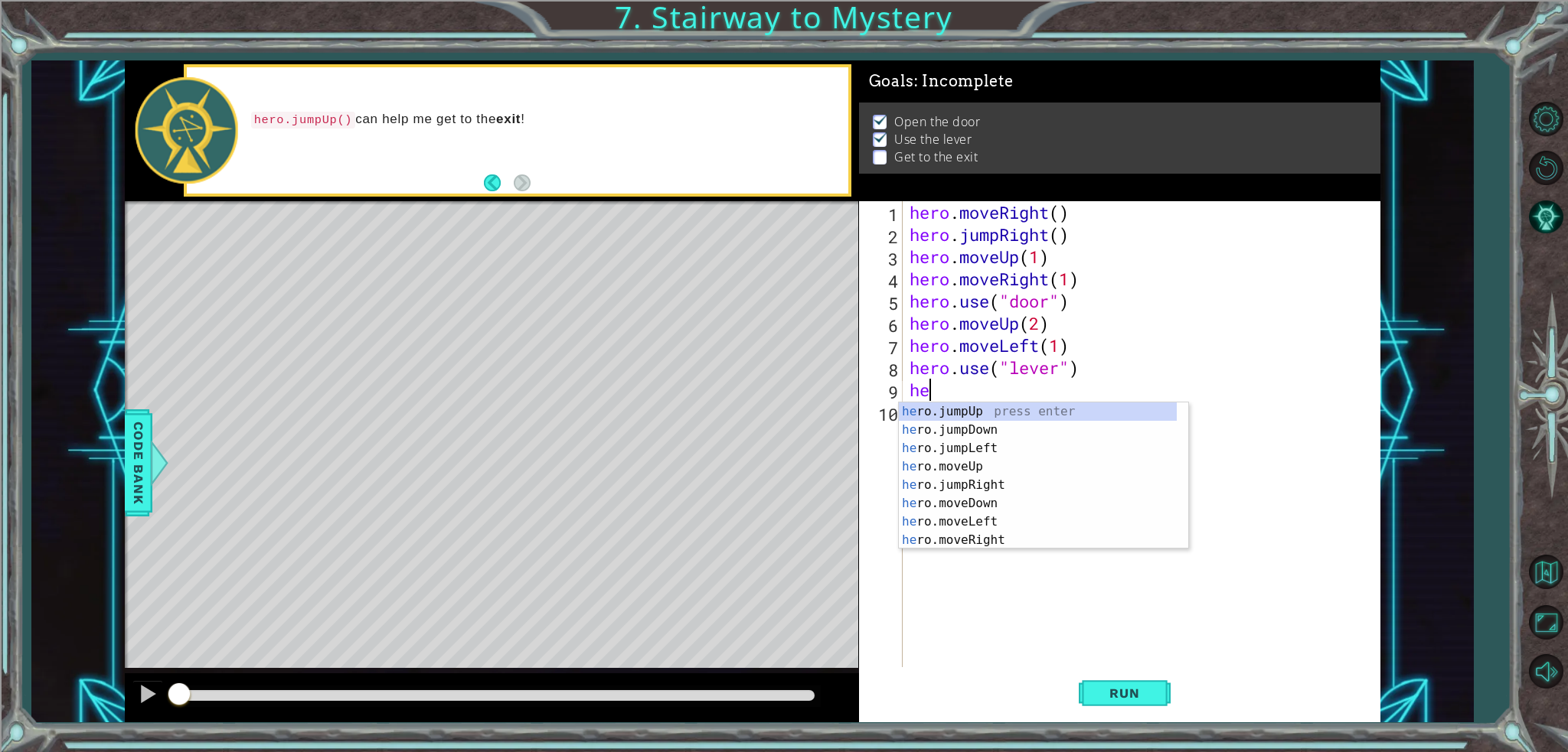
scroll to position [0, 0]
click at [999, 519] on div "her o.jumpUp press enter her o.jumpDown press enter her o.jumpLeft press enter …" at bounding box center [1038, 494] width 278 height 184
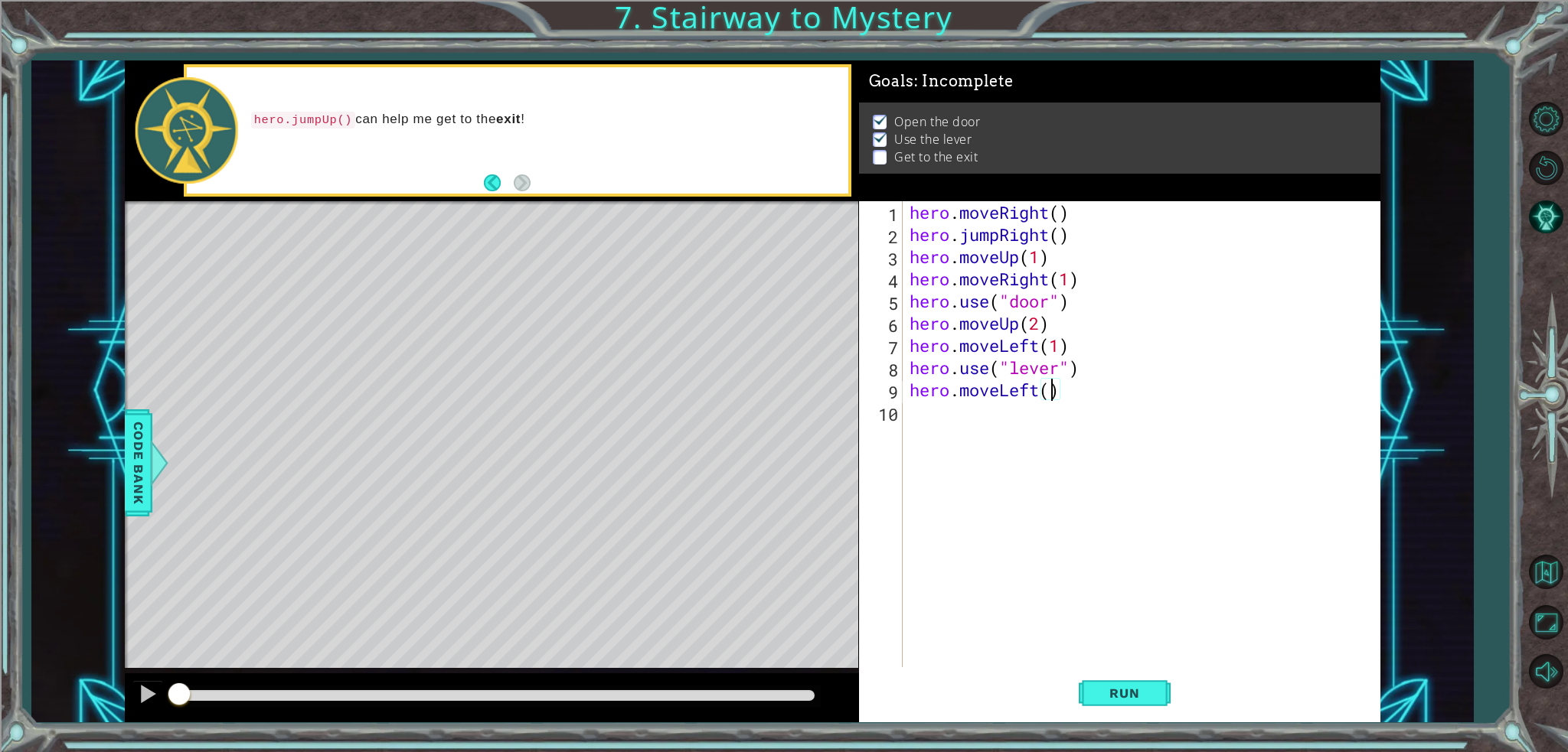
scroll to position [0, 6]
type textarea "hero.moveLeft(2)"
click at [1140, 675] on button "Run" at bounding box center [1125, 694] width 92 height 52
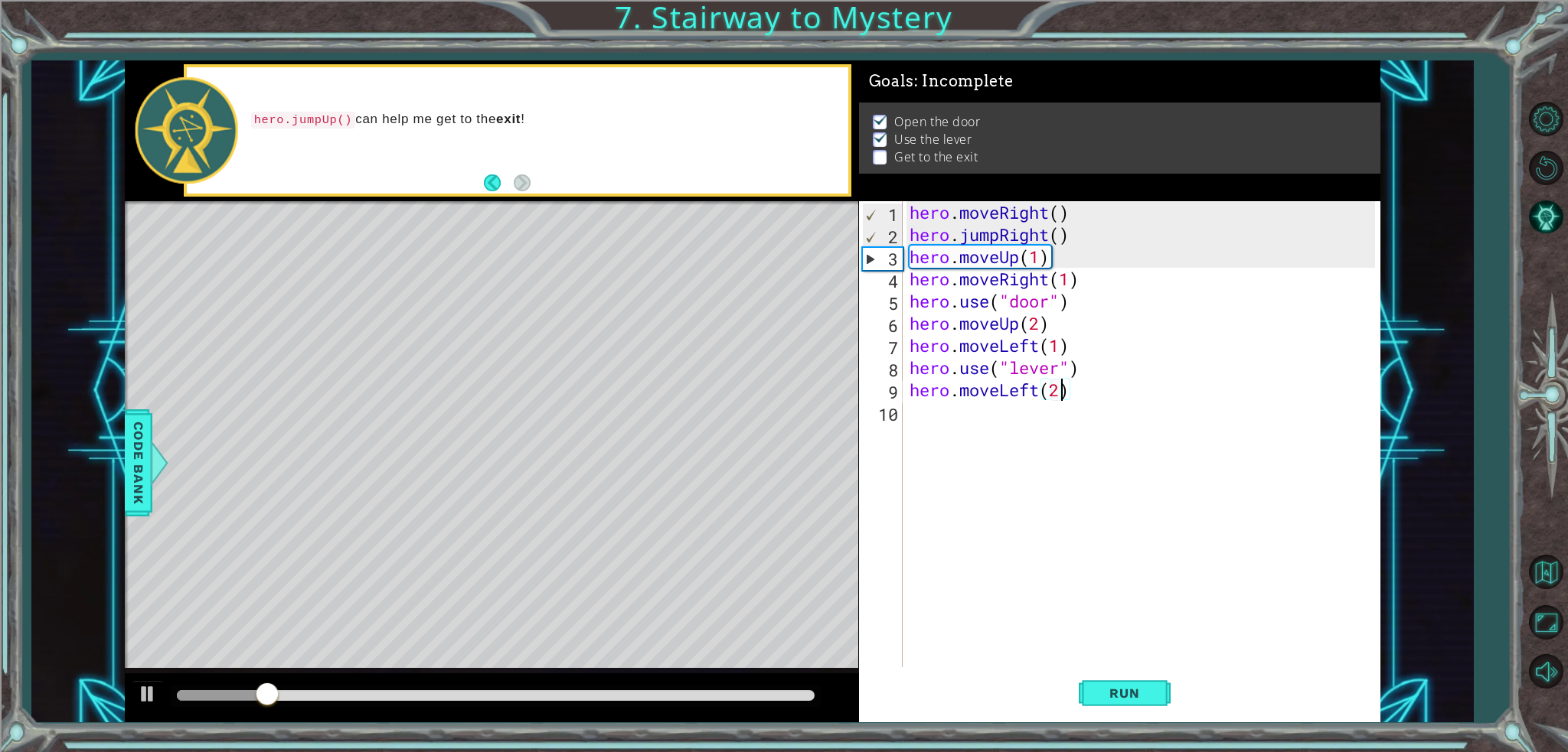
drag, startPoint x: 980, startPoint y: 424, endPoint x: 1009, endPoint y: 398, distance: 38.9
click at [985, 424] on div "hero . moveRight ( ) hero . jumpRight ( ) hero . moveUp ( 1 ) hero . moveRight …" at bounding box center [1145, 456] width 477 height 511
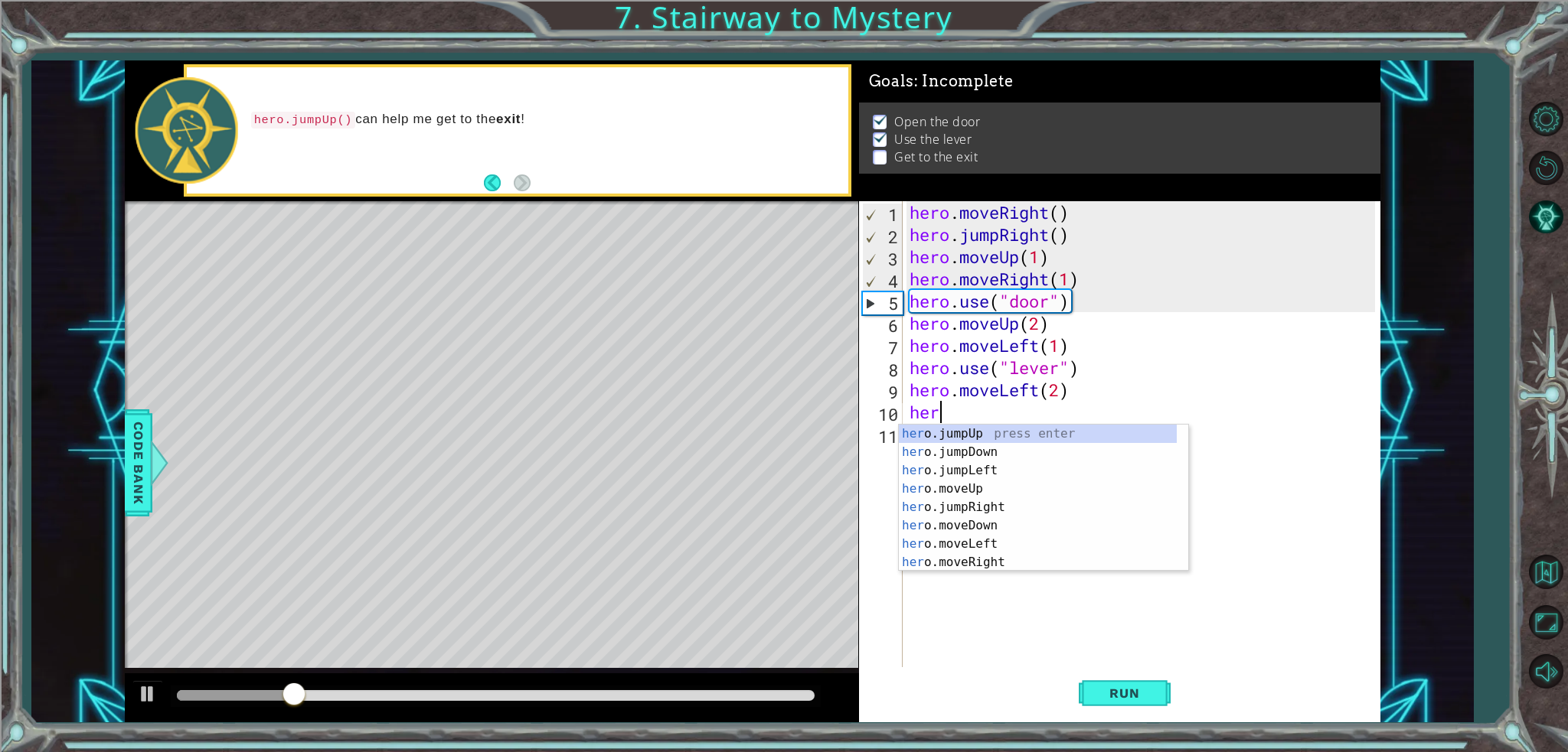
scroll to position [0, 0]
type textarea "hero"
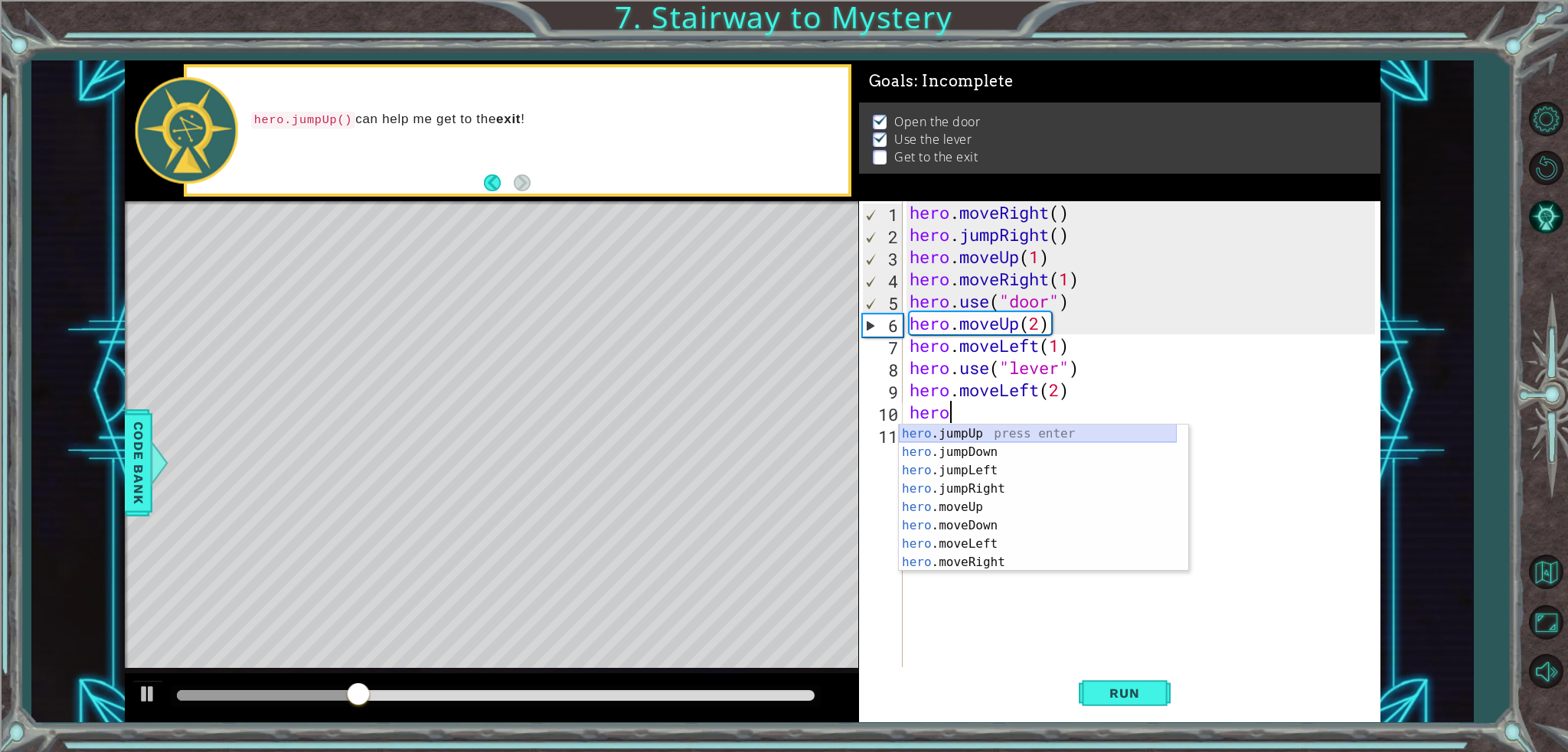
click at [1029, 430] on div "hero .jumpUp press enter hero .jumpDown press enter hero .jumpLeft press enter …" at bounding box center [1038, 516] width 278 height 184
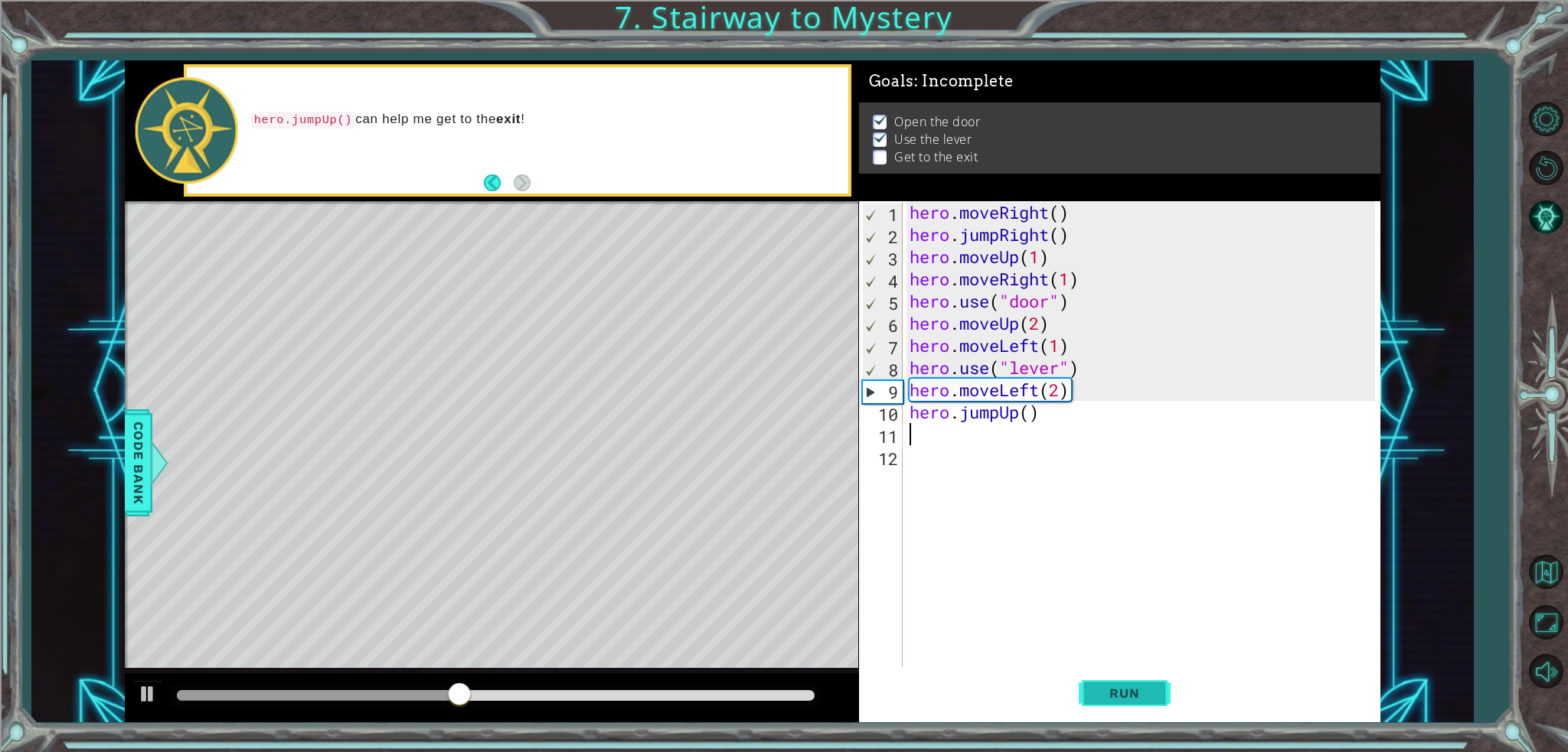
click at [1126, 691] on span "Run" at bounding box center [1124, 694] width 60 height 15
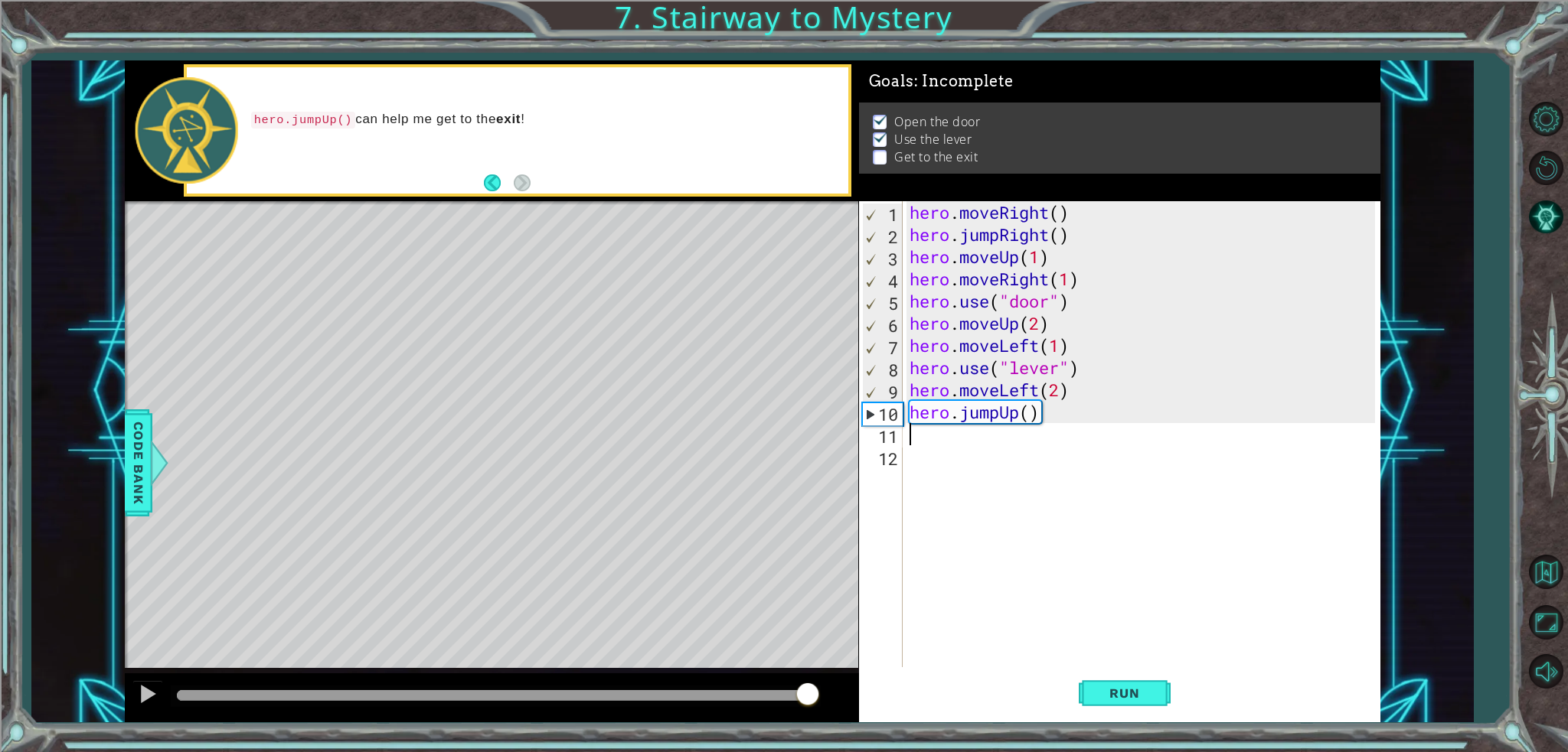
click at [809, 691] on div at bounding box center [496, 695] width 637 height 11
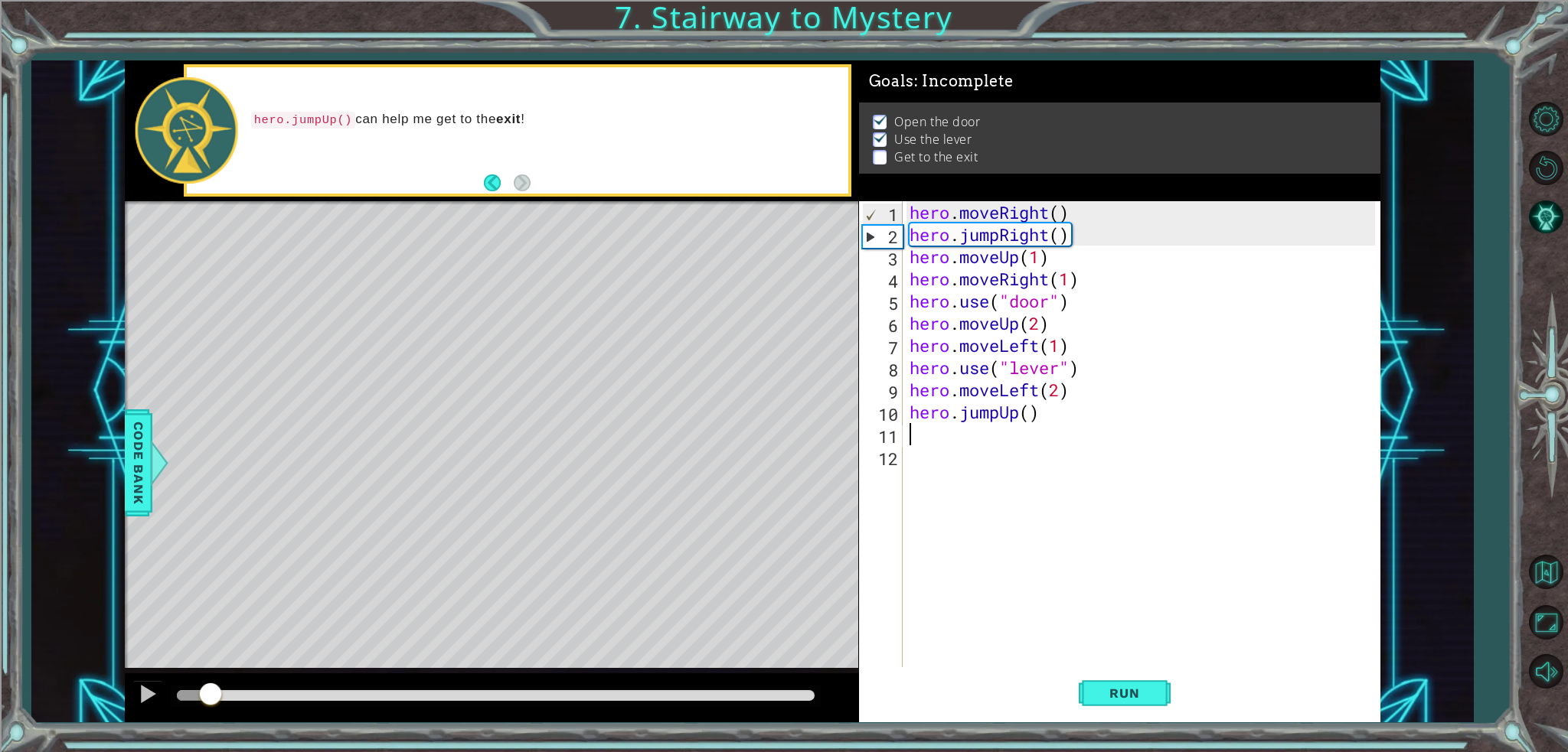
click at [809, 691] on div at bounding box center [496, 695] width 637 height 11
click at [796, 692] on div at bounding box center [496, 695] width 637 height 11
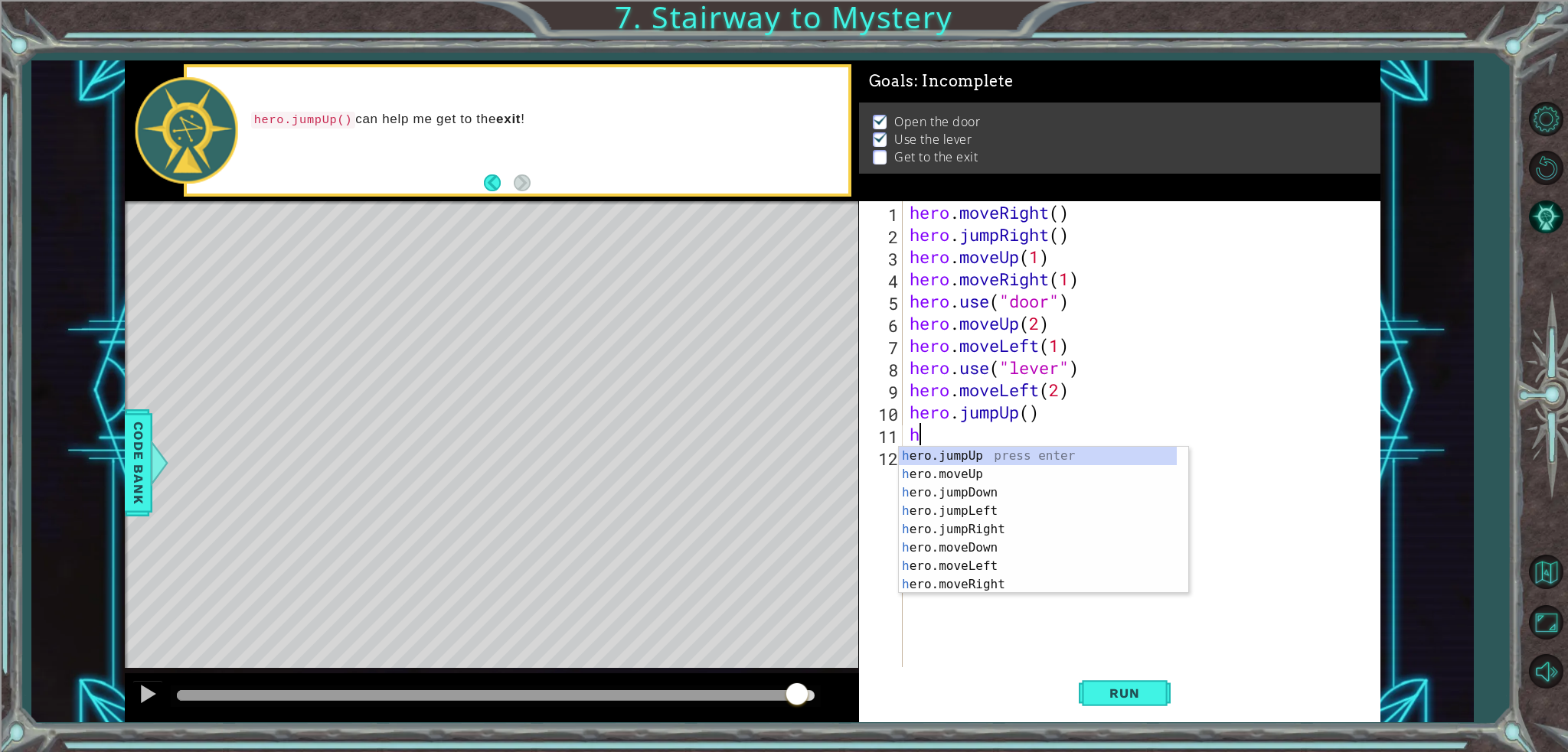
type textarea "her"
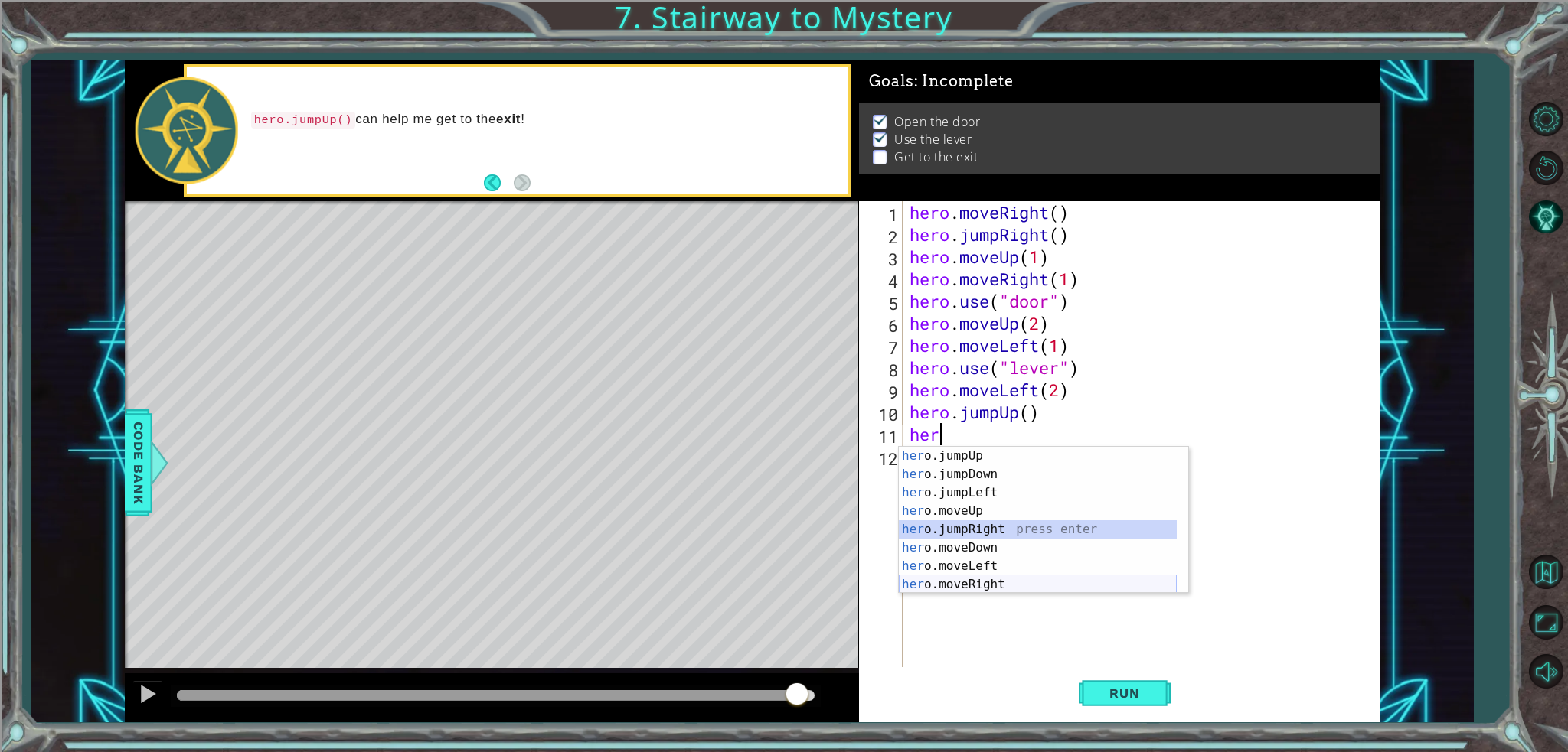
drag, startPoint x: 980, startPoint y: 532, endPoint x: 994, endPoint y: 582, distance: 51.9
click at [994, 582] on div "her o.jumpUp press enter her o.jumpDown press enter her o.jumpLeft press enter …" at bounding box center [1038, 539] width 278 height 184
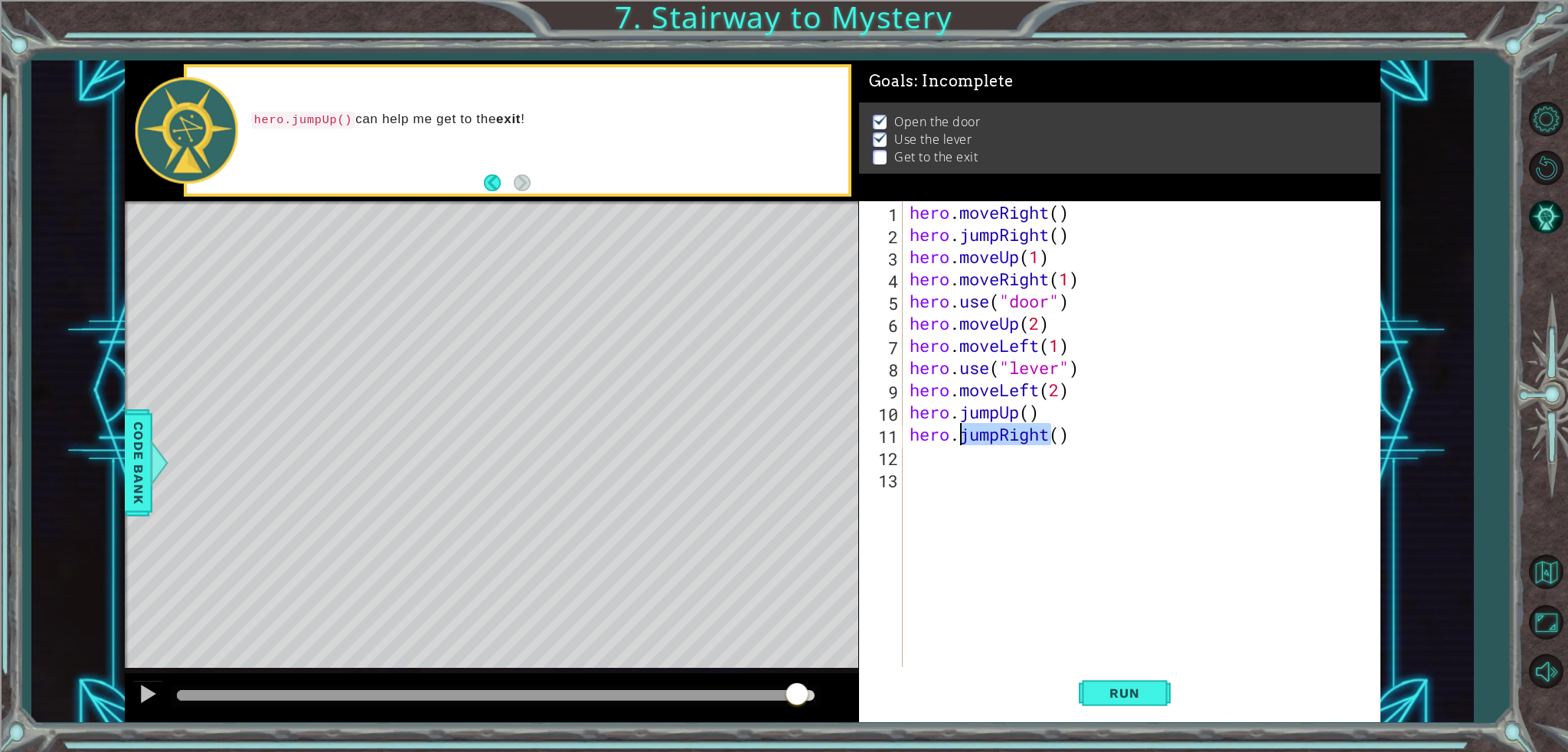
drag, startPoint x: 1049, startPoint y: 439, endPoint x: 957, endPoint y: 435, distance: 92.1
click at [957, 435] on div "hero . moveRight ( ) hero . jumpRight ( ) hero . moveUp ( 1 ) hero . moveRight …" at bounding box center [1145, 456] width 477 height 511
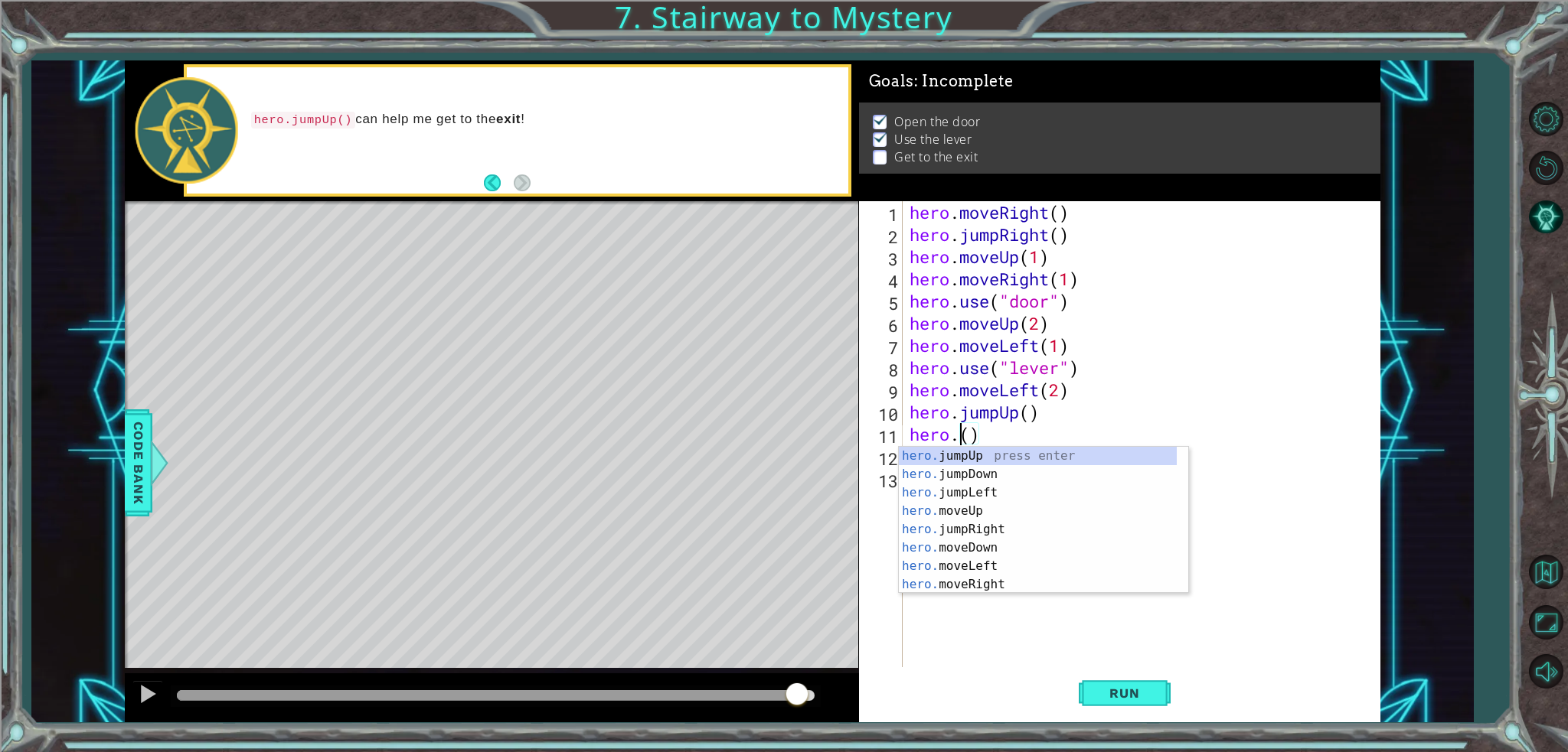
click at [984, 442] on div "hero . moveRight ( ) hero . jumpRight ( ) hero . moveUp ( 1 ) hero . moveRight …" at bounding box center [1145, 456] width 477 height 511
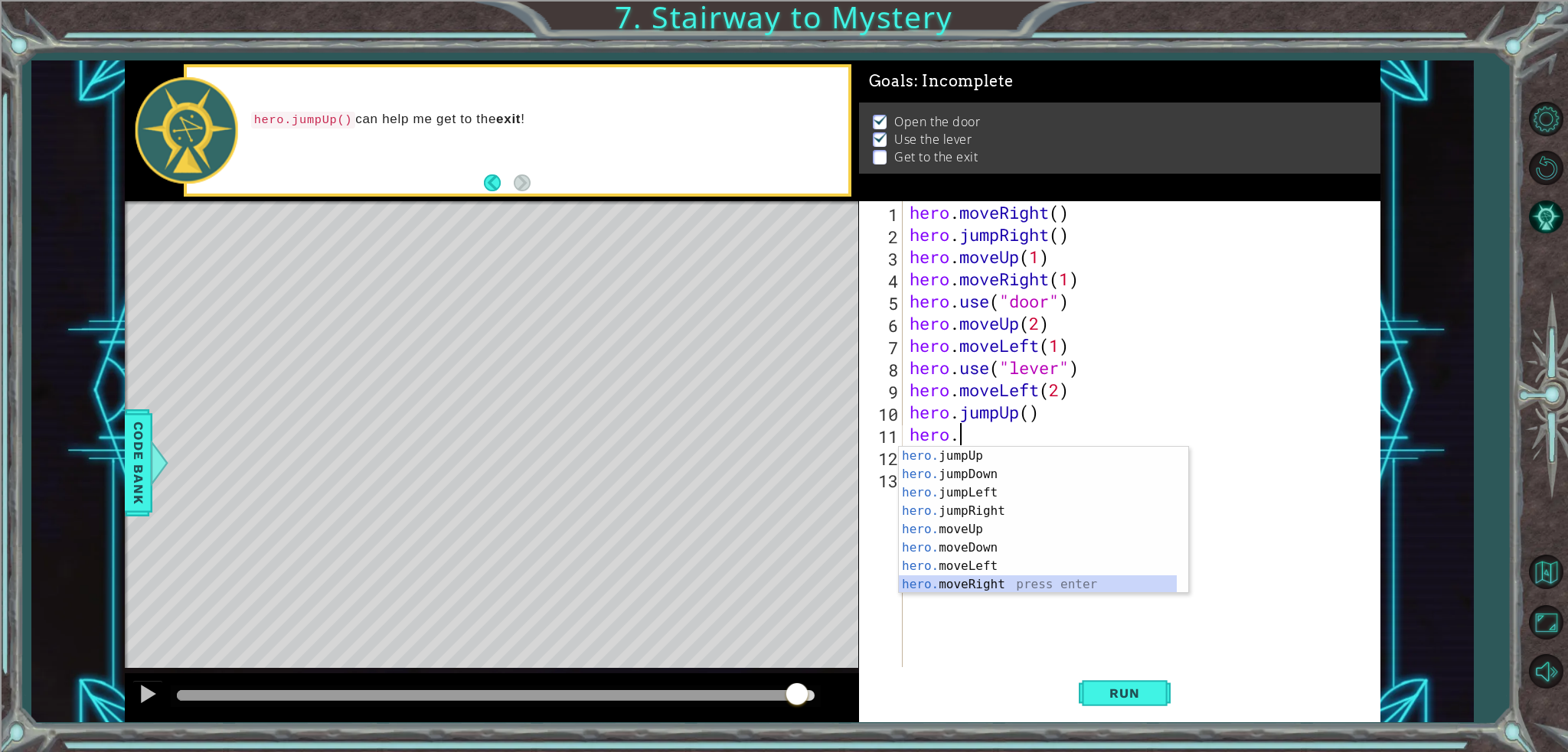
click at [965, 581] on div "hero. jumpUp press enter hero. jumpDown press enter hero. jumpLeft press enter …" at bounding box center [1038, 539] width 278 height 184
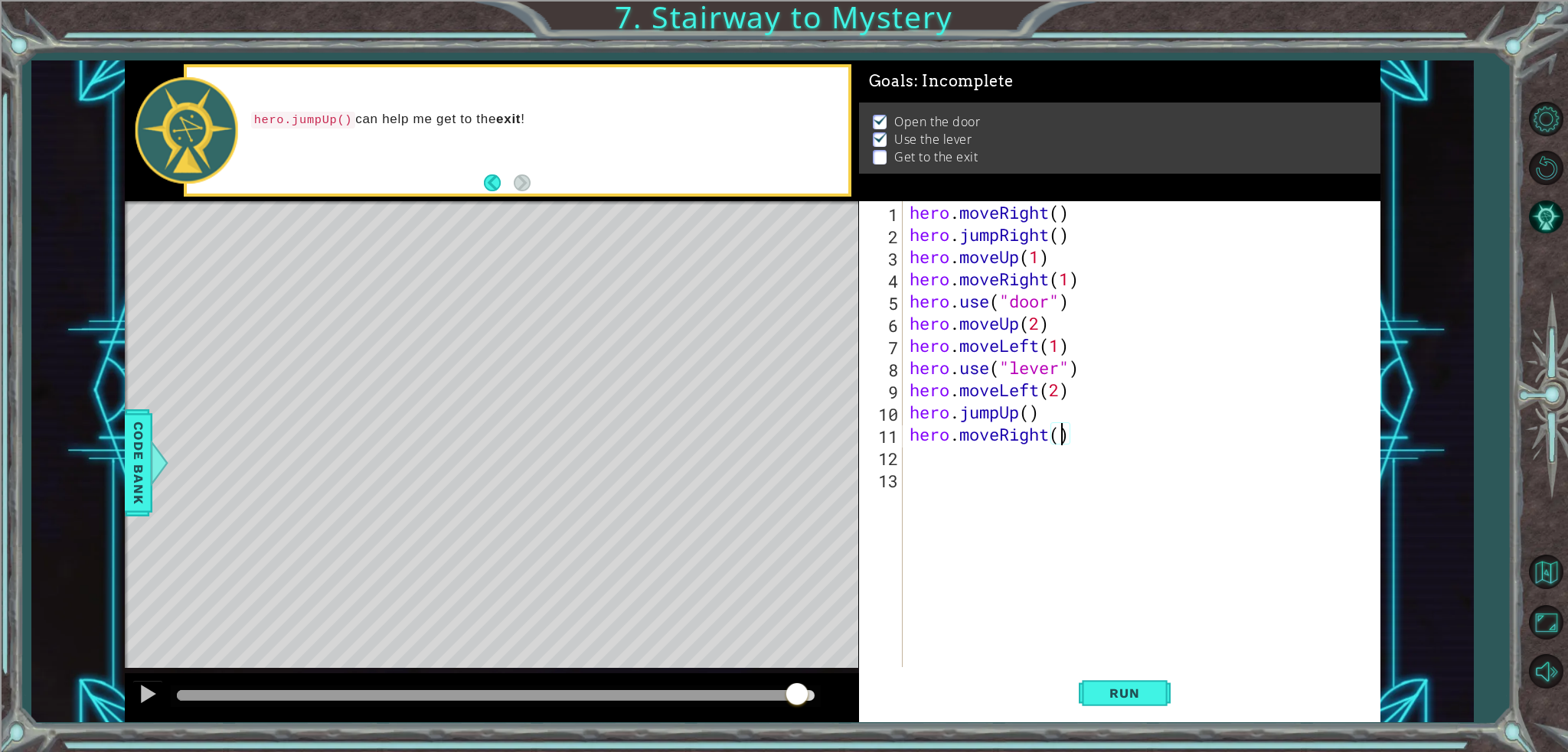
scroll to position [0, 6]
type textarea "hero.moveRight(2)"
click at [1106, 690] on span "Run" at bounding box center [1124, 694] width 60 height 15
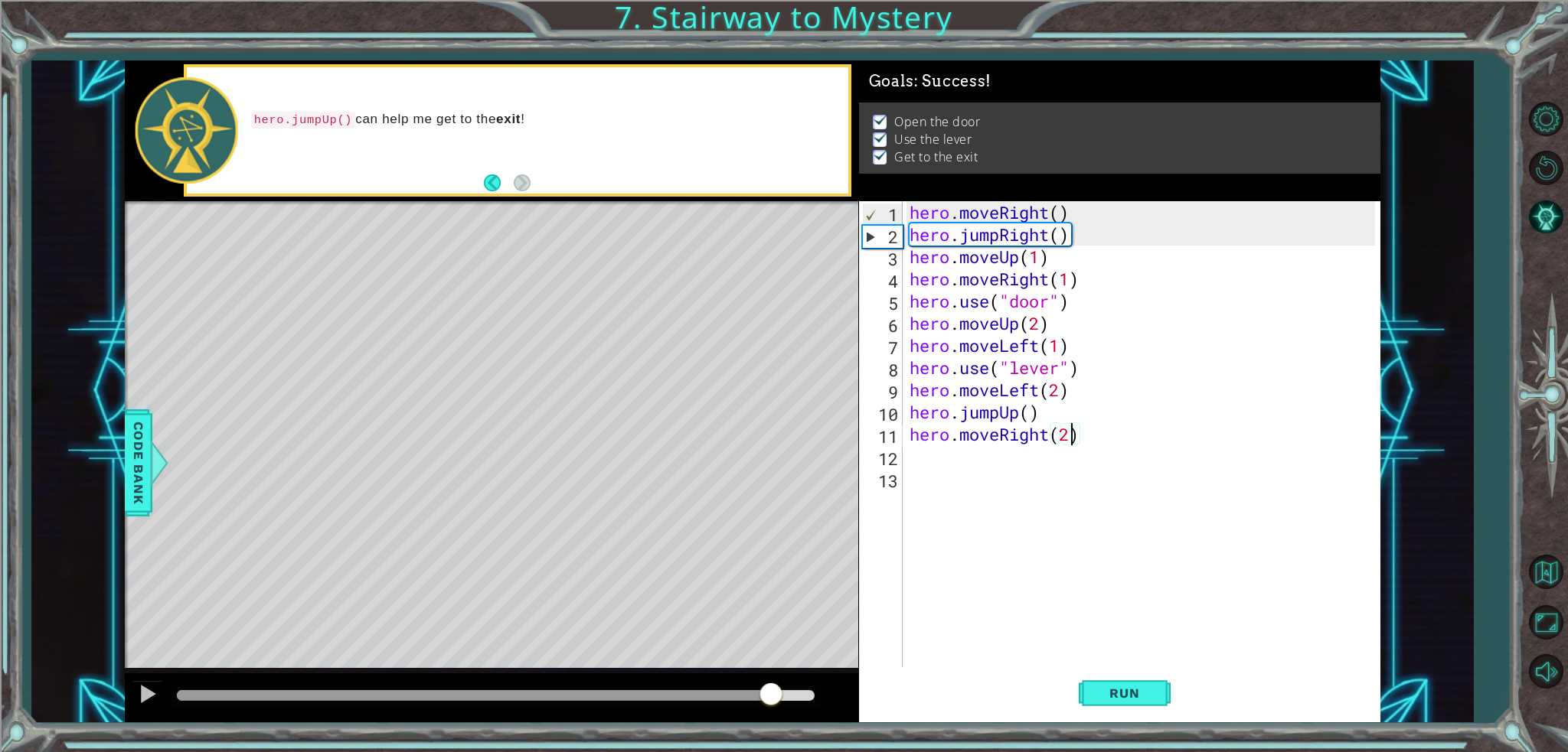
click at [772, 695] on div at bounding box center [496, 695] width 637 height 11
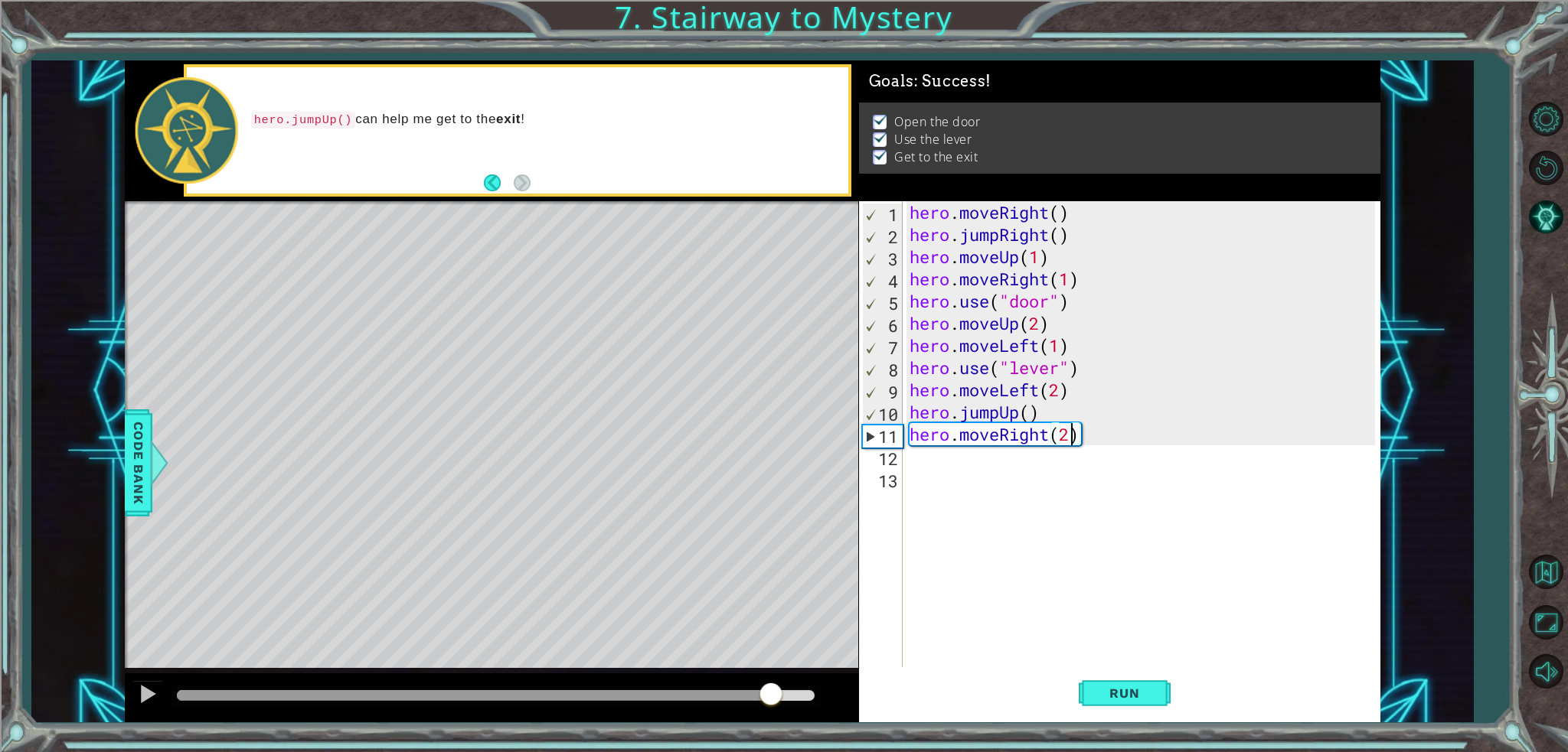
click at [808, 693] on div at bounding box center [496, 695] width 637 height 11
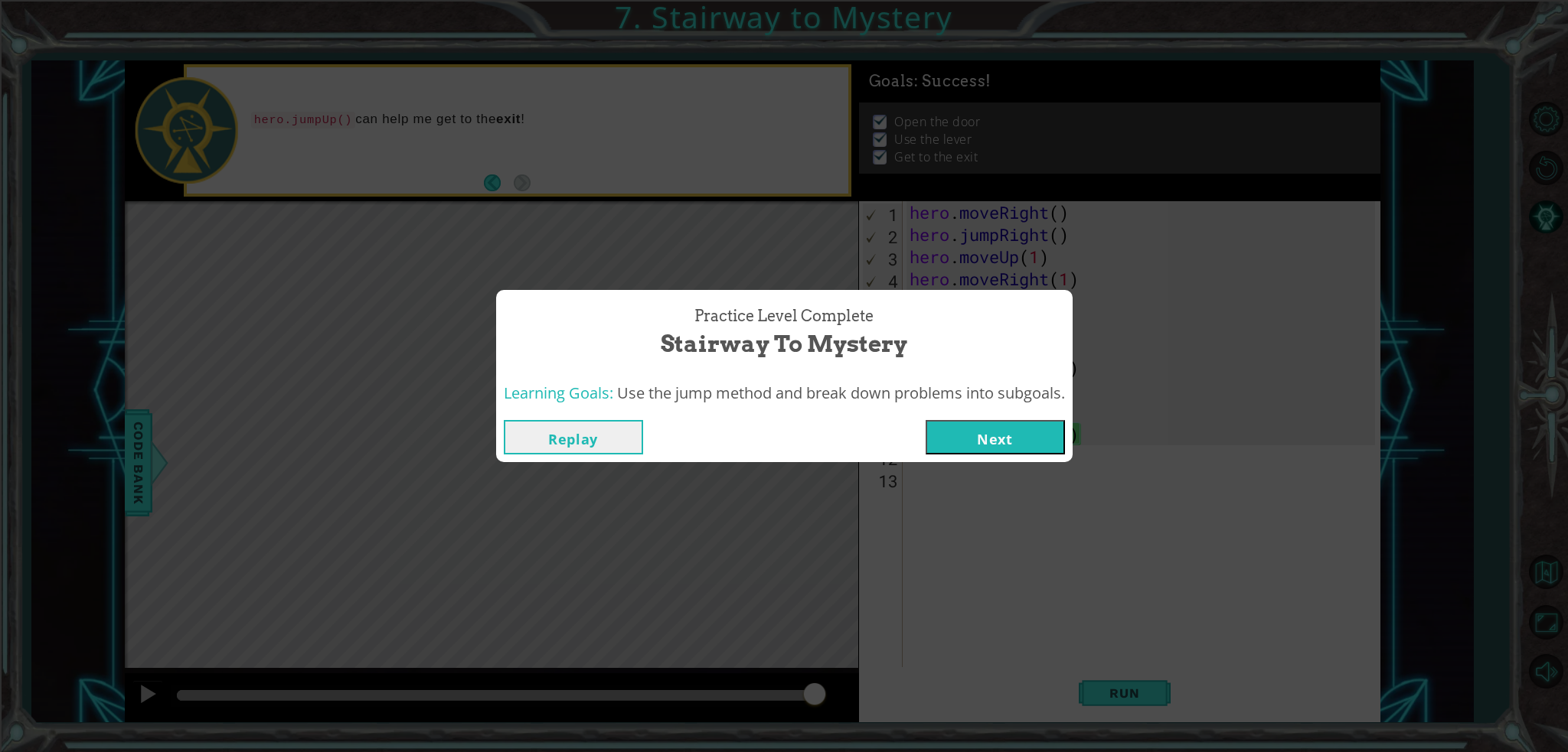
drag, startPoint x: 804, startPoint y: 697, endPoint x: 889, endPoint y: 705, distance: 85.4
click at [878, 709] on body "1 ההההההההההההההההההההההההההההההההההההההההההההההההההההההההההההההההההההההההההההה…" at bounding box center [784, 376] width 1568 height 752
click at [1007, 444] on button "Next" at bounding box center [995, 438] width 139 height 34
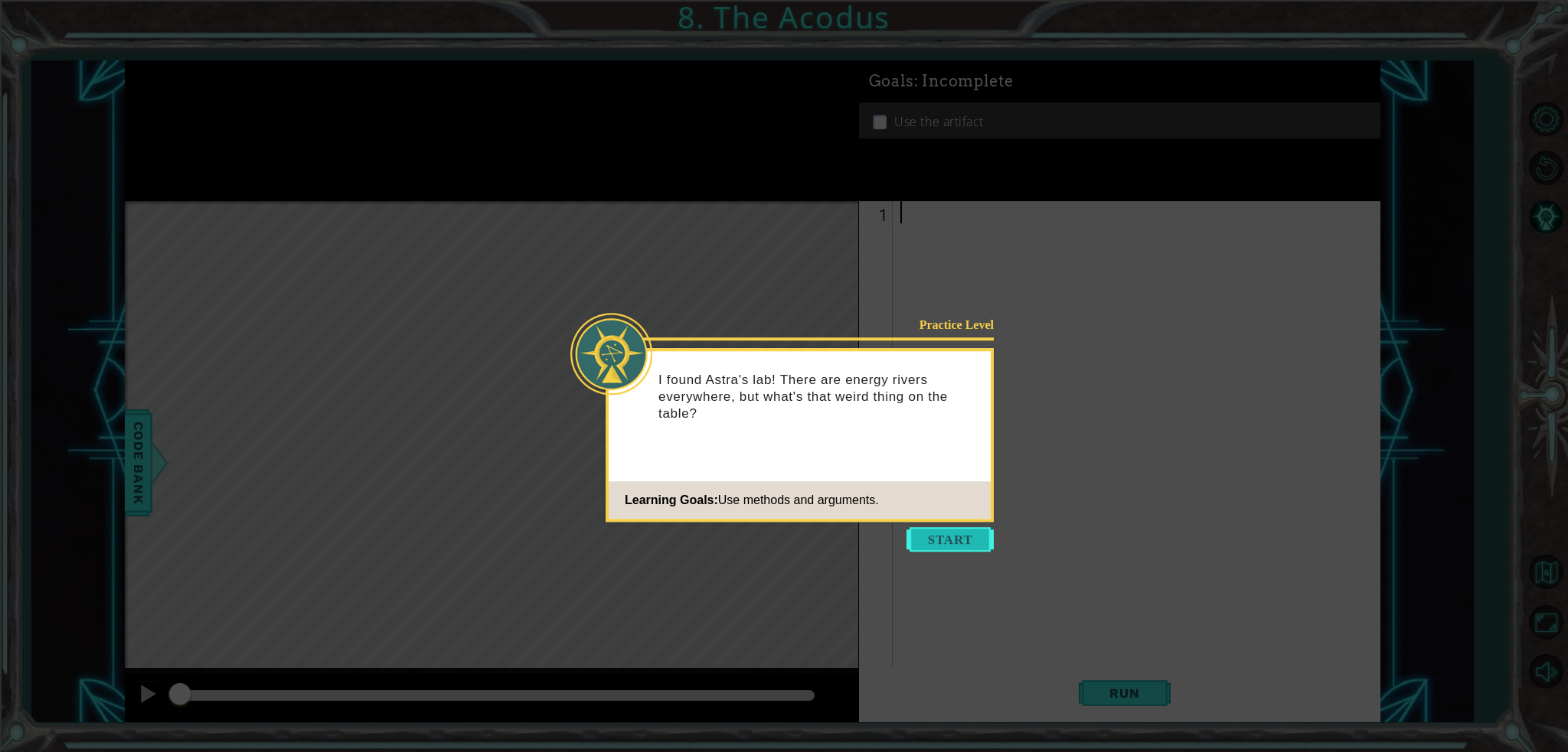
click at [948, 548] on button "Start" at bounding box center [950, 539] width 87 height 25
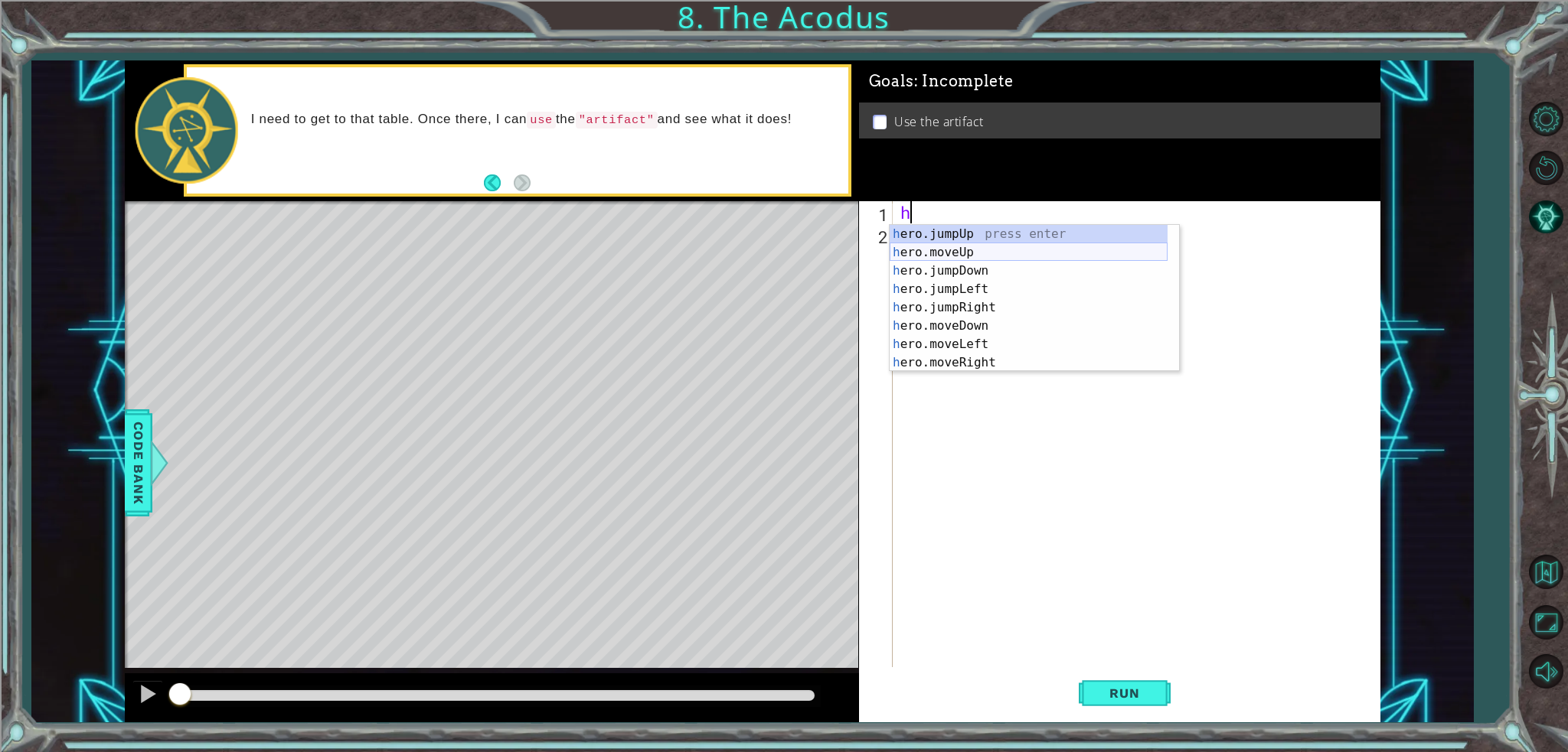
click at [956, 252] on div "h ero.jumpUp press enter h ero.moveUp press enter h ero.jumpDown press enter h …" at bounding box center [1028, 317] width 278 height 184
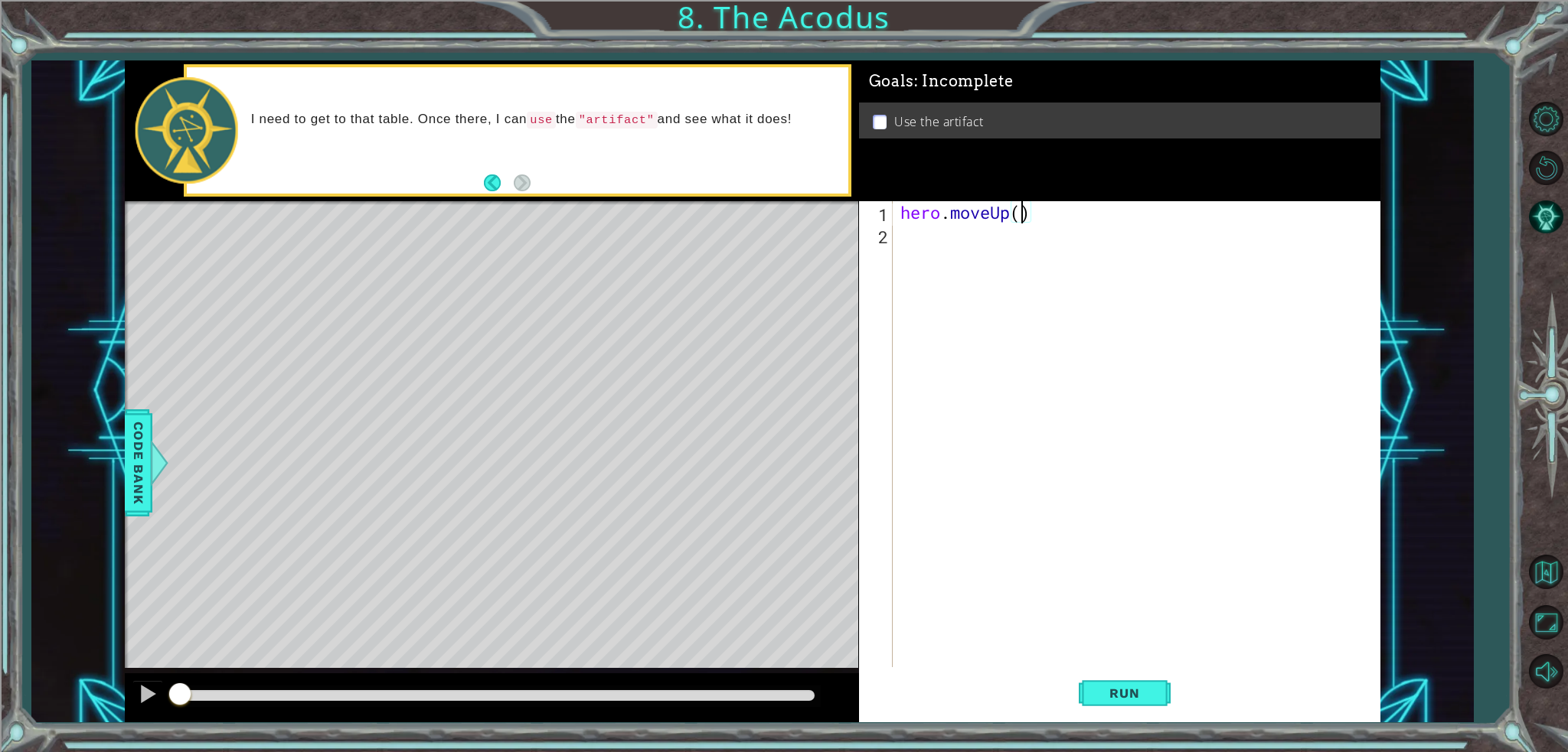
scroll to position [0, 6]
type textarea "hero.moveUp(2)"
click at [1091, 688] on button "Run" at bounding box center [1125, 694] width 92 height 52
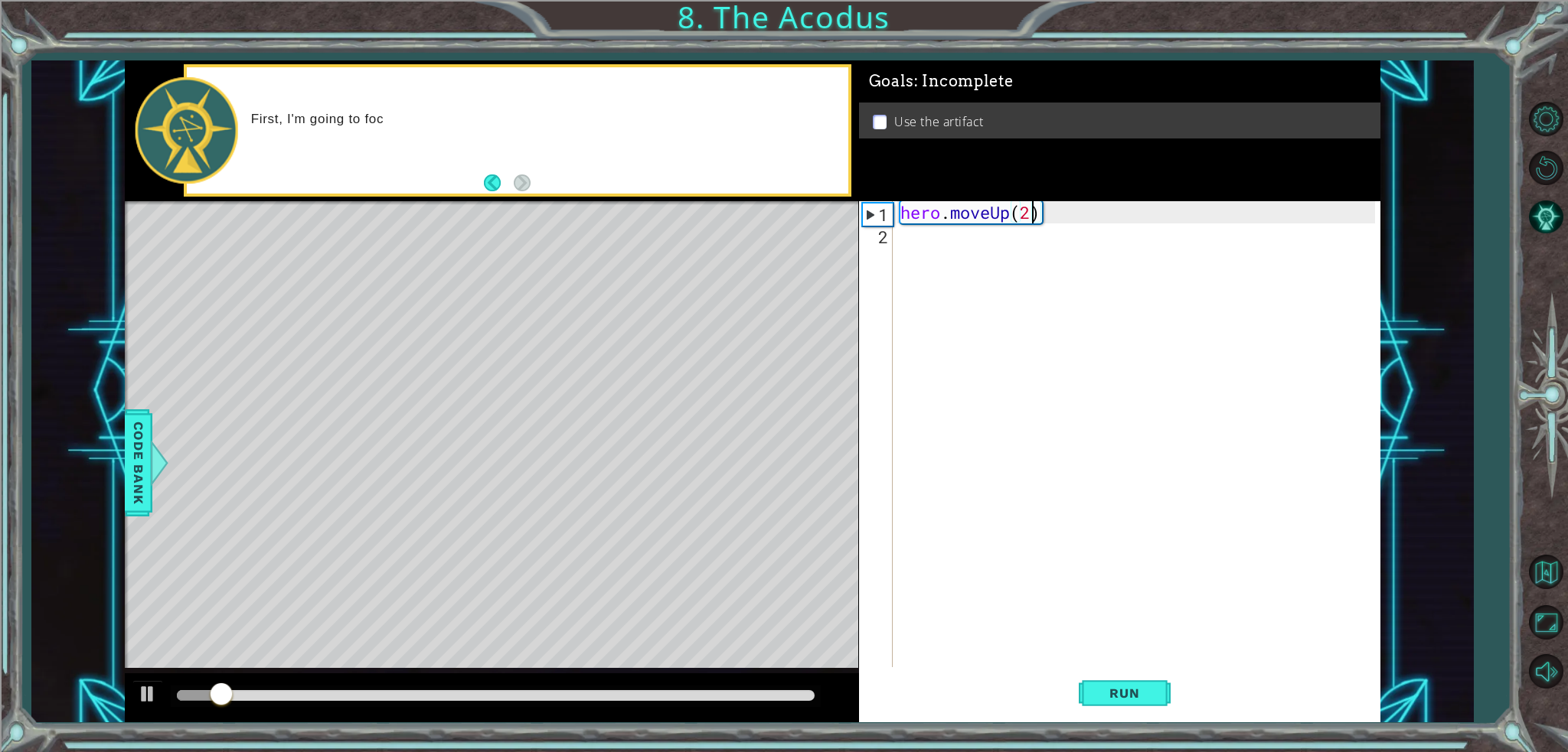
click at [1006, 255] on div "hero . moveUp ( 2 )" at bounding box center [1140, 456] width 486 height 511
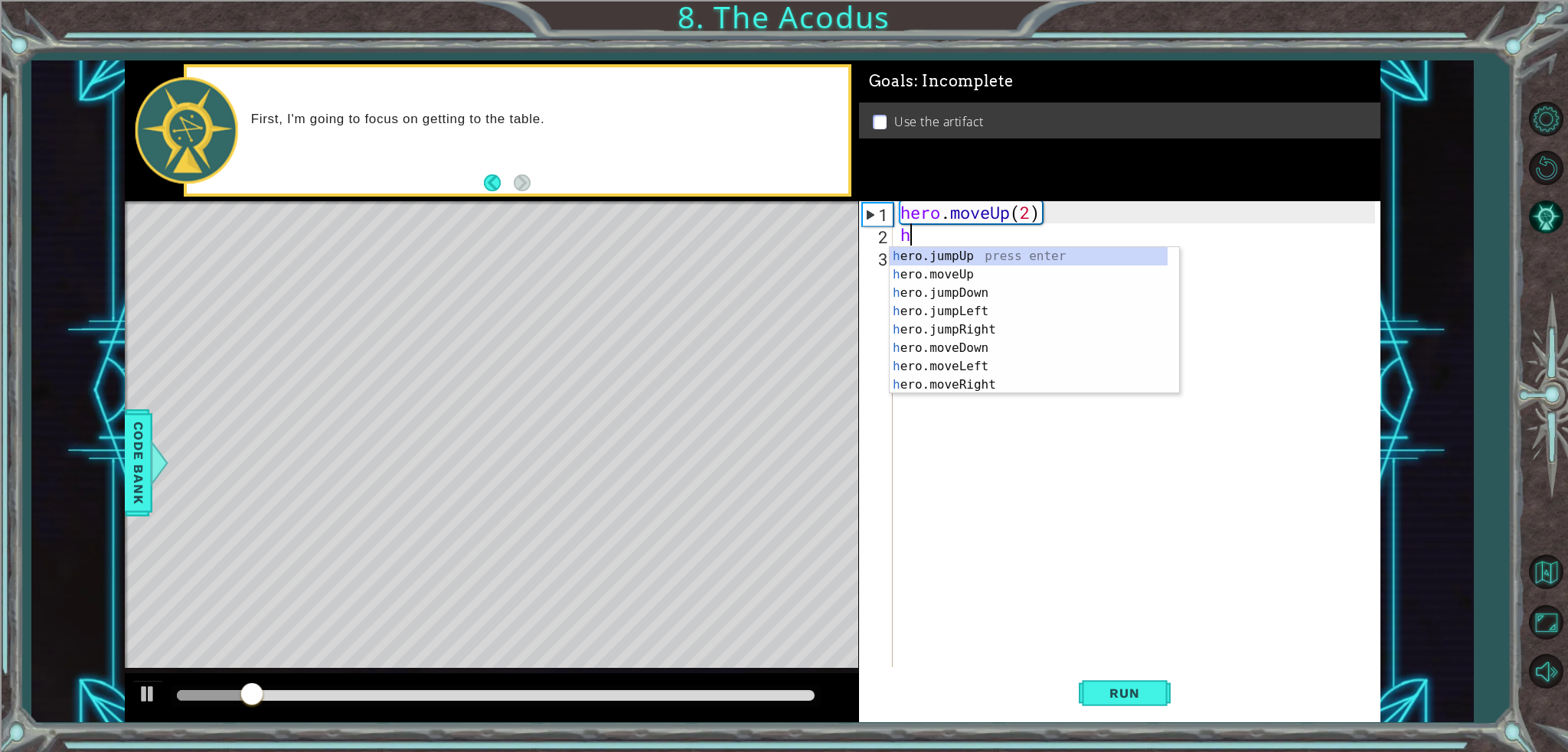
scroll to position [0, 0]
click at [984, 367] on div "her o.jumpUp press enter her o.jumpDown press enter her o.jumpLeft press enter …" at bounding box center [1028, 339] width 278 height 184
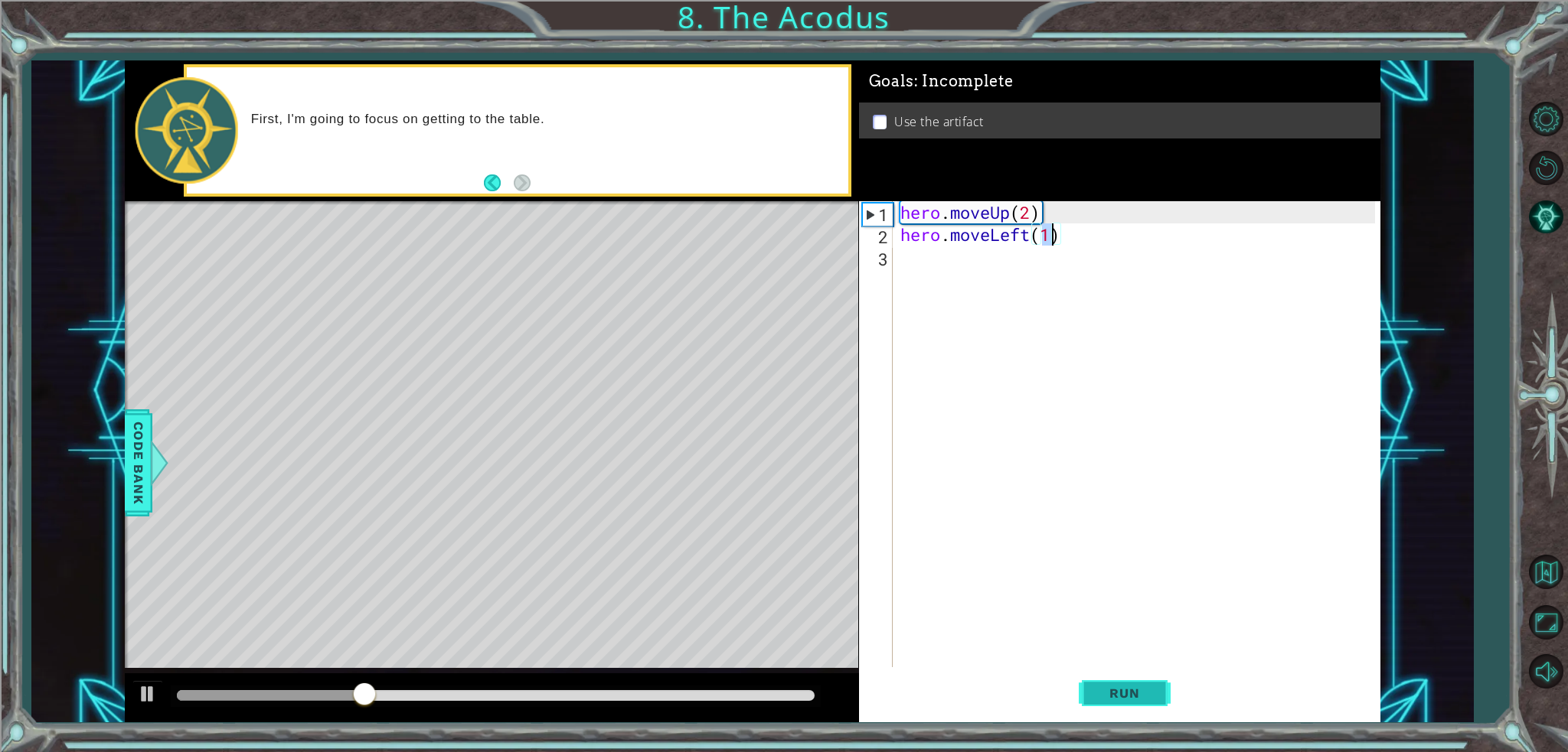
type textarea "hero.moveLeft(1)"
click at [1141, 691] on span "Run" at bounding box center [1124, 694] width 60 height 15
click at [1020, 281] on div "hero . moveUp ( 2 ) hero . moveLeft ( 1 )" at bounding box center [1140, 456] width 486 height 511
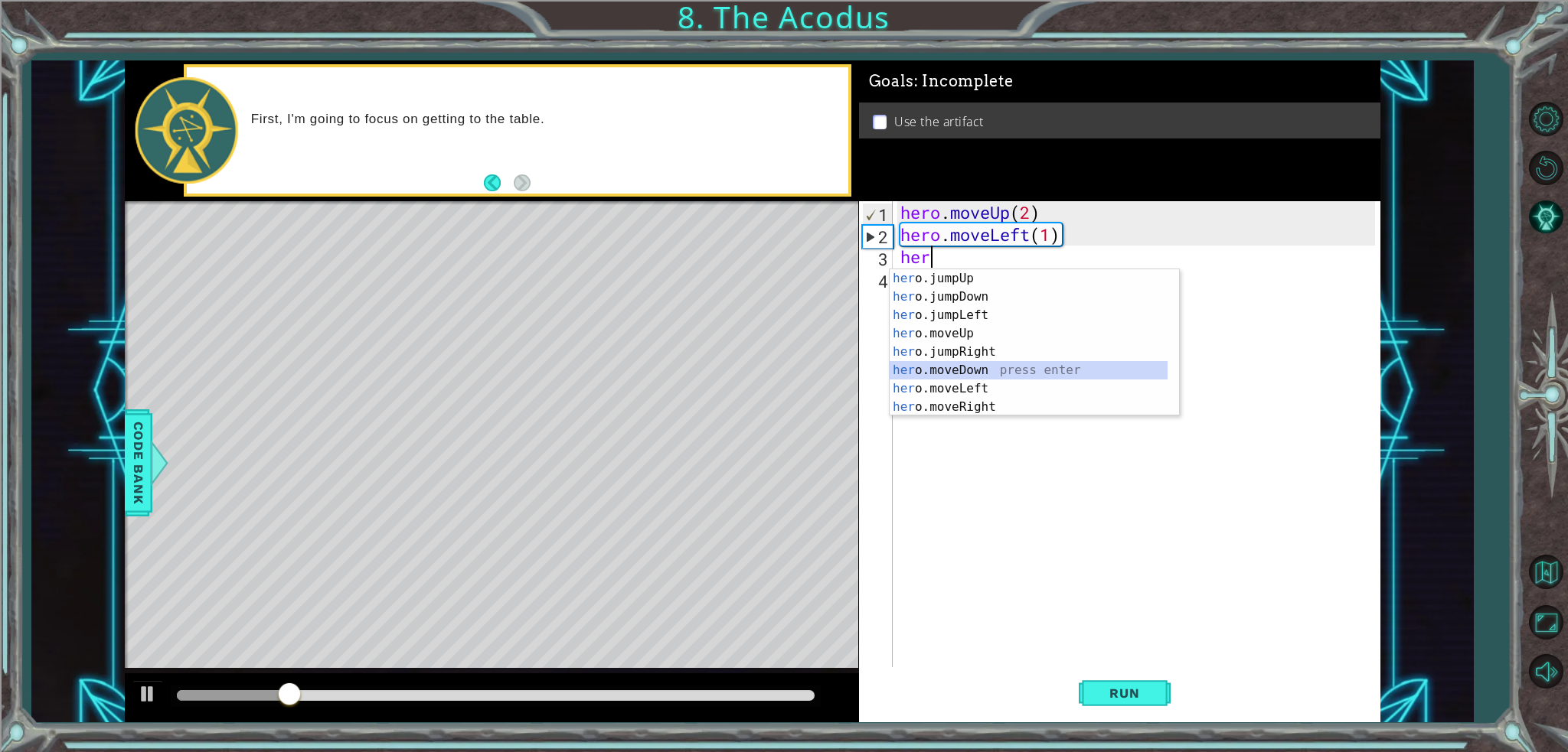
click at [974, 373] on div "her o.jumpUp press enter her o.jumpDown press enter her o.jumpLeft press enter …" at bounding box center [1028, 361] width 278 height 184
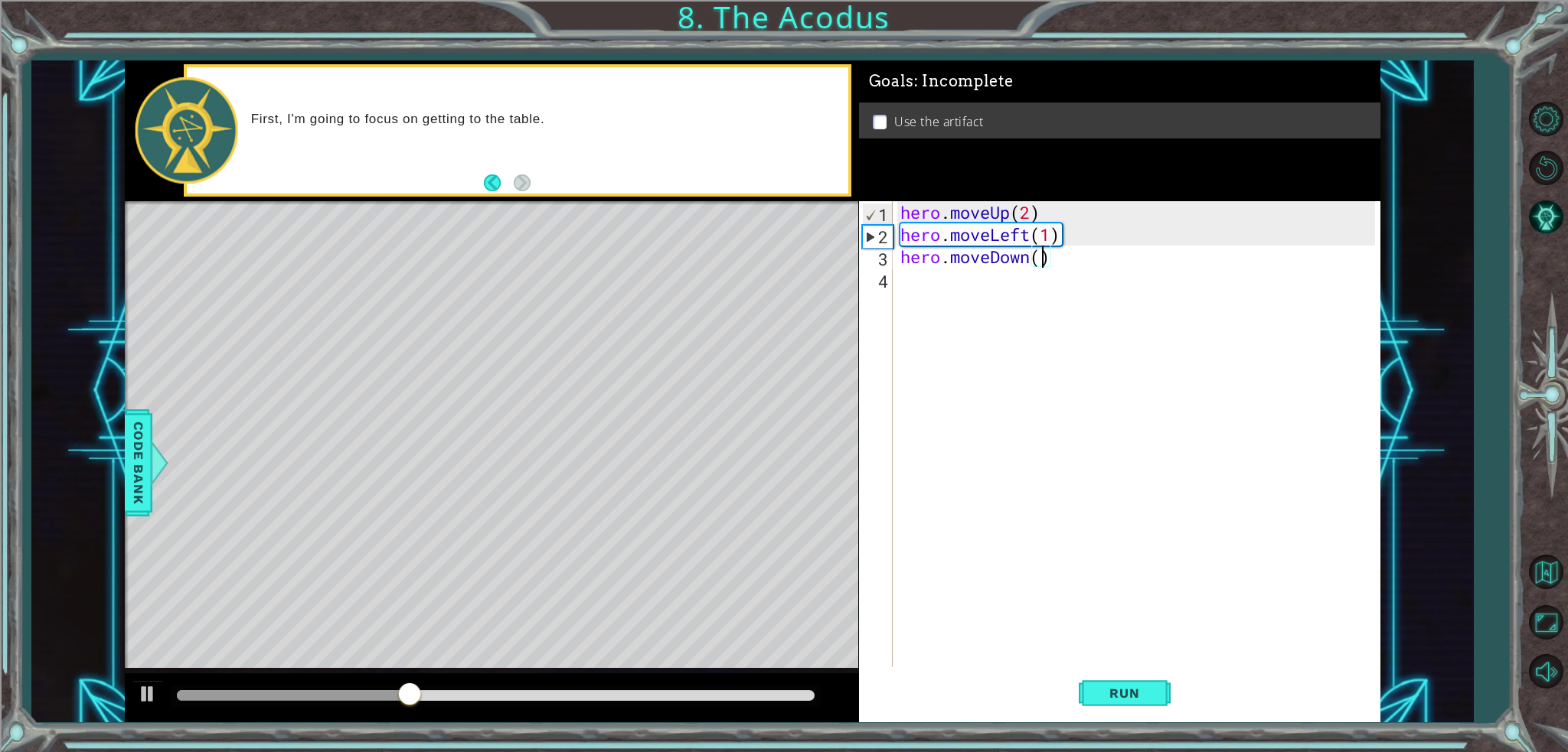
scroll to position [0, 6]
type textarea "hero.moveDown(2)"
click at [1127, 698] on span "Run" at bounding box center [1124, 694] width 60 height 15
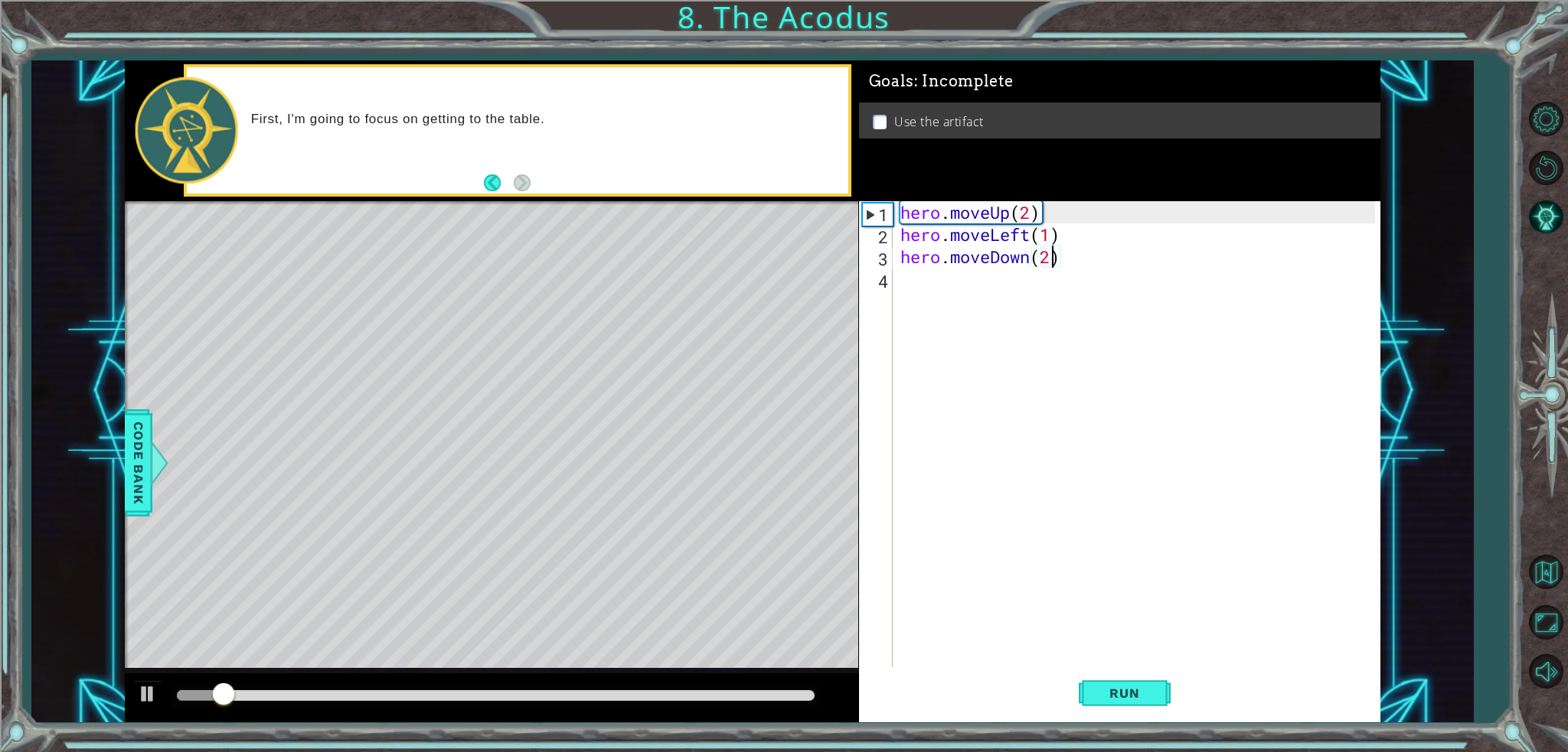
click at [924, 282] on div "hero . moveUp ( 2 ) hero . moveLeft ( 1 ) hero . moveDown ( 2 )" at bounding box center [1140, 456] width 486 height 511
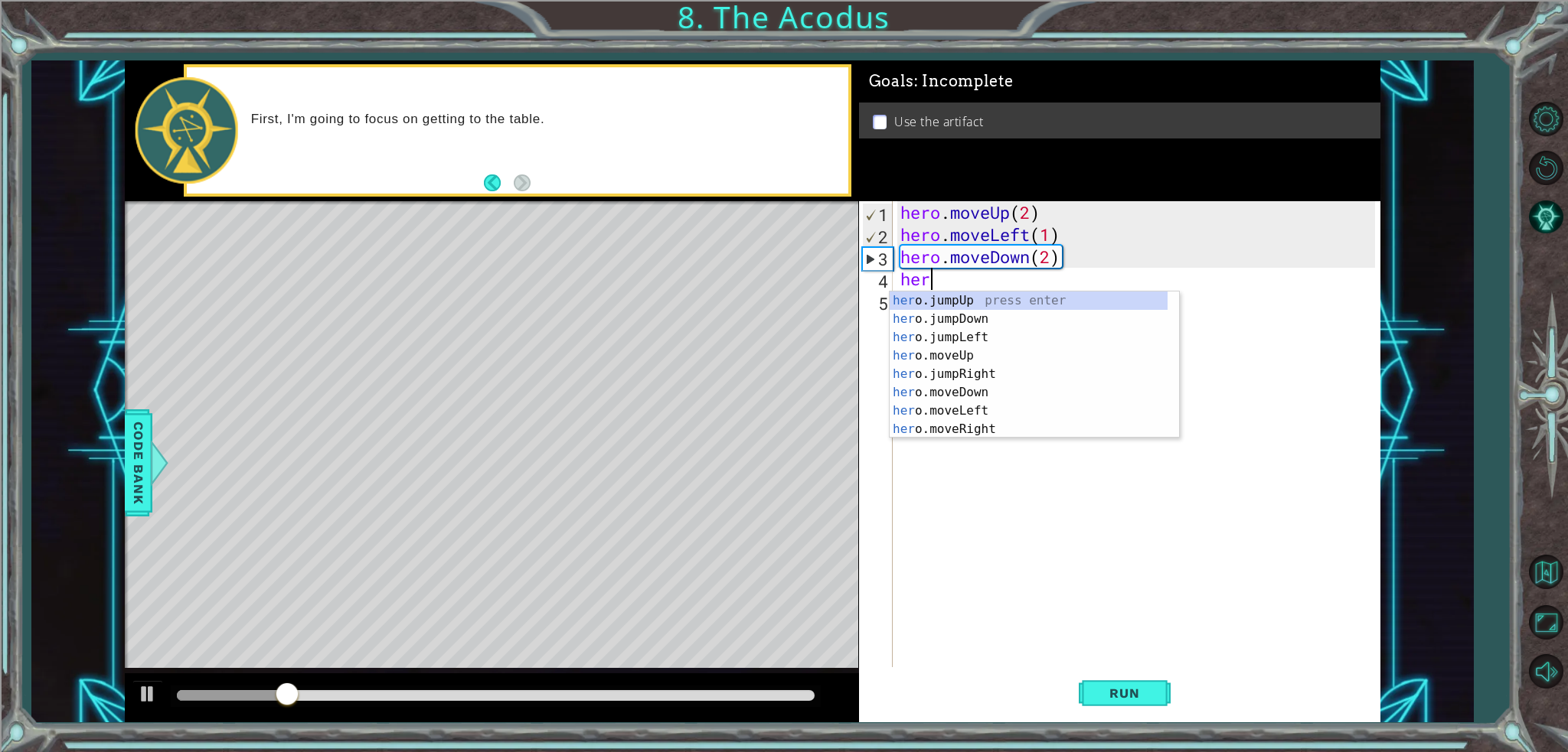
scroll to position [0, 0]
type textarea "hero"
click at [999, 337] on div "hero .jumpUp press enter hero .jumpDown press enter hero .jumpLeft press enter …" at bounding box center [1028, 383] width 278 height 184
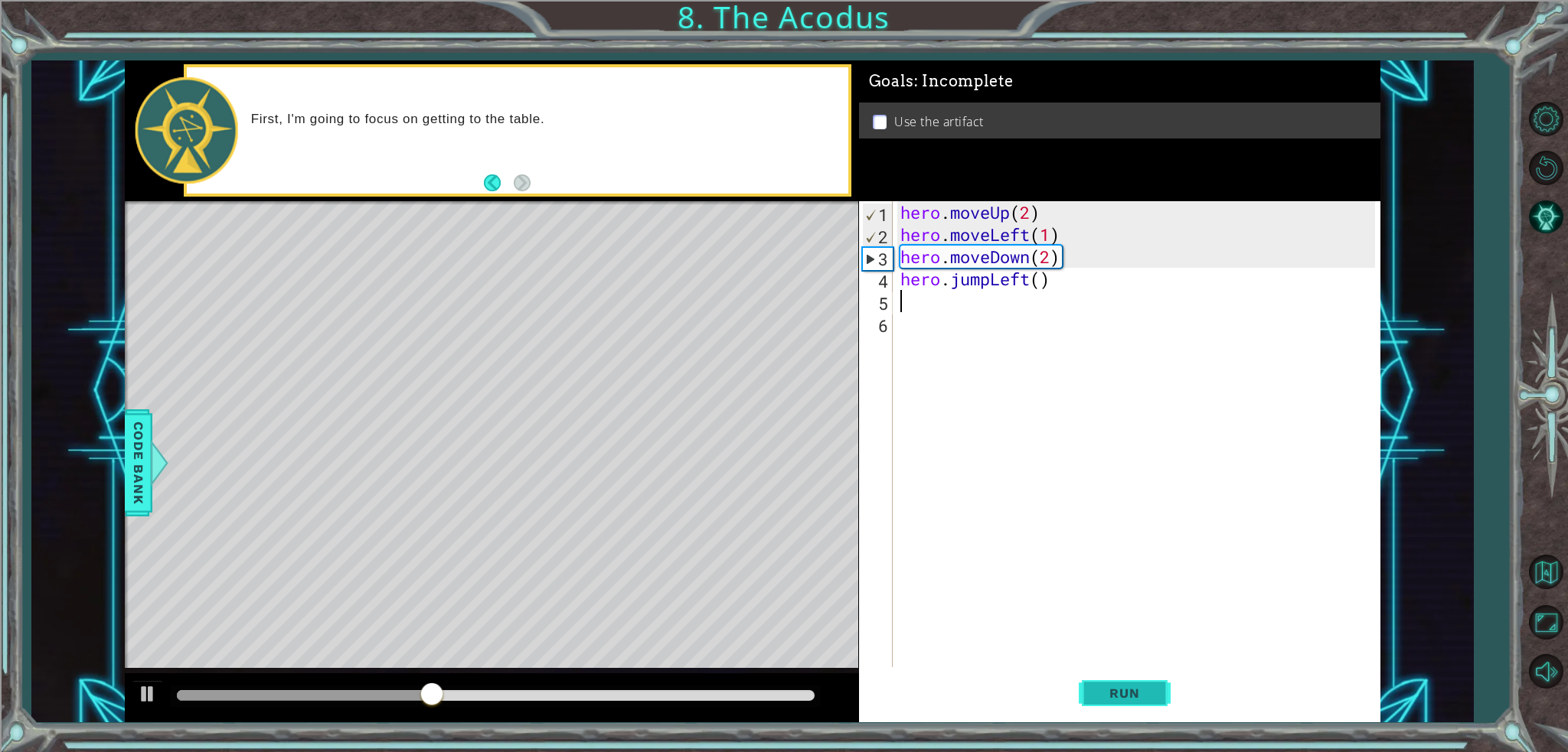
click at [1130, 687] on span "Run" at bounding box center [1124, 694] width 60 height 15
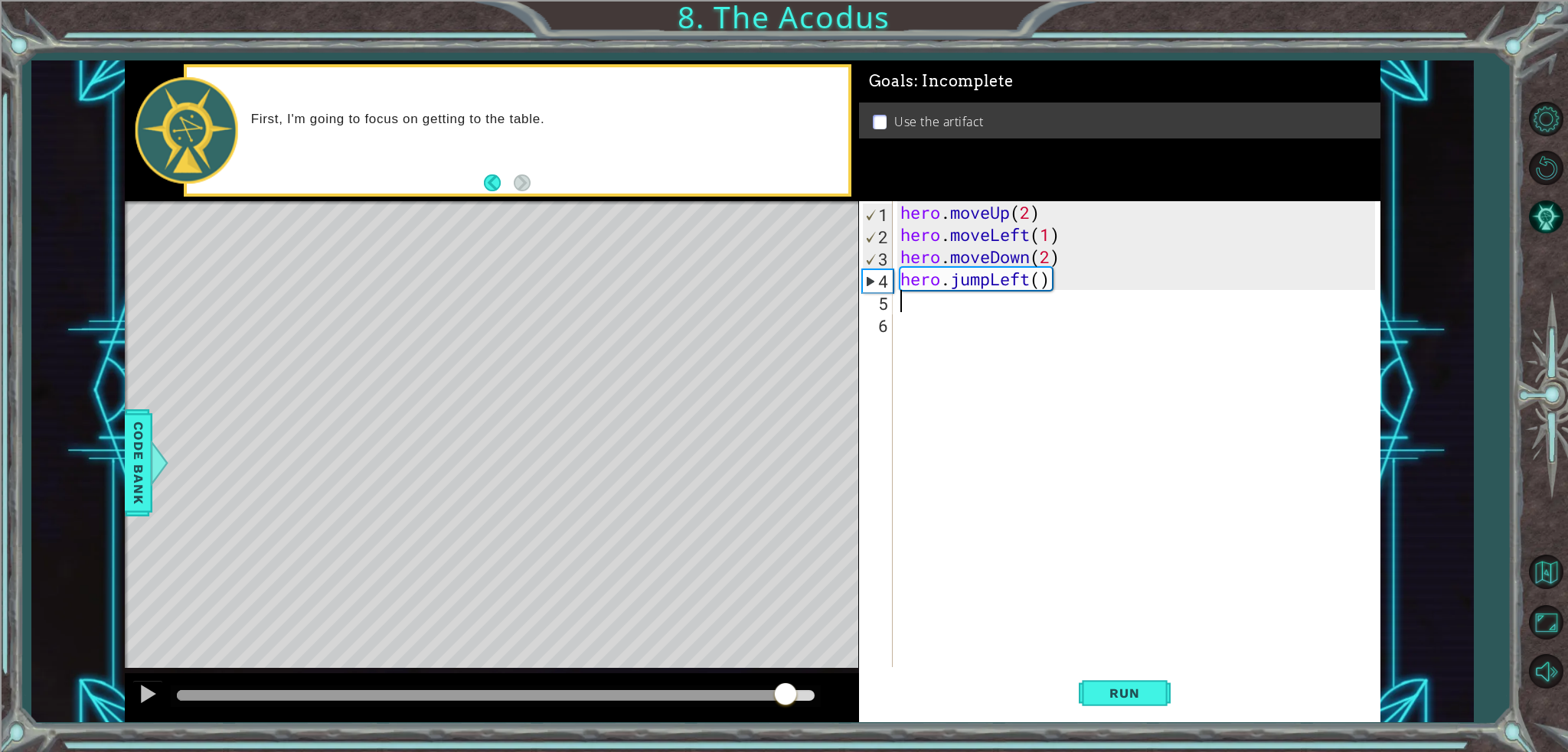
drag, startPoint x: 787, startPoint y: 691, endPoint x: 888, endPoint y: 690, distance: 101.0
click at [786, 691] on div at bounding box center [496, 695] width 637 height 11
click at [957, 312] on div "hero . moveUp ( 2 ) hero . moveLeft ( 1 ) hero . moveDown ( 2 ) hero . jumpLeft…" at bounding box center [1140, 456] width 486 height 511
click at [916, 293] on div "hero . moveUp ( 2 ) hero . moveLeft ( 1 ) hero . moveDown ( 2 ) hero . jumpLeft…" at bounding box center [1140, 456] width 486 height 511
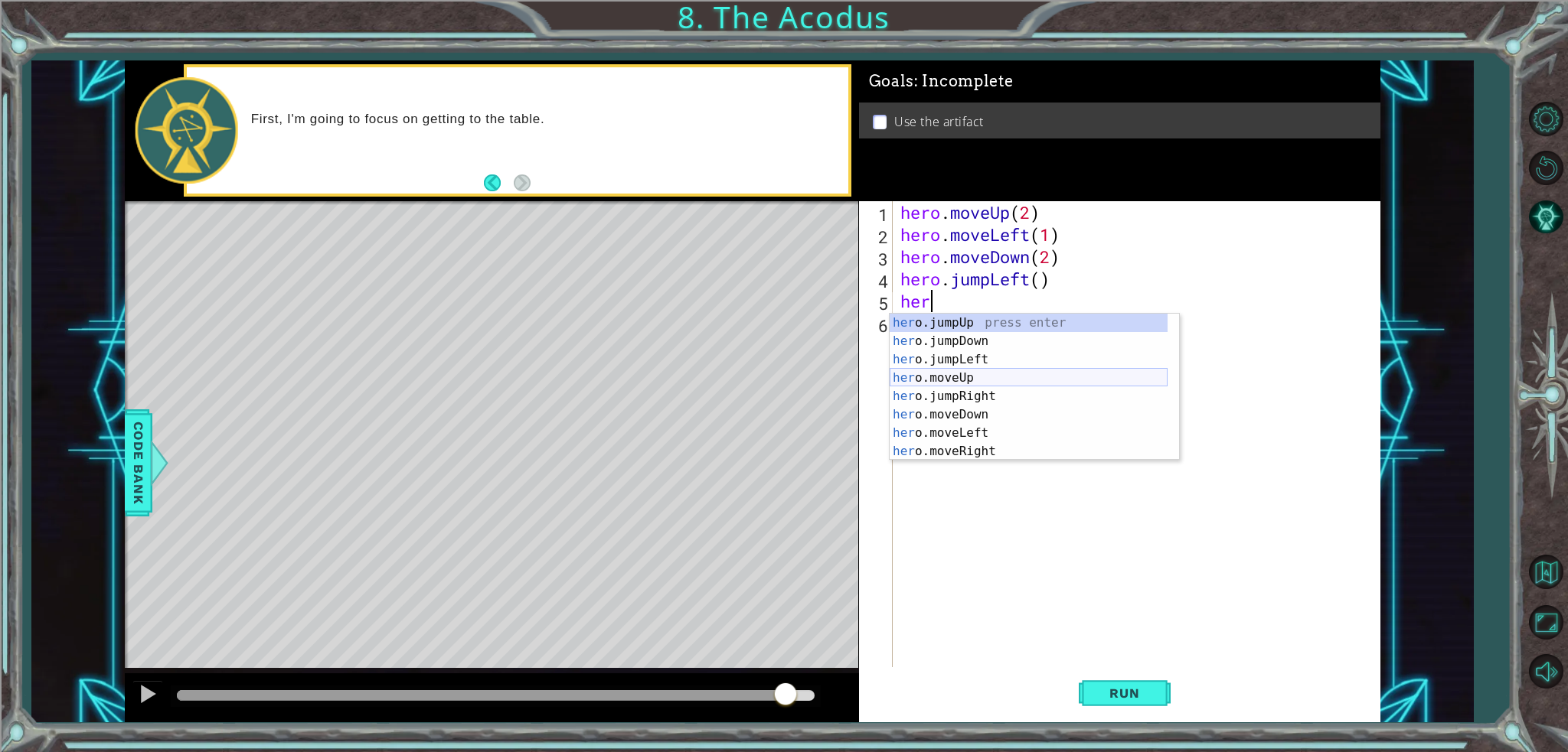
click at [977, 372] on div "her o.jumpUp press enter her o.jumpDown press enter her o.jumpLeft press enter …" at bounding box center [1028, 406] width 278 height 184
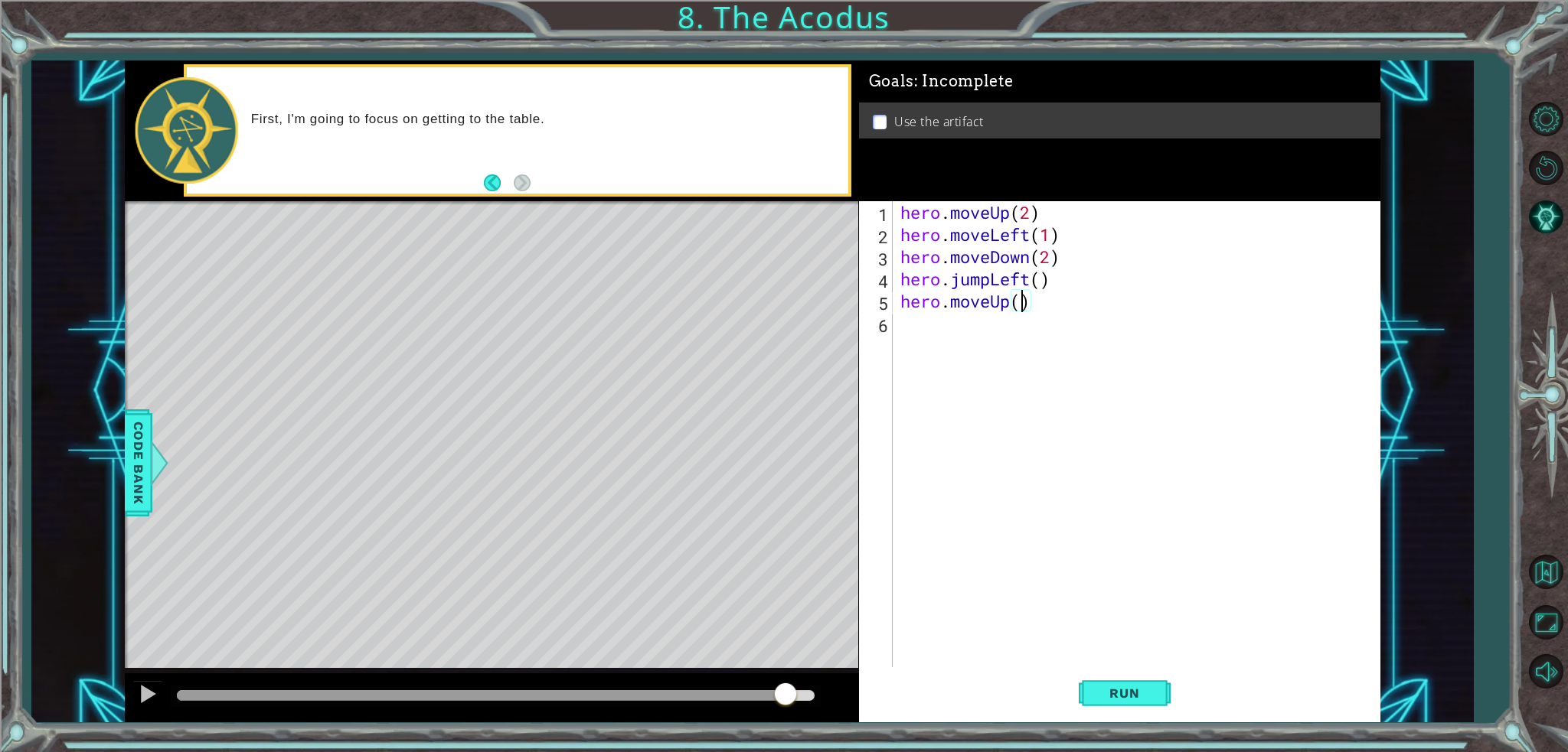
scroll to position [0, 6]
type textarea "hero.moveUp(2)"
click at [1118, 679] on button "Run" at bounding box center [1125, 694] width 92 height 52
